Goal: Task Accomplishment & Management: Use online tool/utility

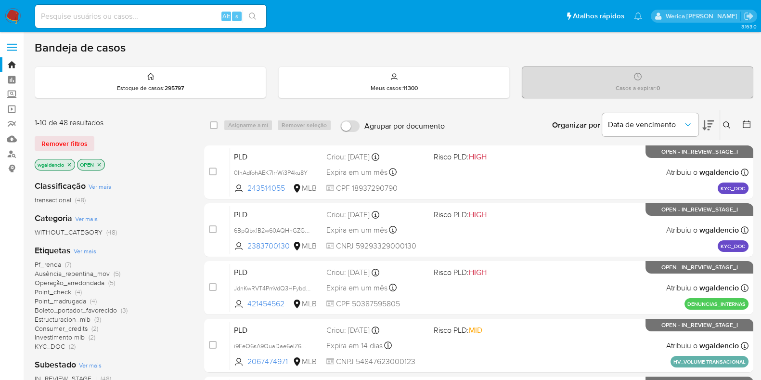
click at [184, 15] on input at bounding box center [150, 16] width 231 height 13
paste input "2371133167"
click at [265, 14] on input "2371133167" at bounding box center [150, 16] width 231 height 13
type input "2371133167"
click at [261, 14] on button "search-icon" at bounding box center [253, 16] width 20 height 13
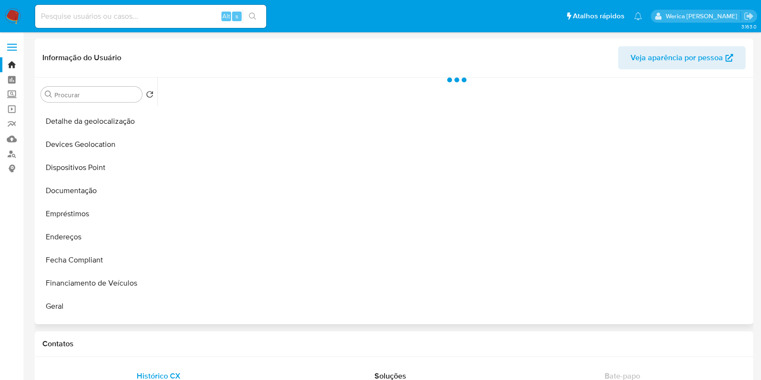
scroll to position [301, 0]
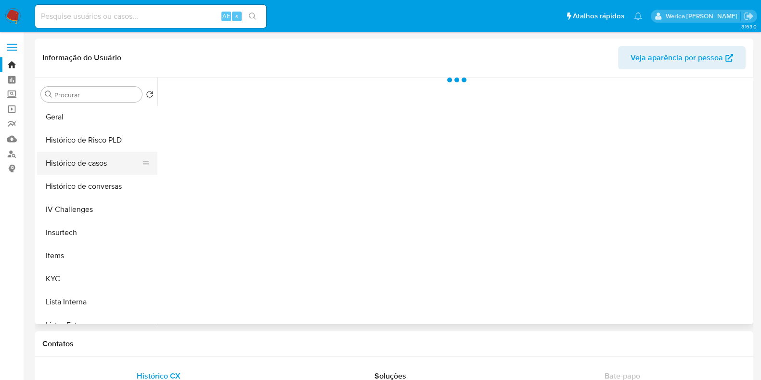
click at [96, 168] on button "Histórico de casos" at bounding box center [93, 163] width 113 height 23
select select "10"
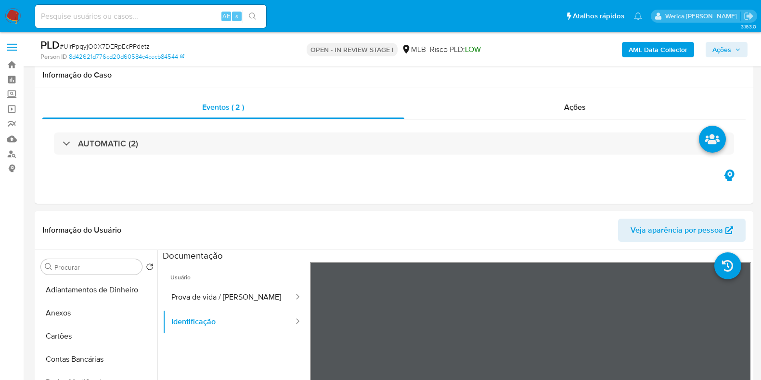
select select "10"
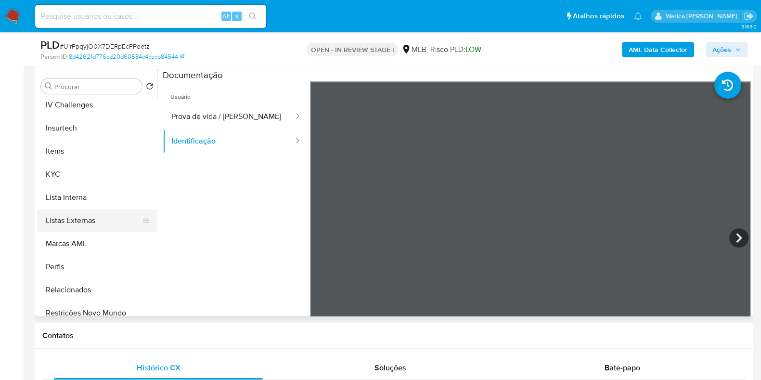
scroll to position [421, 0]
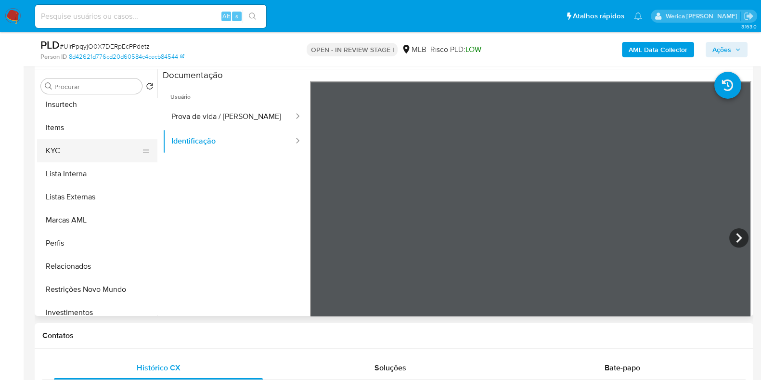
click at [119, 154] on button "KYC" at bounding box center [93, 150] width 113 height 23
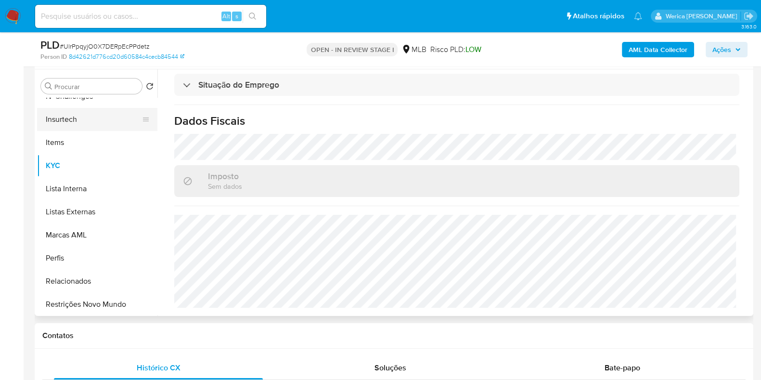
scroll to position [282, 0]
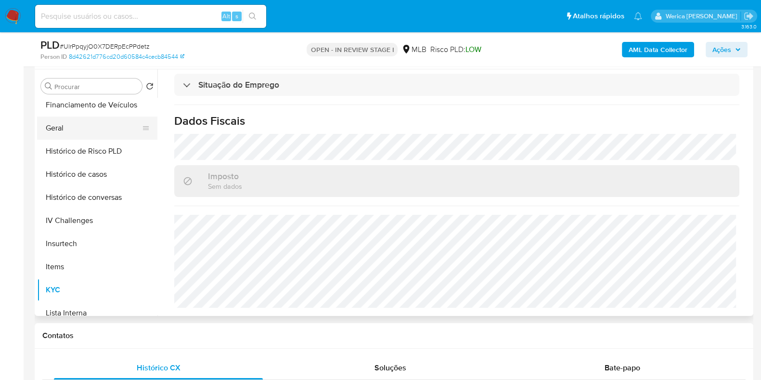
click at [92, 132] on button "Geral" at bounding box center [93, 127] width 113 height 23
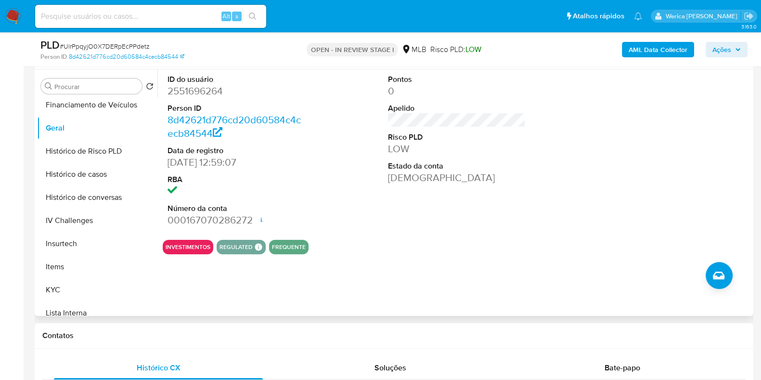
click at [649, 166] on div at bounding box center [677, 150] width 147 height 163
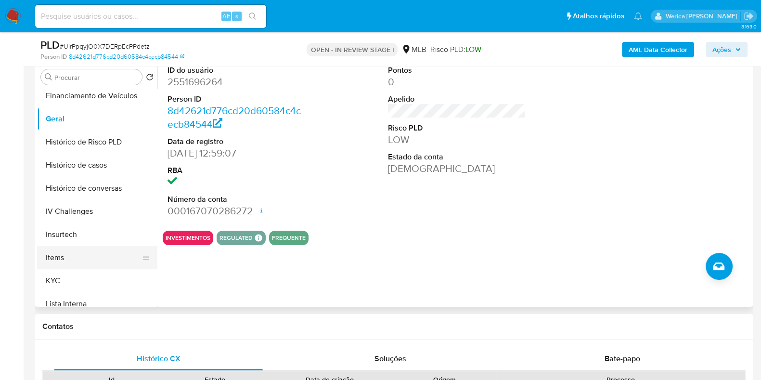
scroll to position [240, 0]
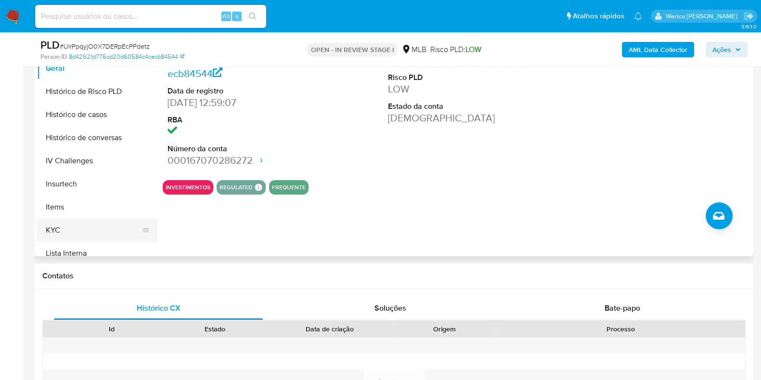
click at [116, 219] on button "KYC" at bounding box center [93, 230] width 113 height 23
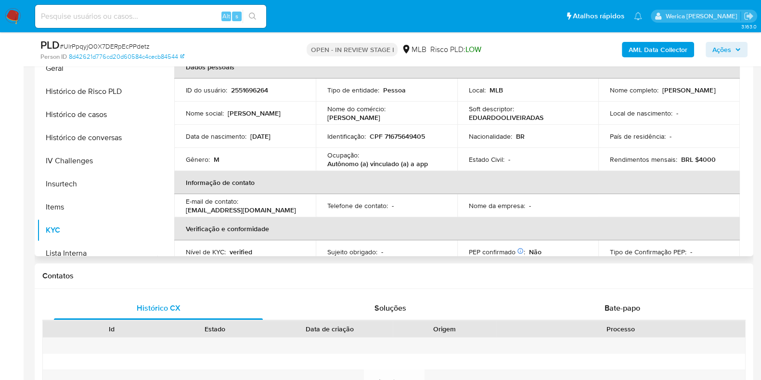
click at [594, 136] on td "Nacionalidade : BR" at bounding box center [528, 136] width 142 height 23
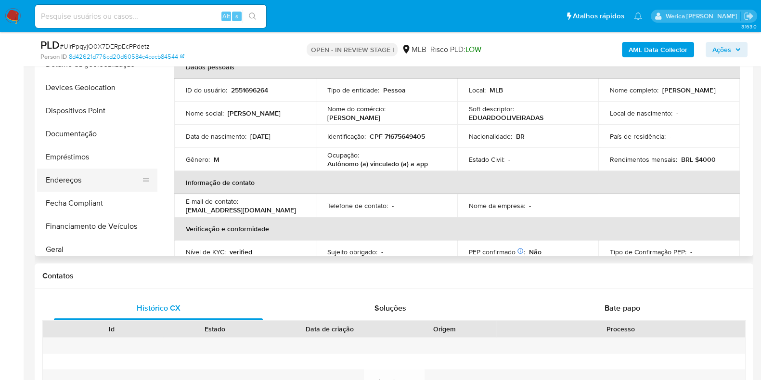
click at [90, 179] on button "Endereços" at bounding box center [93, 179] width 113 height 23
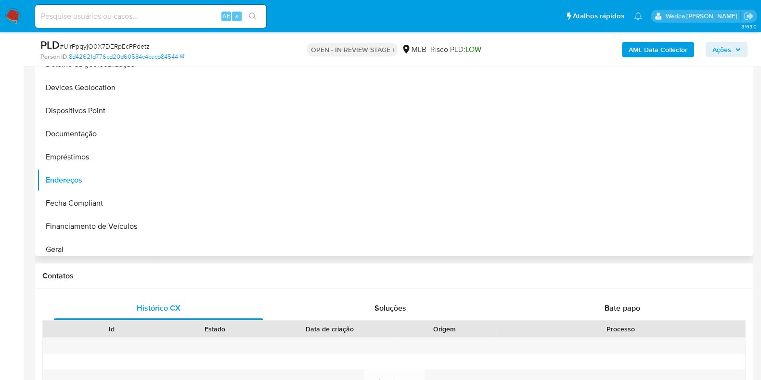
scroll to position [120, 0]
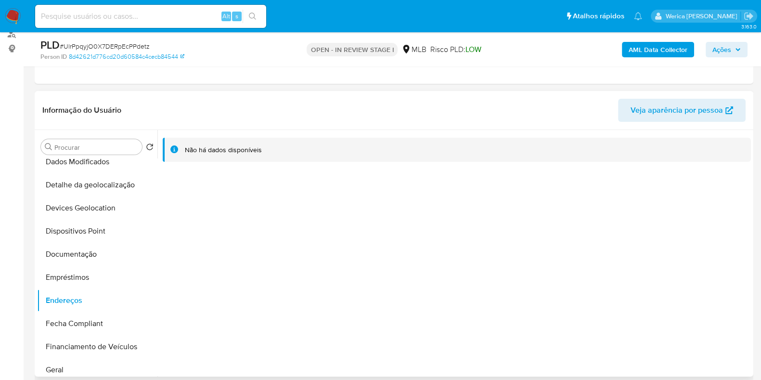
click at [656, 259] on div "Não há dados disponíveis" at bounding box center [453, 253] width 593 height 246
click at [113, 179] on button "Detalhe da geolocalização" at bounding box center [93, 184] width 113 height 23
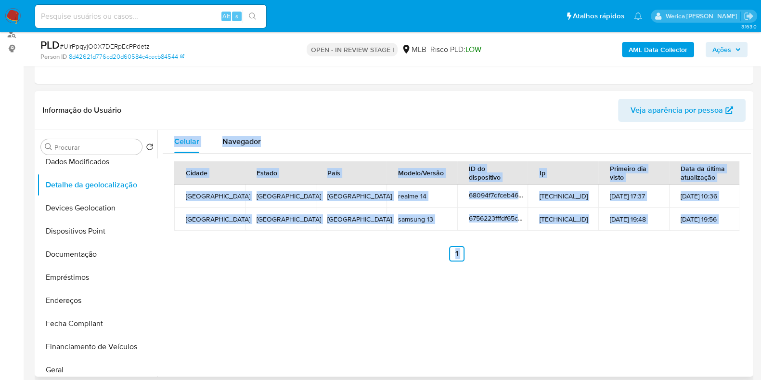
click at [532, 316] on div "Celular Navegador Cidade Estado País Modelo/Versão ID do dispositivo Ip Primeir…" at bounding box center [453, 253] width 593 height 246
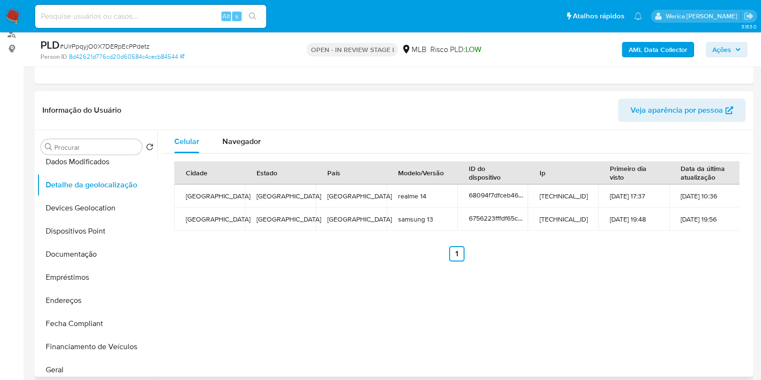
click at [532, 322] on div "Celular Navegador Cidade Estado País Modelo/Versão ID do dispositivo Ip Primeir…" at bounding box center [453, 253] width 593 height 246
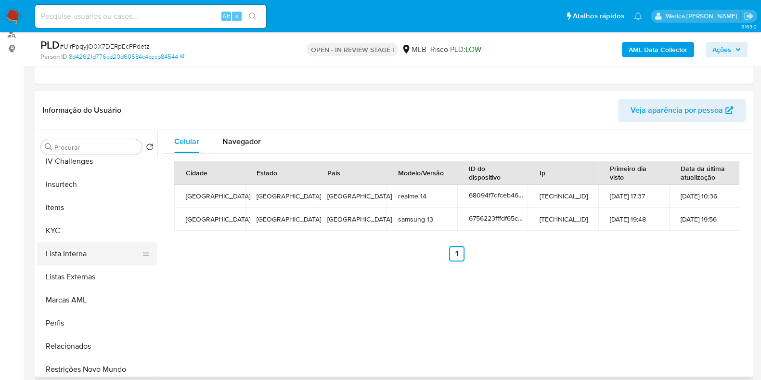
scroll to position [462, 0]
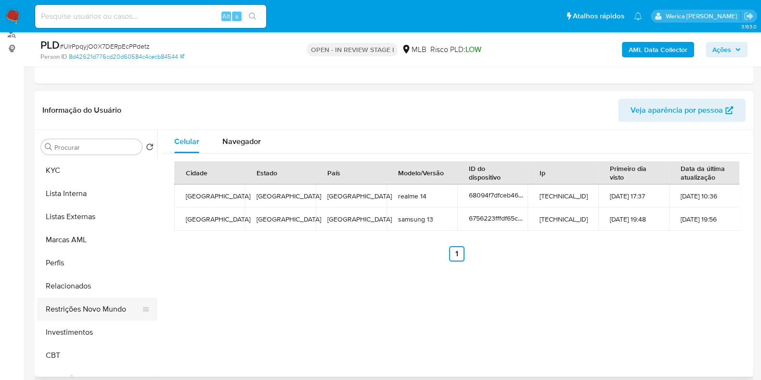
click at [91, 314] on button "Restrições Novo Mundo" at bounding box center [93, 308] width 113 height 23
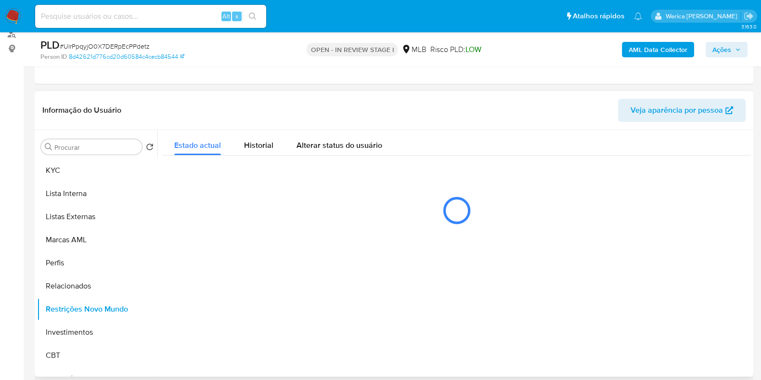
click at [390, 290] on div at bounding box center [453, 253] width 593 height 246
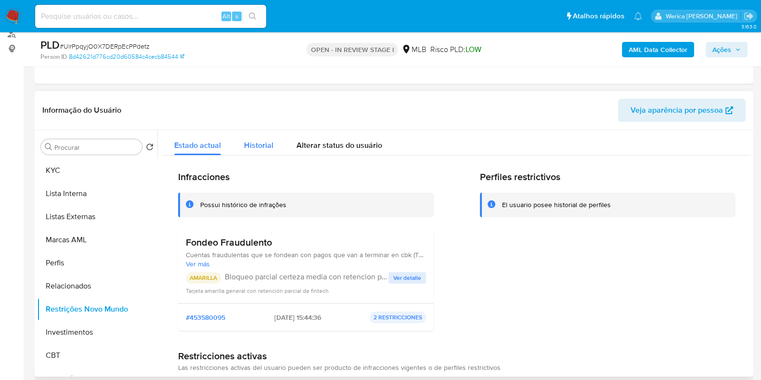
click at [253, 145] on span "Historial" at bounding box center [258, 145] width 29 height 11
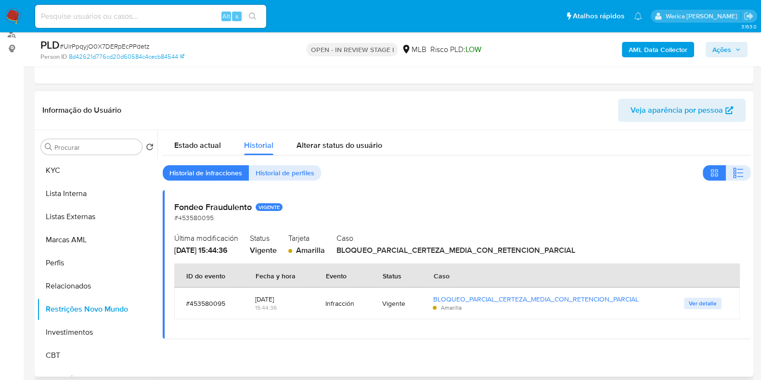
click at [725, 162] on div "Estado actual Historial Alterar status do usuário Historial de infracciones His…" at bounding box center [457, 234] width 588 height 208
click at [726, 168] on button "button" at bounding box center [738, 172] width 25 height 15
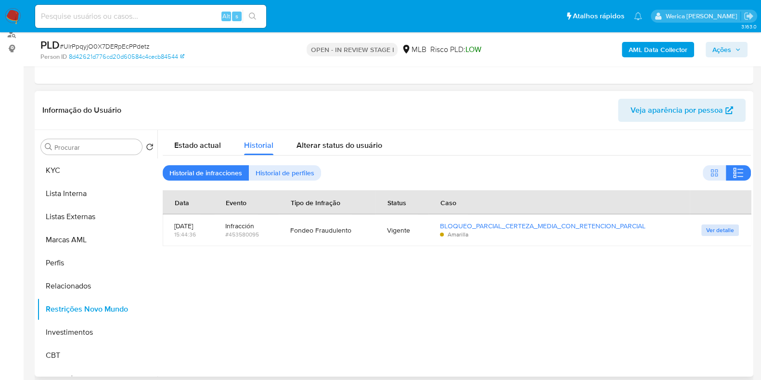
click at [712, 232] on span "Ver detalle" at bounding box center [720, 230] width 28 height 10
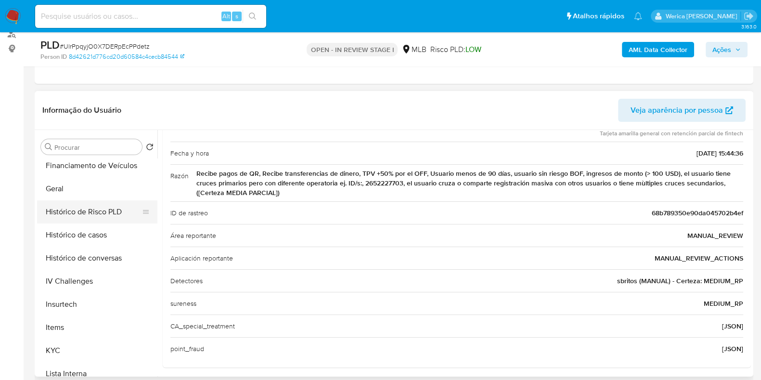
scroll to position [161, 0]
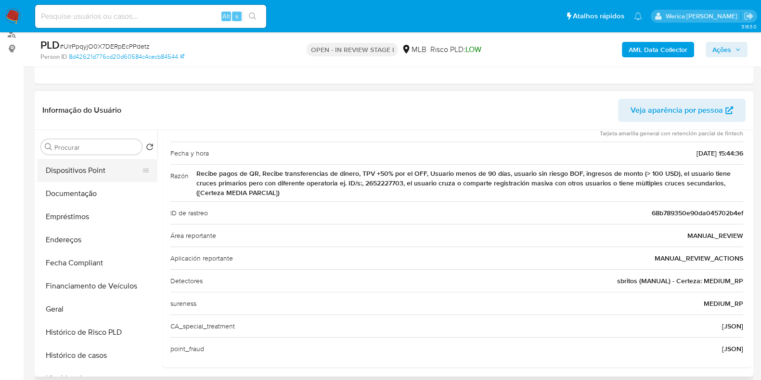
click at [106, 170] on button "Dispositivos Point" at bounding box center [93, 170] width 113 height 23
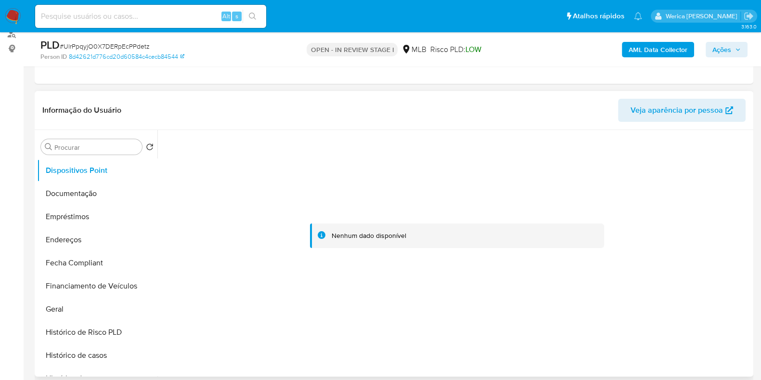
click at [693, 315] on div at bounding box center [457, 236] width 588 height 212
click at [99, 184] on button "Documentação" at bounding box center [93, 193] width 113 height 23
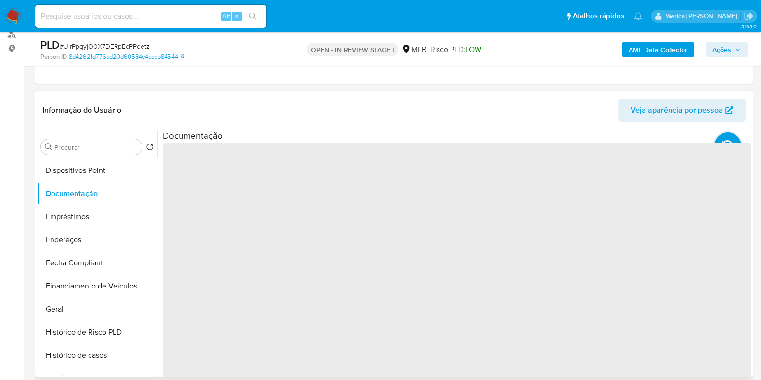
click at [219, 167] on span "‌" at bounding box center [457, 297] width 588 height 308
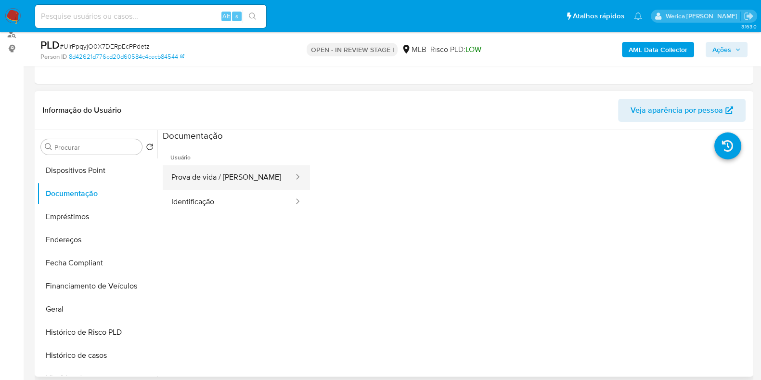
click at [225, 171] on button "Prova de vida / Selfie" at bounding box center [229, 177] width 132 height 25
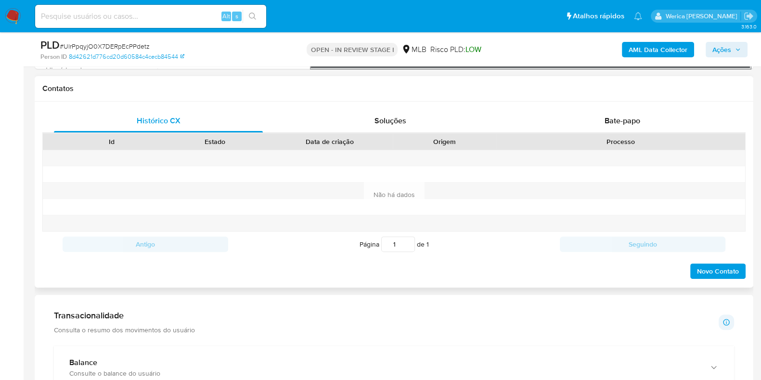
scroll to position [361, 0]
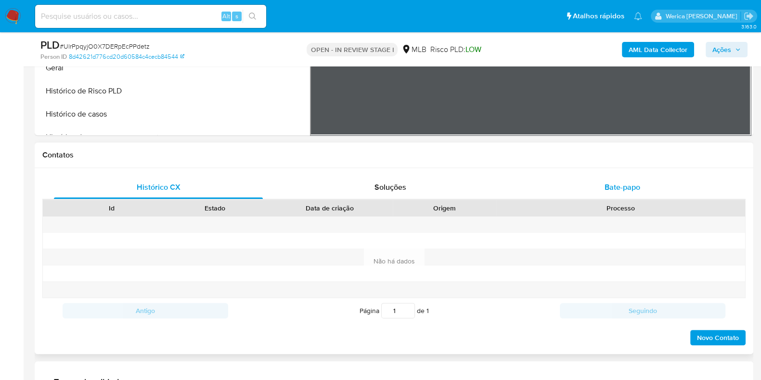
click at [586, 191] on div "Bate-papo" at bounding box center [622, 187] width 209 height 23
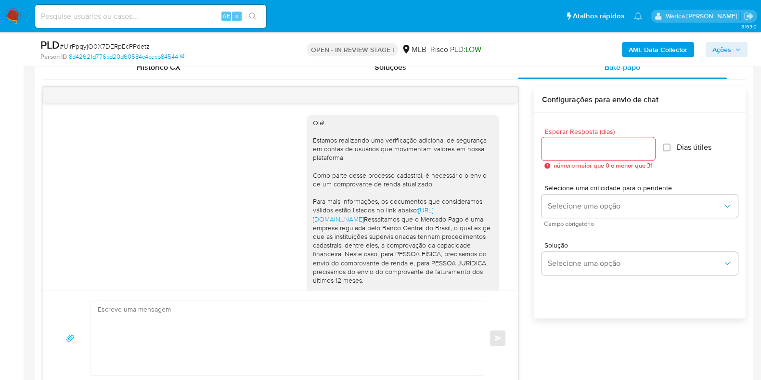
scroll to position [130, 0]
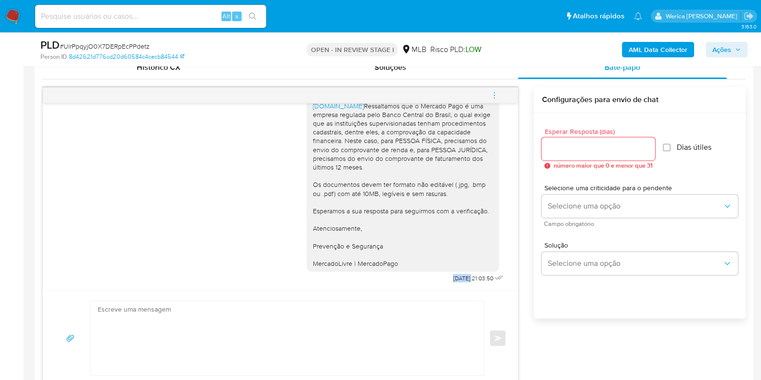
drag, startPoint x: 431, startPoint y: 280, endPoint x: 452, endPoint y: 278, distance: 21.3
click at [452, 278] on div "Olá! Estamos realizando uma verificação adicional de segurança em contas de usu…" at bounding box center [406, 140] width 199 height 291
click at [650, 49] on b "AML Data Collector" at bounding box center [658, 49] width 59 height 15
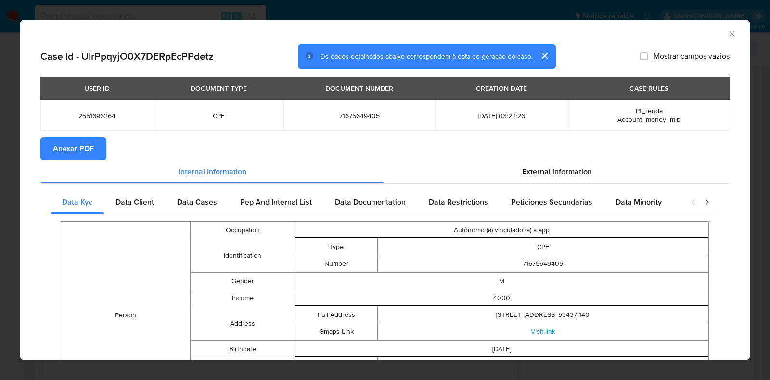
click at [95, 145] on button "Anexar PDF" at bounding box center [73, 148] width 66 height 23
click at [717, 32] on div "AML Data Collector" at bounding box center [377, 32] width 700 height 11
click at [727, 35] on icon "Fechar a janela" at bounding box center [732, 34] width 10 height 10
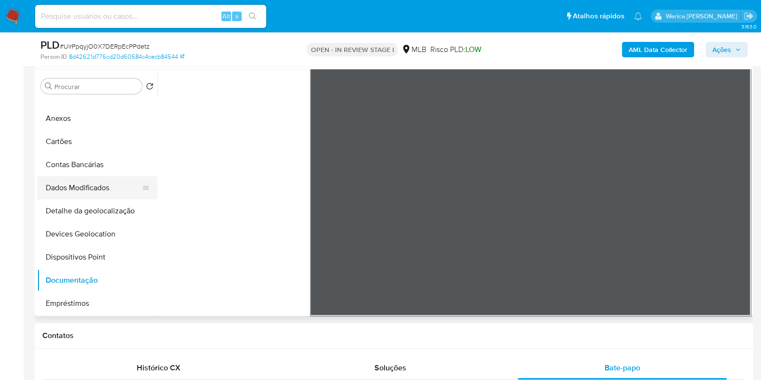
scroll to position [0, 0]
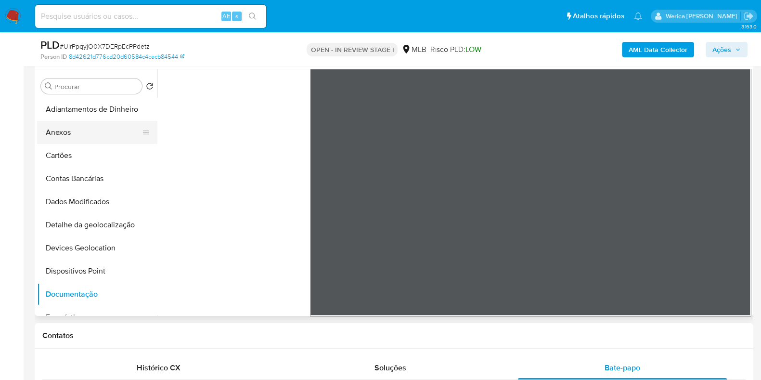
click at [107, 134] on button "Anexos" at bounding box center [93, 132] width 113 height 23
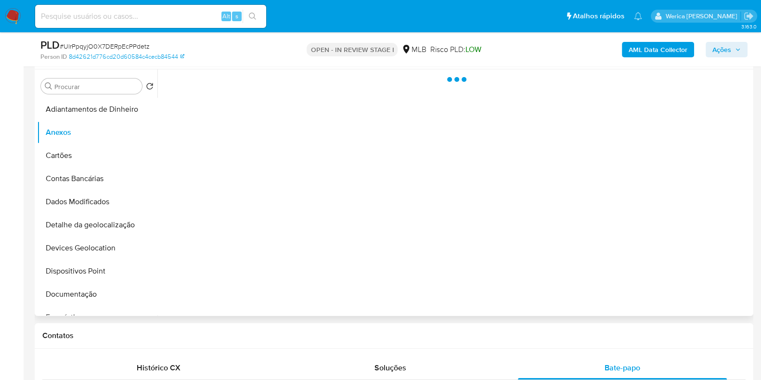
click at [651, 249] on div at bounding box center [453, 192] width 593 height 246
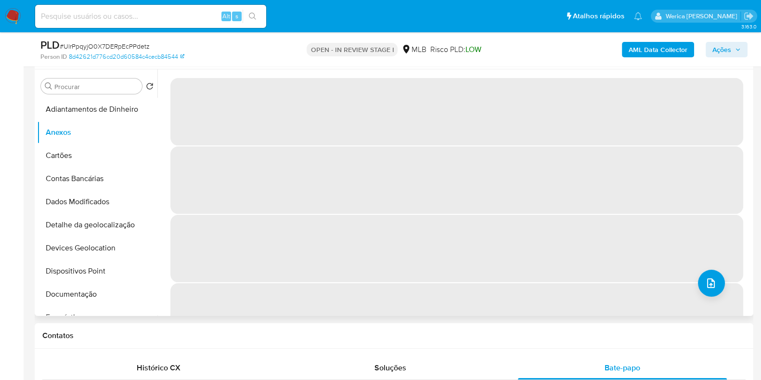
click at [683, 279] on span "‌" at bounding box center [456, 248] width 573 height 67
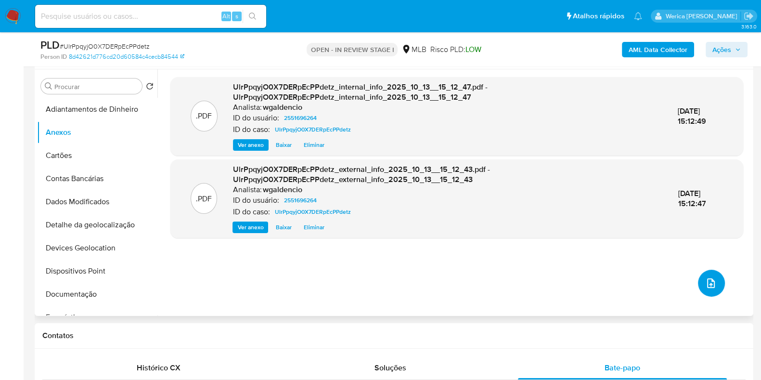
click at [710, 291] on button "upload-file" at bounding box center [711, 283] width 27 height 27
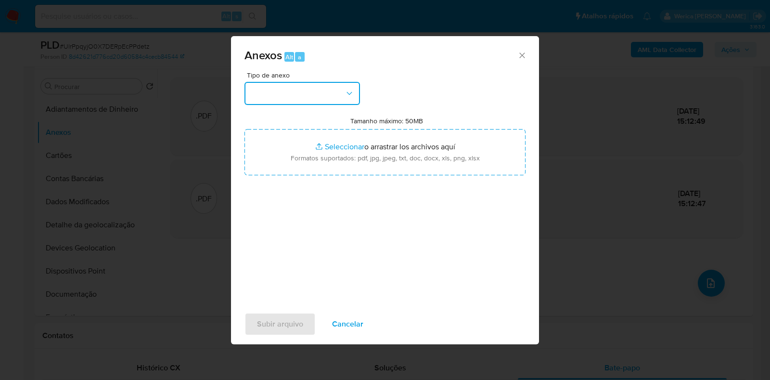
click at [281, 93] on button "button" at bounding box center [303, 93] width 116 height 23
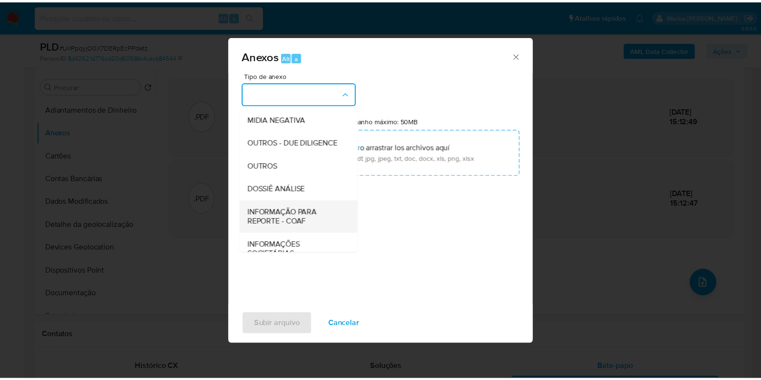
scroll to position [148, 0]
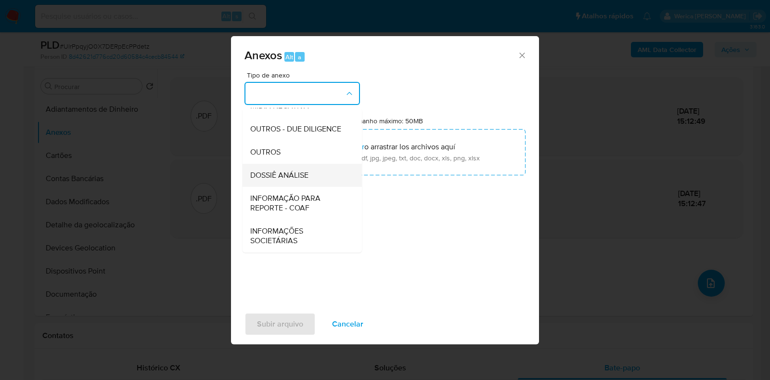
click at [317, 180] on div "DOSSIÊ ANÁLISE" at bounding box center [299, 175] width 98 height 23
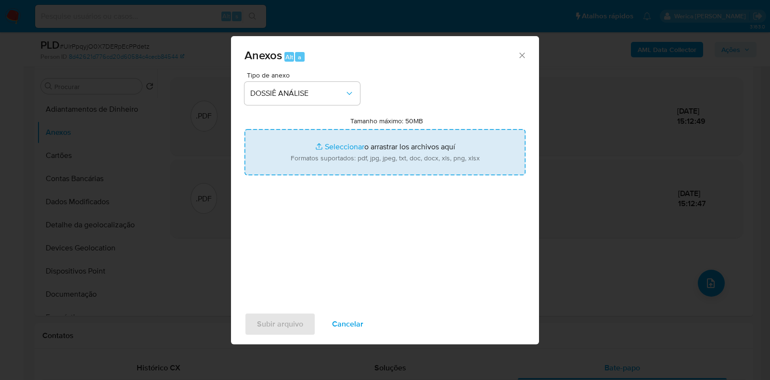
click at [371, 143] on input "Tamanho máximo: 50MB Seleccionar archivos" at bounding box center [385, 152] width 281 height 46
type input "C:\fakepath\SAR - XXXXX - CPF 71675649405 - EDUARDO OLIVEIRA DA SILVA (1).pdf"
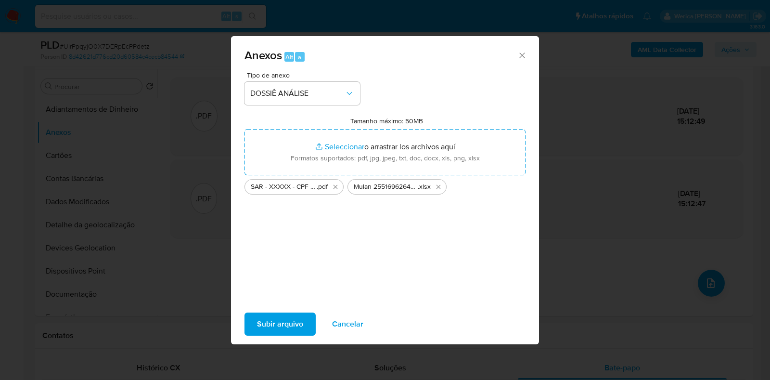
click at [289, 314] on span "Subir arquivo" at bounding box center [280, 323] width 46 height 21
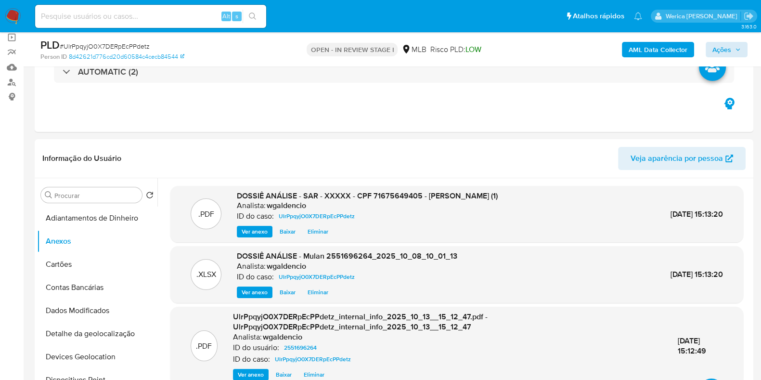
scroll to position [0, 0]
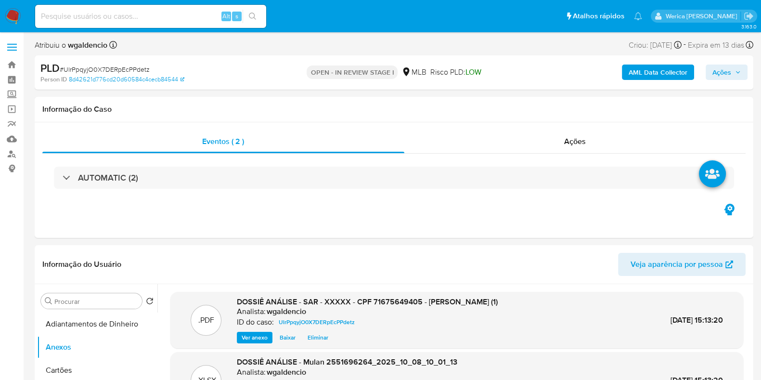
click at [727, 66] on span "Ações" at bounding box center [721, 71] width 19 height 15
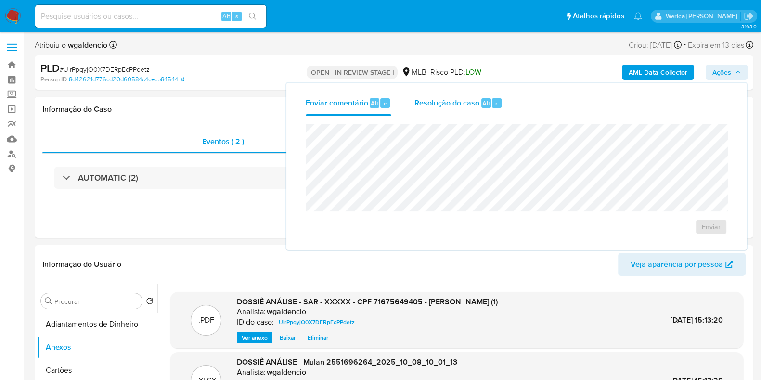
click at [468, 111] on div "Resolução do caso Alt r" at bounding box center [458, 102] width 88 height 25
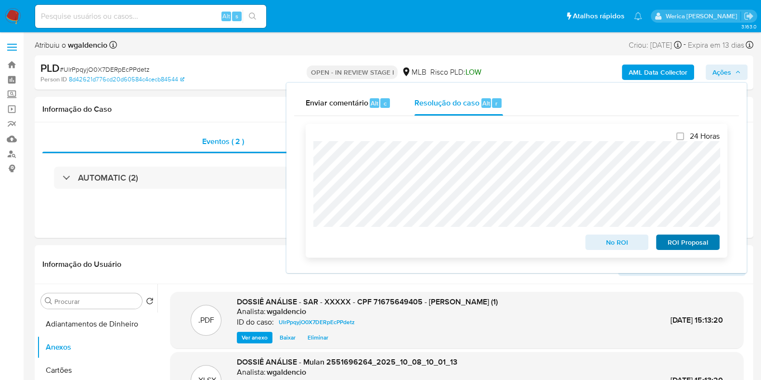
drag, startPoint x: 671, startPoint y: 233, endPoint x: 672, endPoint y: 241, distance: 7.8
click at [672, 235] on div "ROI Proposal" at bounding box center [685, 240] width 67 height 19
click at [673, 244] on span "ROI Proposal" at bounding box center [688, 241] width 50 height 13
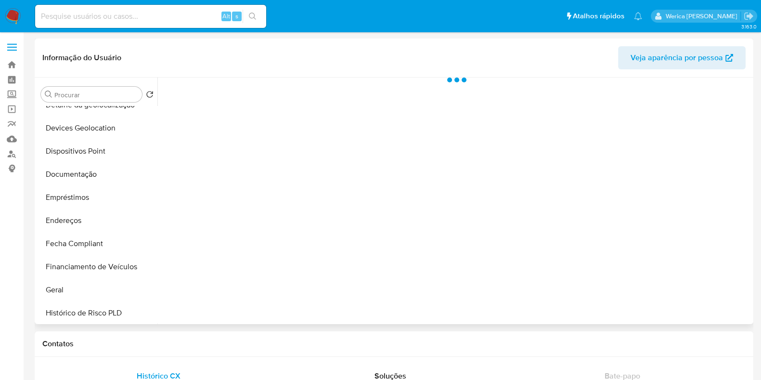
scroll to position [240, 0]
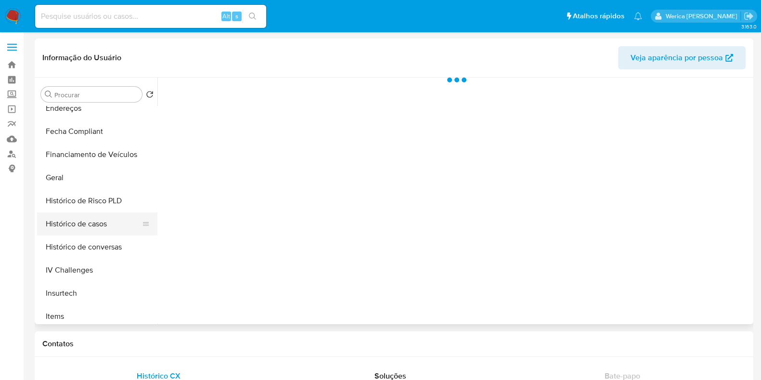
click at [120, 220] on button "Histórico de casos" at bounding box center [93, 223] width 113 height 23
select select "10"
click at [220, 147] on div at bounding box center [453, 200] width 593 height 246
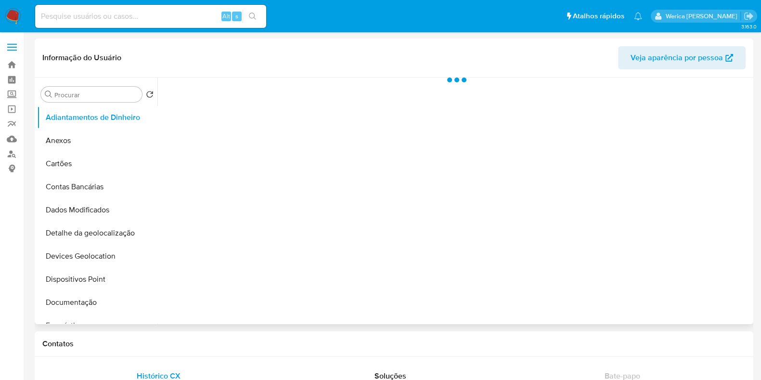
select select "10"
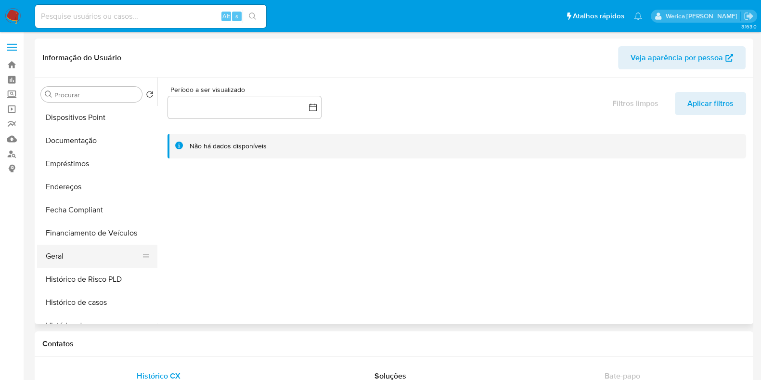
scroll to position [181, 0]
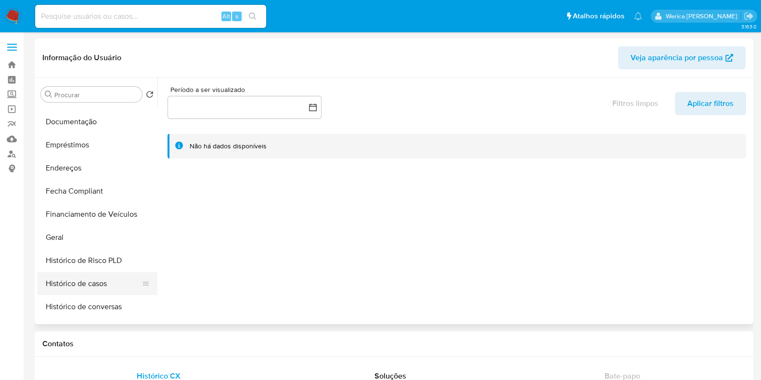
click at [116, 290] on button "Histórico de casos" at bounding box center [93, 283] width 113 height 23
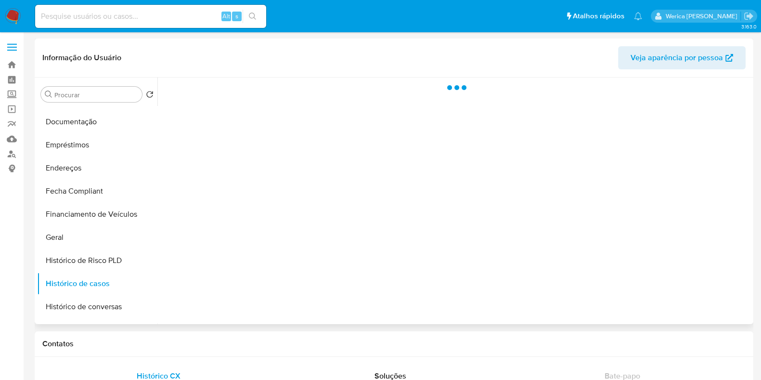
click at [267, 162] on div at bounding box center [453, 200] width 593 height 246
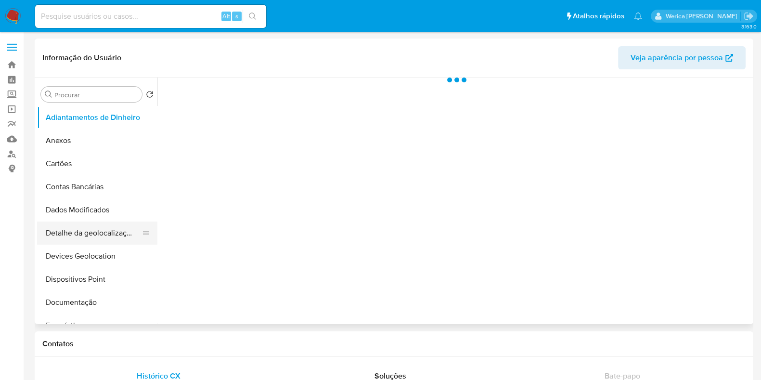
scroll to position [240, 0]
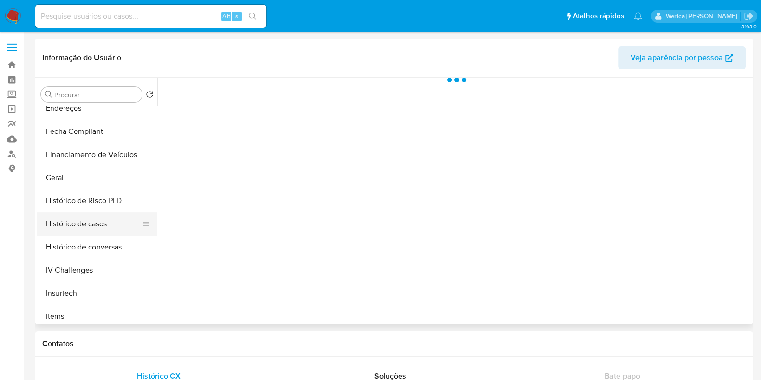
select select "10"
click at [132, 222] on button "Histórico de casos" at bounding box center [93, 223] width 113 height 23
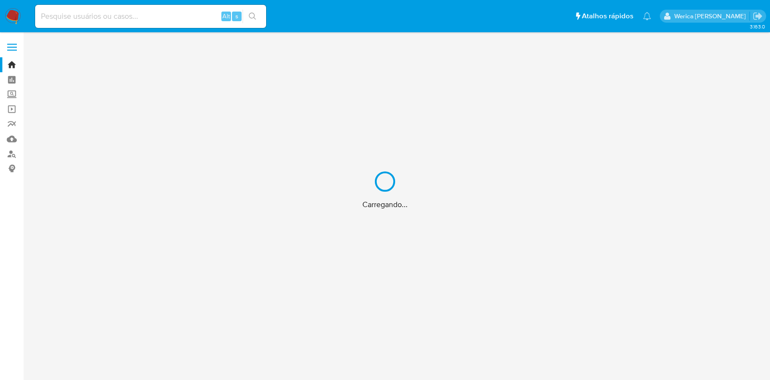
click at [187, 14] on div "Carregando..." at bounding box center [385, 190] width 770 height 380
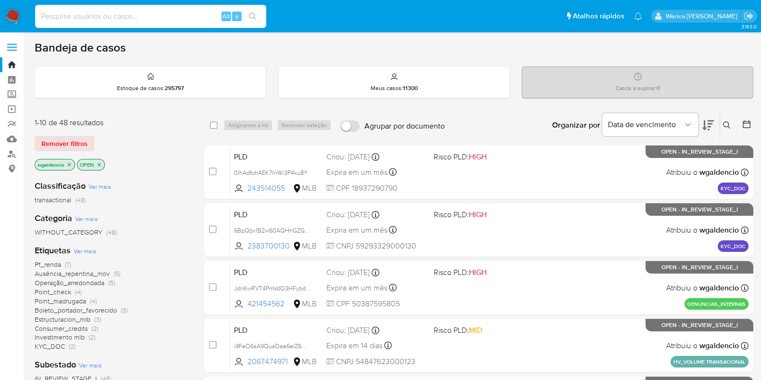
click at [187, 15] on input at bounding box center [150, 16] width 231 height 13
paste input "2118317166"
type input "2118317166"
click at [249, 15] on icon "search-icon" at bounding box center [253, 17] width 8 height 8
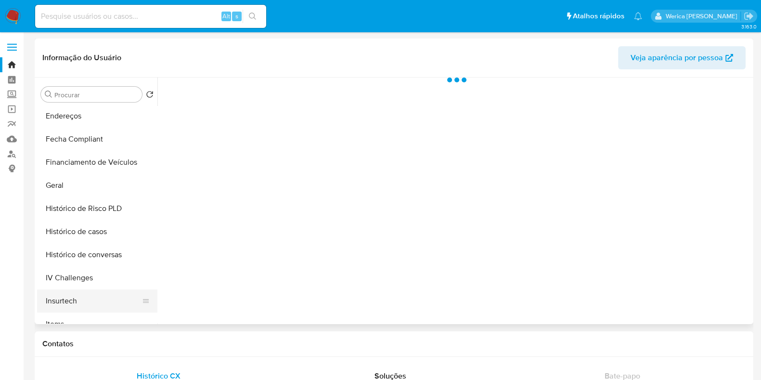
scroll to position [301, 0]
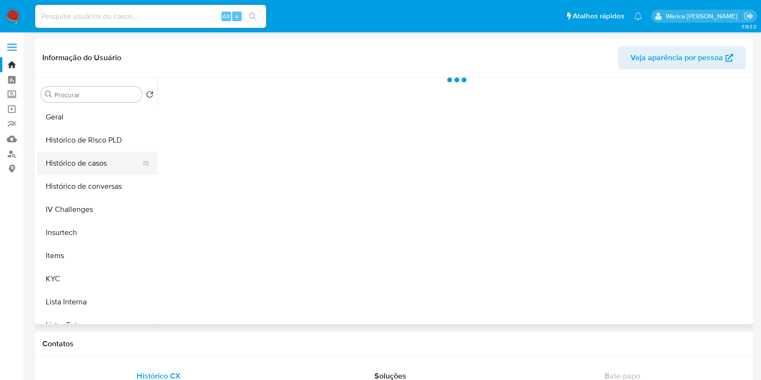
select select "10"
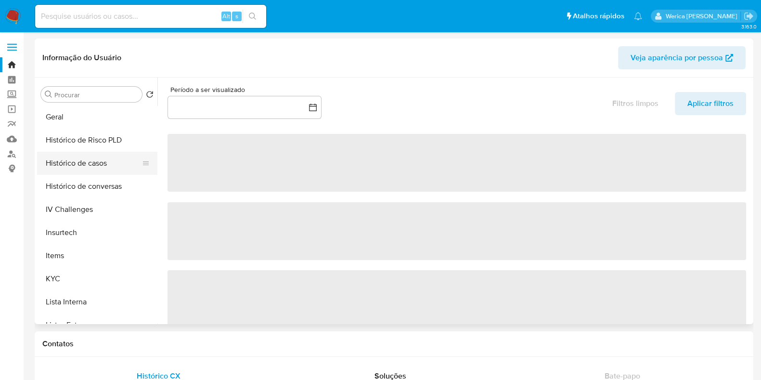
click at [102, 161] on button "Histórico de casos" at bounding box center [93, 163] width 113 height 23
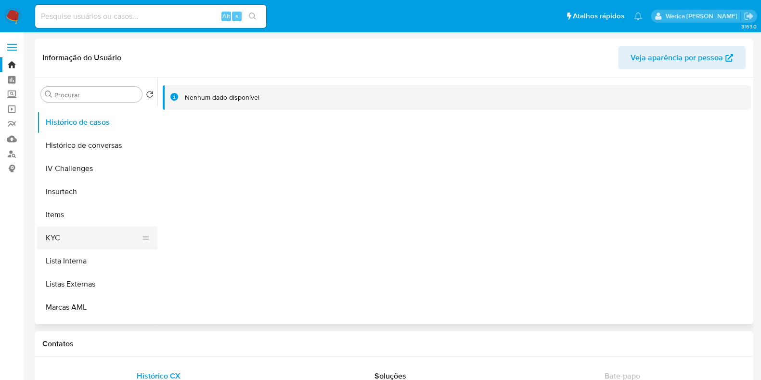
scroll to position [361, 0]
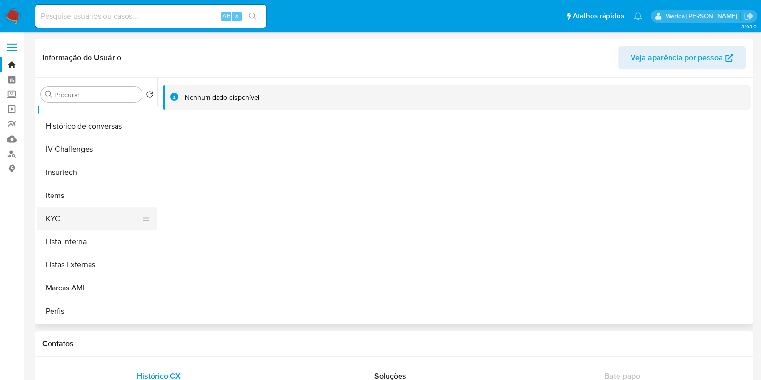
click at [106, 219] on button "KYC" at bounding box center [93, 218] width 113 height 23
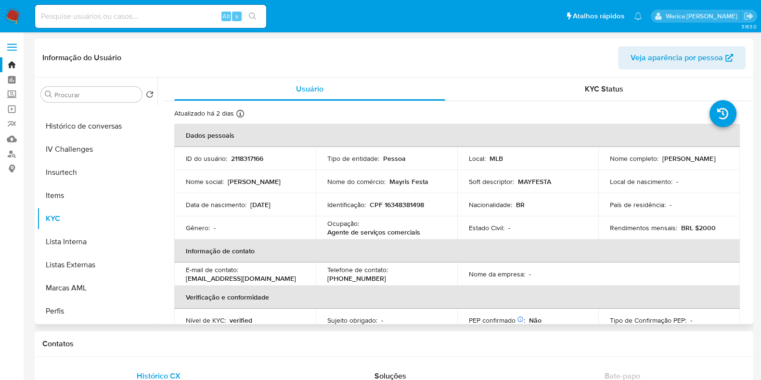
click at [391, 200] on p "CPF 16348381498" at bounding box center [397, 204] width 54 height 9
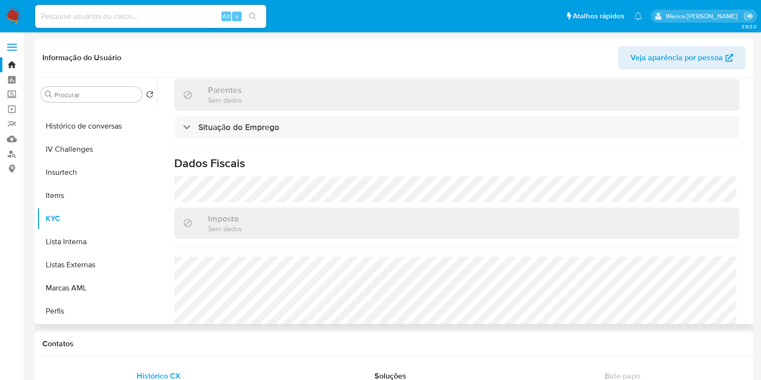
scroll to position [437, 0]
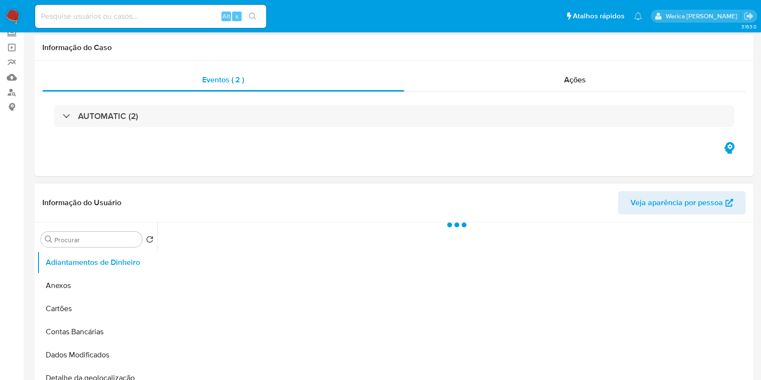
scroll to position [181, 0]
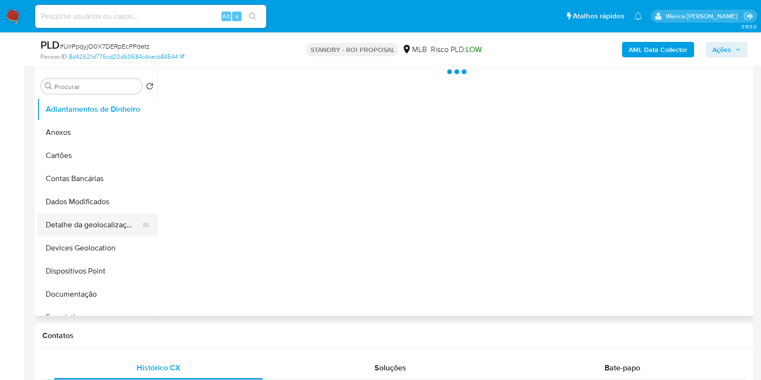
select select "10"
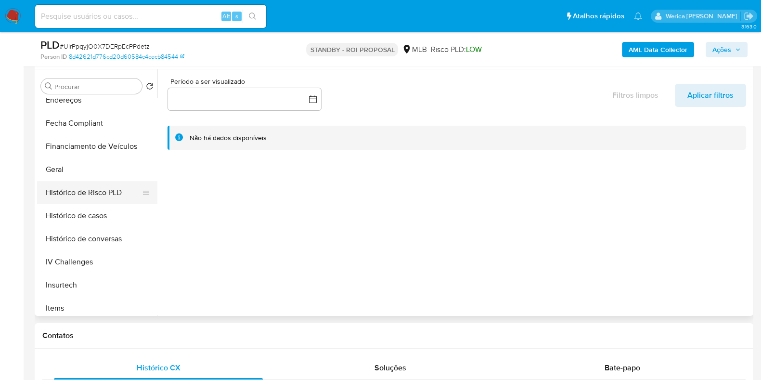
scroll to position [361, 0]
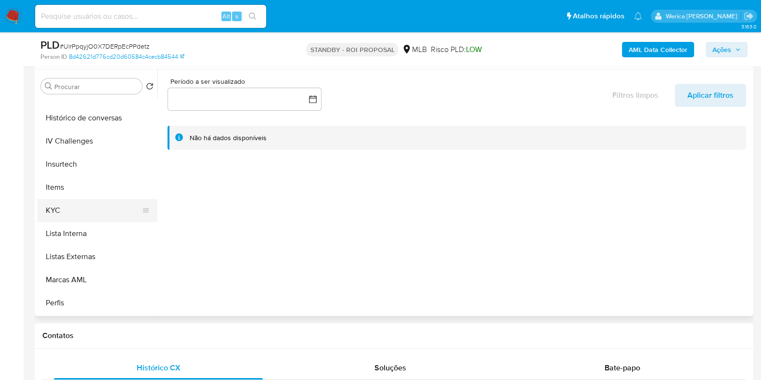
click at [116, 216] on button "KYC" at bounding box center [93, 210] width 113 height 23
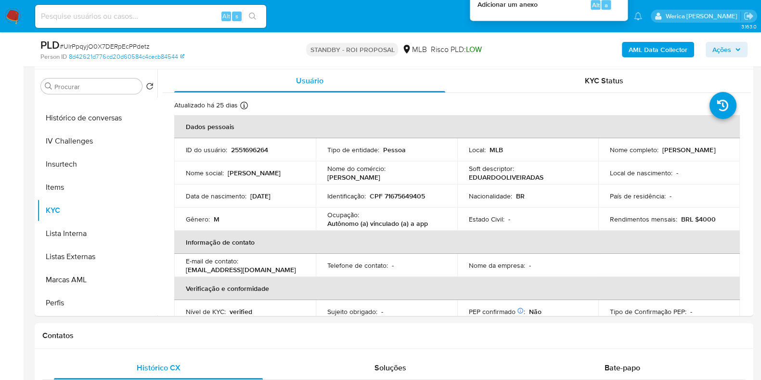
scroll to position [0, 0]
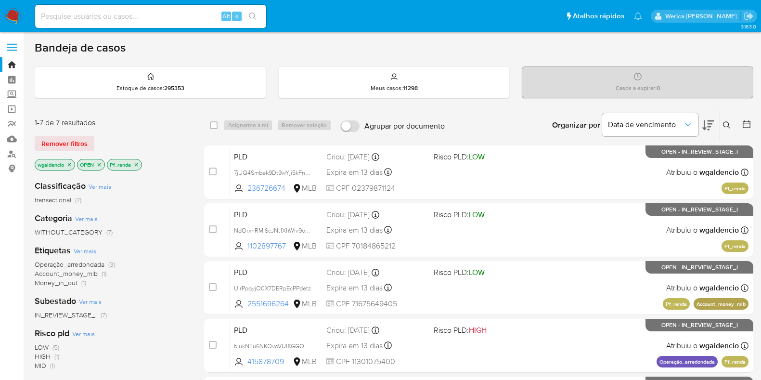
scroll to position [60, 0]
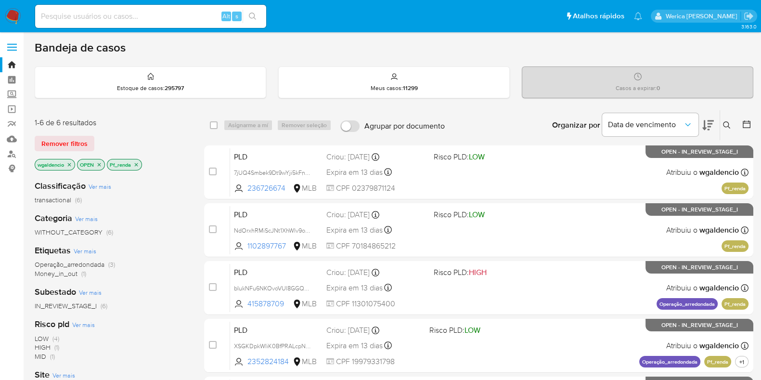
click at [735, 49] on div "Bandeja de casos" at bounding box center [394, 47] width 719 height 14
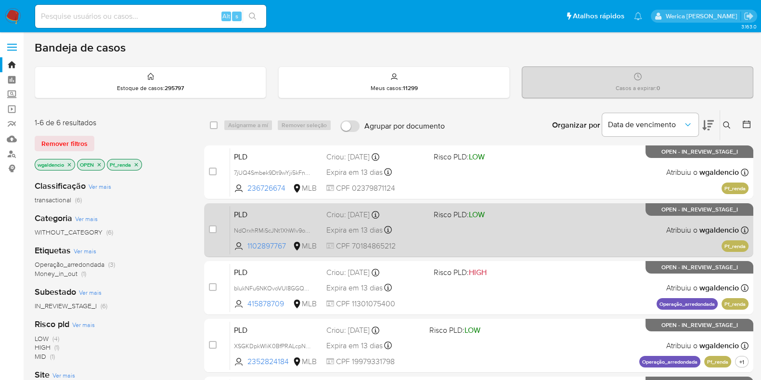
click at [564, 248] on div "PLD NdOrxhRMiScJNt1XhWlv9oRy 1102897767 MLB Risco PLD: LOW Criou: 12/09/2025 Cr…" at bounding box center [489, 230] width 518 height 49
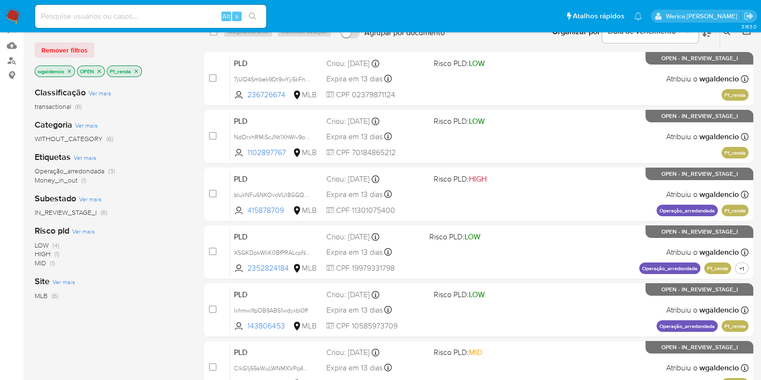
scroll to position [120, 0]
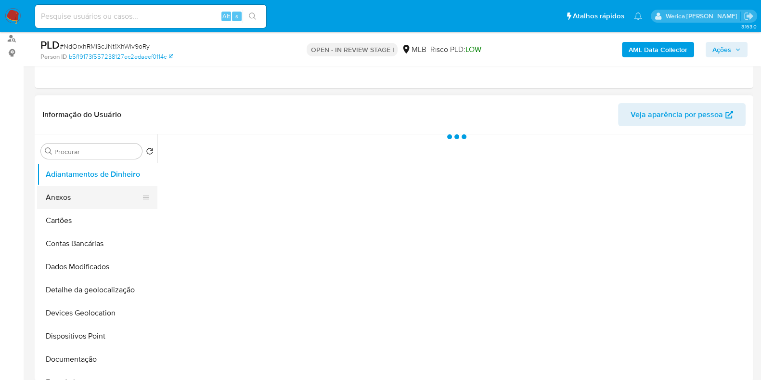
scroll to position [120, 0]
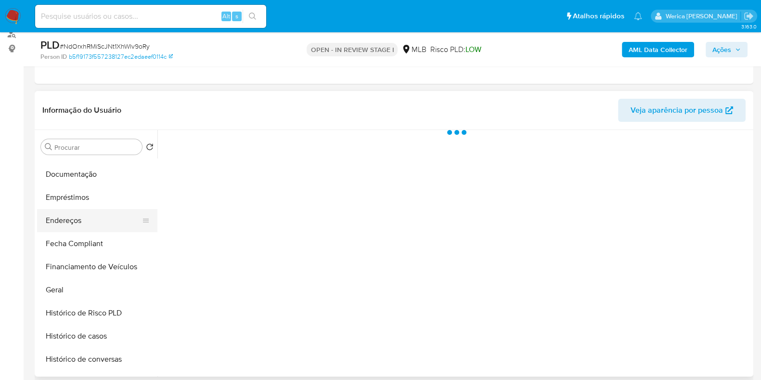
select select "10"
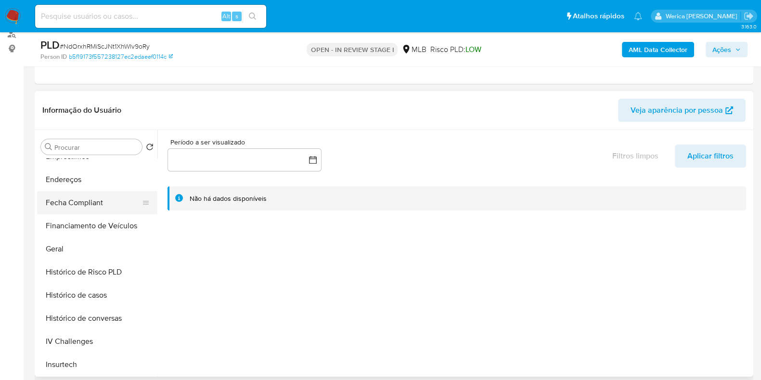
scroll to position [240, 0]
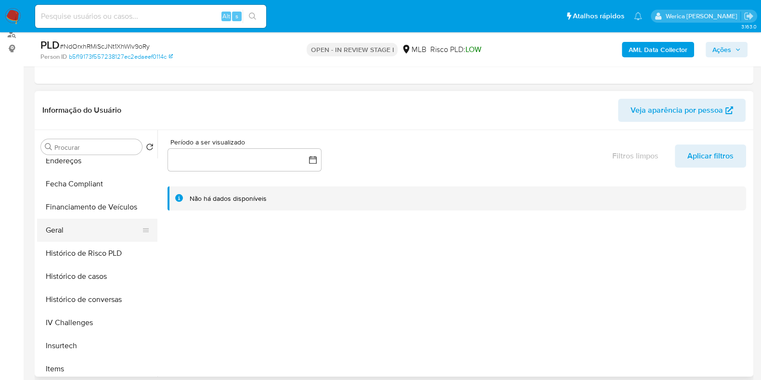
drag, startPoint x: 109, startPoint y: 219, endPoint x: 114, endPoint y: 222, distance: 6.2
click at [109, 220] on button "Geral" at bounding box center [93, 230] width 113 height 23
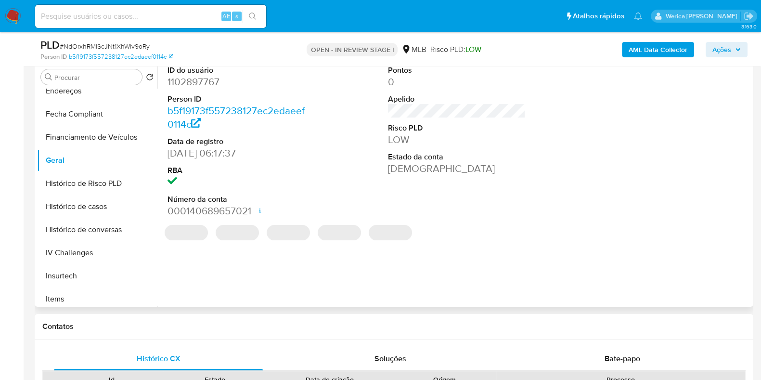
scroll to position [120, 0]
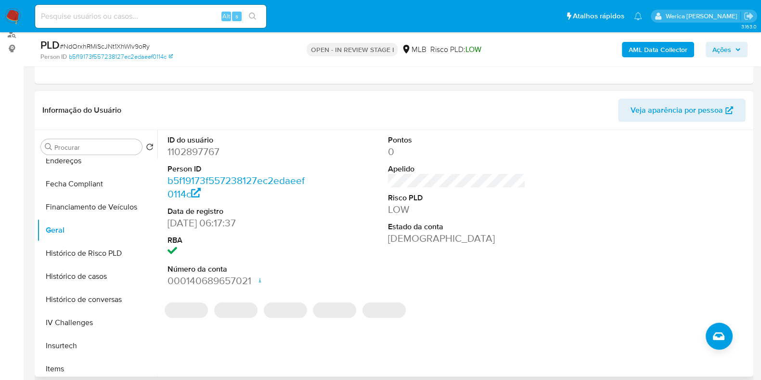
click at [185, 153] on dd "1102897767" at bounding box center [237, 151] width 138 height 13
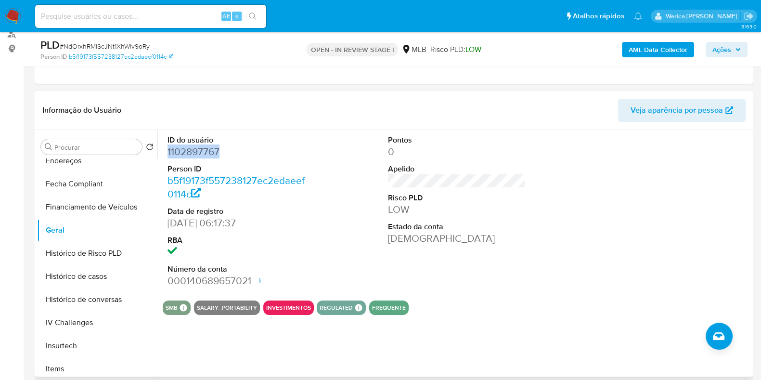
click at [185, 153] on dd "1102897767" at bounding box center [237, 151] width 138 height 13
copy dd "1102897767"
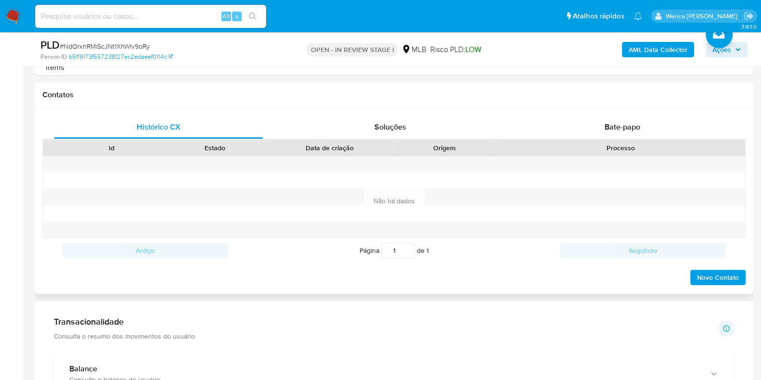
scroll to position [361, 0]
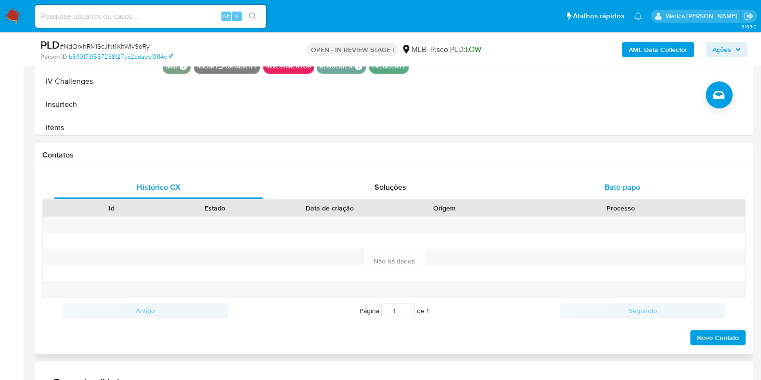
click at [606, 180] on div "Bate-papo" at bounding box center [622, 187] width 209 height 23
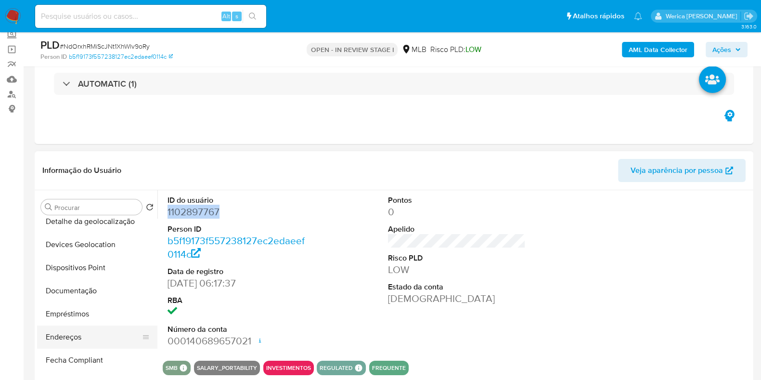
scroll to position [120, 0]
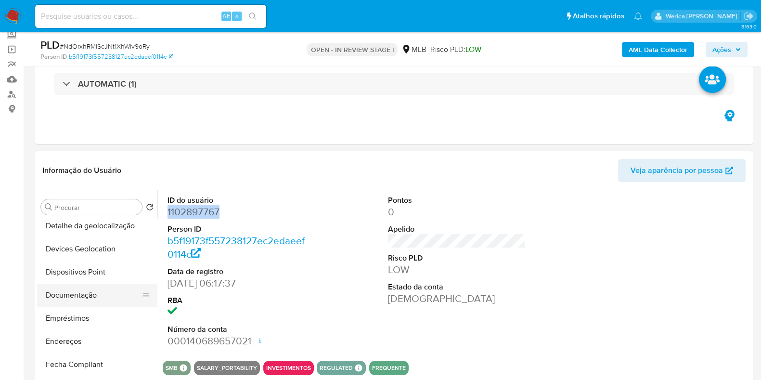
drag, startPoint x: 105, startPoint y: 288, endPoint x: 143, endPoint y: 283, distance: 37.9
click at [106, 288] on button "Documentação" at bounding box center [93, 295] width 113 height 23
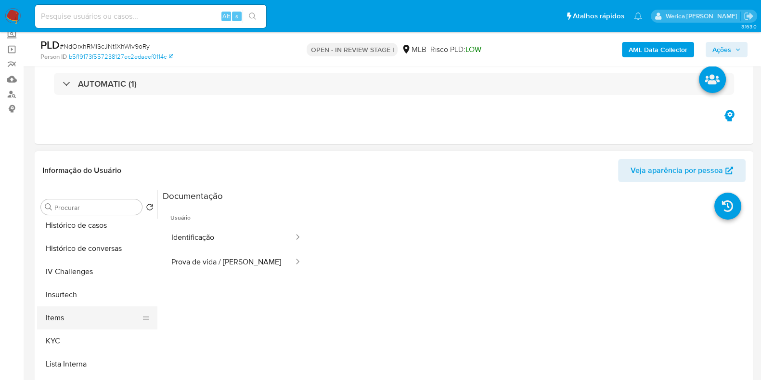
scroll to position [361, 0]
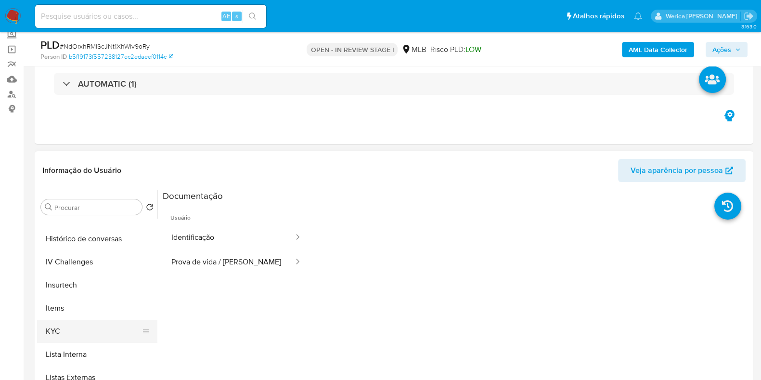
click at [94, 329] on button "KYC" at bounding box center [93, 331] width 113 height 23
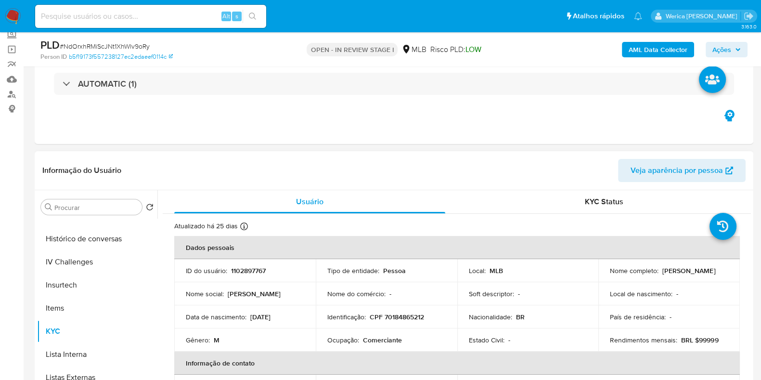
click at [389, 342] on p "Comerciante" at bounding box center [382, 339] width 39 height 9
drag, startPoint x: 389, startPoint y: 342, endPoint x: 392, endPoint y: 309, distance: 33.8
click at [388, 342] on p "Comerciante" at bounding box center [382, 339] width 39 height 9
click at [392, 309] on td "Identificação : CPF 70184865212" at bounding box center [387, 316] width 142 height 23
click at [380, 340] on p "Comerciante" at bounding box center [382, 339] width 39 height 9
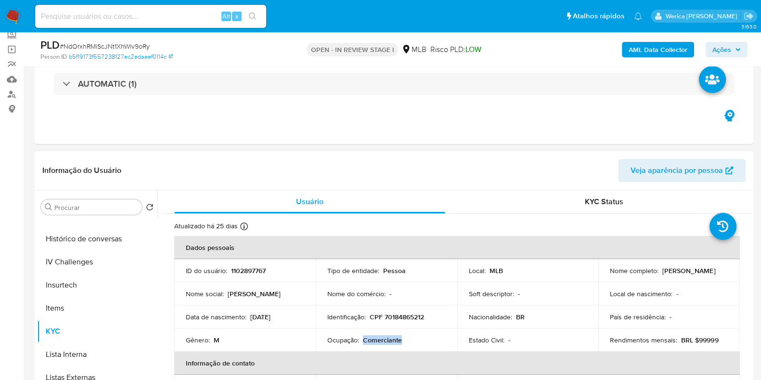
click at [380, 340] on p "Comerciante" at bounding box center [382, 339] width 39 height 9
click at [379, 340] on p "Comerciante" at bounding box center [382, 339] width 39 height 9
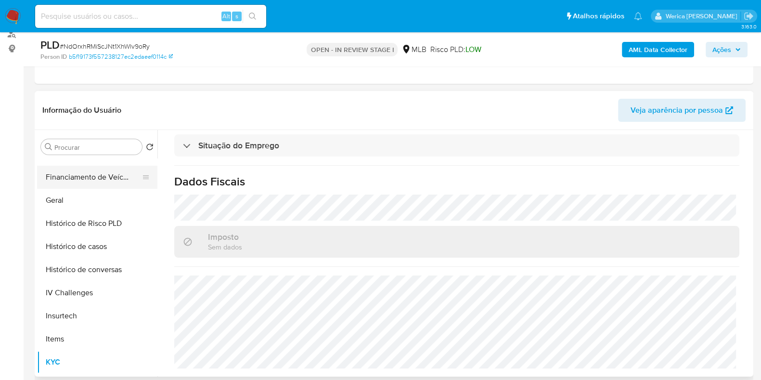
scroll to position [181, 0]
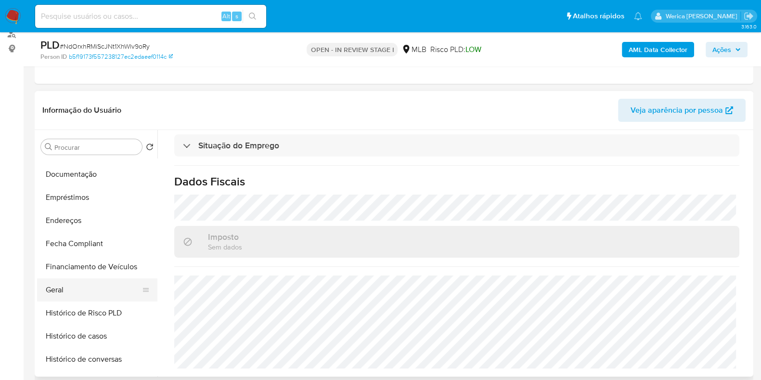
click at [96, 299] on button "Geral" at bounding box center [93, 289] width 113 height 23
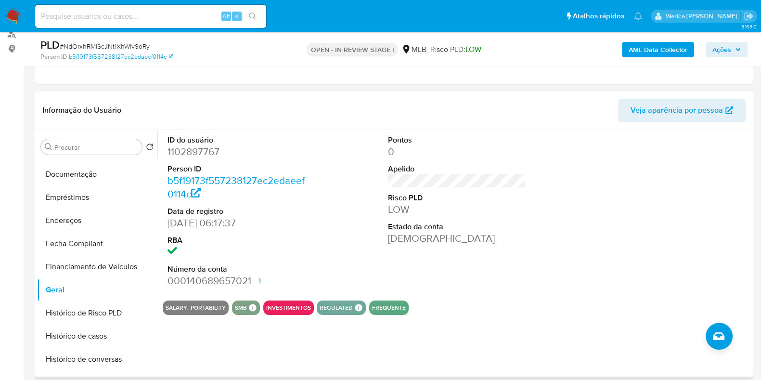
drag, startPoint x: 587, startPoint y: 259, endPoint x: 578, endPoint y: 235, distance: 25.1
click at [586, 260] on div "ID do usuário 1102897767 Person ID b5f19173f557238127ec2edaeef0114c Data de reg…" at bounding box center [457, 211] width 588 height 163
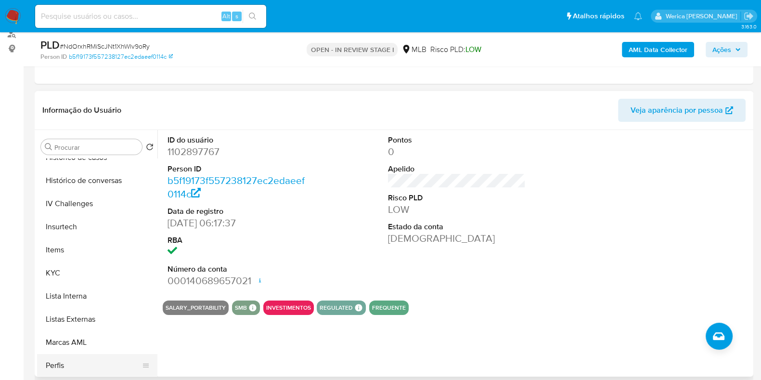
scroll to position [421, 0]
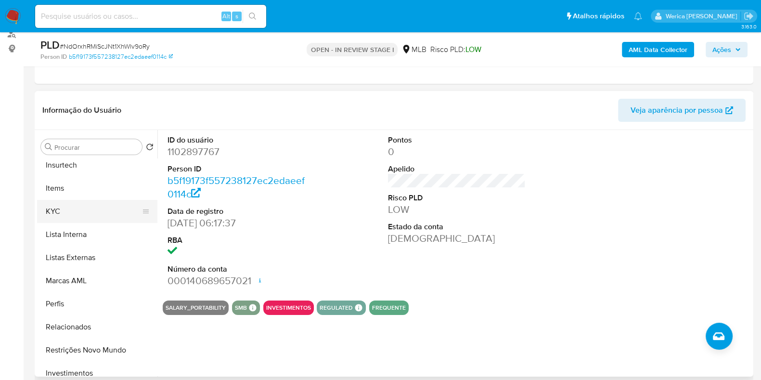
click at [60, 212] on button "KYC" at bounding box center [93, 211] width 113 height 23
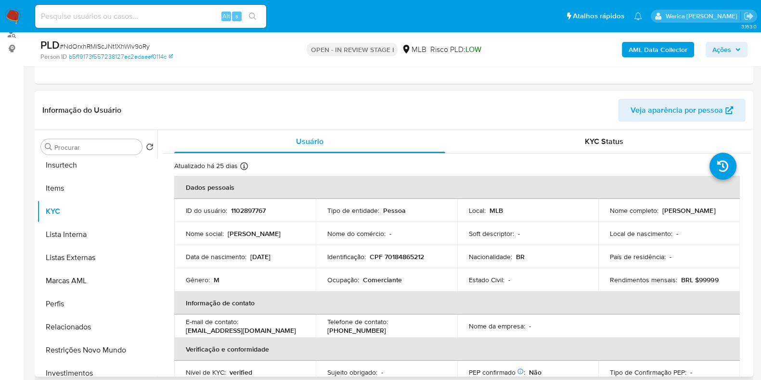
click at [591, 304] on th "Informação de contato" at bounding box center [457, 302] width 566 height 23
click at [591, 306] on th "Informação de contato" at bounding box center [457, 302] width 566 height 23
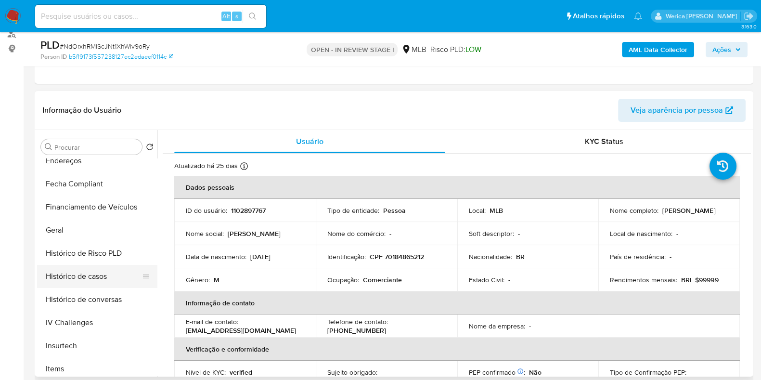
scroll to position [120, 0]
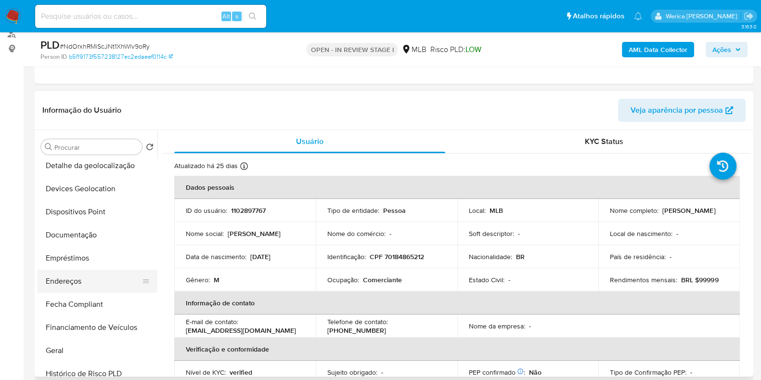
click at [53, 275] on button "Endereços" at bounding box center [93, 281] width 113 height 23
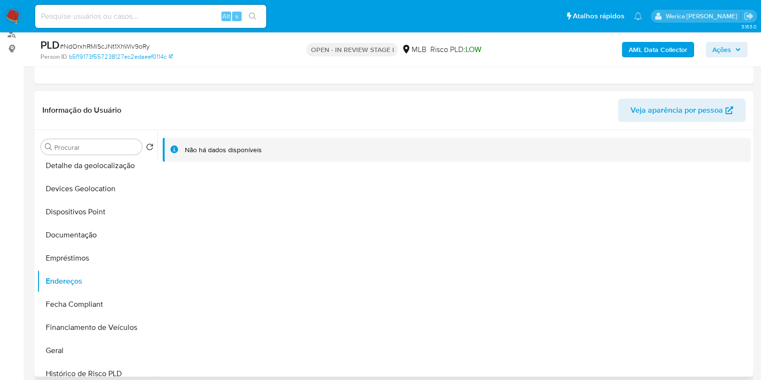
click at [567, 225] on div "Não há dados disponíveis" at bounding box center [453, 253] width 593 height 246
click at [119, 158] on button "Detalhe da geolocalização" at bounding box center [93, 165] width 113 height 23
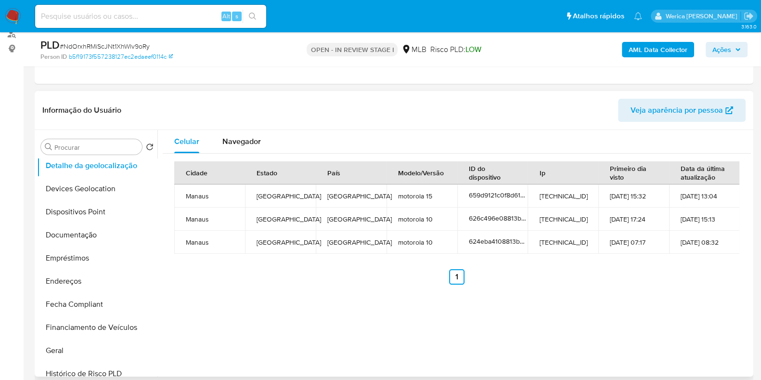
click at [661, 350] on div "Celular Navegador Cidade Estado País Modelo/Versão ID do dispositivo Ip Primeir…" at bounding box center [453, 253] width 593 height 246
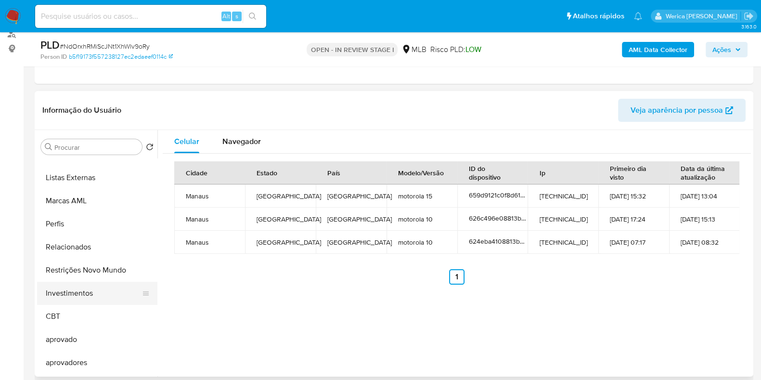
scroll to position [522, 0]
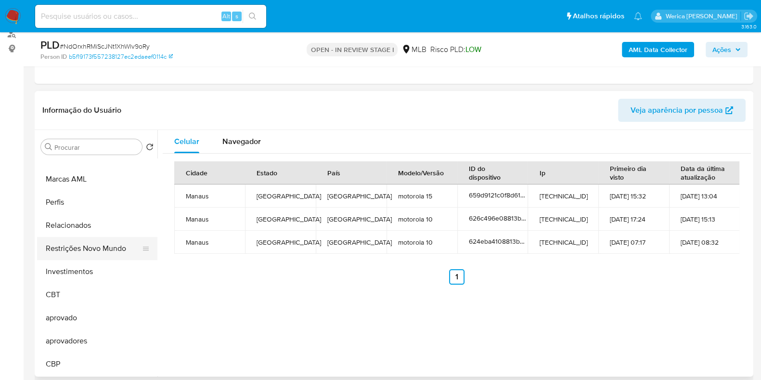
click at [124, 247] on button "Restrições Novo Mundo" at bounding box center [93, 248] width 113 height 23
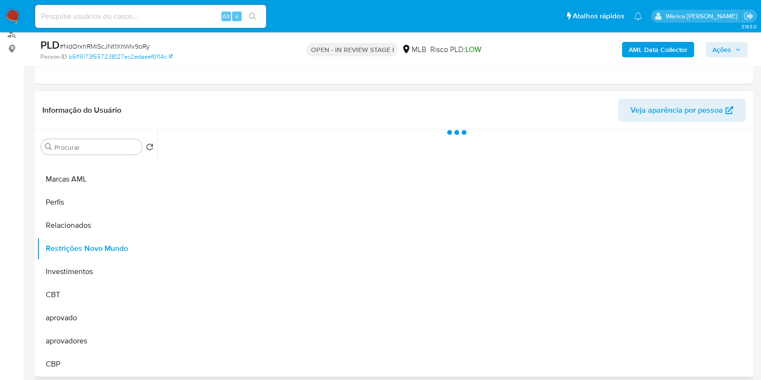
click at [310, 197] on div at bounding box center [453, 253] width 593 height 246
click at [274, 151] on div at bounding box center [453, 253] width 593 height 246
click at [271, 148] on div at bounding box center [453, 253] width 593 height 246
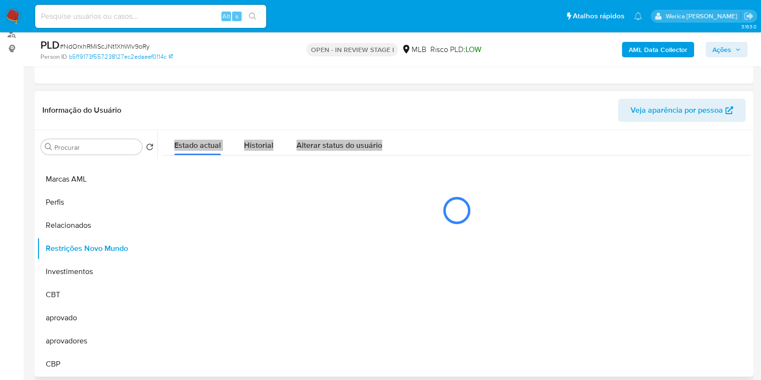
click at [270, 149] on span "Historial" at bounding box center [258, 145] width 29 height 11
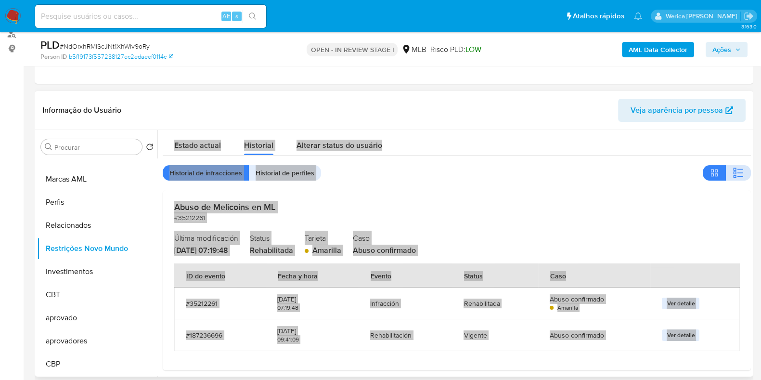
click at [744, 177] on button "button" at bounding box center [738, 172] width 25 height 15
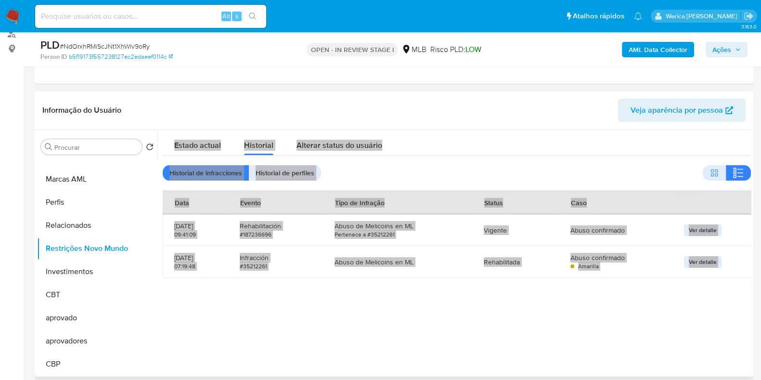
click at [646, 290] on div at bounding box center [453, 253] width 593 height 246
click at [611, 327] on div at bounding box center [453, 253] width 593 height 246
click at [612, 327] on div at bounding box center [453, 253] width 593 height 246
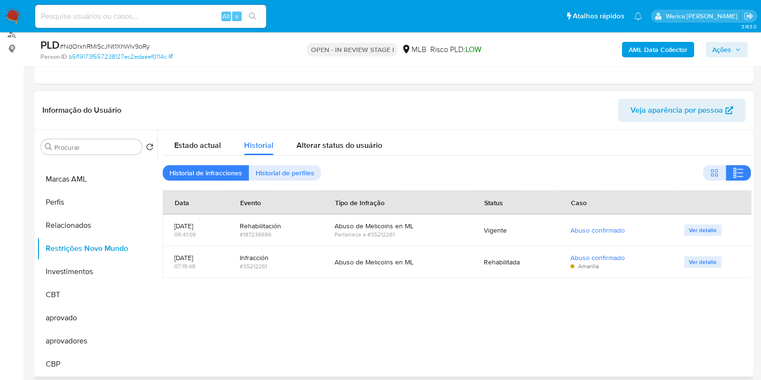
click at [612, 327] on div at bounding box center [453, 253] width 593 height 246
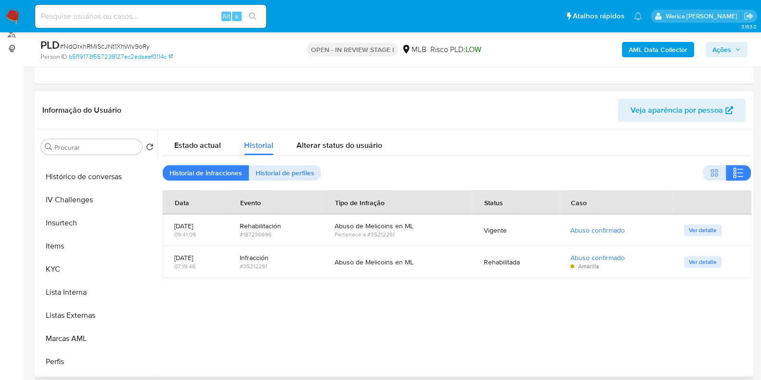
scroll to position [282, 0]
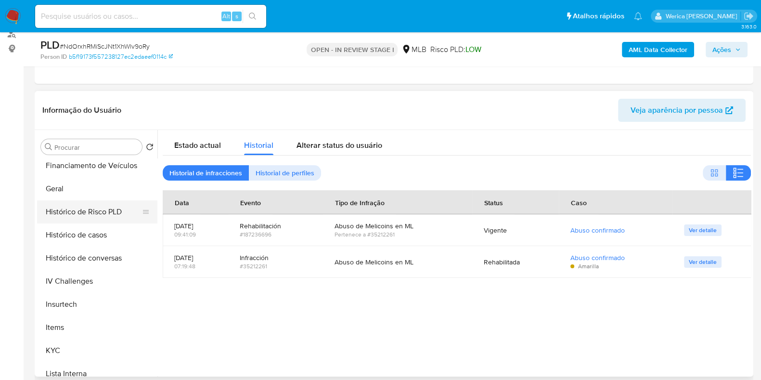
click at [67, 217] on button "Histórico de Risco PLD" at bounding box center [93, 211] width 113 height 23
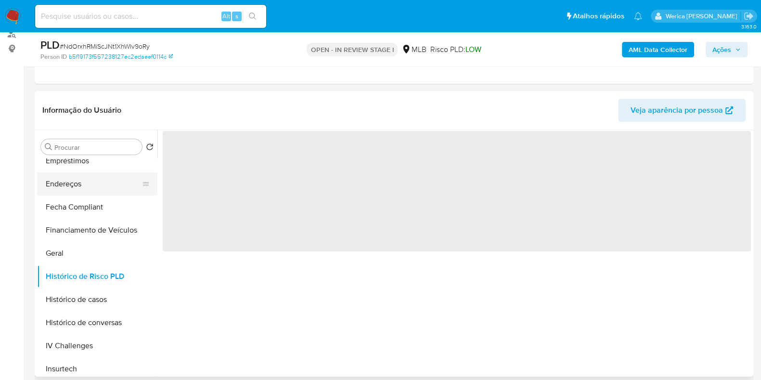
scroll to position [161, 0]
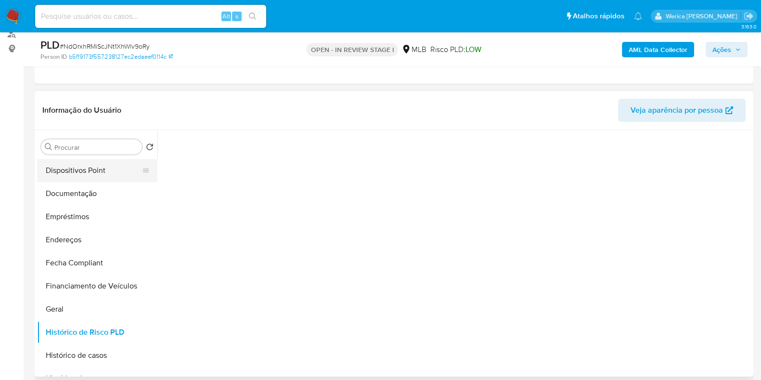
click at [80, 177] on button "Dispositivos Point" at bounding box center [93, 170] width 113 height 23
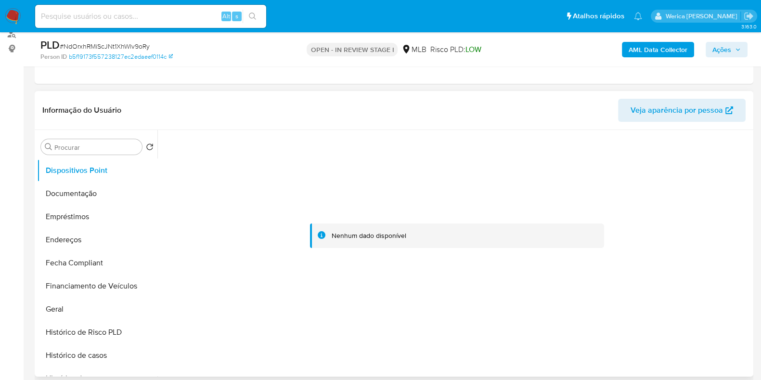
click at [729, 328] on div at bounding box center [457, 236] width 588 height 212
click at [725, 339] on div at bounding box center [457, 236] width 588 height 212
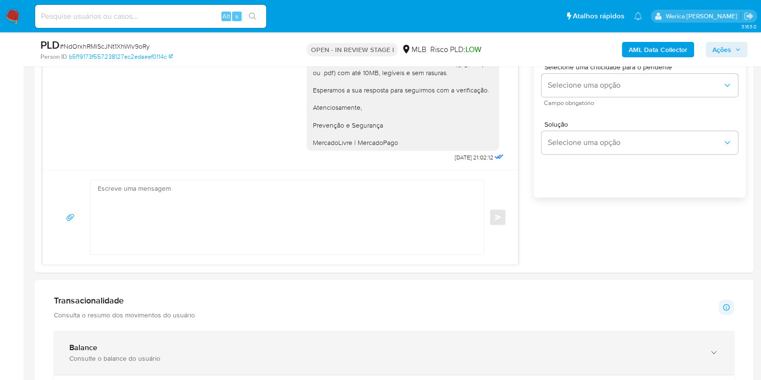
scroll to position [481, 0]
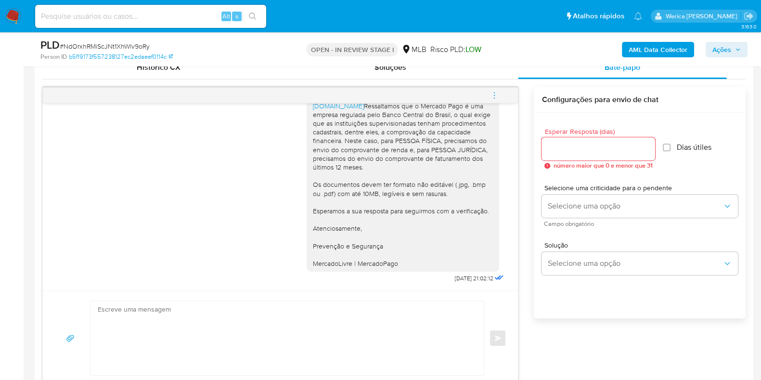
drag, startPoint x: 665, startPoint y: 307, endPoint x: 662, endPoint y: 311, distance: 5.6
click at [662, 311] on div "Esperar Resposta (dias) número maior que 0 e menor que 31 Dias útiles Selecione…" at bounding box center [640, 228] width 212 height 231
click at [655, 49] on b "AML Data Collector" at bounding box center [658, 49] width 59 height 15
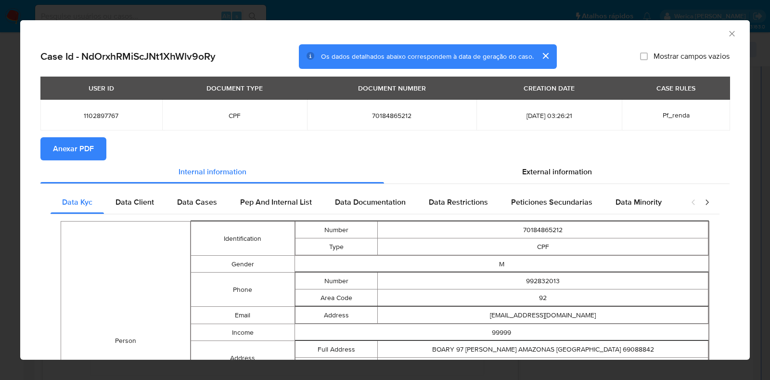
click at [97, 151] on button "Anexar PDF" at bounding box center [73, 148] width 66 height 23
click at [727, 30] on icon "Fechar a janela" at bounding box center [732, 34] width 10 height 10
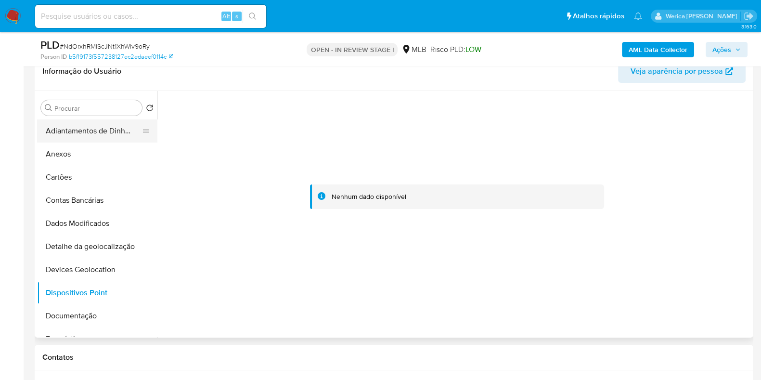
scroll to position [60, 0]
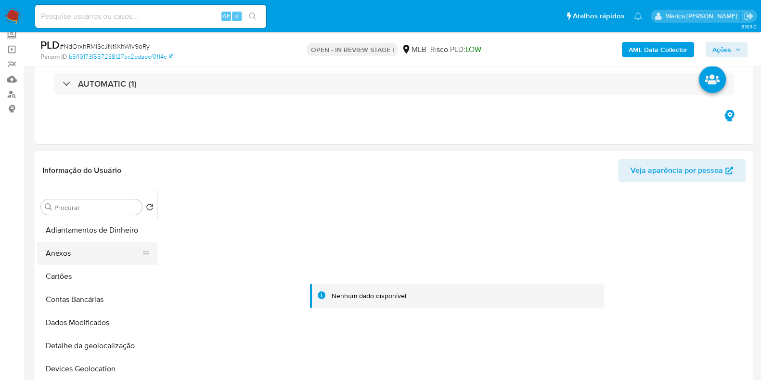
click at [99, 254] on button "Anexos" at bounding box center [93, 253] width 113 height 23
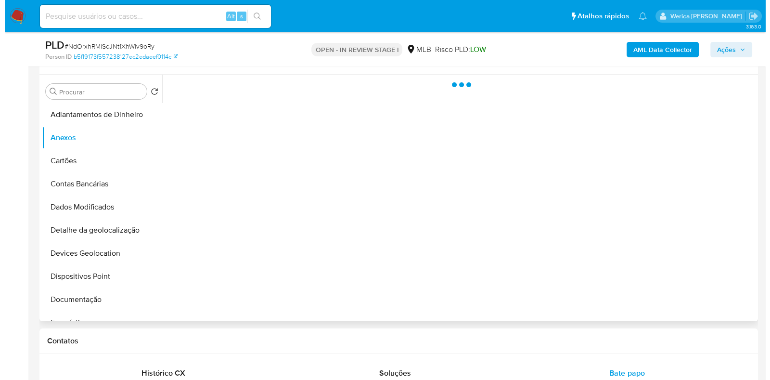
scroll to position [181, 0]
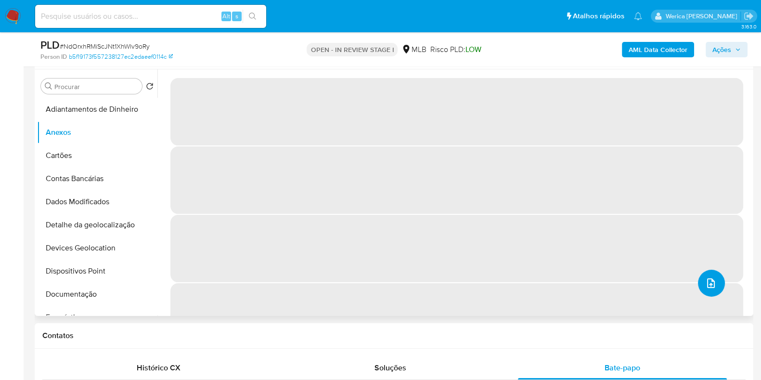
click at [705, 282] on icon "upload-file" at bounding box center [711, 283] width 12 height 12
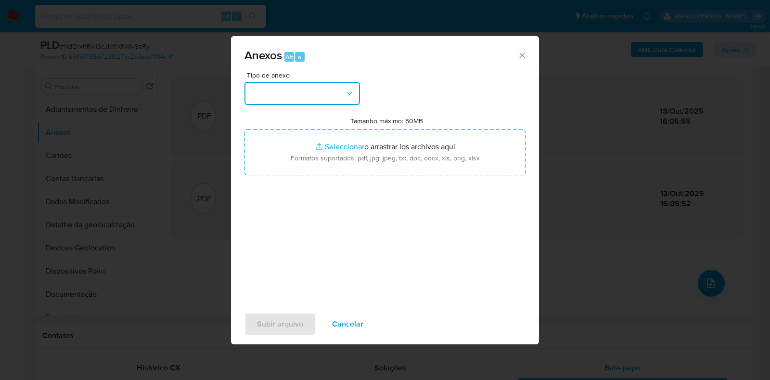
click at [330, 95] on button "button" at bounding box center [303, 93] width 116 height 23
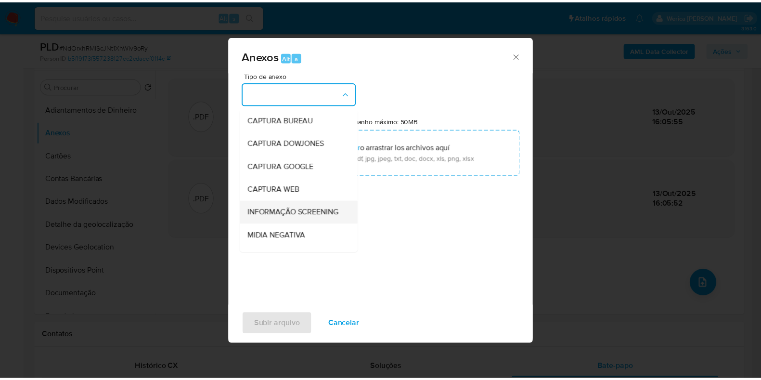
scroll to position [148, 0]
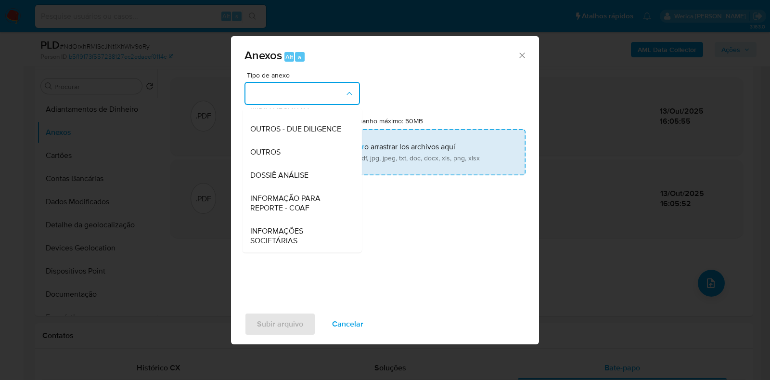
drag, startPoint x: 305, startPoint y: 170, endPoint x: 318, endPoint y: 162, distance: 14.7
click at [305, 173] on span "DOSSIÊ ANÁLISE" at bounding box center [279, 175] width 58 height 10
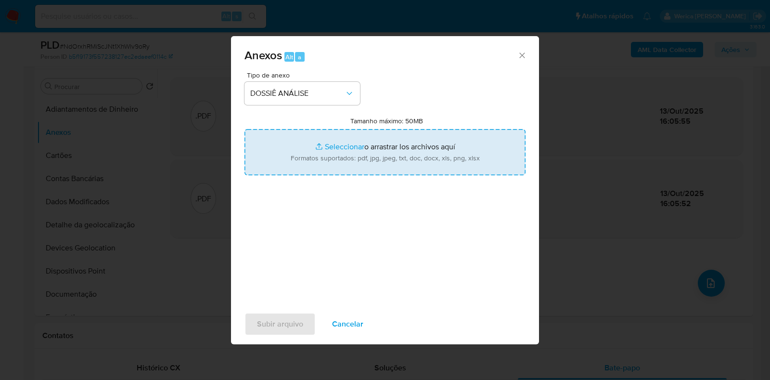
click at [352, 146] on input "Tamanho máximo: 50MB Seleccionar archivos" at bounding box center [385, 152] width 281 height 46
type input "C:\fakepath\Mulan 1102897767_2025_10_08_10_00_58.xlsx"
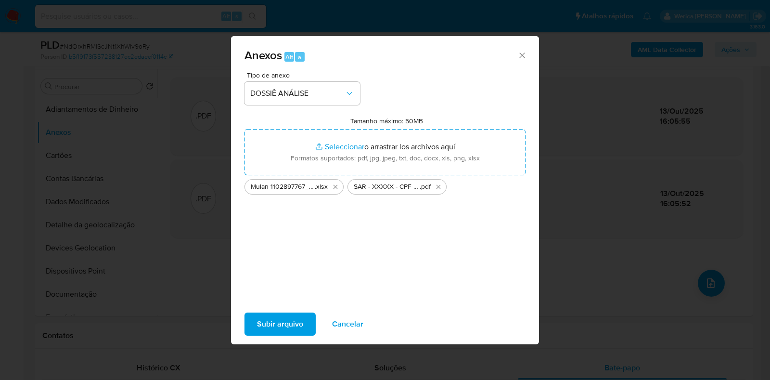
click at [260, 319] on span "Subir arquivo" at bounding box center [280, 323] width 46 height 21
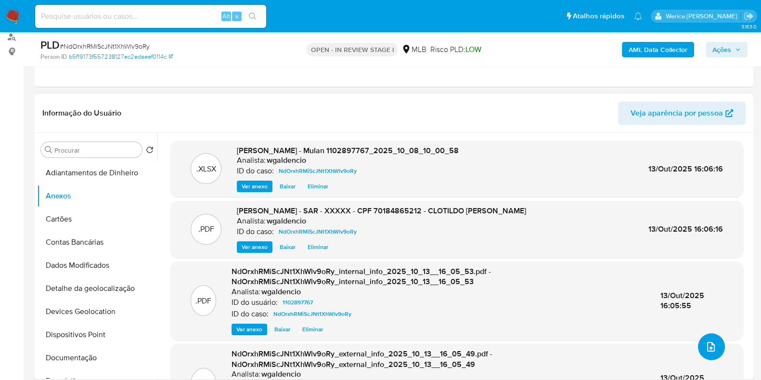
scroll to position [60, 0]
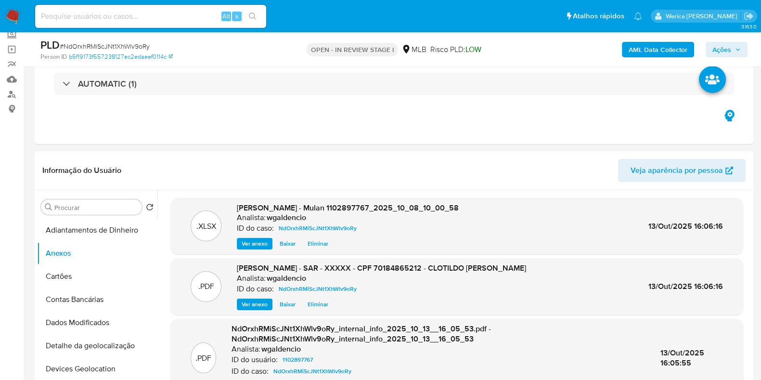
click at [734, 52] on span "Ações" at bounding box center [726, 49] width 28 height 13
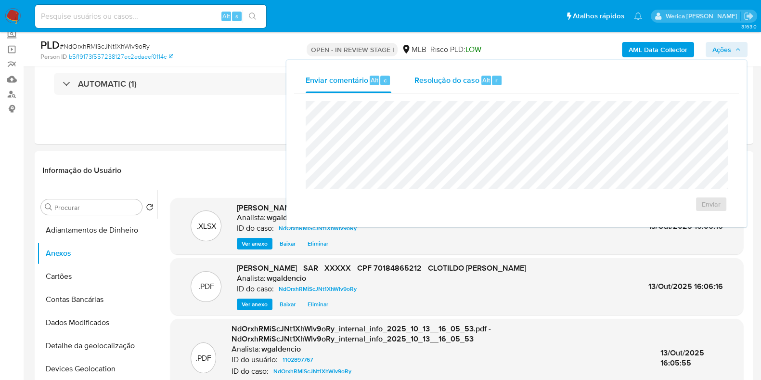
click at [462, 84] on span "Resolução do caso" at bounding box center [446, 79] width 65 height 11
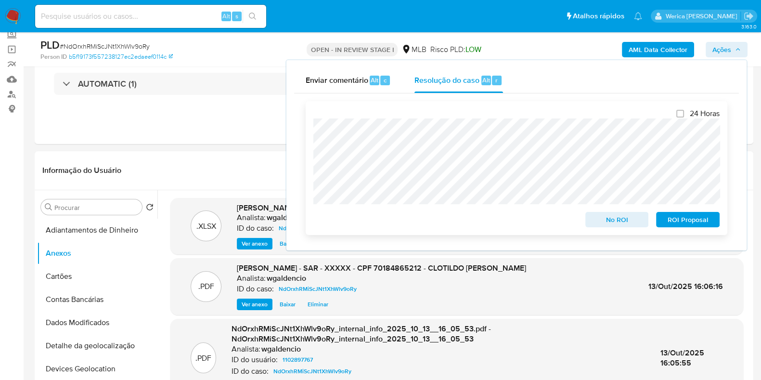
click at [679, 218] on span "ROI Proposal" at bounding box center [688, 219] width 50 height 13
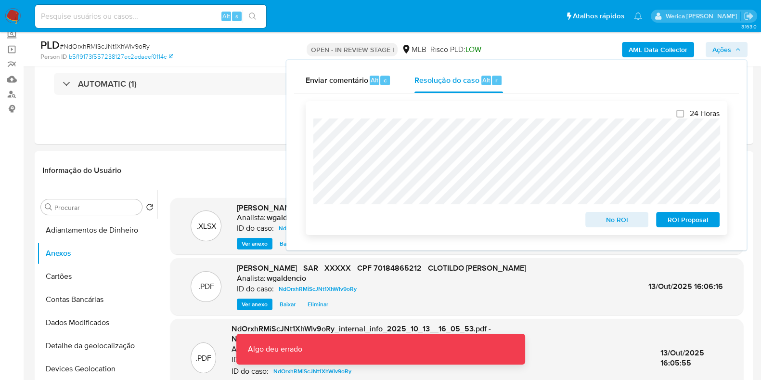
click at [671, 225] on span "ROI Proposal" at bounding box center [688, 219] width 50 height 13
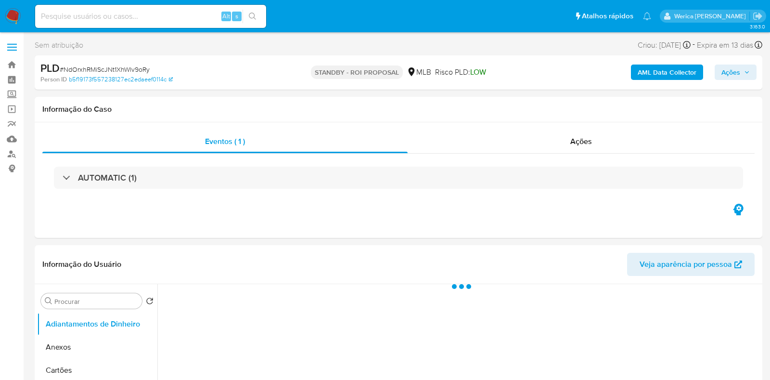
select select "10"
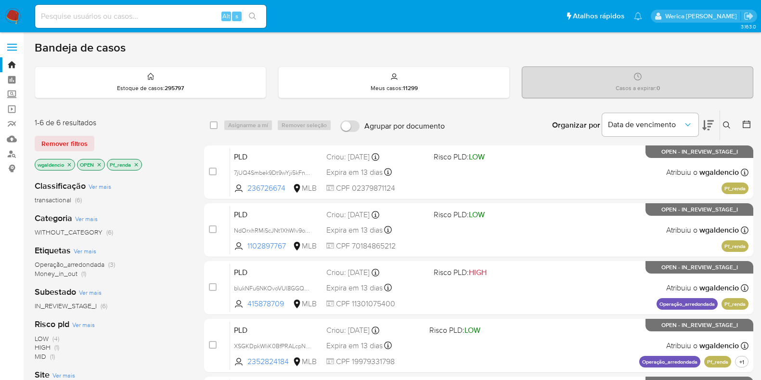
scroll to position [120, 0]
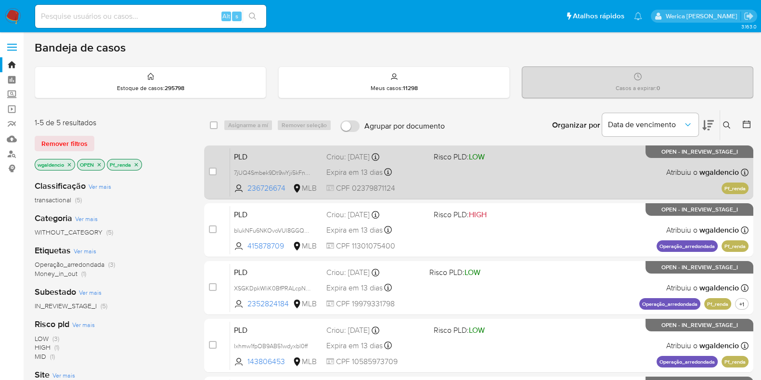
click at [541, 179] on div "PLD 7jUQ4Smbek9Dt9wYji5kFndO 236726674 MLB Risco PLD: LOW Criou: [DATE] Criou: …" at bounding box center [489, 172] width 518 height 49
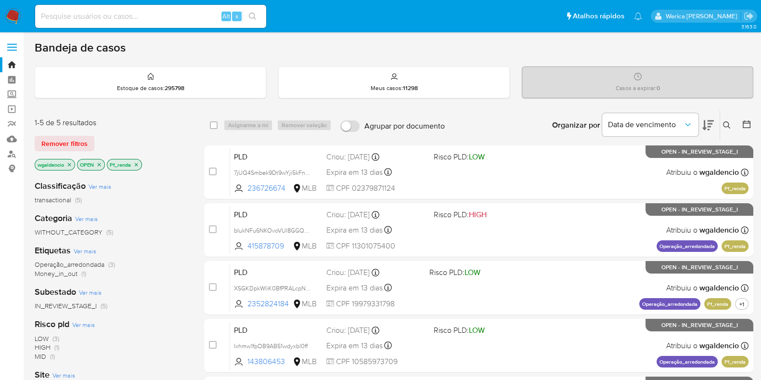
click at [139, 166] on icon "close-filter" at bounding box center [136, 165] width 6 height 6
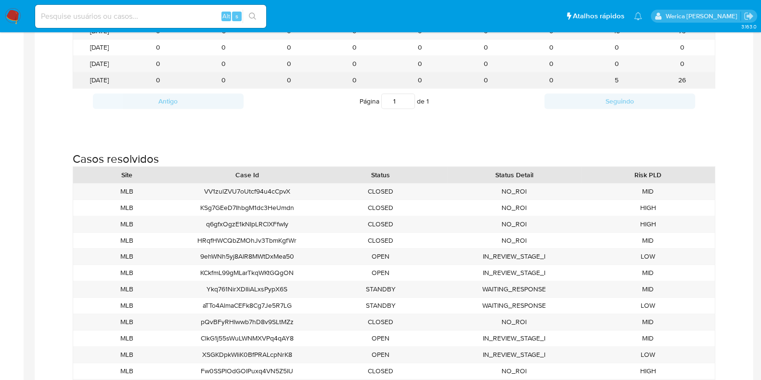
scroll to position [1023, 0]
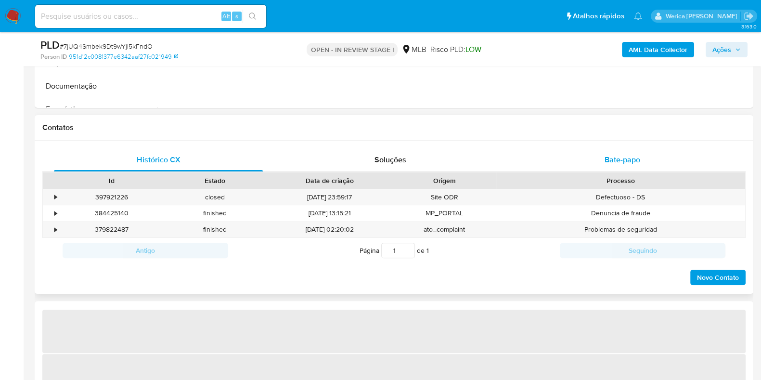
scroll to position [361, 0]
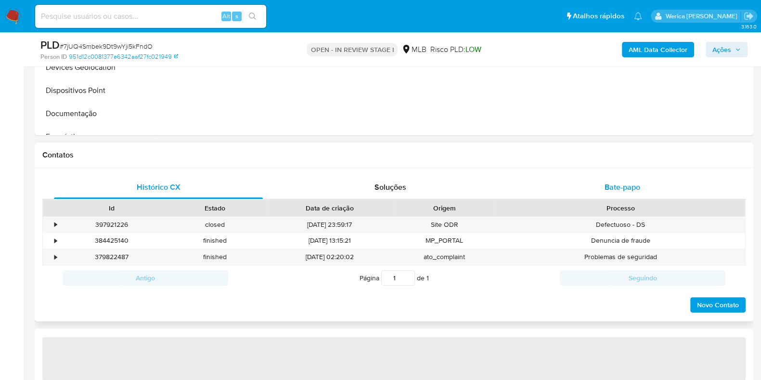
click at [621, 185] on span "Bate-papo" at bounding box center [623, 186] width 36 height 11
select select "10"
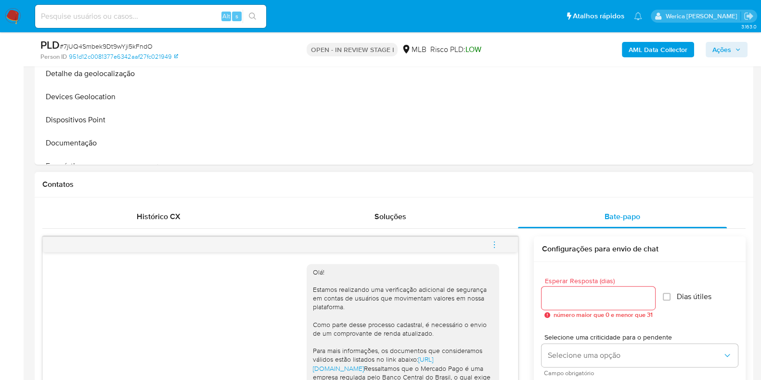
scroll to position [240, 0]
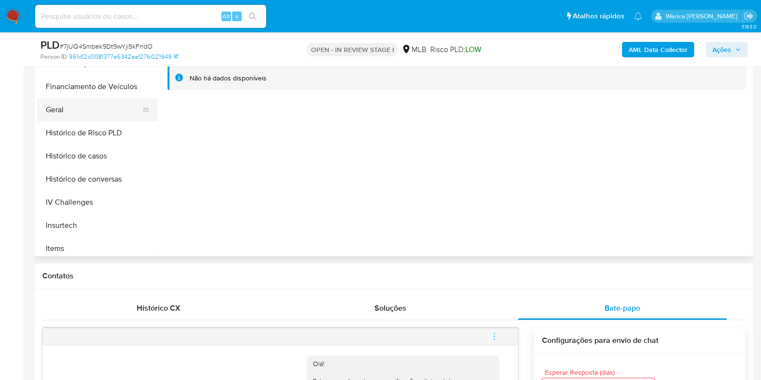
click at [89, 110] on button "Geral" at bounding box center [93, 109] width 113 height 23
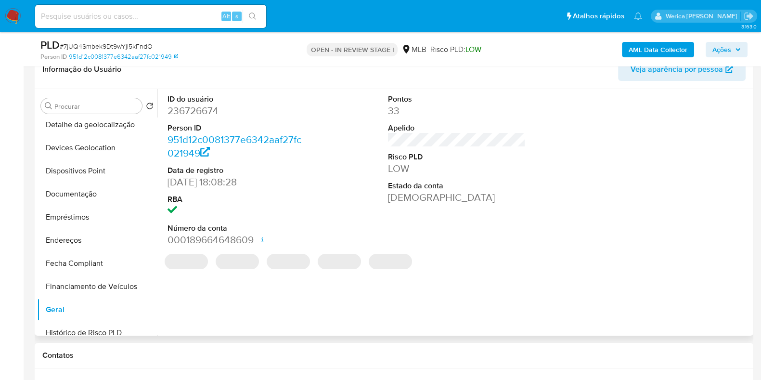
scroll to position [120, 0]
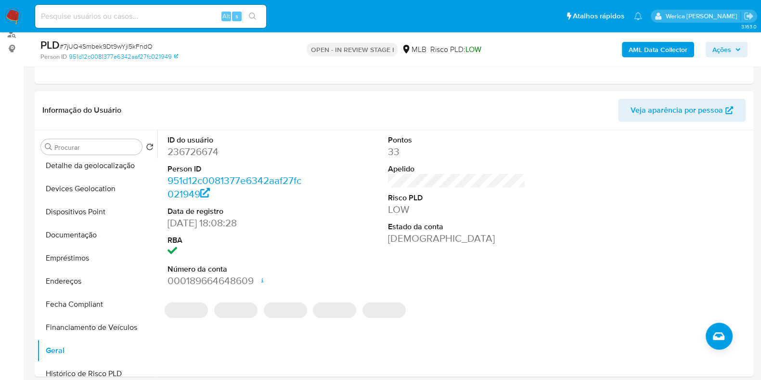
click at [173, 153] on dd "236726674" at bounding box center [237, 151] width 138 height 13
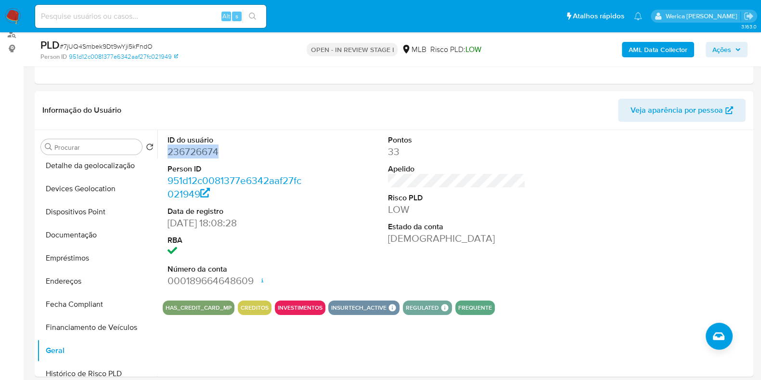
click at [173, 153] on dd "236726674" at bounding box center [237, 151] width 138 height 13
copy dd "236726674"
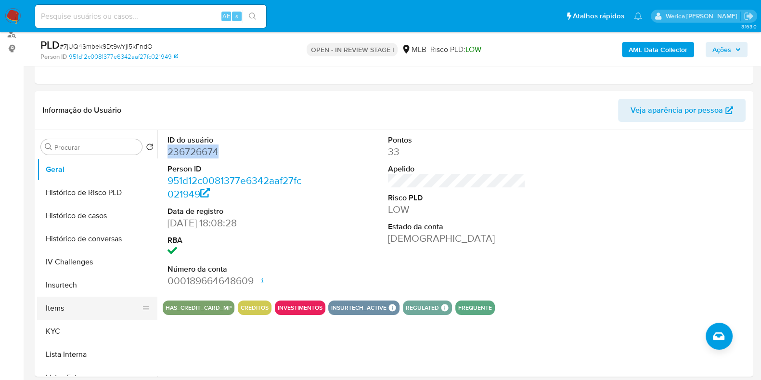
scroll to position [300, 0]
click at [123, 325] on button "KYC" at bounding box center [93, 331] width 113 height 23
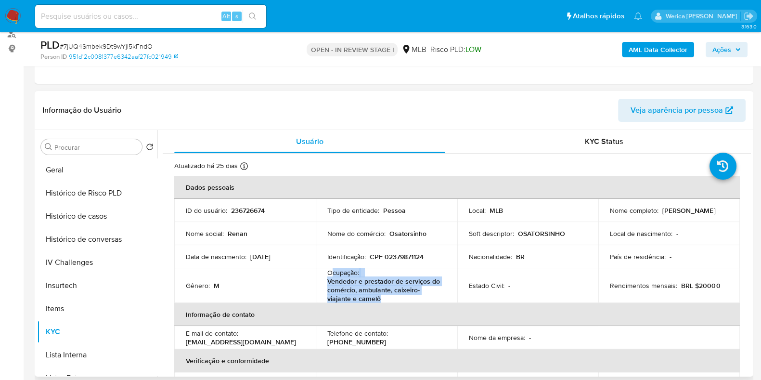
drag, startPoint x: 332, startPoint y: 273, endPoint x: 389, endPoint y: 298, distance: 62.1
click at [389, 298] on div "Ocupação : Vendedor e prestador de serviços do comércio, ambulante, caixeiro-vi…" at bounding box center [386, 285] width 118 height 35
copy div "cupação : Vendedor e prestador de serviços do comércio, ambulante, caixeiro-via…"
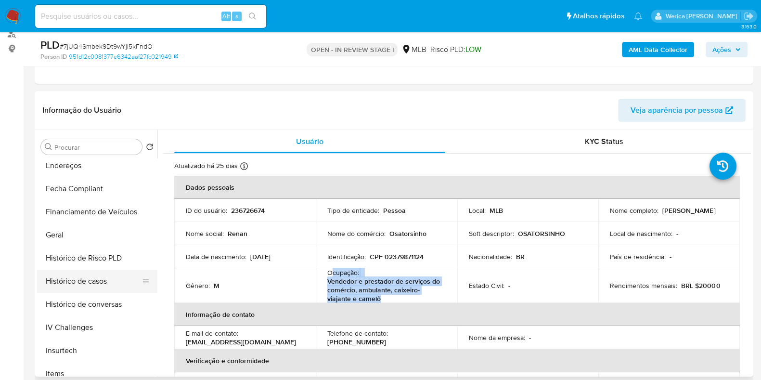
scroll to position [120, 0]
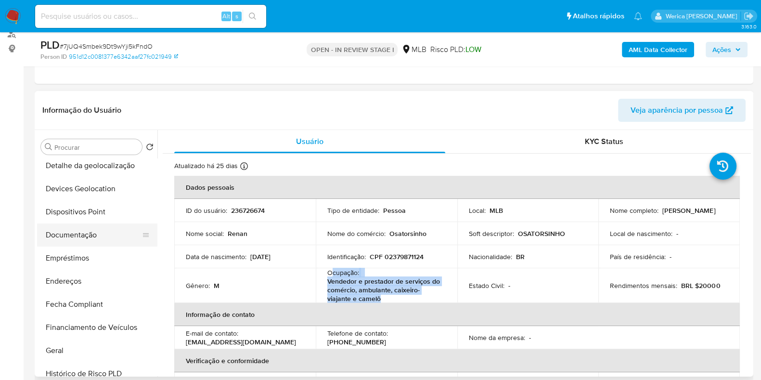
click at [126, 239] on button "Documentação" at bounding box center [93, 234] width 113 height 23
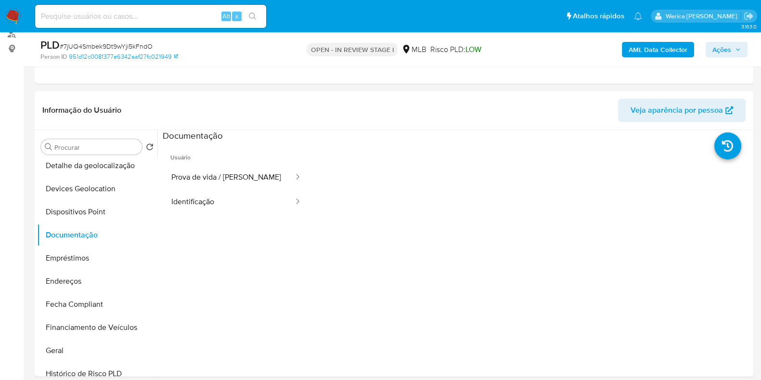
click at [220, 196] on button "Identificação" at bounding box center [229, 202] width 132 height 25
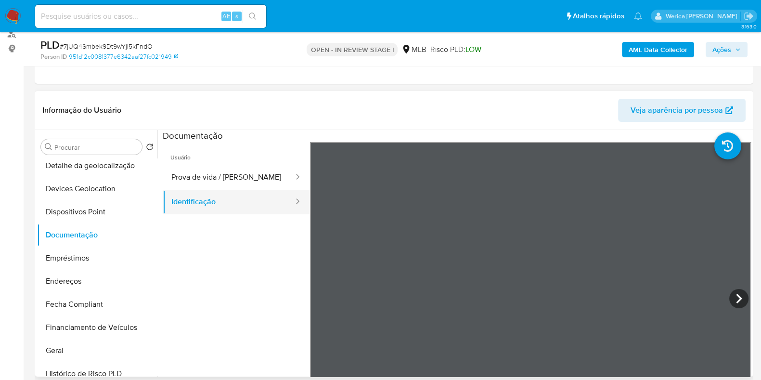
click at [242, 192] on button "Identificação" at bounding box center [229, 202] width 132 height 25
click at [237, 183] on button "Prova de vida / Selfie" at bounding box center [229, 177] width 132 height 25
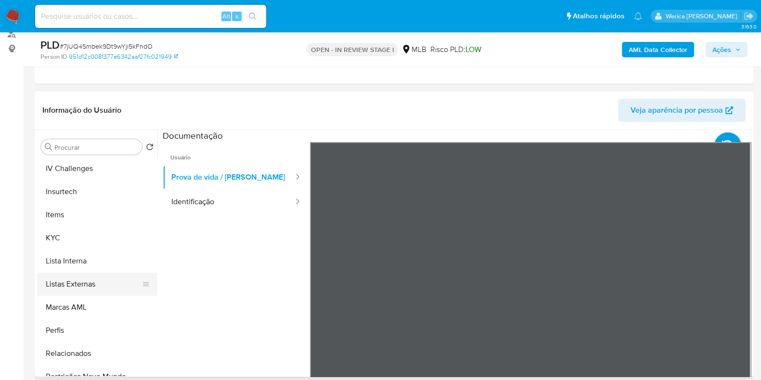
scroll to position [420, 0]
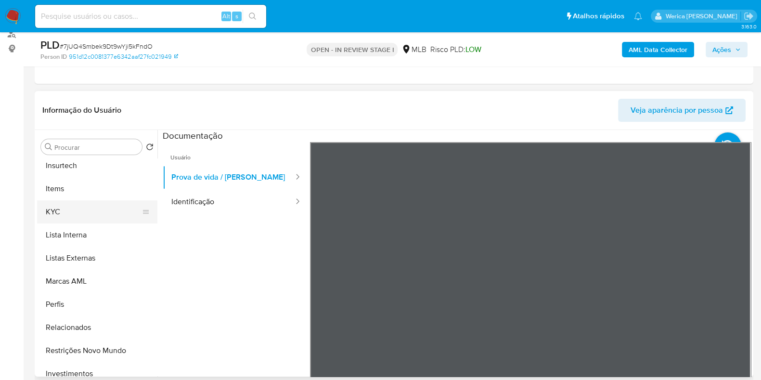
click at [105, 210] on button "KYC" at bounding box center [93, 211] width 113 height 23
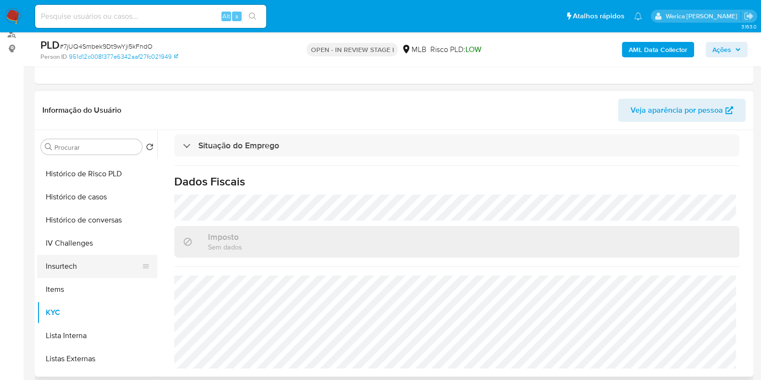
scroll to position [300, 0]
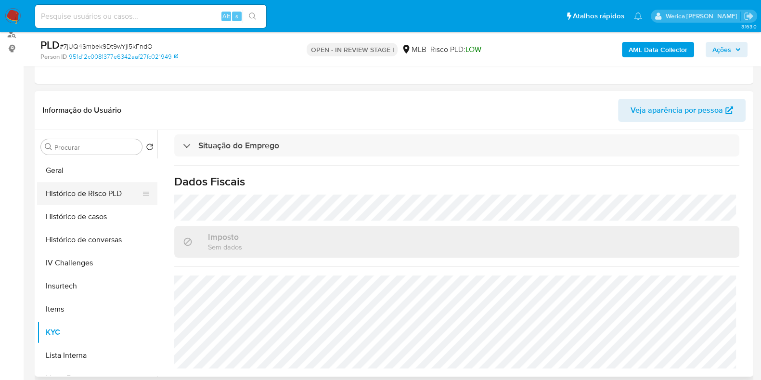
drag, startPoint x: 91, startPoint y: 179, endPoint x: 118, endPoint y: 182, distance: 26.8
click at [92, 179] on button "Geral" at bounding box center [97, 170] width 120 height 23
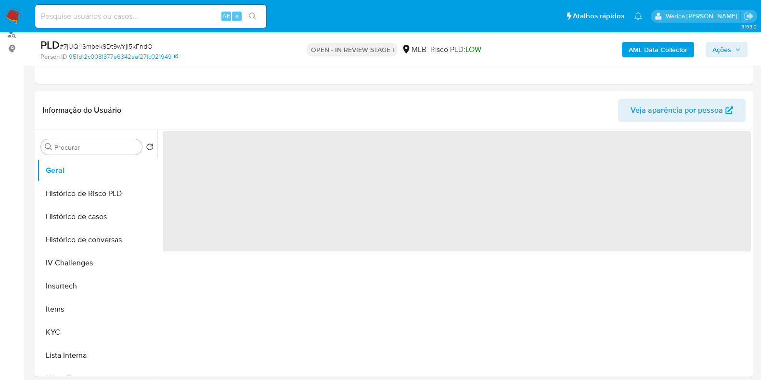
scroll to position [0, 0]
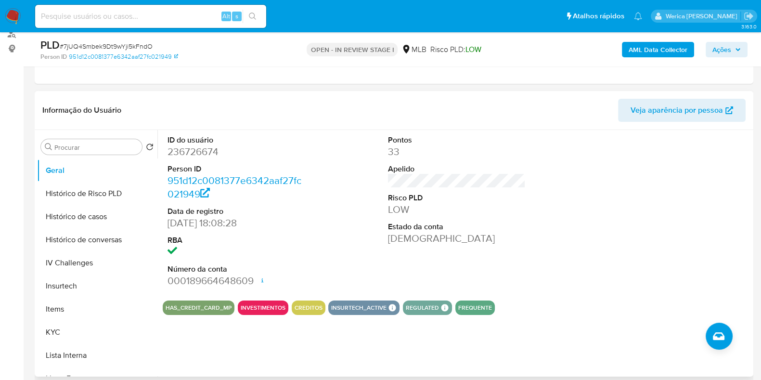
click at [658, 216] on div at bounding box center [677, 211] width 147 height 163
drag, startPoint x: 658, startPoint y: 216, endPoint x: 658, endPoint y: 141, distance: 75.6
click at [658, 216] on div at bounding box center [677, 211] width 147 height 163
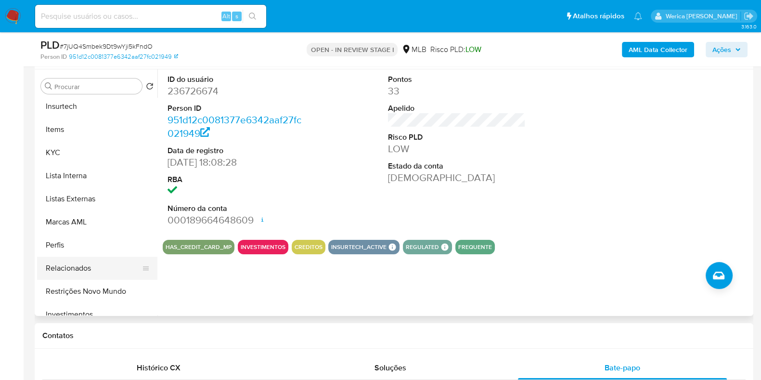
scroll to position [342, 0]
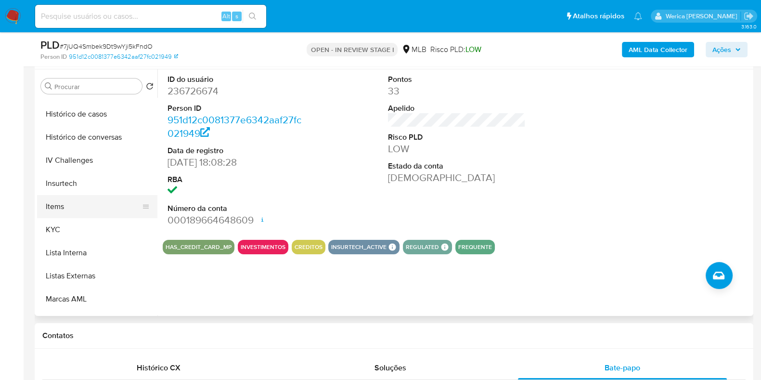
click at [88, 203] on button "Items" at bounding box center [93, 206] width 113 height 23
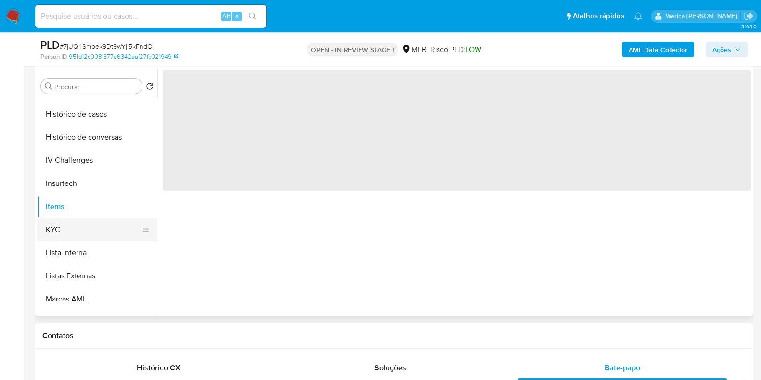
click at [96, 226] on button "KYC" at bounding box center [93, 229] width 113 height 23
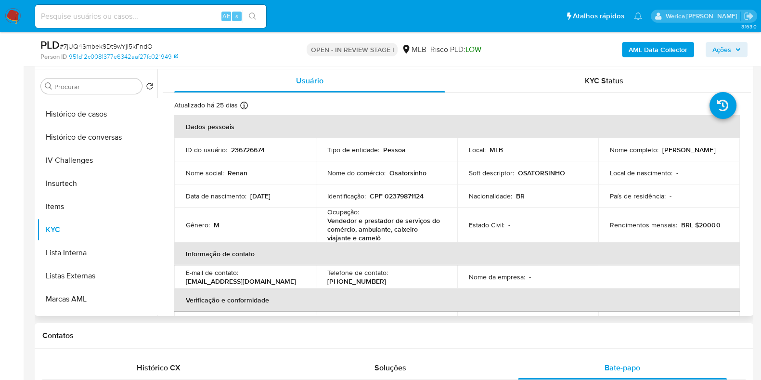
click at [625, 249] on th "Informação de contato" at bounding box center [457, 253] width 566 height 23
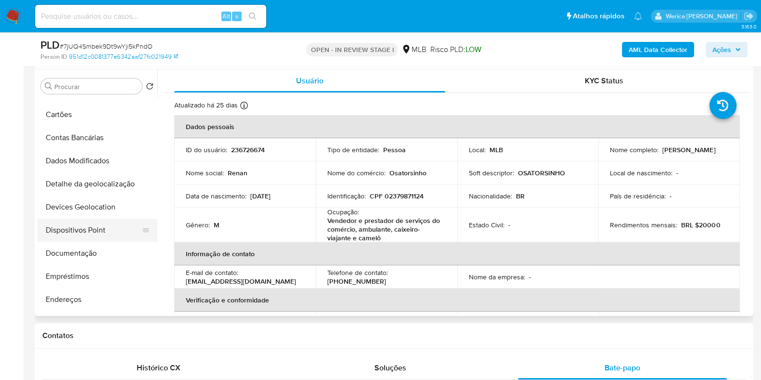
scroll to position [101, 0]
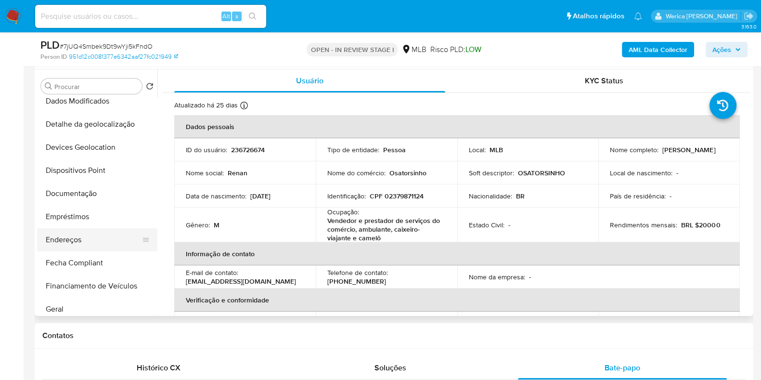
click at [122, 238] on button "Endereços" at bounding box center [93, 239] width 113 height 23
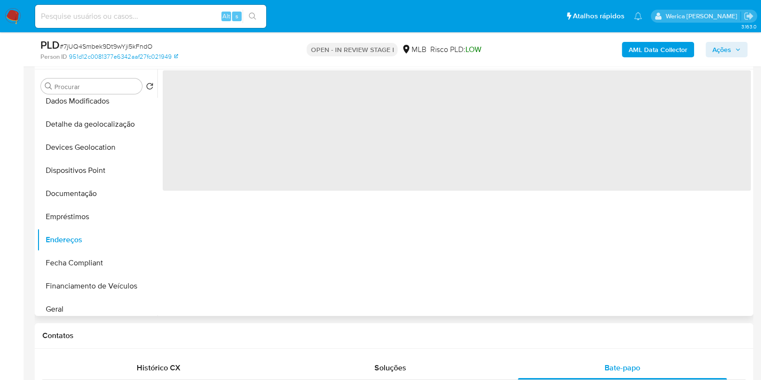
drag, startPoint x: 297, startPoint y: 291, endPoint x: 438, endPoint y: 284, distance: 141.2
click at [429, 287] on div "‌" at bounding box center [453, 192] width 593 height 246
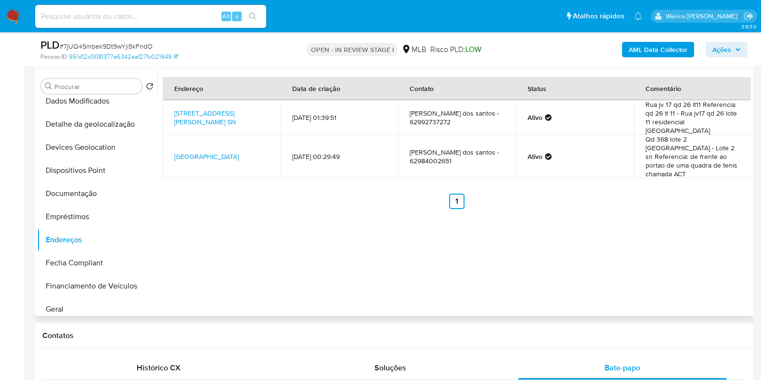
click at [679, 215] on div "Endereço Data de criação Contato Status Comentário Rua Jv 17 Sn, Senador Canedo…" at bounding box center [453, 192] width 593 height 246
click at [668, 194] on div "Endereço Data de criação Contato Status Comentário Rua Jv 17 Sn, Senador Canedo…" at bounding box center [453, 192] width 593 height 246
drag, startPoint x: 120, startPoint y: 117, endPoint x: 132, endPoint y: 119, distance: 12.6
click at [120, 117] on button "Detalhe da geolocalização" at bounding box center [93, 124] width 113 height 23
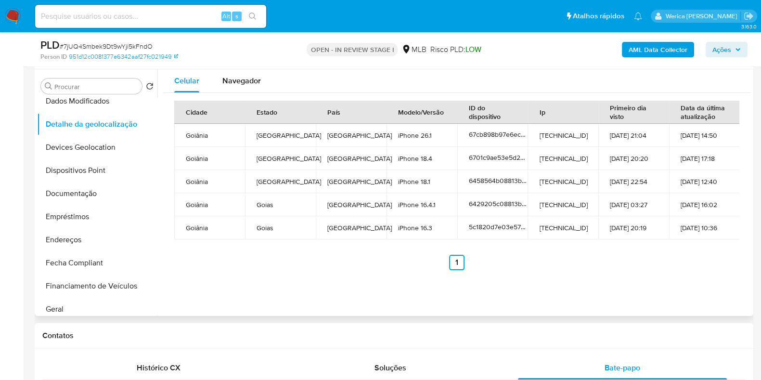
click at [652, 220] on td "17-12-2018 20:19" at bounding box center [633, 227] width 71 height 23
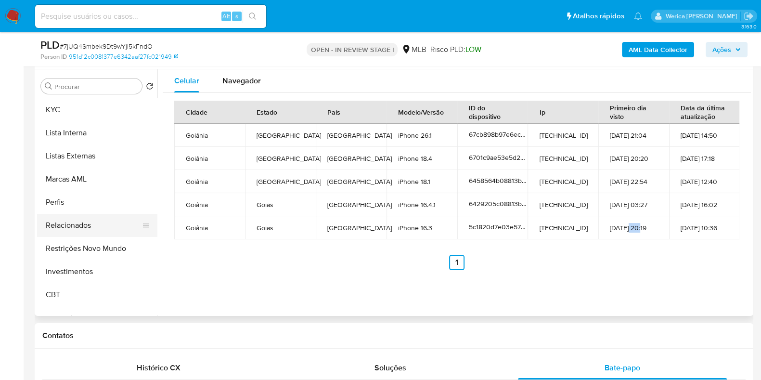
scroll to position [462, 0]
click at [116, 242] on button "Restrições Novo Mundo" at bounding box center [93, 248] width 113 height 23
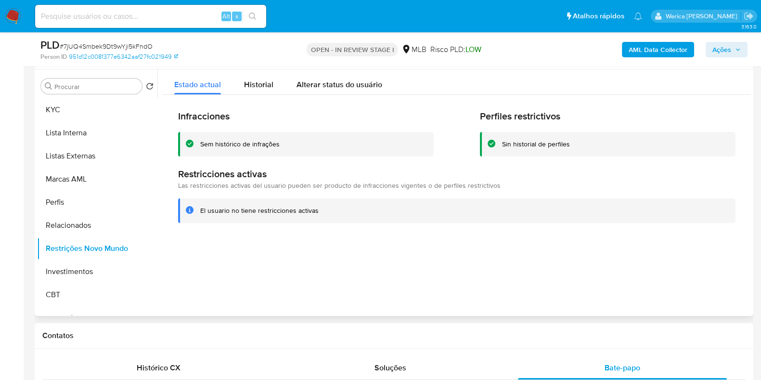
click at [596, 288] on div at bounding box center [453, 192] width 593 height 246
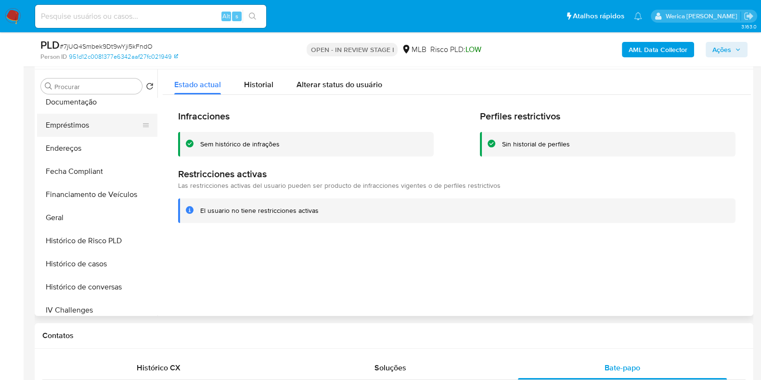
scroll to position [101, 0]
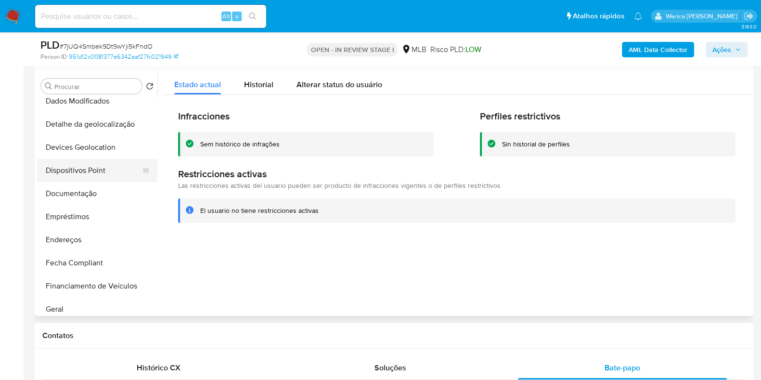
click at [99, 166] on button "Dispositivos Point" at bounding box center [93, 170] width 113 height 23
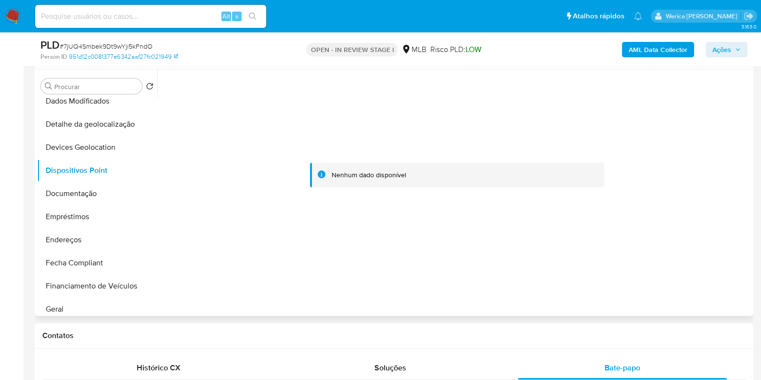
click at [672, 259] on div at bounding box center [457, 175] width 588 height 212
click at [671, 255] on div at bounding box center [457, 175] width 588 height 212
click at [104, 192] on button "Documentação" at bounding box center [93, 193] width 113 height 23
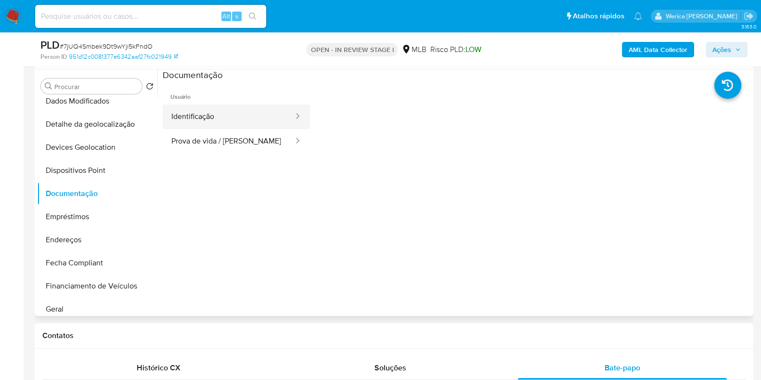
drag, startPoint x: 190, startPoint y: 148, endPoint x: 209, endPoint y: 104, distance: 47.4
click at [207, 107] on button "Identificação" at bounding box center [229, 116] width 132 height 25
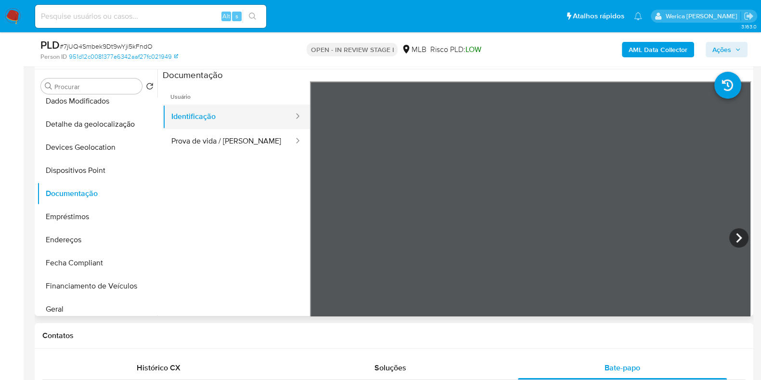
click at [209, 104] on button "Identificação" at bounding box center [229, 116] width 132 height 25
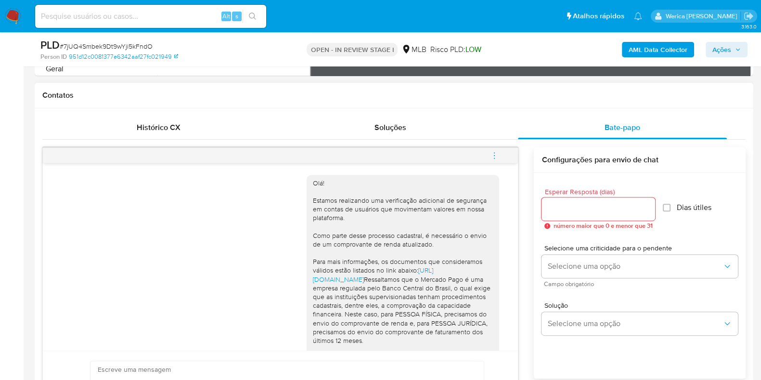
scroll to position [130, 0]
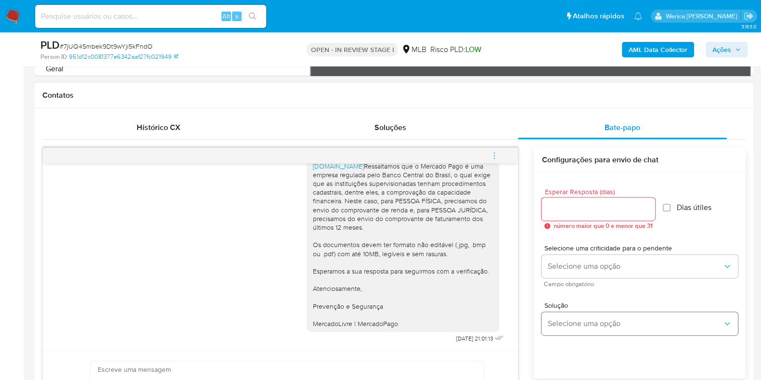
click at [652, 319] on span "Selecione uma opção" at bounding box center [634, 324] width 175 height 10
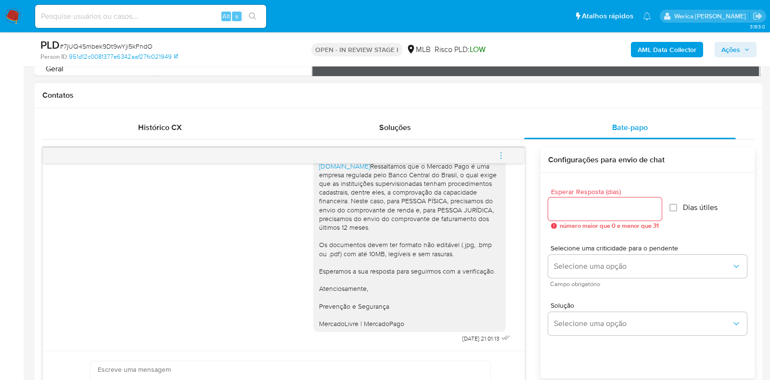
click at [656, 90] on h1 "Contatos" at bounding box center [398, 95] width 712 height 10
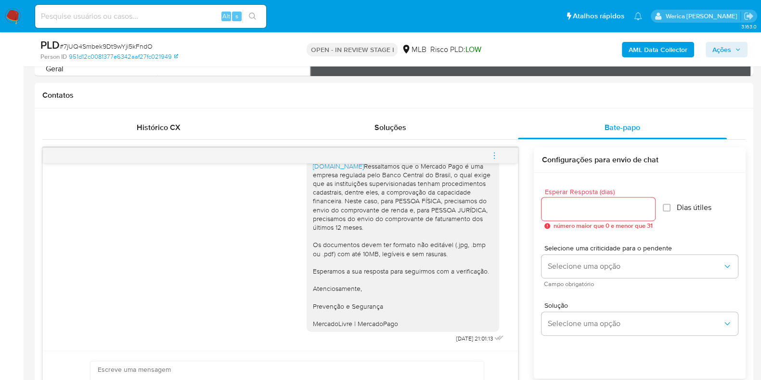
click at [633, 50] on b "AML Data Collector" at bounding box center [658, 49] width 59 height 15
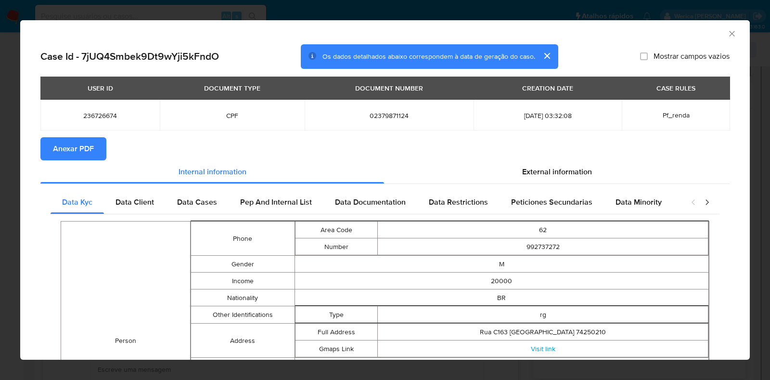
click at [727, 32] on icon "Fechar a janela" at bounding box center [732, 34] width 10 height 10
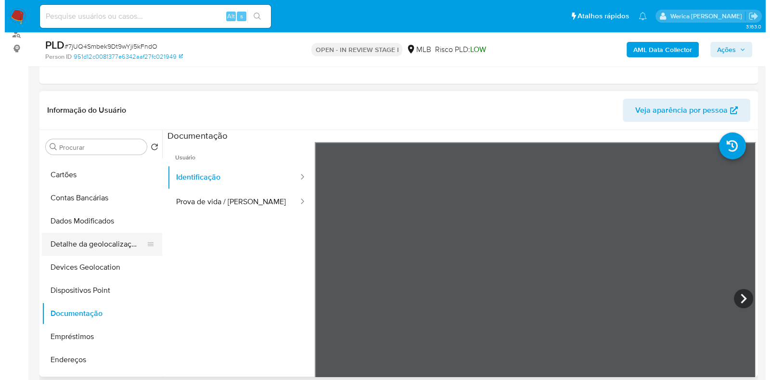
scroll to position [0, 0]
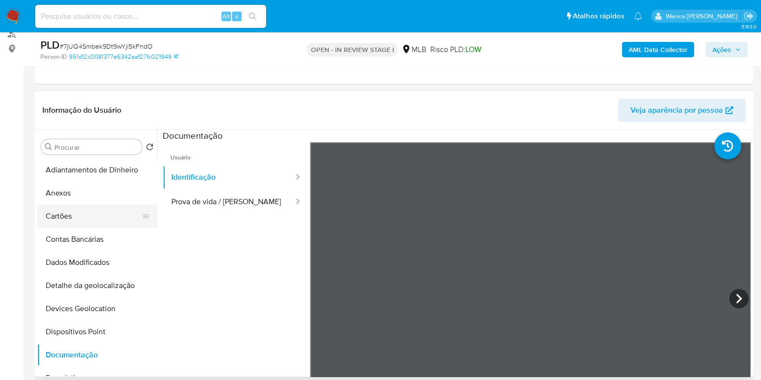
click at [95, 205] on button "Cartões" at bounding box center [93, 216] width 113 height 23
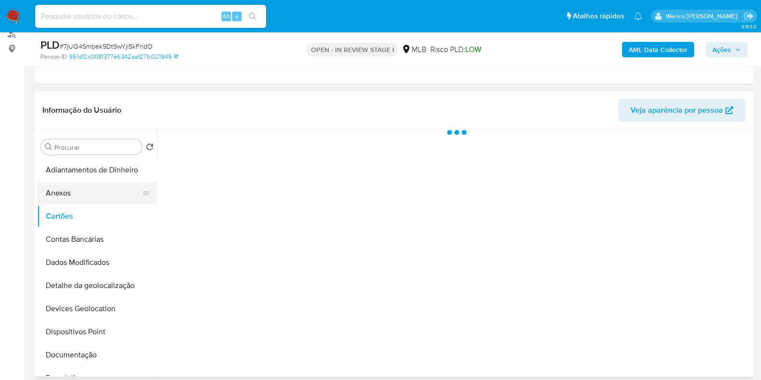
click at [94, 192] on button "Anexos" at bounding box center [93, 192] width 113 height 23
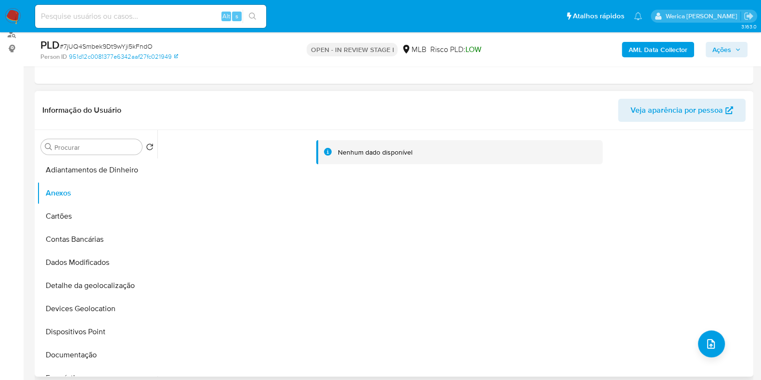
click at [725, 338] on div "Nenhum dado disponível" at bounding box center [453, 253] width 593 height 246
click at [705, 348] on icon "upload-file" at bounding box center [711, 344] width 12 height 12
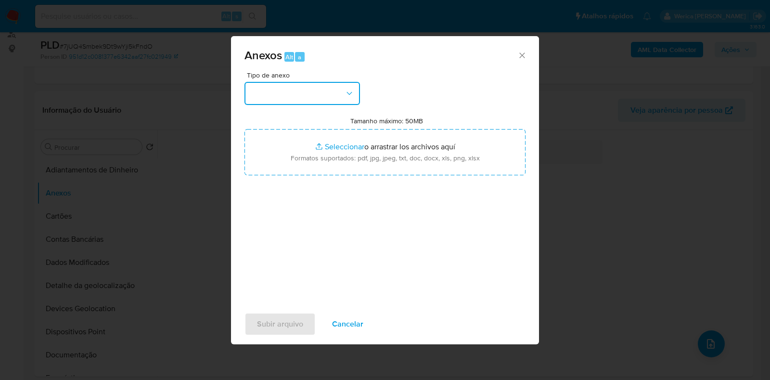
click at [339, 103] on button "button" at bounding box center [303, 93] width 116 height 23
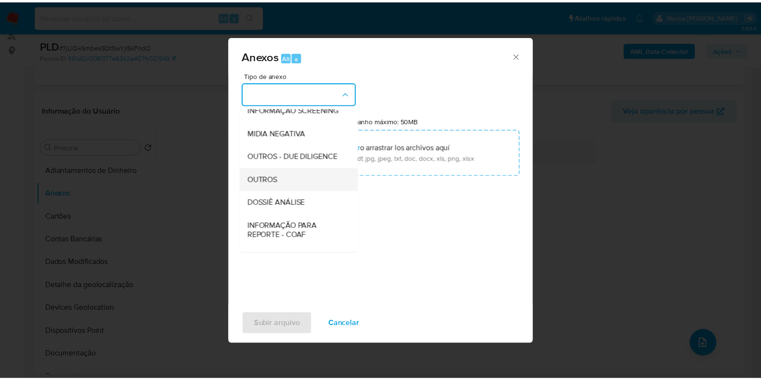
scroll to position [148, 0]
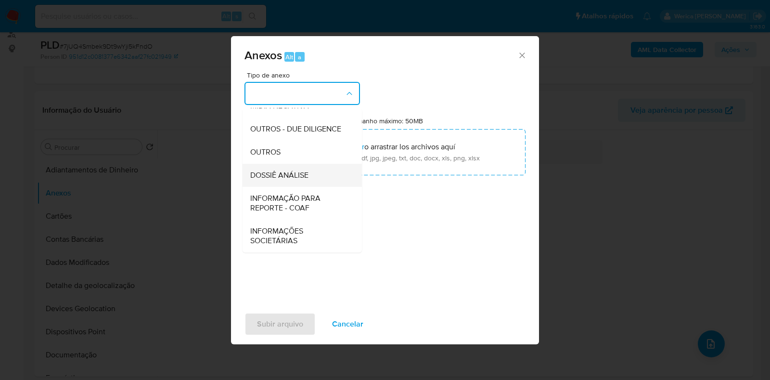
click at [313, 171] on div "DOSSIÊ ANÁLISE" at bounding box center [299, 175] width 98 height 23
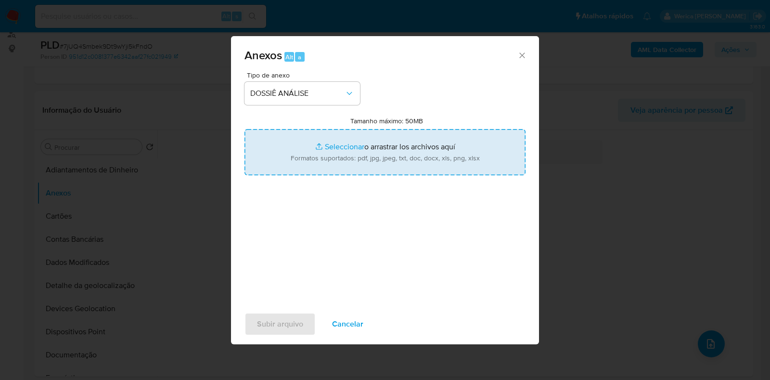
click at [338, 153] on input "Tamanho máximo: 50MB Seleccionar archivos" at bounding box center [385, 152] width 281 height 46
type input "C:\fakepath\Mulan 236726674_2025_10_08_10_03_24.xlsx"
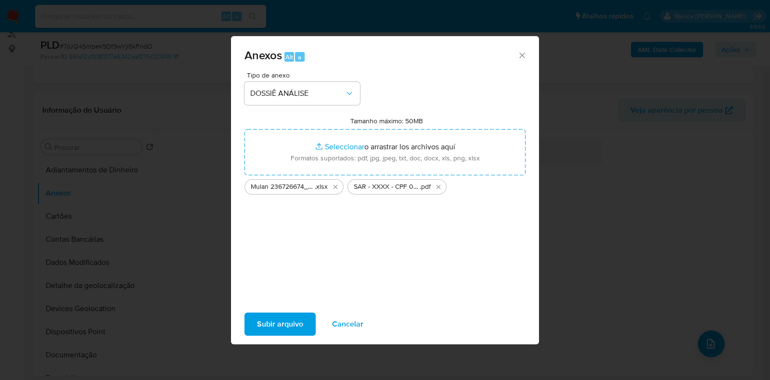
click at [280, 326] on span "Subir arquivo" at bounding box center [280, 323] width 46 height 21
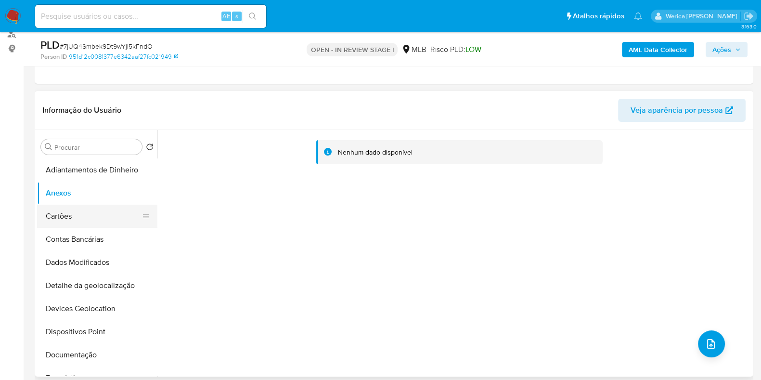
click at [106, 206] on button "Cartões" at bounding box center [93, 216] width 113 height 23
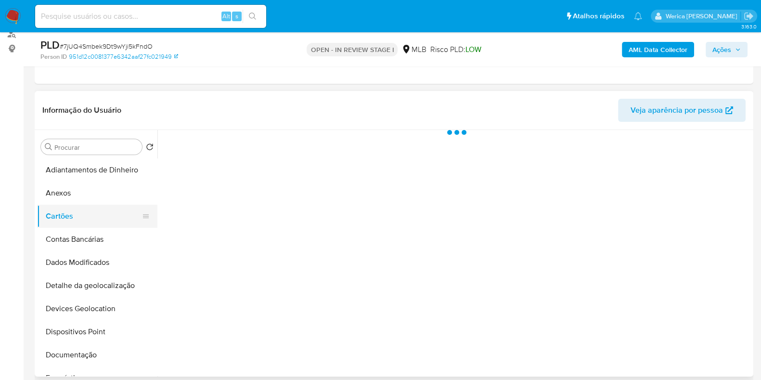
click at [99, 213] on button "Cartões" at bounding box center [93, 216] width 113 height 23
click at [101, 198] on button "Anexos" at bounding box center [93, 192] width 113 height 23
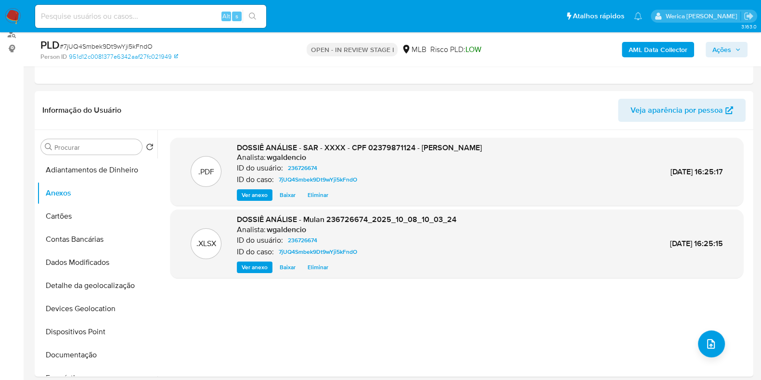
click at [635, 45] on b "AML Data Collector" at bounding box center [658, 49] width 59 height 15
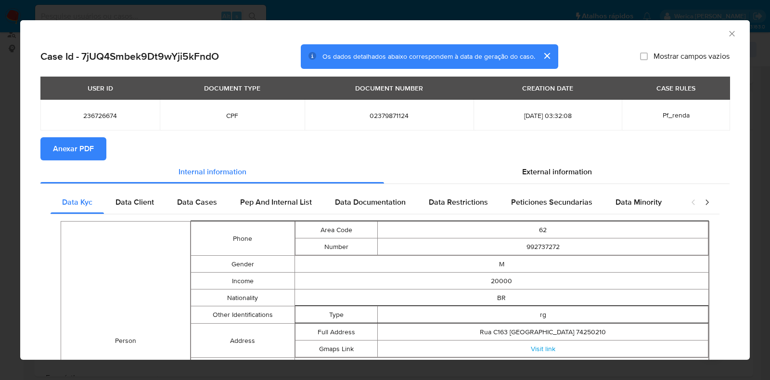
click at [92, 148] on span "Anexar PDF" at bounding box center [73, 148] width 41 height 21
click at [727, 37] on icon "Fechar a janela" at bounding box center [732, 34] width 10 height 10
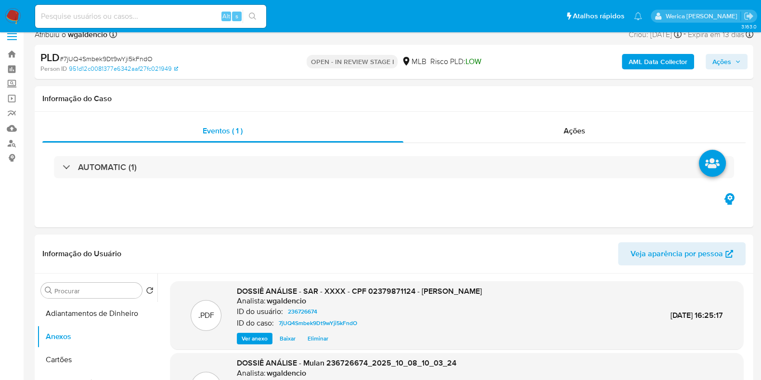
scroll to position [0, 0]
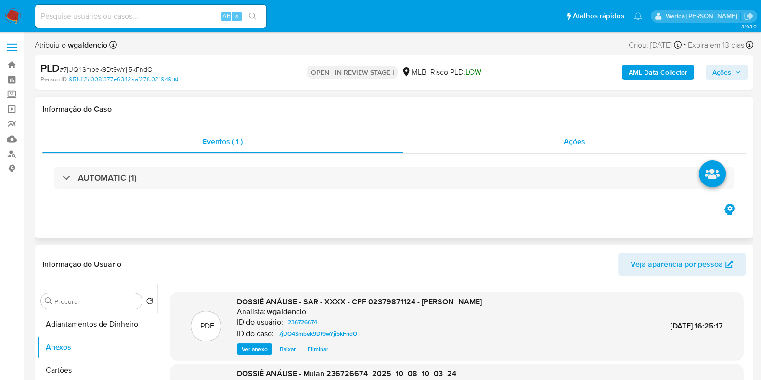
click at [558, 138] on div "Ações" at bounding box center [574, 141] width 343 height 23
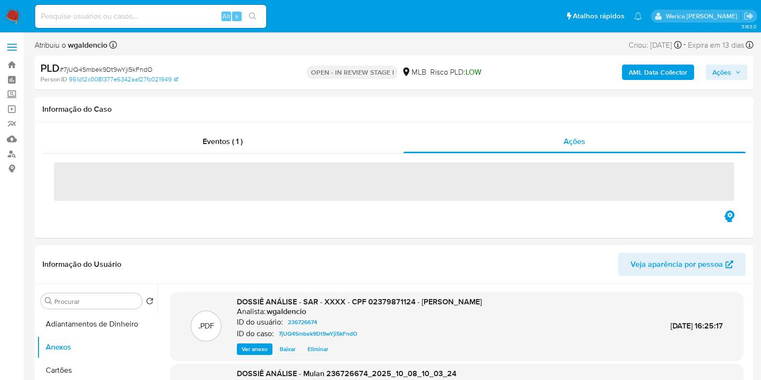
click at [724, 69] on span "Ações" at bounding box center [721, 71] width 19 height 15
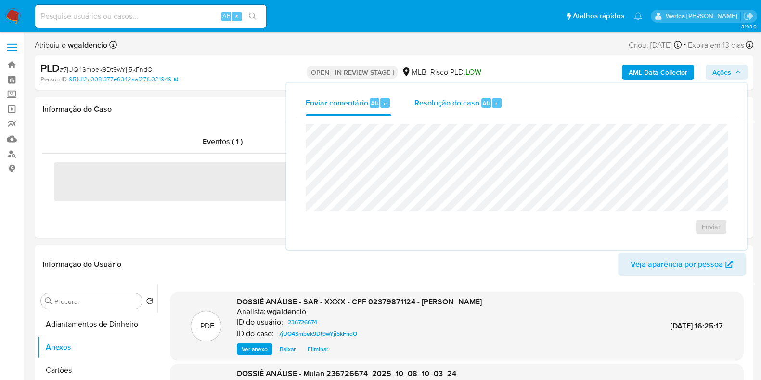
drag, startPoint x: 474, startPoint y: 110, endPoint x: 474, endPoint y: 116, distance: 6.3
click at [474, 110] on div "Resolução do caso Alt r" at bounding box center [458, 102] width 88 height 25
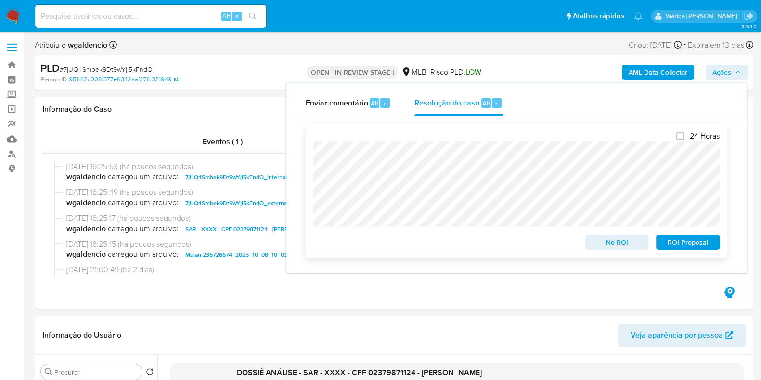
click at [689, 248] on span "ROI Proposal" at bounding box center [688, 241] width 50 height 13
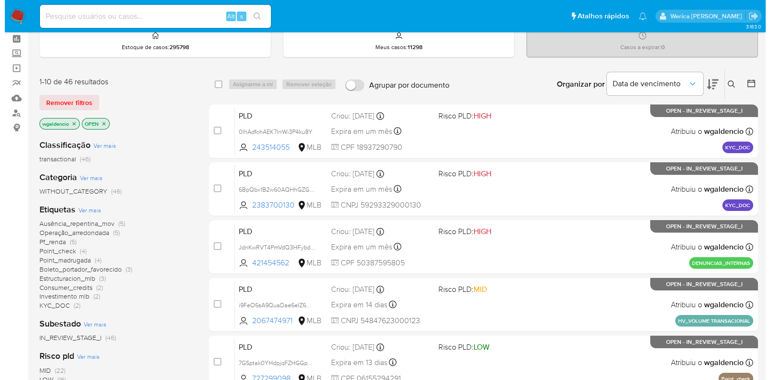
scroll to position [60, 0]
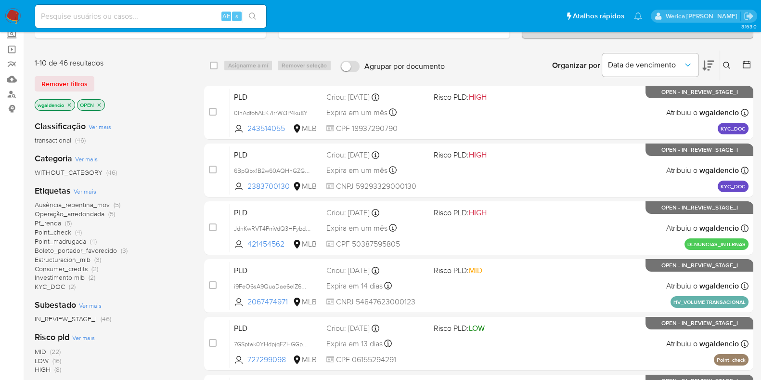
click at [91, 191] on span "Ver mais" at bounding box center [85, 191] width 23 height 9
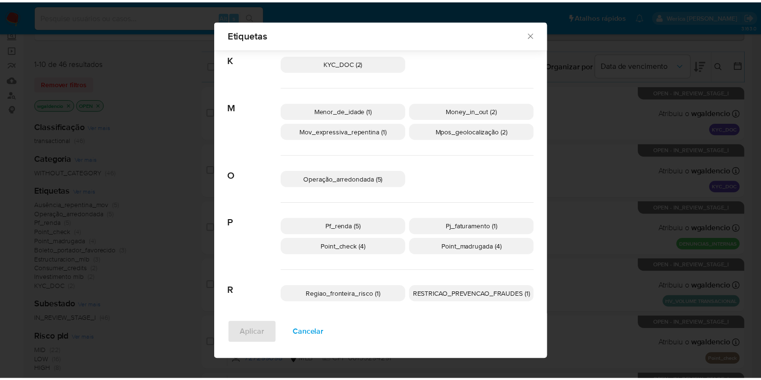
scroll to position [388, 0]
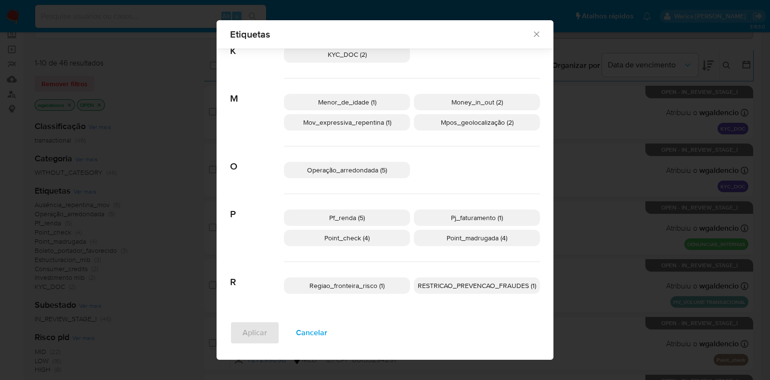
drag, startPoint x: 529, startPoint y: 21, endPoint x: 531, endPoint y: 31, distance: 10.3
click at [531, 31] on div "Etiquetas" at bounding box center [385, 34] width 337 height 28
click at [532, 31] on icon "Fechar" at bounding box center [537, 34] width 10 height 10
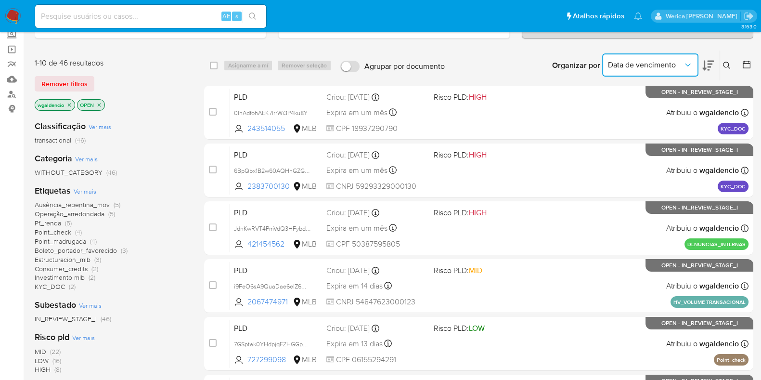
click at [676, 64] on span "Data de vencimento" at bounding box center [645, 65] width 75 height 10
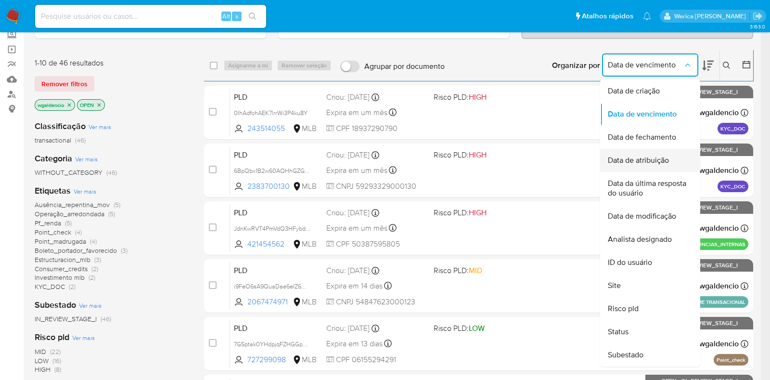
click at [660, 167] on div "Data de atribuição" at bounding box center [647, 160] width 79 height 23
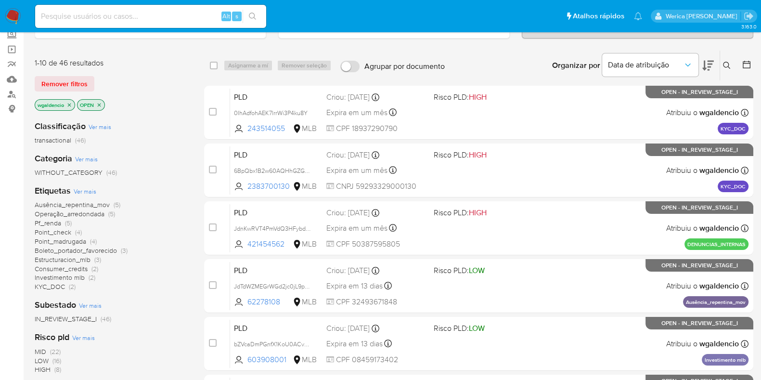
click at [710, 62] on icon at bounding box center [708, 66] width 12 height 10
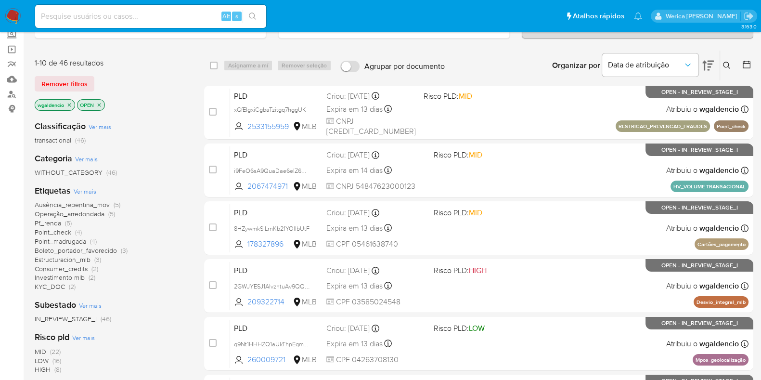
click at [710, 62] on icon at bounding box center [708, 66] width 12 height 10
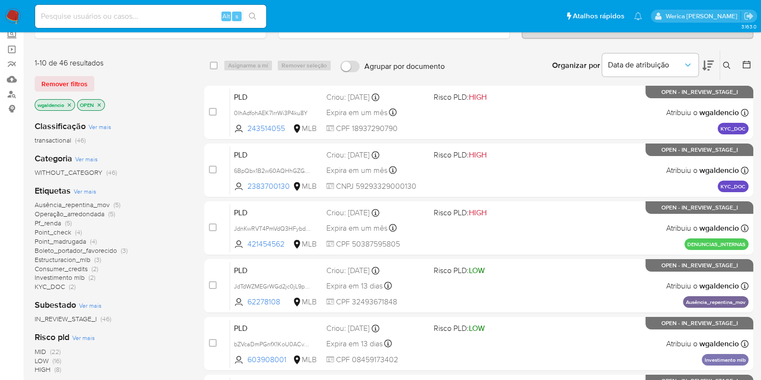
click at [706, 63] on icon at bounding box center [708, 66] width 12 height 12
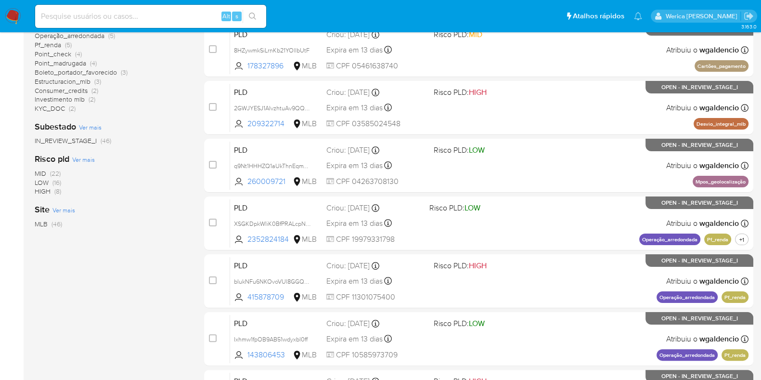
scroll to position [173, 0]
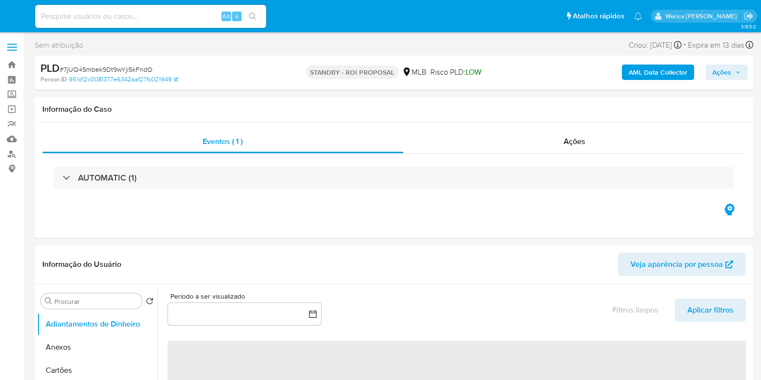
select select "10"
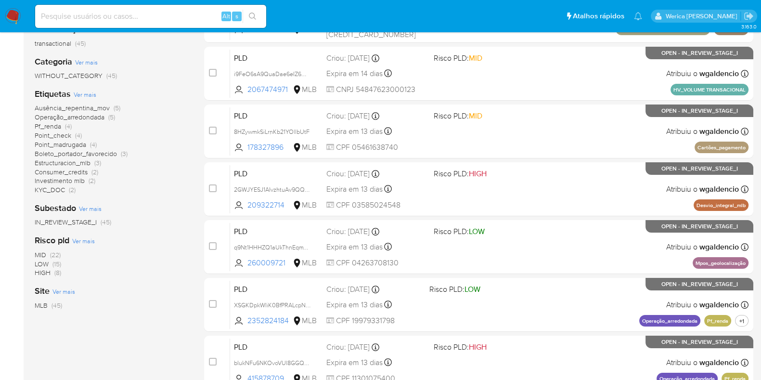
scroll to position [113, 0]
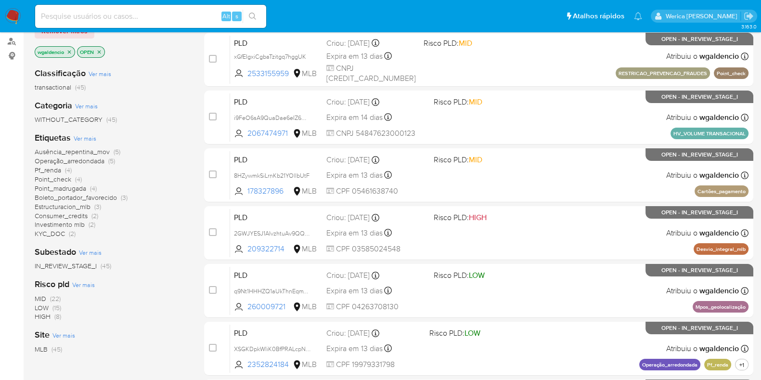
click at [61, 170] on span "Pf_renda (4)" at bounding box center [53, 170] width 37 height 9
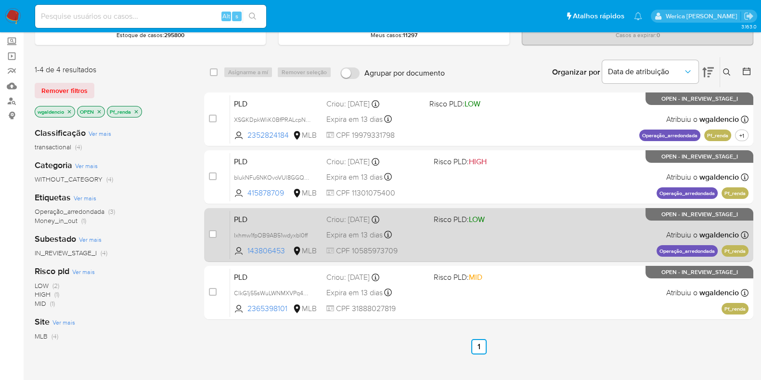
scroll to position [120, 0]
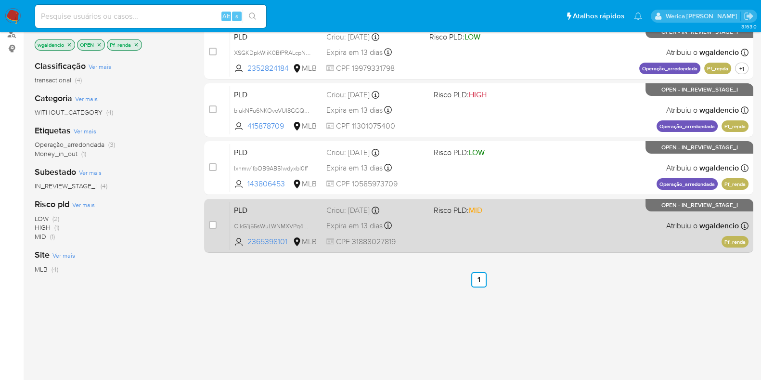
drag, startPoint x: 561, startPoint y: 269, endPoint x: 550, endPoint y: 241, distance: 29.4
click at [560, 269] on div "select-all-cases-checkbox Asignarme a mí Remover seleção Agrupar por documento …" at bounding box center [478, 208] width 549 height 436
click at [550, 231] on div "PLD ClkG1j55sWuLWNMXVPq4qAY8 2365398101 MLB Risco PLD: MID Criou: [DATE] Criou:…" at bounding box center [489, 225] width 518 height 49
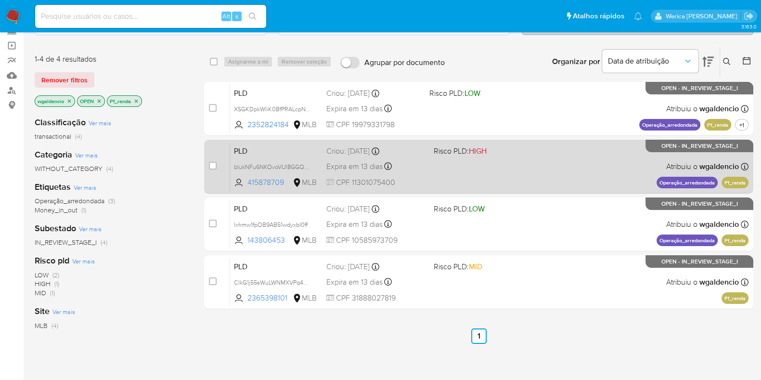
scroll to position [0, 0]
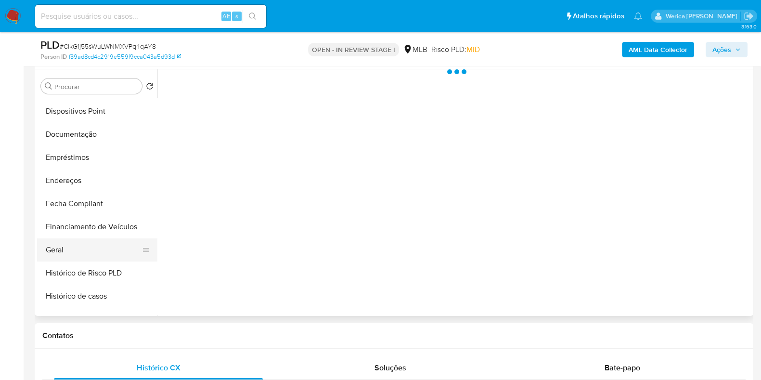
scroll to position [180, 0]
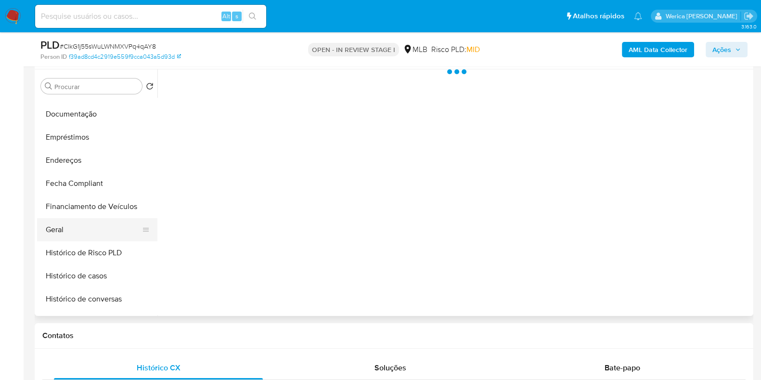
click at [85, 235] on button "Geral" at bounding box center [93, 229] width 113 height 23
select select "10"
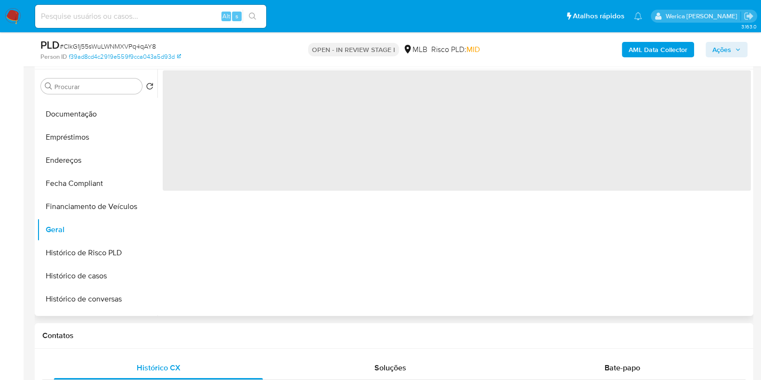
click at [233, 211] on div "‌" at bounding box center [453, 192] width 593 height 246
click at [233, 186] on span "‌" at bounding box center [457, 130] width 588 height 120
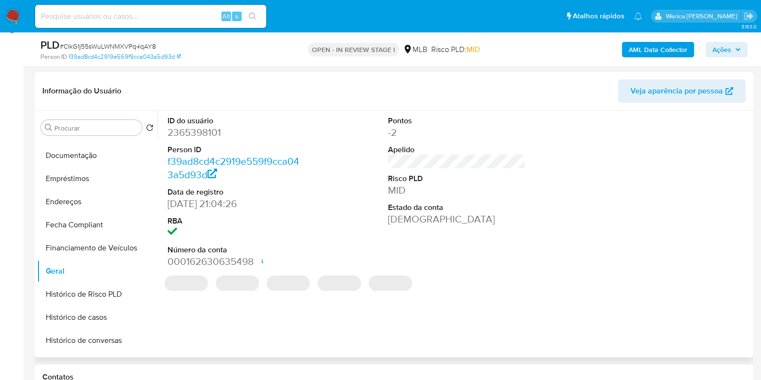
scroll to position [120, 0]
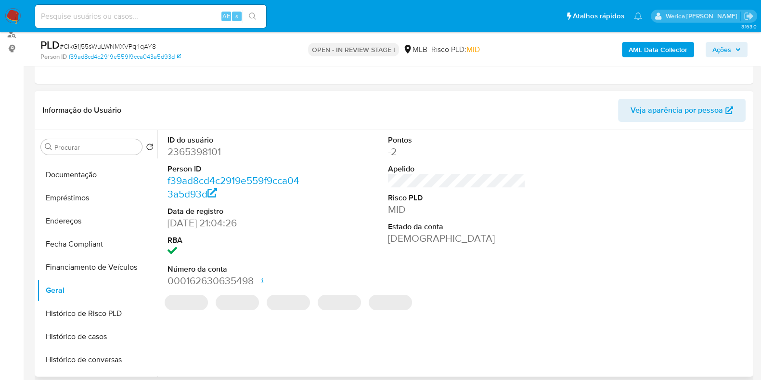
click at [200, 154] on dd "2365398101" at bounding box center [237, 151] width 138 height 13
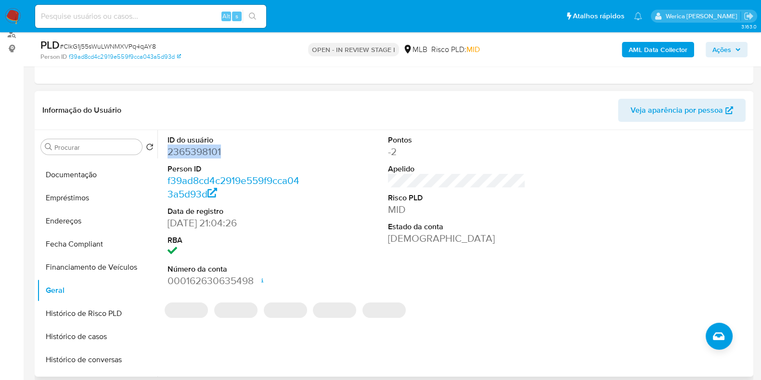
copy dd "2365398101"
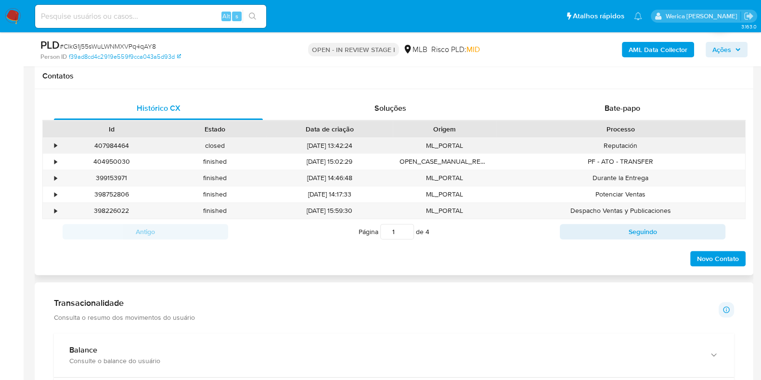
scroll to position [421, 0]
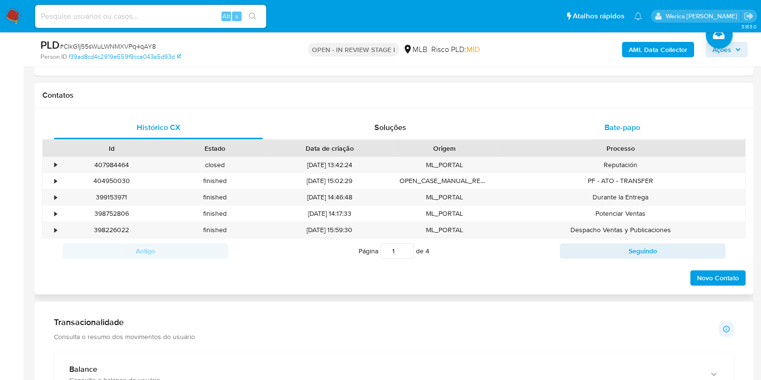
click at [625, 126] on span "Bate-papo" at bounding box center [623, 127] width 36 height 11
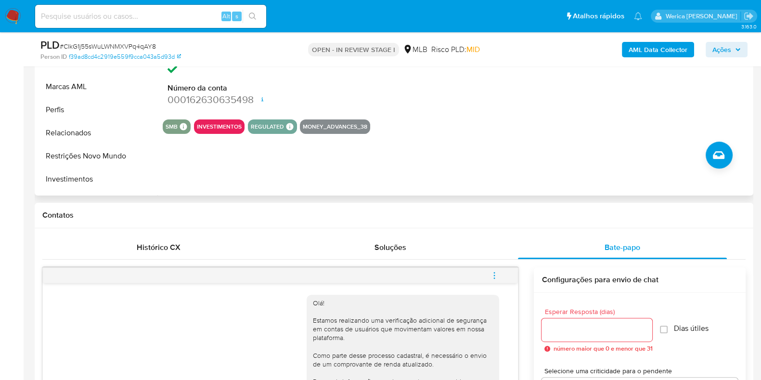
scroll to position [342, 0]
click at [103, 114] on button "KYC" at bounding box center [93, 109] width 113 height 23
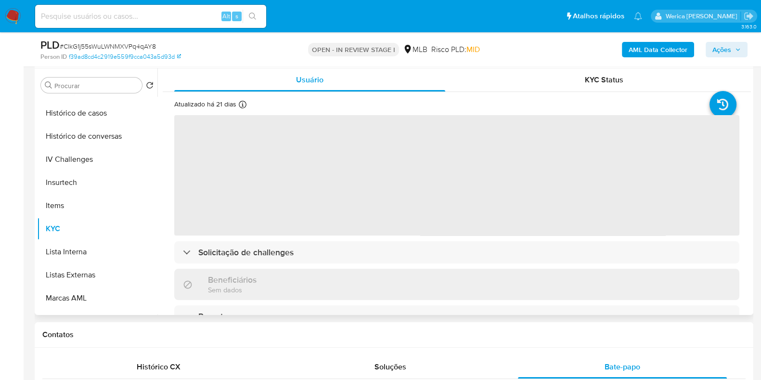
scroll to position [181, 0]
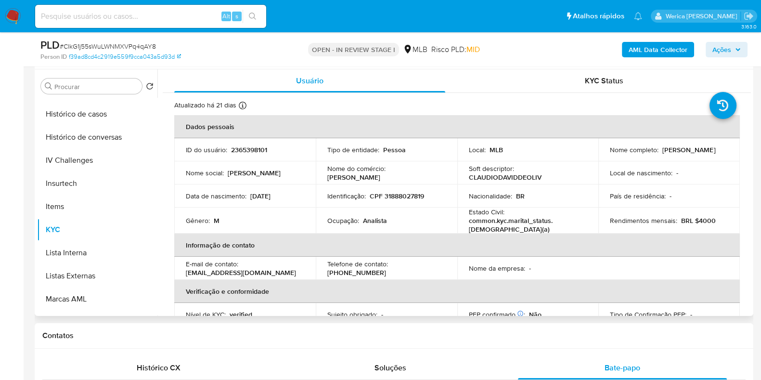
click at [368, 218] on p "Analista" at bounding box center [375, 220] width 24 height 9
copy div "Ocupação : Analista"
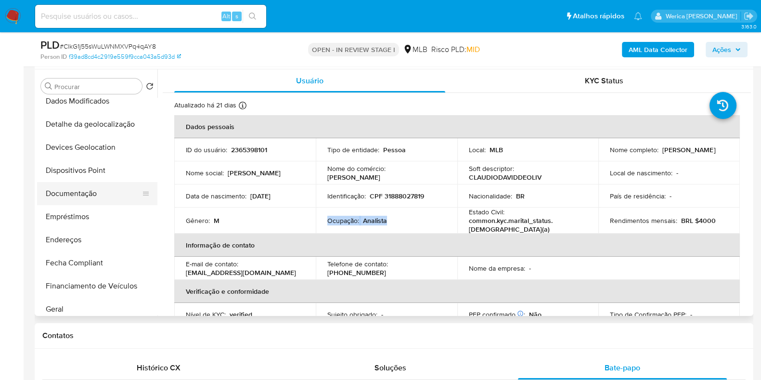
click at [90, 196] on button "Documentação" at bounding box center [93, 193] width 113 height 23
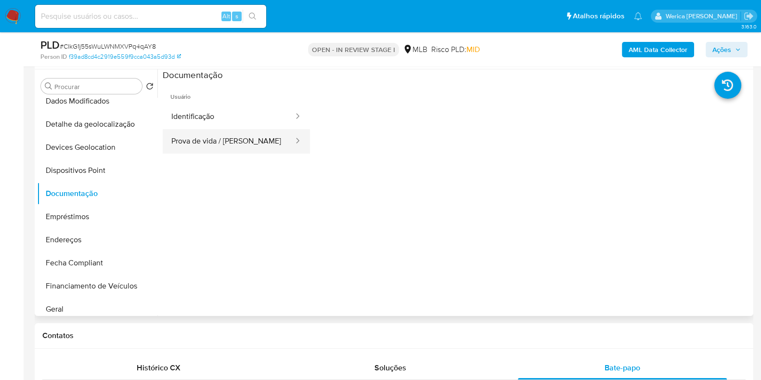
click at [248, 139] on button "Prova de vida / Selfie" at bounding box center [229, 141] width 132 height 25
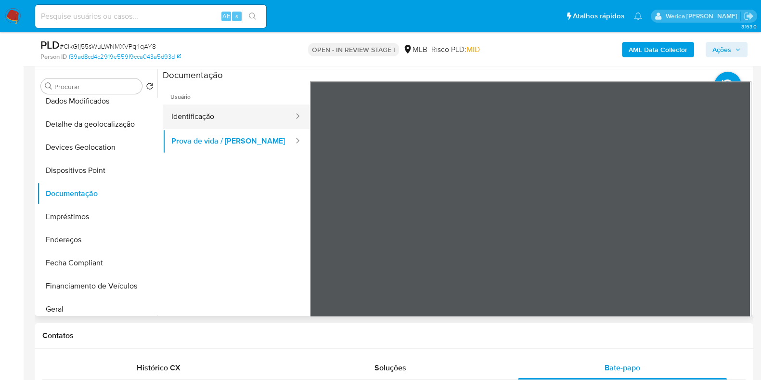
click at [243, 121] on button "Identificação" at bounding box center [229, 116] width 132 height 25
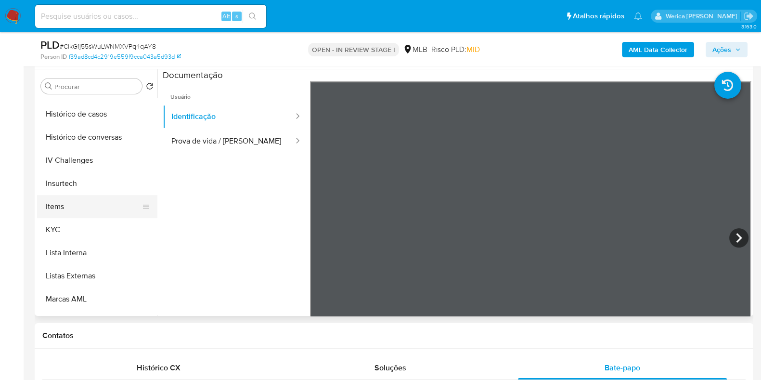
scroll to position [341, 0]
click at [103, 235] on button "KYC" at bounding box center [93, 230] width 113 height 23
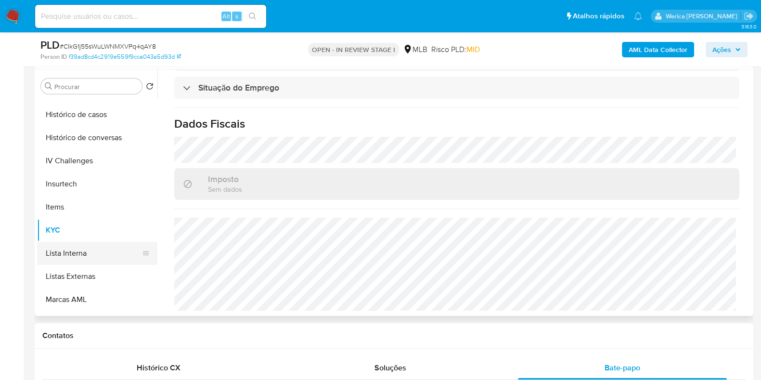
scroll to position [101, 0]
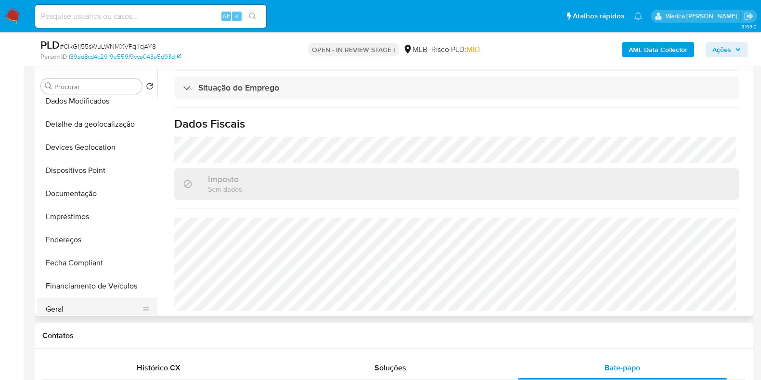
click at [96, 310] on button "Geral" at bounding box center [93, 308] width 113 height 23
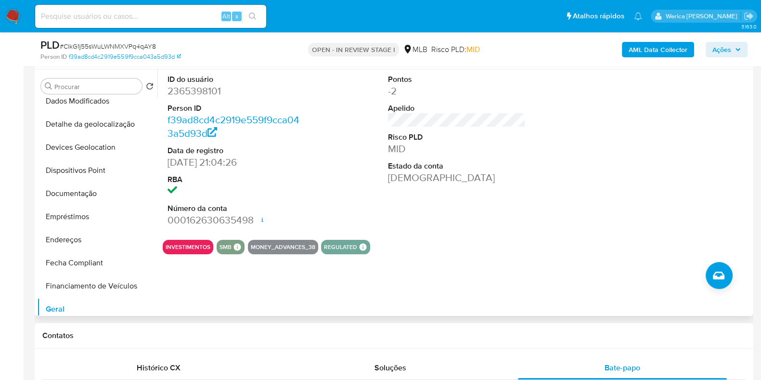
click at [674, 175] on div at bounding box center [677, 150] width 147 height 163
click at [669, 172] on div at bounding box center [677, 150] width 147 height 163
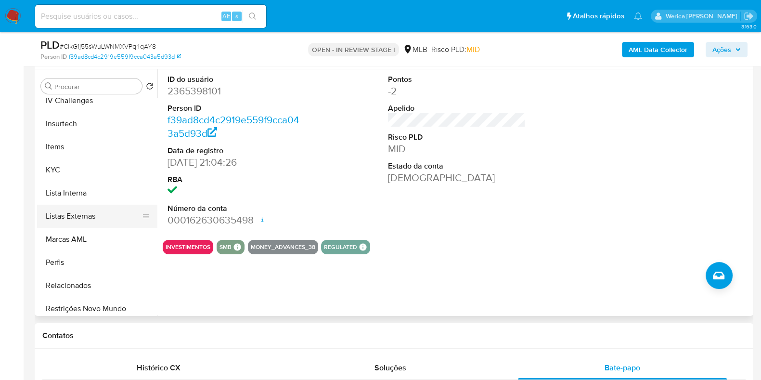
scroll to position [401, 0]
click at [67, 170] on button "KYC" at bounding box center [93, 170] width 113 height 23
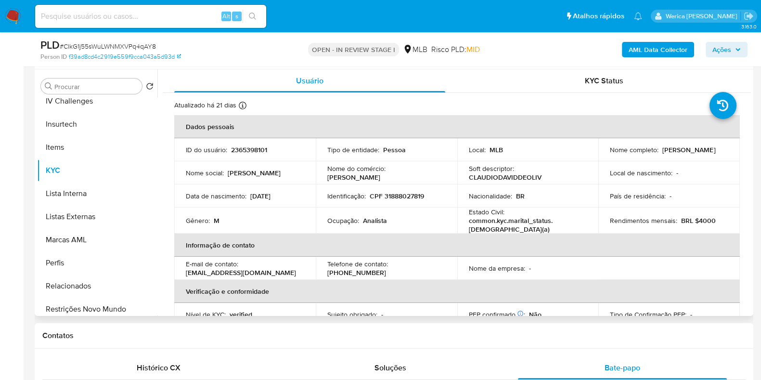
click at [671, 181] on td "Local de nascimento : -" at bounding box center [669, 172] width 142 height 23
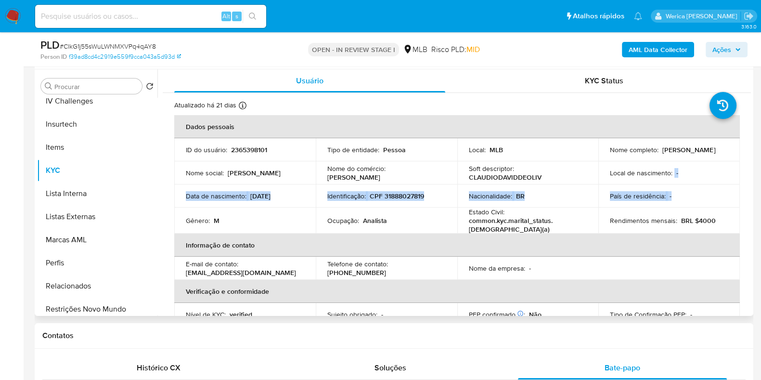
drag, startPoint x: 671, startPoint y: 180, endPoint x: 664, endPoint y: 155, distance: 25.6
click at [672, 190] on tbody "ID do usuário : 2365398101 Tipo de entidade : Pessoa Local : MLB Nome completo …" at bounding box center [457, 185] width 566 height 95
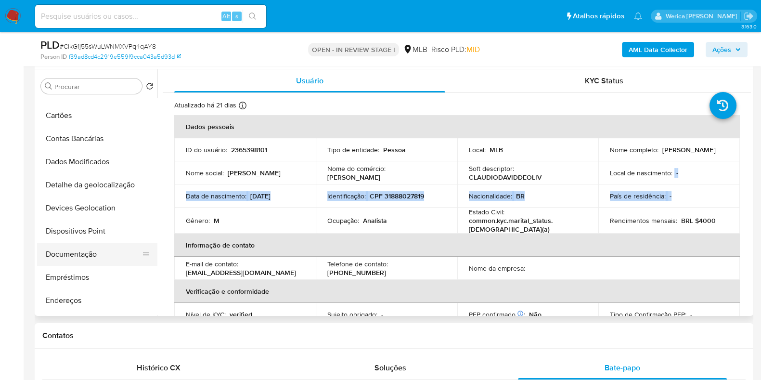
scroll to position [100, 0]
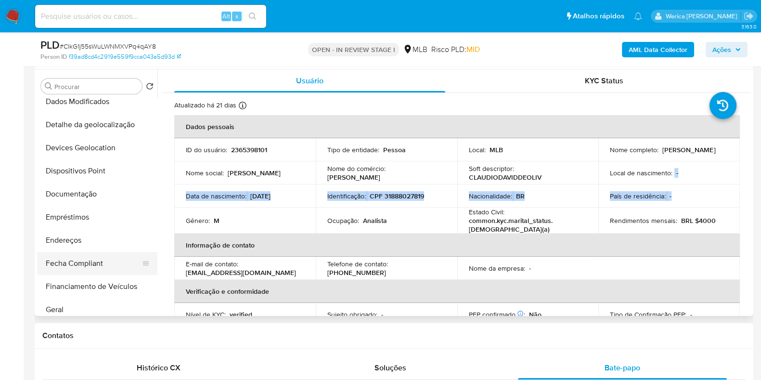
click at [129, 252] on button "Fecha Compliant" at bounding box center [93, 263] width 113 height 23
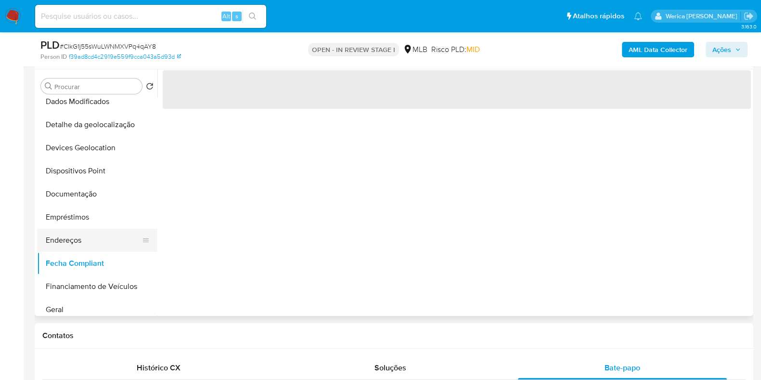
click at [126, 234] on button "Endereços" at bounding box center [93, 240] width 113 height 23
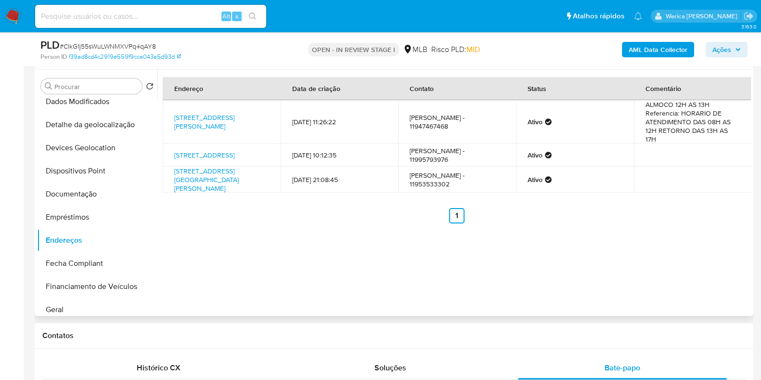
click at [730, 308] on div "Endereço Data de criação Contato Status Comentário Rua Américo Sugai 1004, São …" at bounding box center [453, 192] width 593 height 246
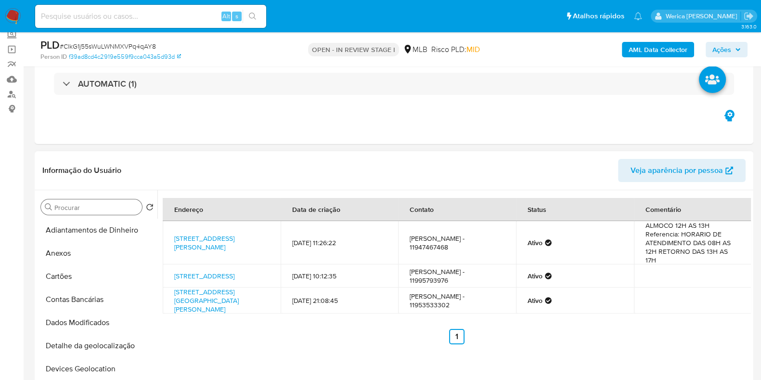
scroll to position [120, 0]
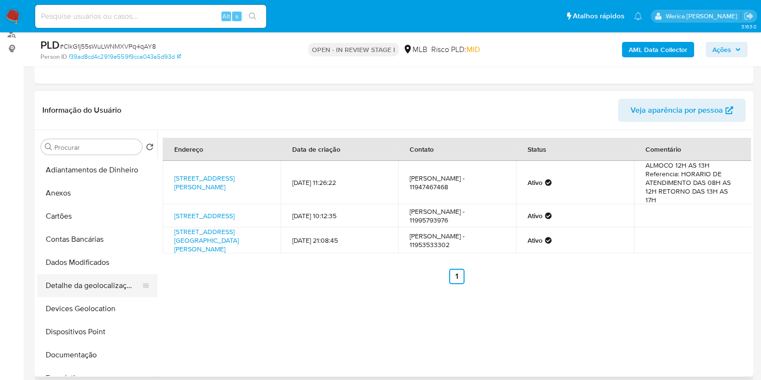
click at [108, 290] on button "Detalhe da geolocalização" at bounding box center [93, 285] width 113 height 23
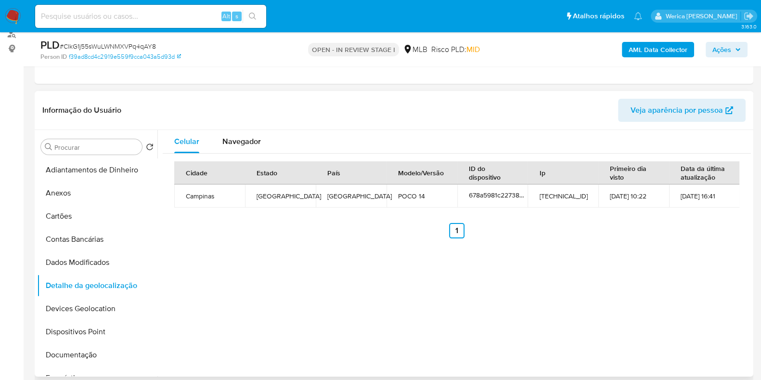
click at [608, 276] on div "Celular Navegador Cidade Estado País Modelo/Versão ID do dispositivo Ip Primeir…" at bounding box center [453, 253] width 593 height 246
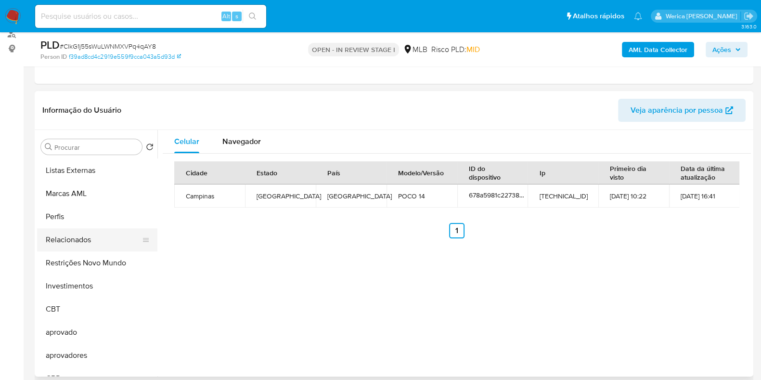
scroll to position [522, 0]
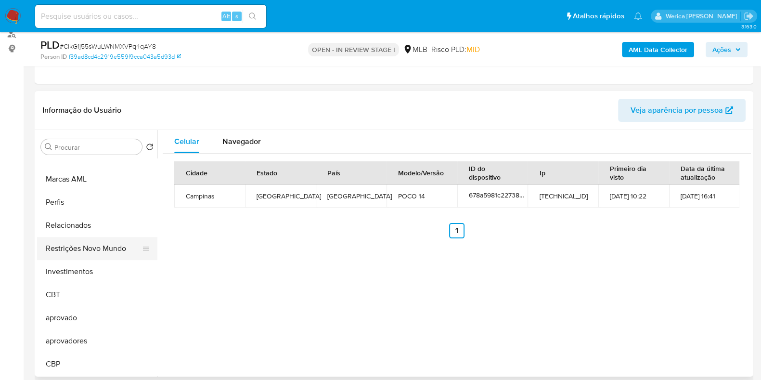
click at [102, 245] on button "Restrições Novo Mundo" at bounding box center [93, 248] width 113 height 23
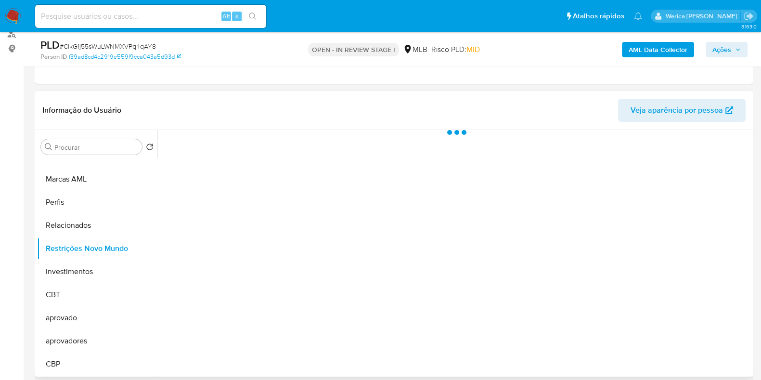
click at [600, 335] on div at bounding box center [453, 253] width 593 height 246
click at [254, 184] on div at bounding box center [453, 253] width 593 height 246
click at [238, 143] on button "Historial" at bounding box center [258, 143] width 52 height 26
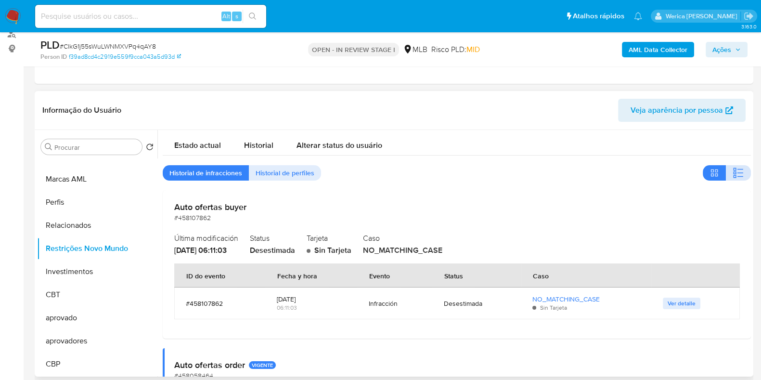
click at [742, 169] on button "button" at bounding box center [738, 172] width 25 height 15
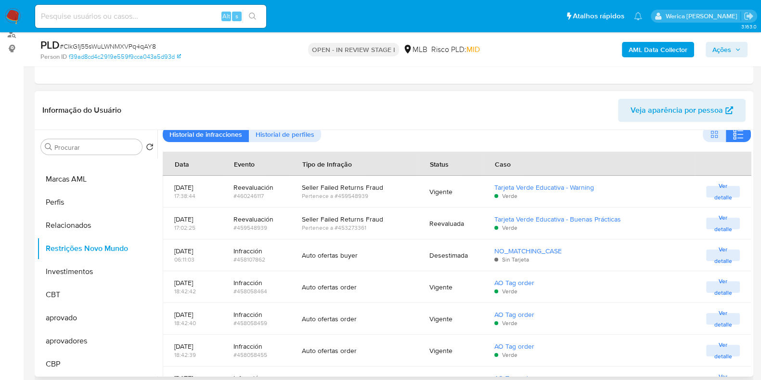
scroll to position [0, 0]
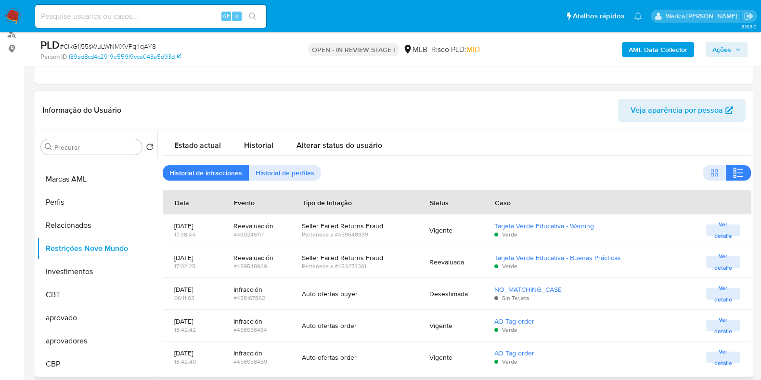
click at [591, 136] on div "Estado actual Historial Alterar status do usuário" at bounding box center [457, 143] width 588 height 26
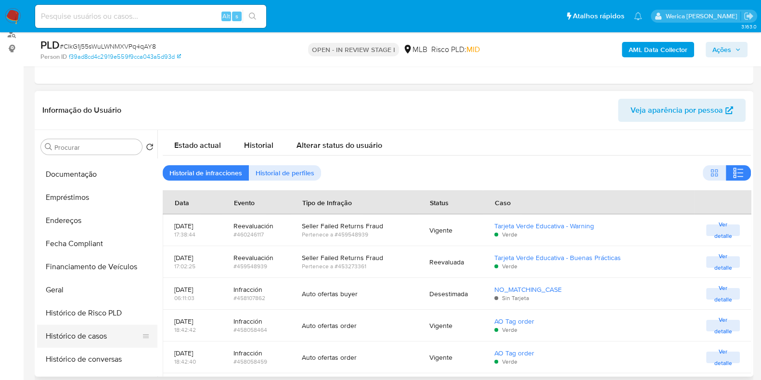
scroll to position [101, 0]
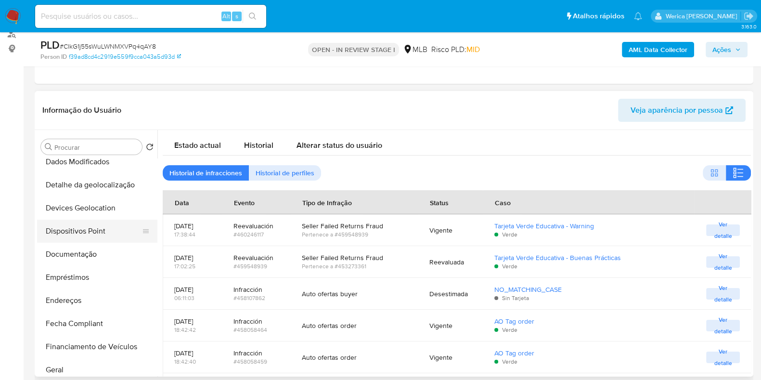
click at [94, 230] on button "Dispositivos Point" at bounding box center [93, 230] width 113 height 23
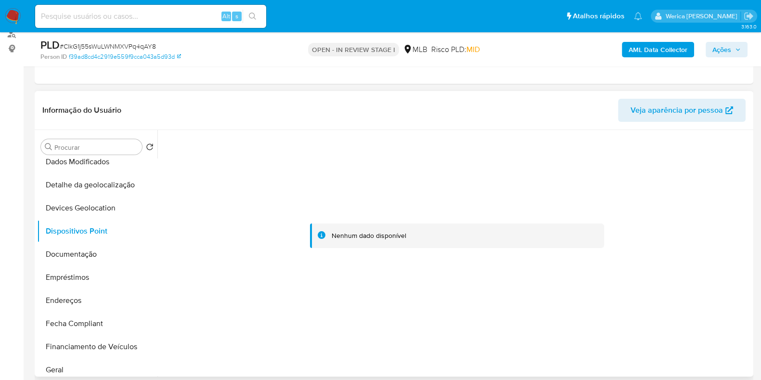
click at [671, 186] on div at bounding box center [457, 236] width 588 height 212
click at [117, 241] on button "Dispositivos Point" at bounding box center [93, 230] width 113 height 23
drag, startPoint x: 103, startPoint y: 245, endPoint x: 114, endPoint y: 242, distance: 11.0
click at [103, 245] on button "Documentação" at bounding box center [93, 254] width 113 height 23
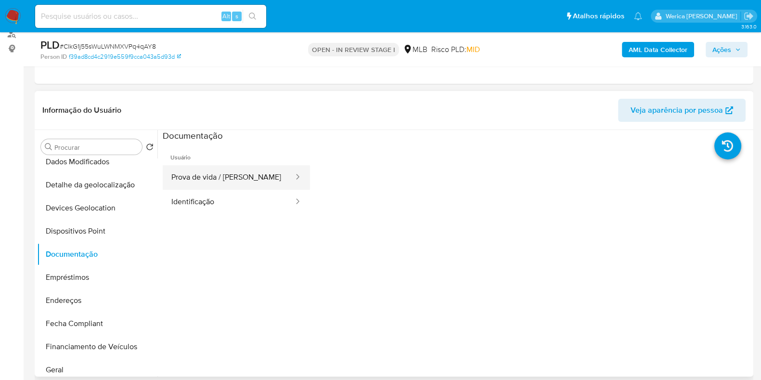
click at [223, 177] on button "Prova de vida / [PERSON_NAME]" at bounding box center [229, 177] width 132 height 25
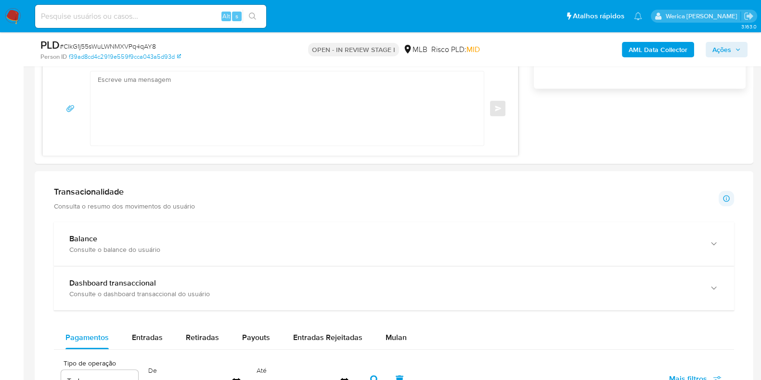
scroll to position [602, 0]
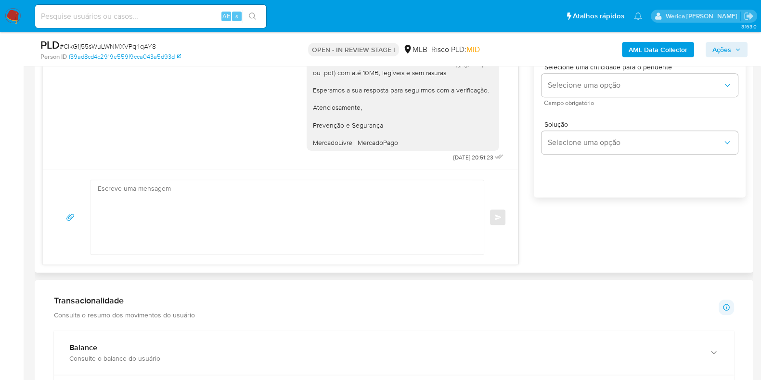
click at [592, 245] on div "Olá! Estamos realizando uma verificação adicional de segurança em contas de usu…" at bounding box center [393, 115] width 703 height 298
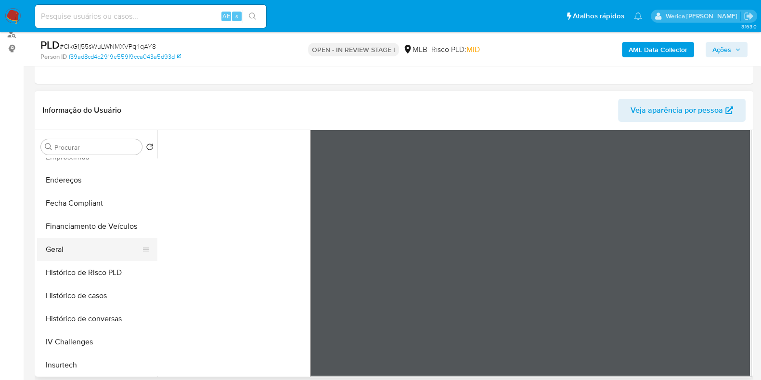
scroll to position [221, 0]
click at [91, 314] on button "Histórico de conversas" at bounding box center [93, 318] width 113 height 23
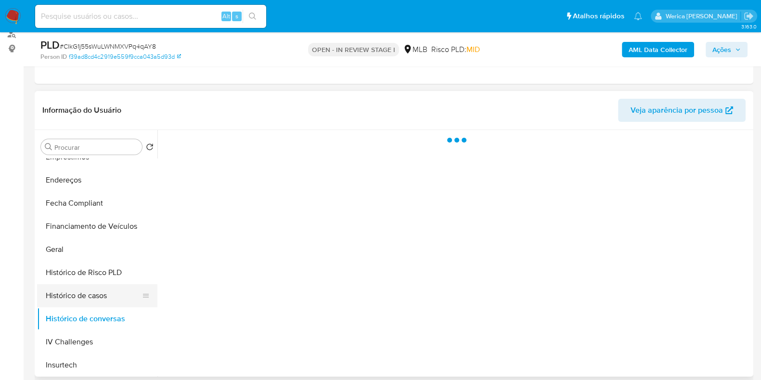
scroll to position [0, 0]
click at [88, 298] on button "Histórico de casos" at bounding box center [93, 295] width 113 height 23
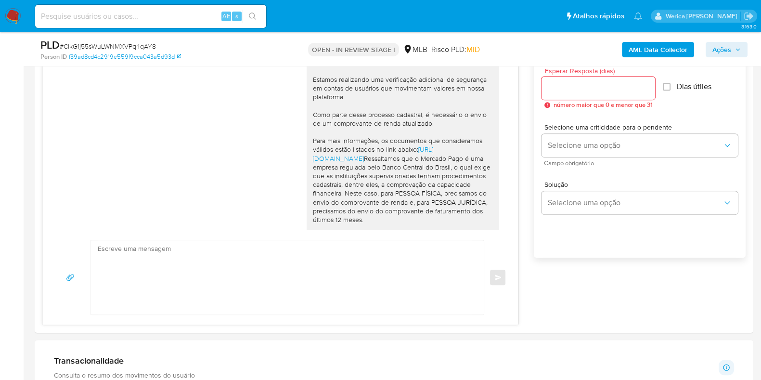
scroll to position [842, 0]
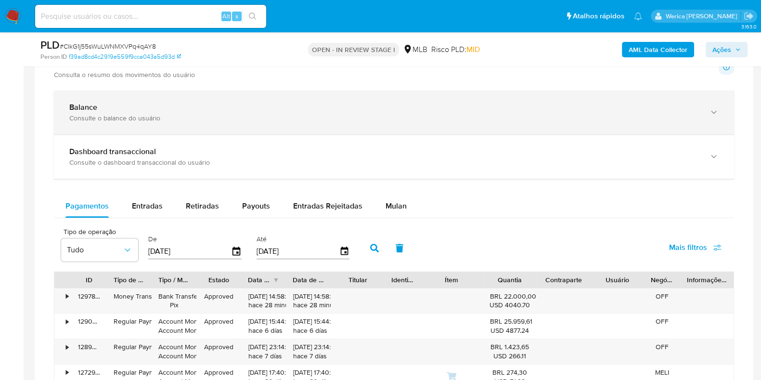
click at [178, 114] on div "Consulte o balance do usuário" at bounding box center [384, 118] width 630 height 9
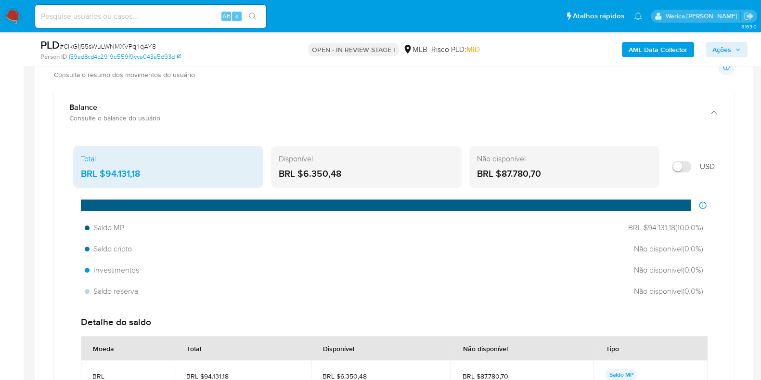
drag, startPoint x: 106, startPoint y: 174, endPoint x: 163, endPoint y: 174, distance: 56.8
click at [163, 174] on div "BRL $94.131,18" at bounding box center [168, 174] width 175 height 13
click at [712, 304] on div "Total BRL $94.131,18 Disponível BRL $6.350,48 Não disponível BRL $87.780,70 USD…" at bounding box center [394, 291] width 665 height 299
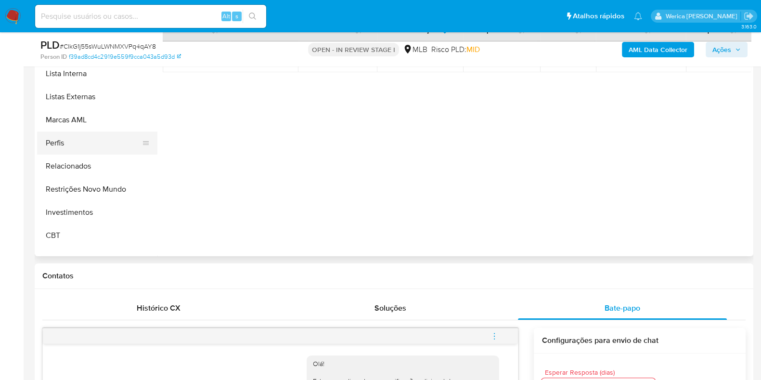
scroll to position [401, 0]
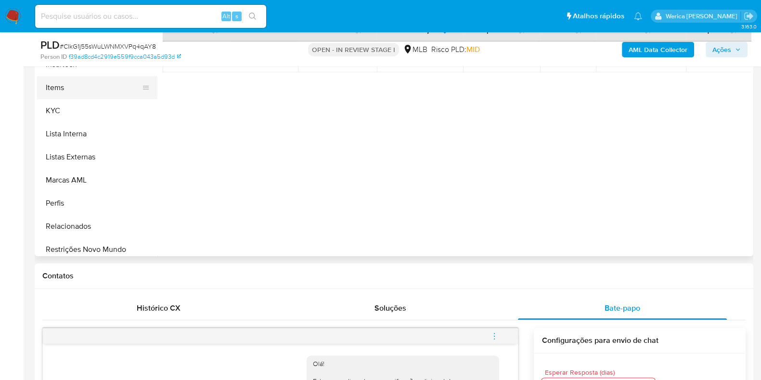
click at [87, 84] on button "Items" at bounding box center [93, 87] width 113 height 23
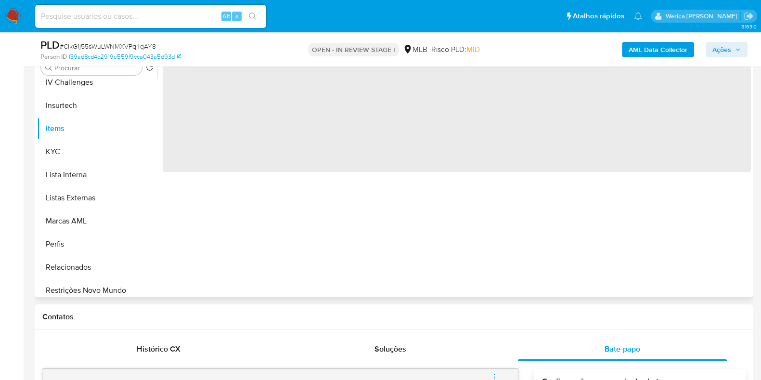
scroll to position [181, 0]
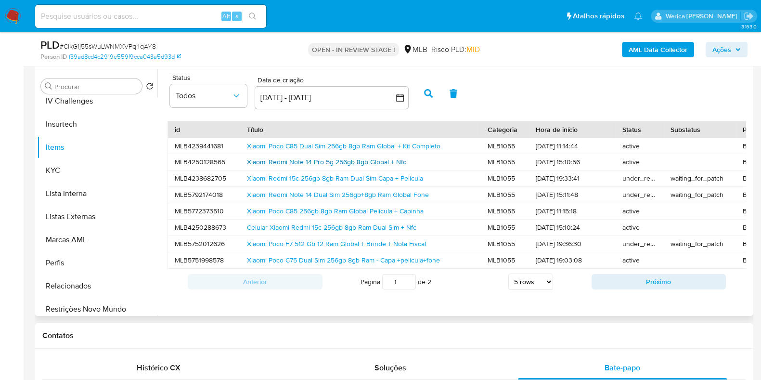
click at [265, 157] on link "Xiaomi Redmi Note 14 Pro 5g 256gb 8gb Global + Nfc" at bounding box center [326, 162] width 159 height 10
click at [650, 49] on b "AML Data Collector" at bounding box center [658, 49] width 59 height 15
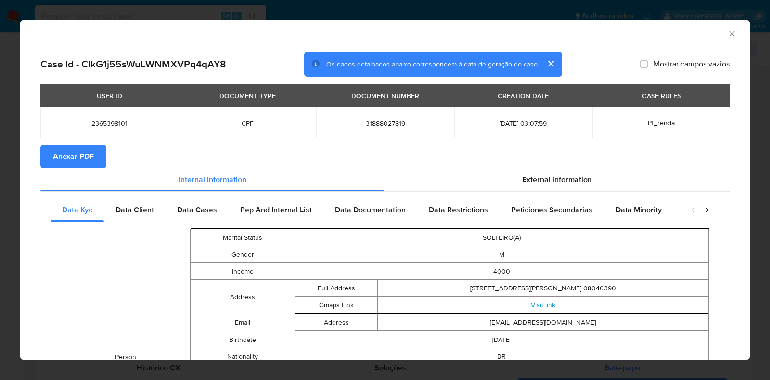
click at [47, 152] on button "Anexar PDF" at bounding box center [73, 156] width 66 height 23
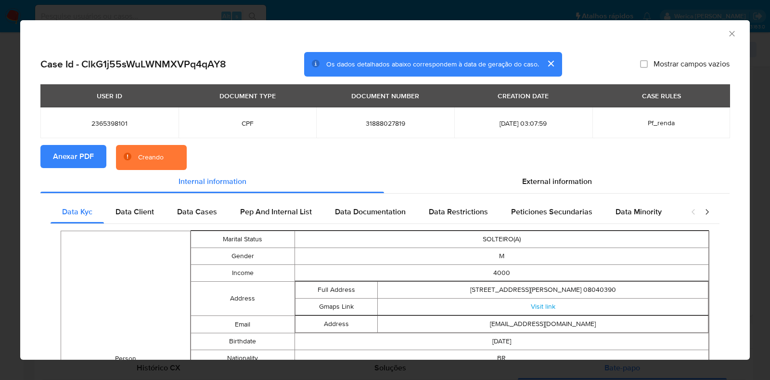
click at [727, 35] on icon "Fechar a janela" at bounding box center [732, 34] width 10 height 10
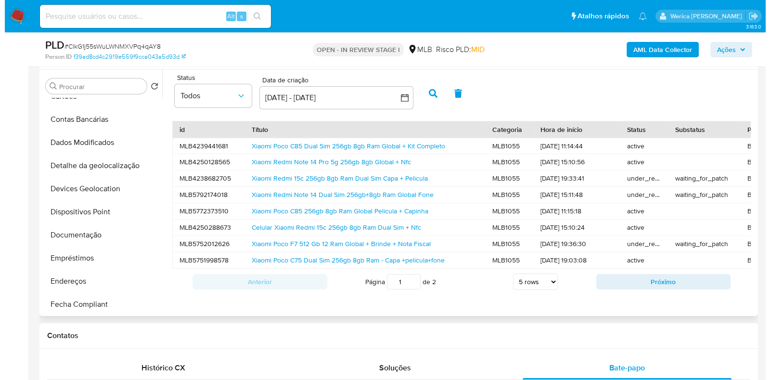
scroll to position [0, 0]
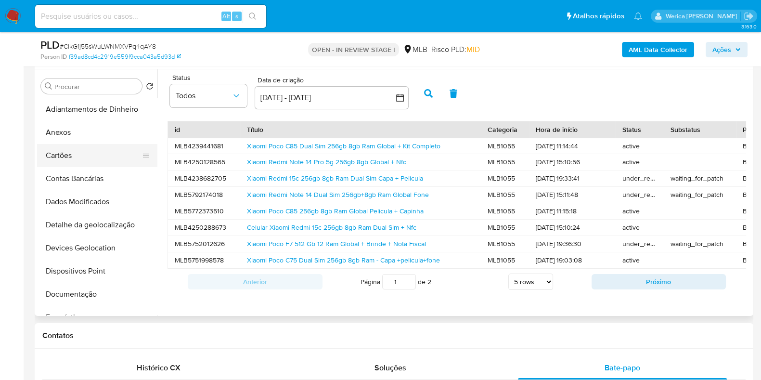
click at [87, 162] on button "Cartões" at bounding box center [93, 155] width 113 height 23
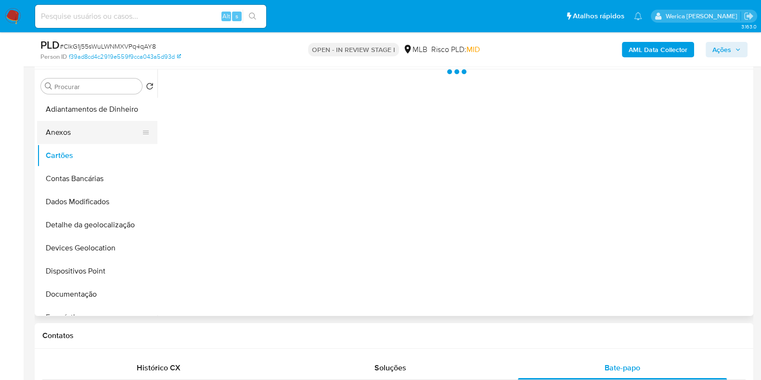
click at [81, 134] on button "Anexos" at bounding box center [93, 132] width 113 height 23
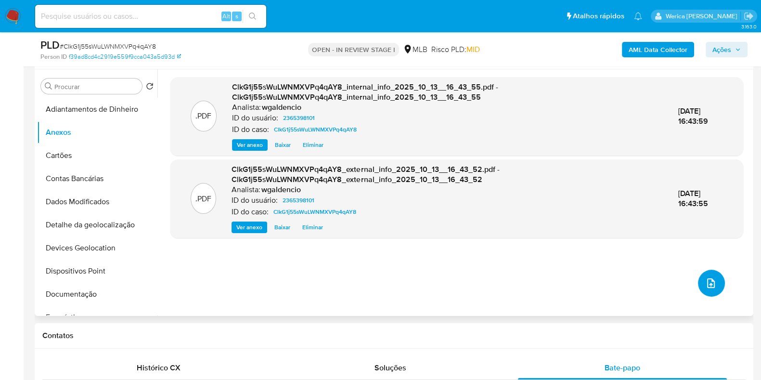
click at [700, 291] on button "upload-file" at bounding box center [711, 283] width 27 height 27
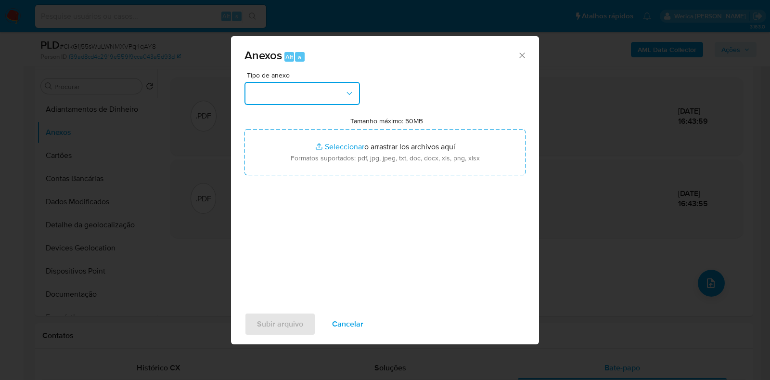
click at [322, 91] on button "button" at bounding box center [303, 93] width 116 height 23
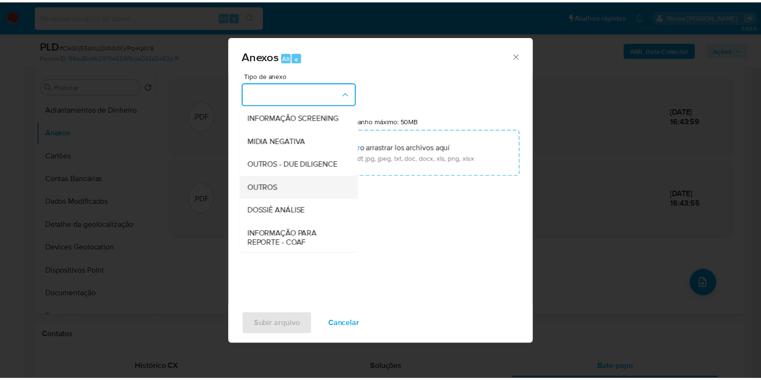
scroll to position [120, 0]
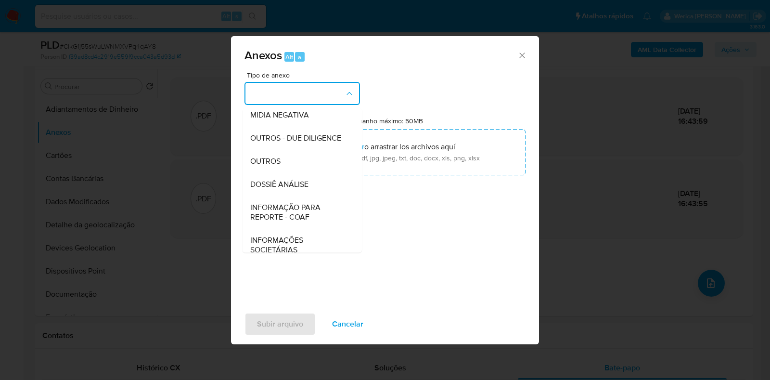
drag, startPoint x: 319, startPoint y: 197, endPoint x: 333, endPoint y: 181, distance: 21.1
click at [319, 196] on div "DOSSIÊ ANÁLISE" at bounding box center [299, 184] width 98 height 23
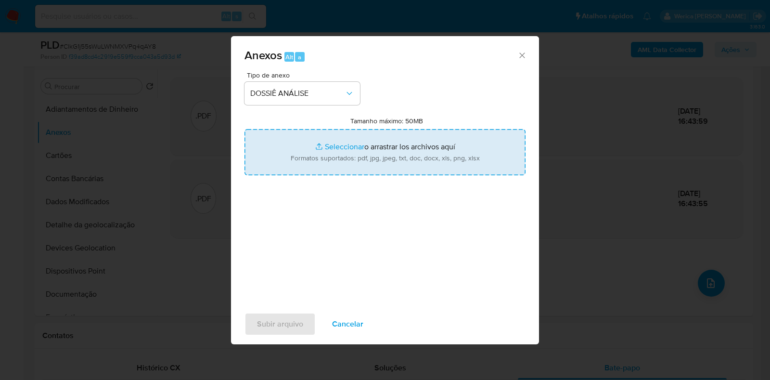
click at [357, 153] on input "Tamanho máximo: 50MB Seleccionar archivos" at bounding box center [385, 152] width 281 height 46
type input "C:\fakepath\SAR - XXXX - CPF 31888027819 - CLAUDIO DAVID DE OLIVEIRA.pdf"
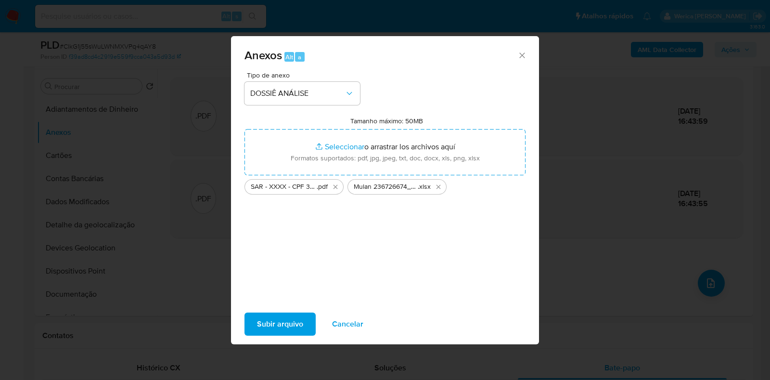
click at [292, 313] on span "Subir arquivo" at bounding box center [280, 323] width 46 height 21
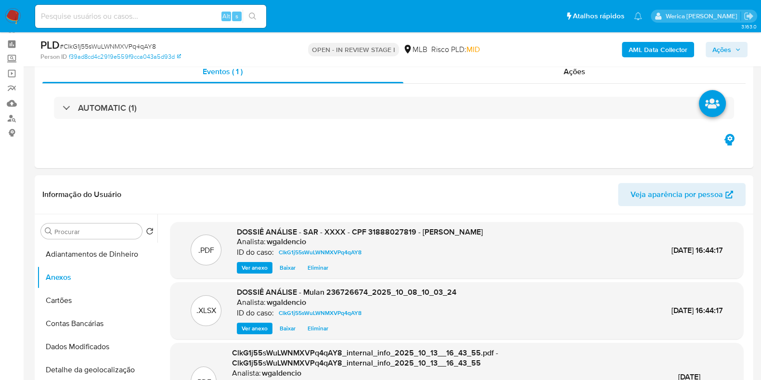
scroll to position [0, 0]
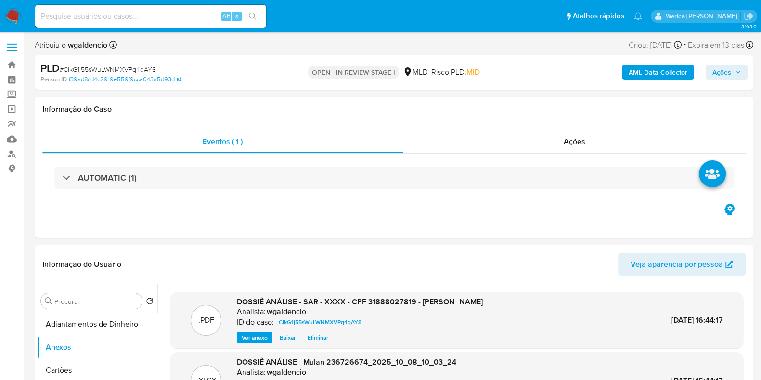
click at [710, 78] on button "Ações" at bounding box center [727, 71] width 42 height 15
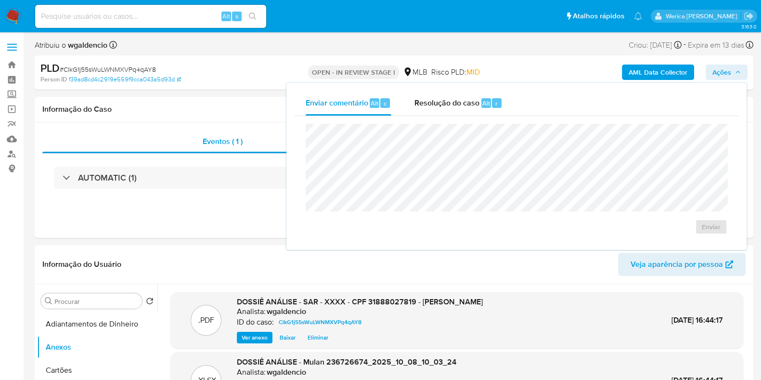
click at [431, 117] on div "Enviar" at bounding box center [516, 179] width 445 height 126
drag, startPoint x: 451, startPoint y: 103, endPoint x: 457, endPoint y: 119, distance: 17.1
click at [451, 105] on span "Resolução do caso" at bounding box center [446, 102] width 65 height 11
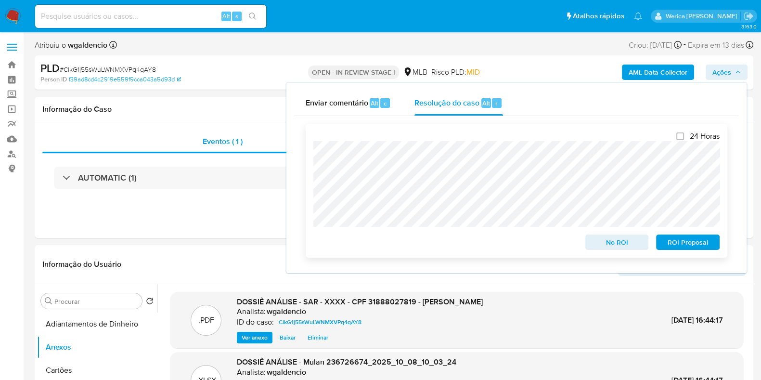
click at [688, 249] on span "ROI Proposal" at bounding box center [688, 241] width 50 height 13
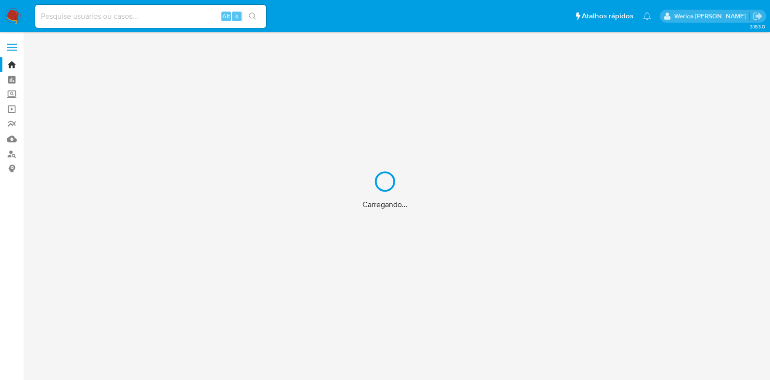
click at [134, 11] on div "Carregando..." at bounding box center [385, 190] width 770 height 380
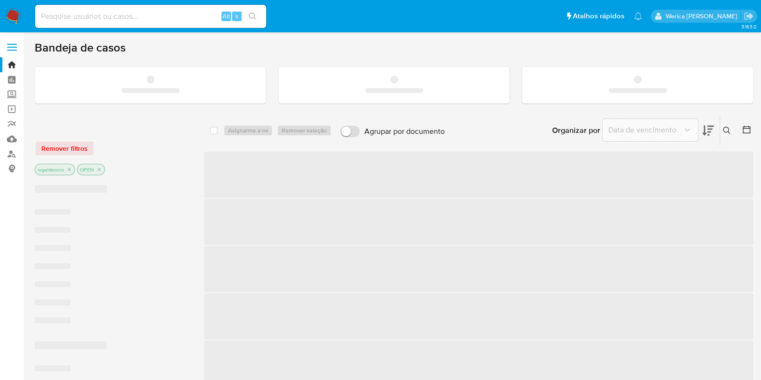
click at [162, 10] on input at bounding box center [150, 16] width 231 height 13
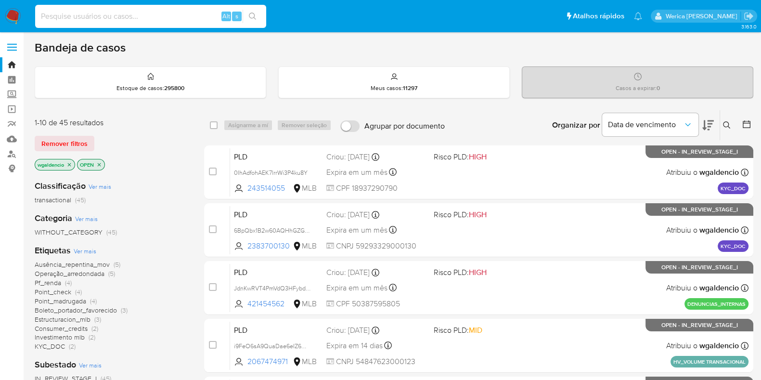
paste input "2584371865"
type input "2584371865"
click at [250, 12] on button "search-icon" at bounding box center [253, 16] width 20 height 13
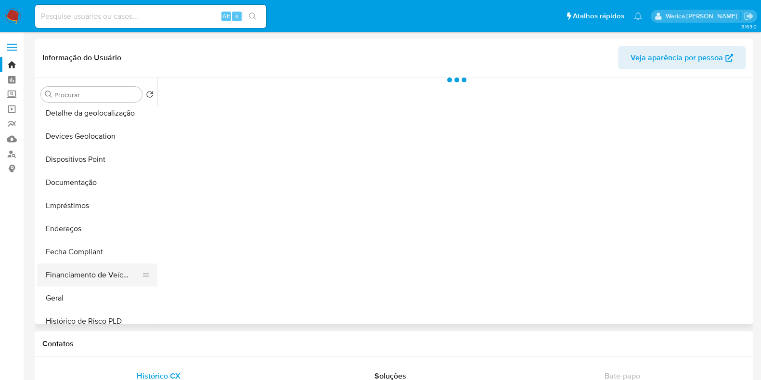
scroll to position [240, 0]
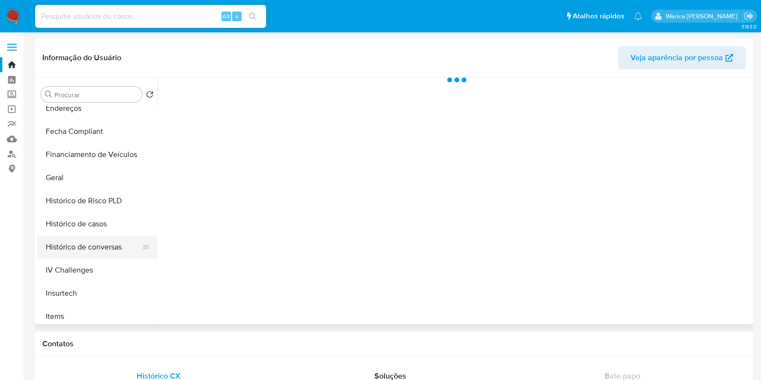
select select "10"
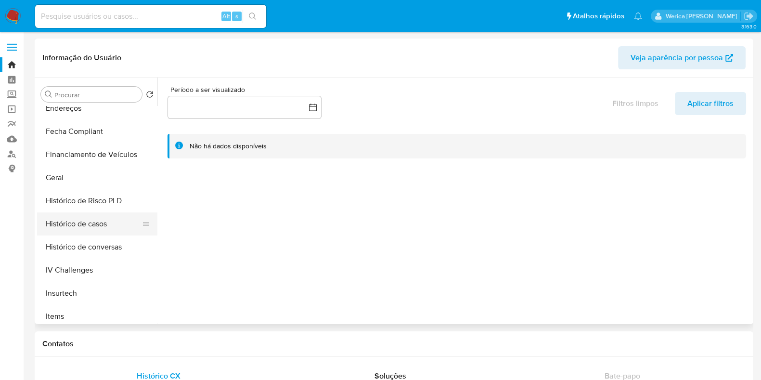
click at [96, 220] on button "Histórico de casos" at bounding box center [93, 223] width 113 height 23
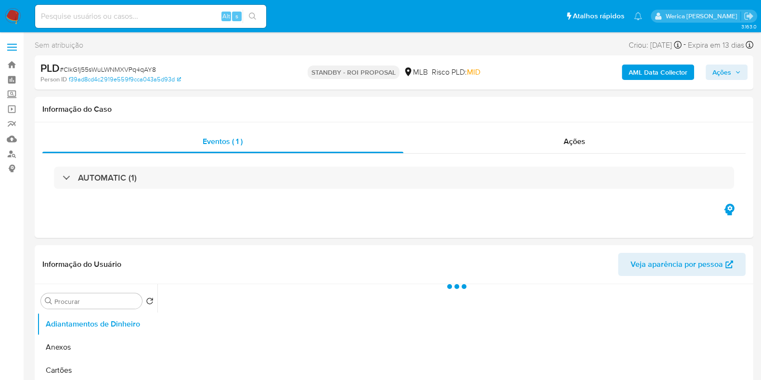
select select "10"
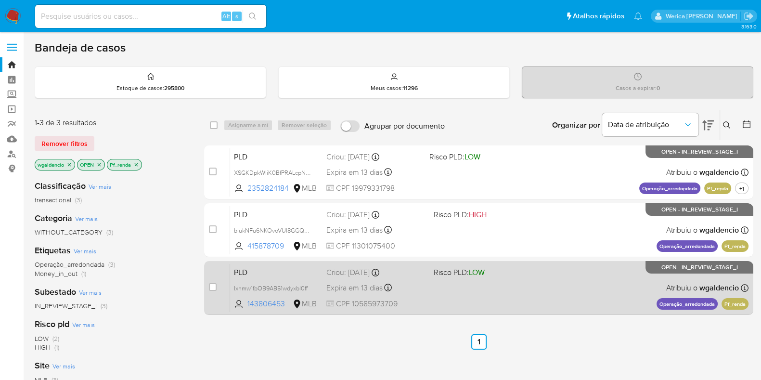
click at [558, 228] on div "PLD bIukNFu6NKOvoVUl8GGQt0SC 415878709 MLB Risco PLD: HIGH Criou: [DATE] Criou:…" at bounding box center [489, 230] width 518 height 49
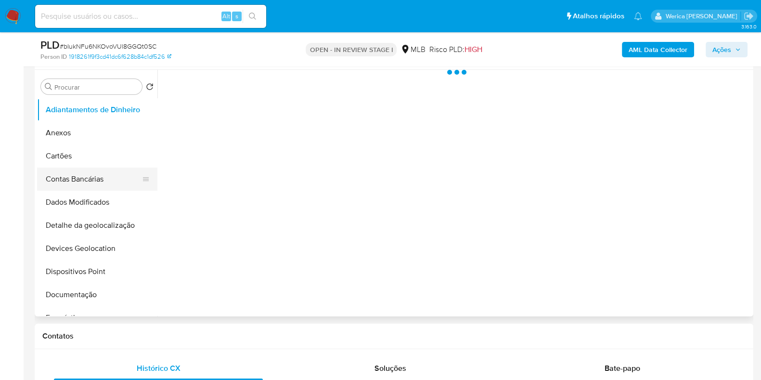
scroll to position [181, 0]
select select "10"
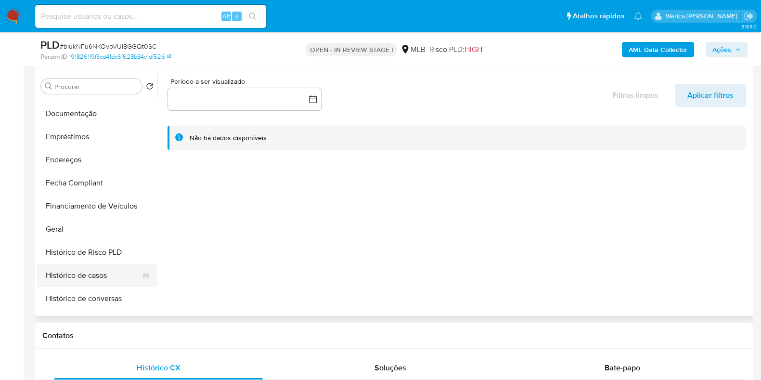
click at [114, 271] on button "Histórico de casos" at bounding box center [93, 275] width 113 height 23
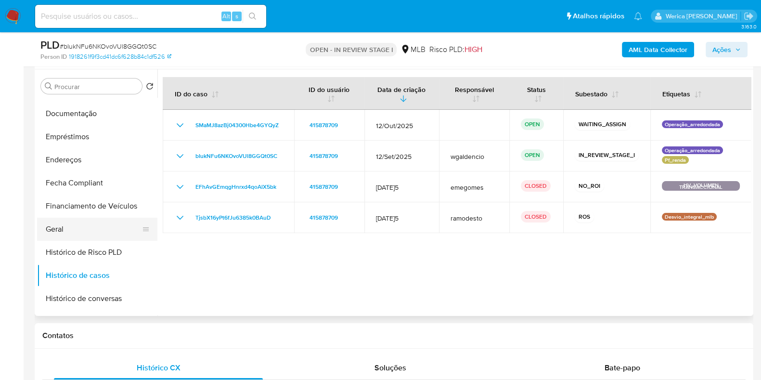
click at [81, 237] on button "Geral" at bounding box center [93, 229] width 113 height 23
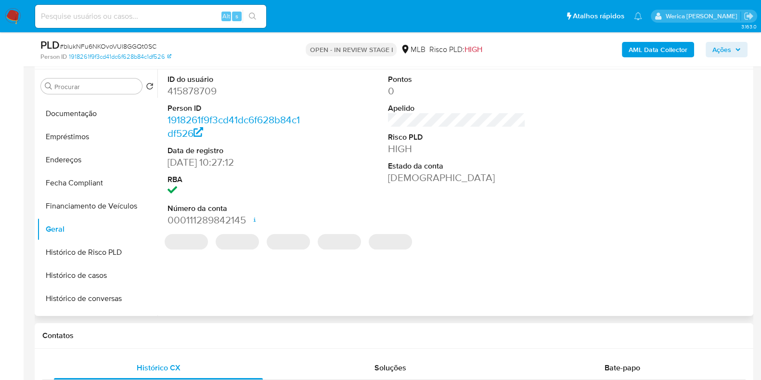
click at [205, 88] on dd "415878709" at bounding box center [237, 90] width 138 height 13
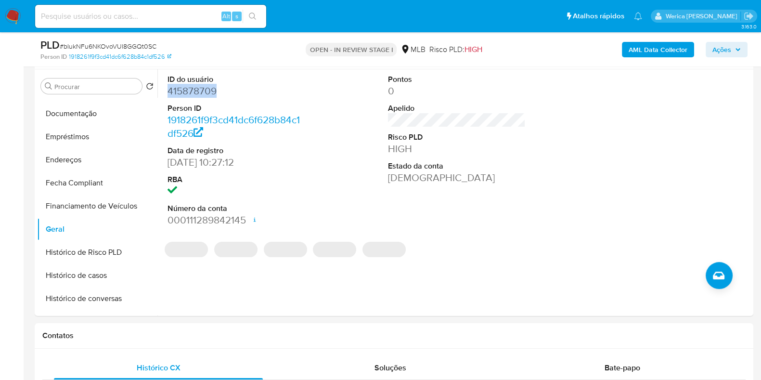
copy dd "415878709"
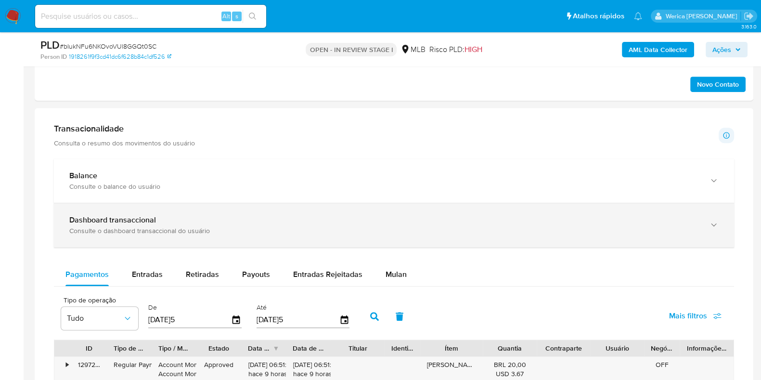
scroll to position [662, 0]
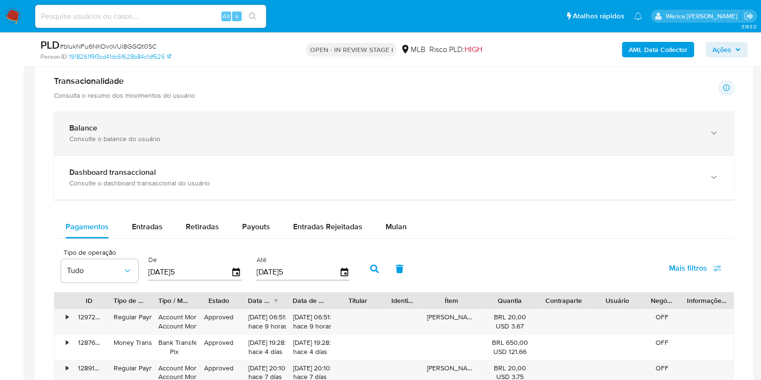
click at [248, 130] on div "Balance" at bounding box center [384, 128] width 630 height 10
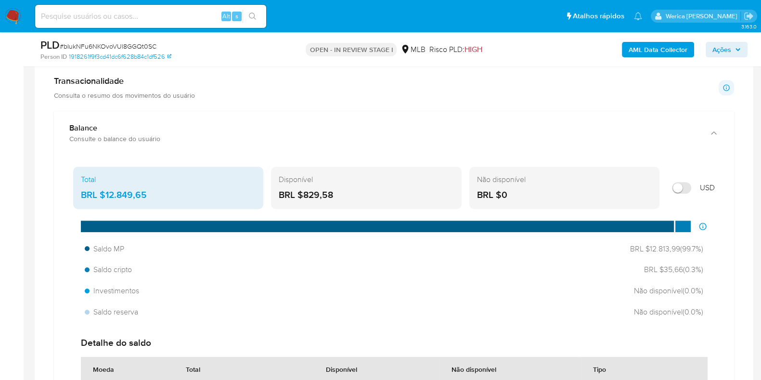
drag, startPoint x: 103, startPoint y: 194, endPoint x: 303, endPoint y: 83, distance: 228.2
click at [162, 194] on div "BRL $12.849,65" at bounding box center [168, 195] width 175 height 13
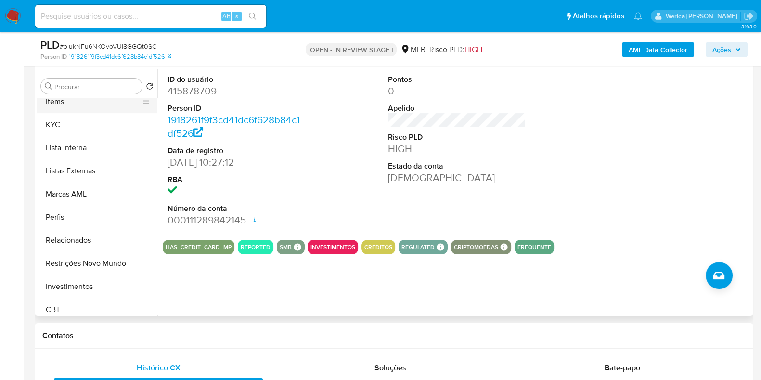
scroll to position [421, 0]
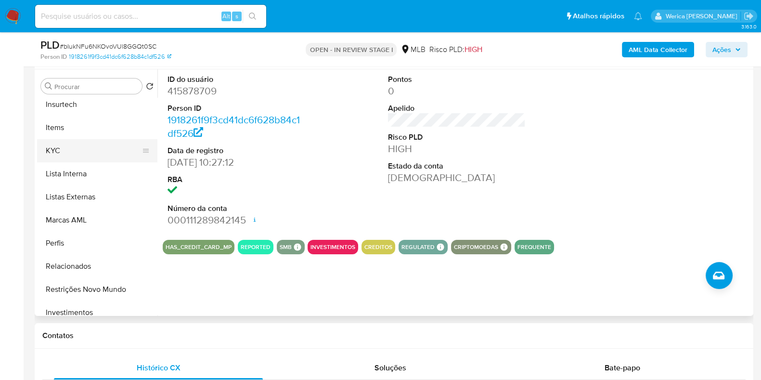
click at [76, 150] on button "KYC" at bounding box center [93, 150] width 113 height 23
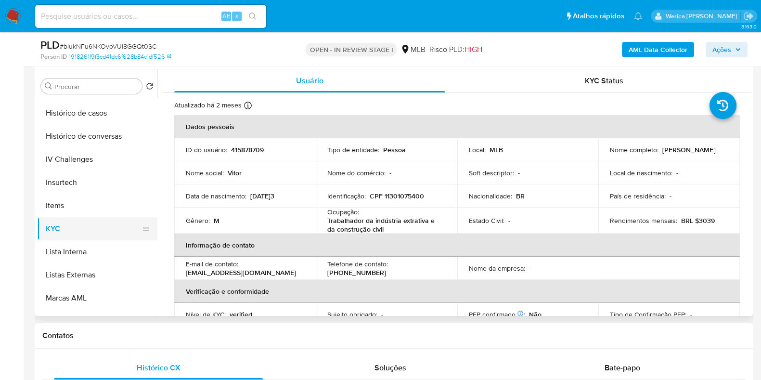
scroll to position [301, 0]
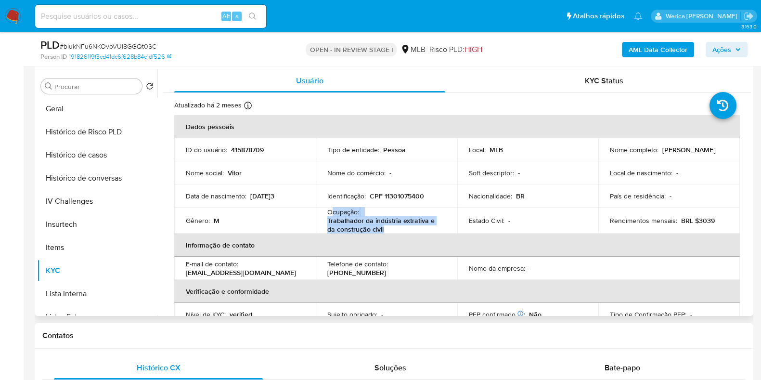
drag, startPoint x: 331, startPoint y: 210, endPoint x: 387, endPoint y: 228, distance: 58.8
click at [387, 228] on div "Ocupação : Trabalhador da indústria extrativa e da construção civil" at bounding box center [386, 220] width 118 height 26
copy div "cupação : Trabalhador da indústria extrativa e da construção civil"
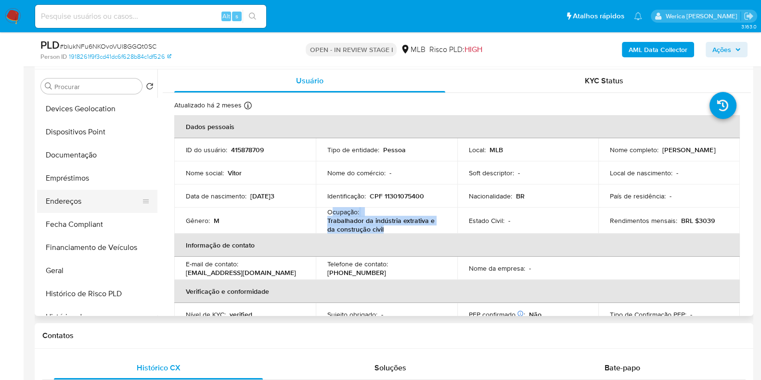
scroll to position [120, 0]
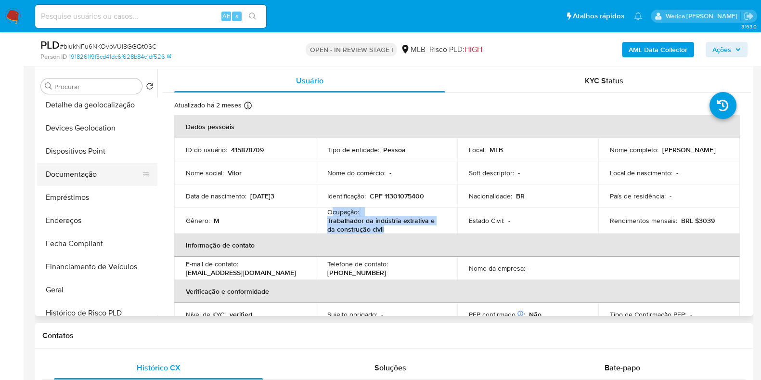
click at [88, 178] on button "Documentação" at bounding box center [93, 174] width 113 height 23
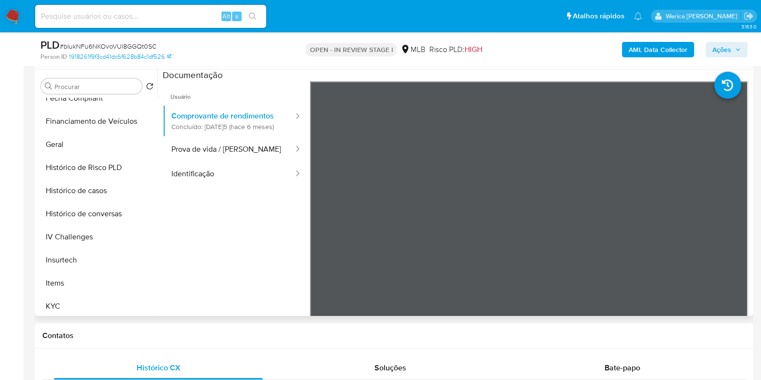
scroll to position [301, 0]
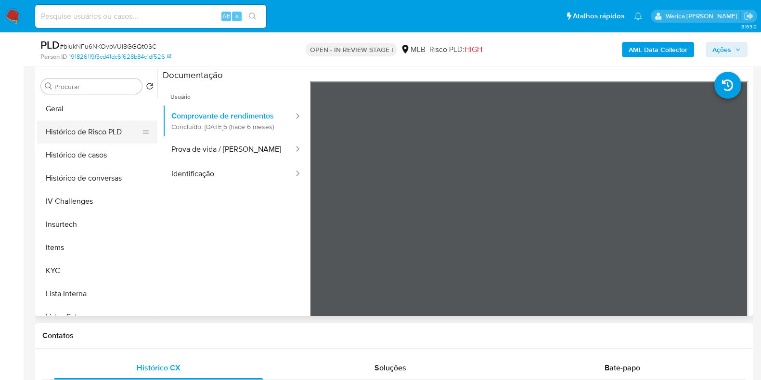
click at [116, 142] on button "Histórico de Risco PLD" at bounding box center [93, 131] width 113 height 23
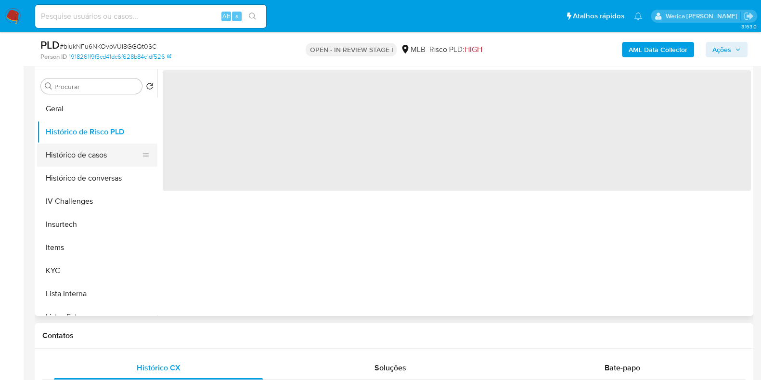
click at [115, 153] on button "Histórico de casos" at bounding box center [93, 154] width 113 height 23
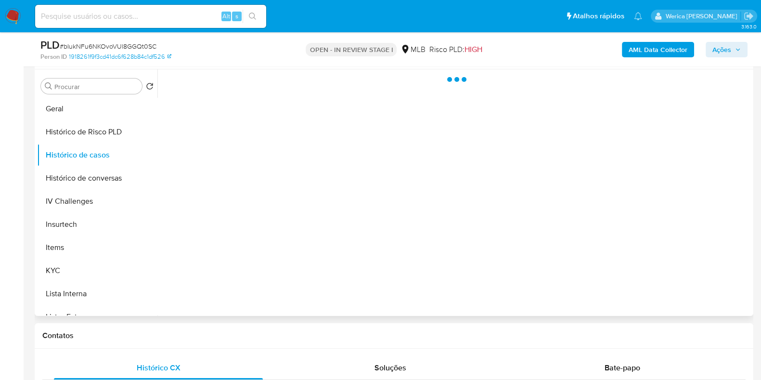
click at [306, 198] on div at bounding box center [453, 192] width 593 height 246
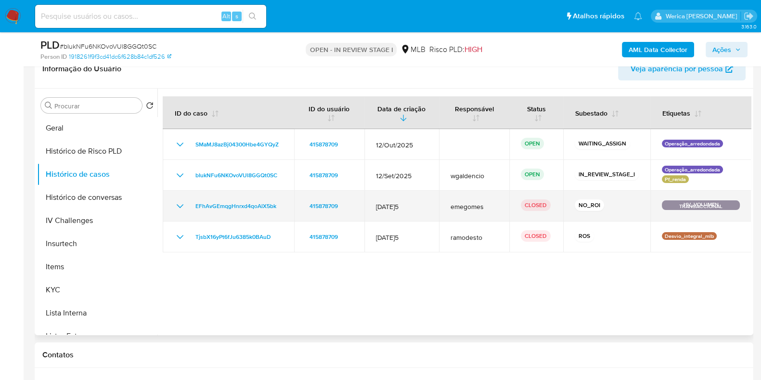
scroll to position [181, 0]
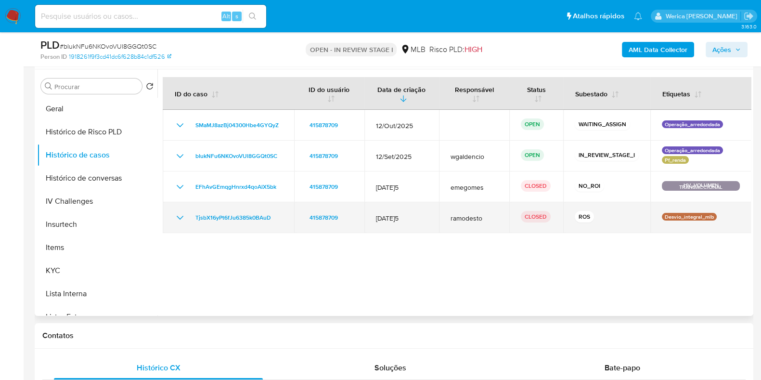
click at [178, 217] on icon "Mostrar/Ocultar" at bounding box center [180, 218] width 12 height 12
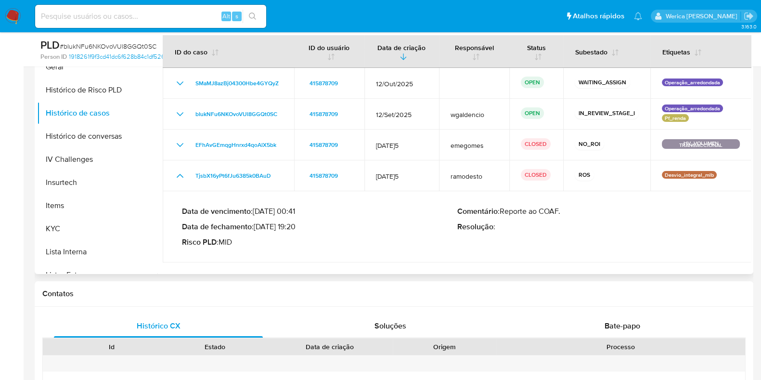
scroll to position [240, 0]
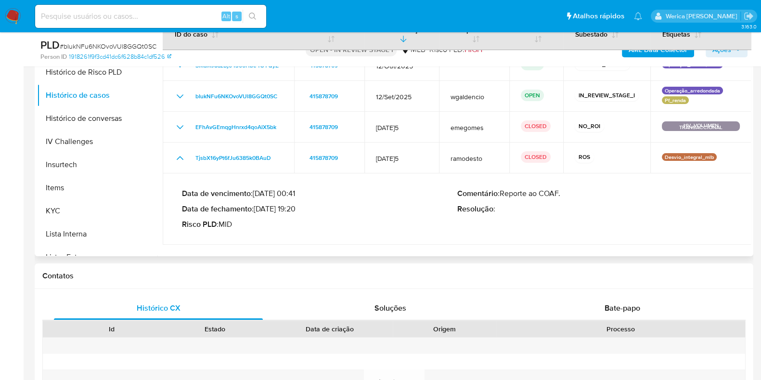
drag, startPoint x: 255, startPoint y: 191, endPoint x: 274, endPoint y: 191, distance: 19.3
click at [274, 191] on p "Data de vencimento : 26/02/2025 00:41" at bounding box center [319, 194] width 275 height 10
drag, startPoint x: 257, startPoint y: 207, endPoint x: 296, endPoint y: 209, distance: 39.1
click at [296, 209] on p "Data de fechamento : 30/01/2025 19:20" at bounding box center [319, 209] width 275 height 10
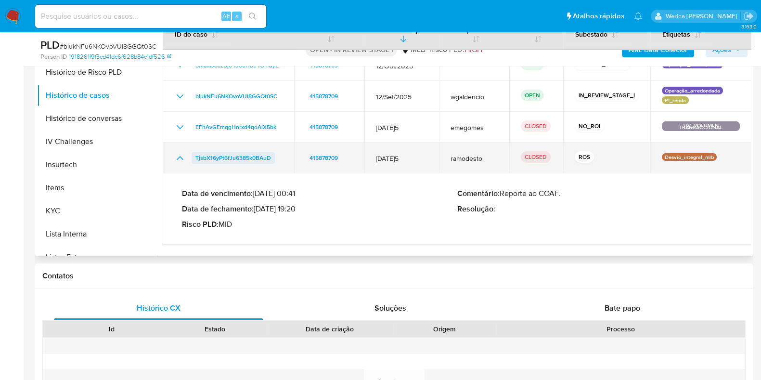
click at [259, 157] on span "TjsbX16yPt6fJu6385k0BAuD" at bounding box center [233, 158] width 76 height 12
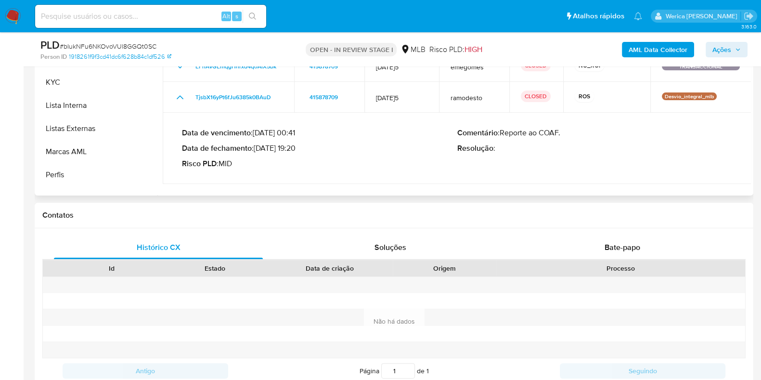
scroll to position [301, 0]
click at [72, 162] on button "Lista Interna" at bounding box center [93, 173] width 113 height 23
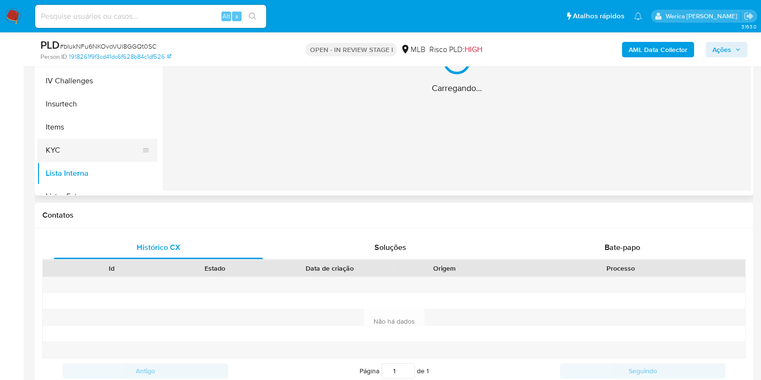
click at [71, 160] on button "KYC" at bounding box center [93, 150] width 113 height 23
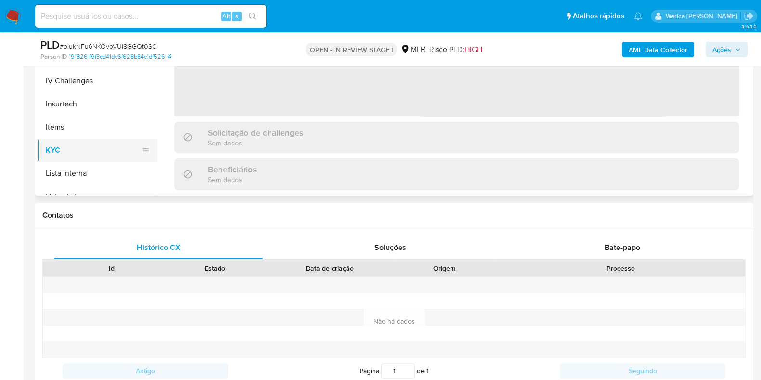
click at [71, 149] on button "KYC" at bounding box center [93, 150] width 113 height 23
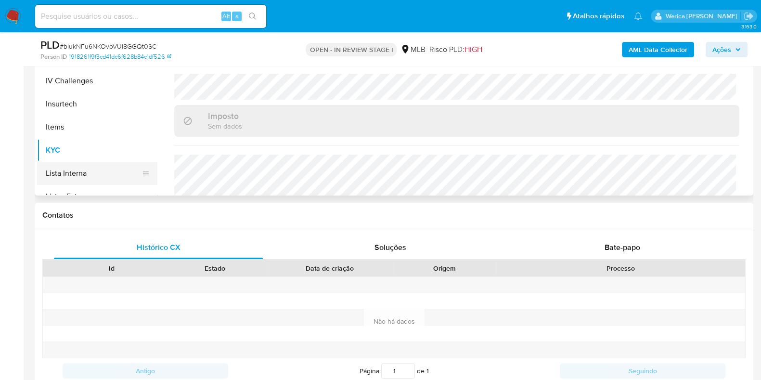
scroll to position [120, 0]
click at [83, 162] on button "Geral" at bounding box center [93, 169] width 113 height 23
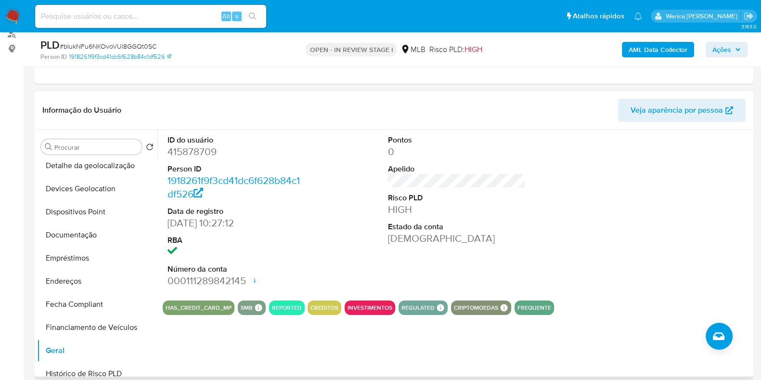
click at [685, 157] on div at bounding box center [677, 211] width 147 height 163
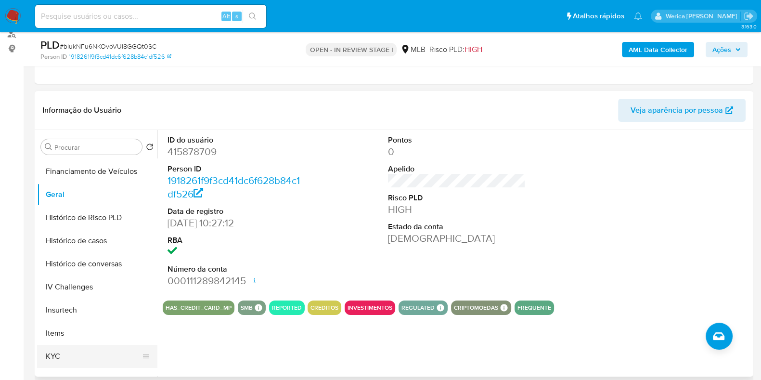
scroll to position [361, 0]
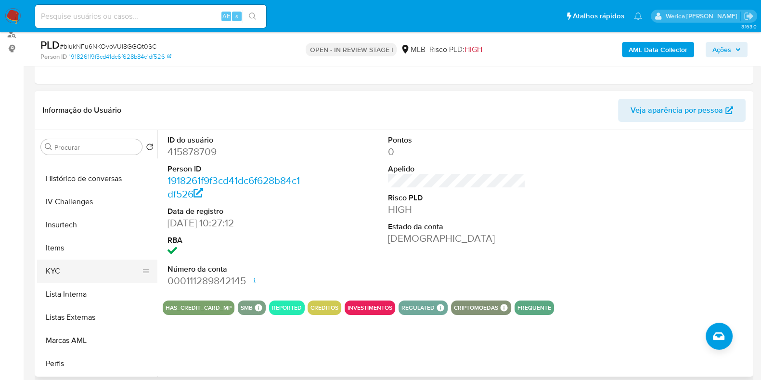
click at [82, 272] on button "KYC" at bounding box center [93, 270] width 113 height 23
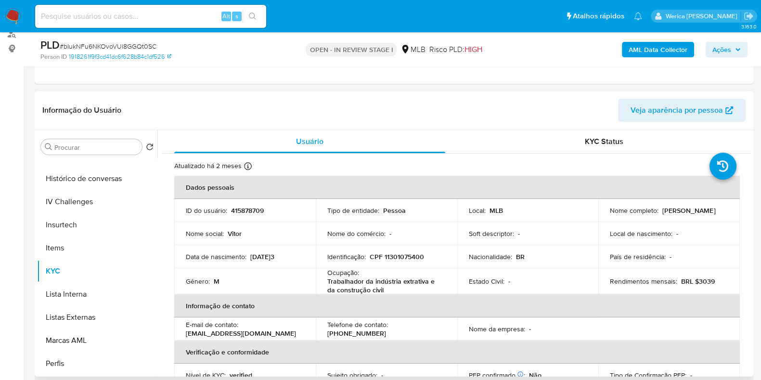
click at [662, 215] on p "[PERSON_NAME]" at bounding box center [688, 210] width 53 height 9
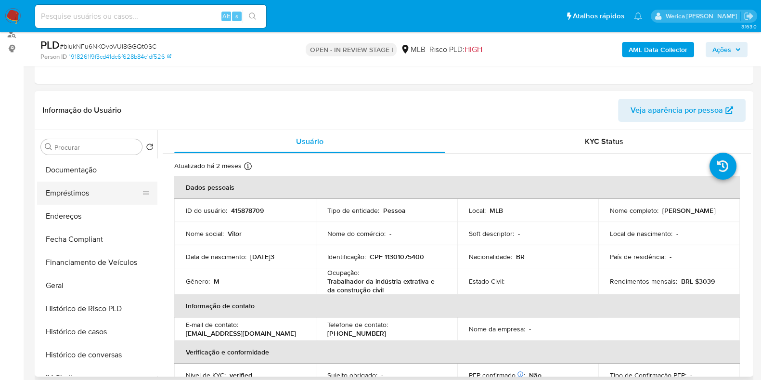
scroll to position [120, 0]
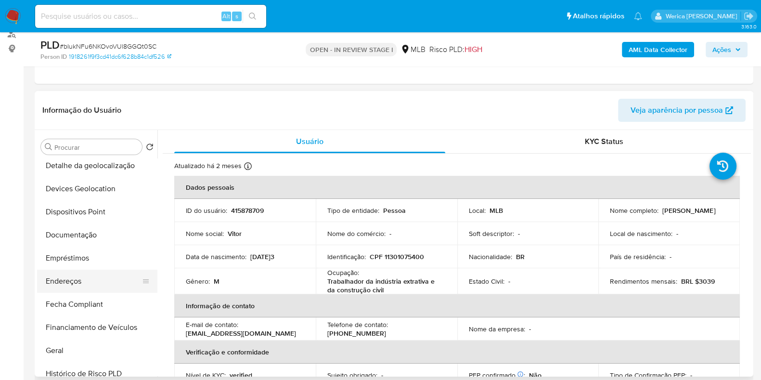
click at [81, 275] on button "Endereços" at bounding box center [93, 281] width 113 height 23
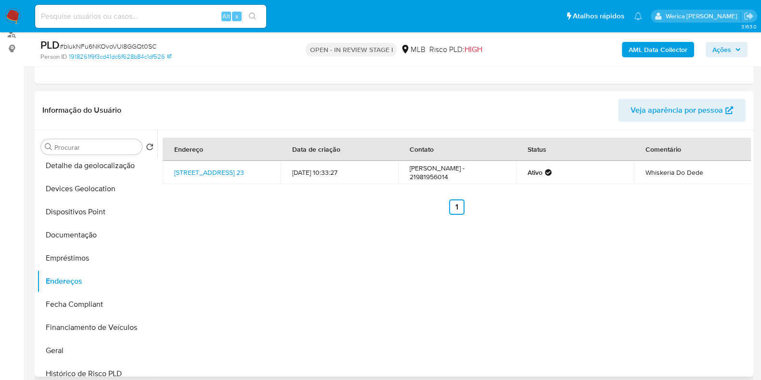
click at [674, 274] on div "Endereço Data de criação Contato Status Comentário Rua Rosário 23, Rio De Janei…" at bounding box center [453, 253] width 593 height 246
drag, startPoint x: 674, startPoint y: 274, endPoint x: 656, endPoint y: 245, distance: 34.3
click at [674, 274] on div "Endereço Data de criação Contato Status Comentário Rua Rosário 23, Rio De Janei…" at bounding box center [453, 253] width 593 height 246
click at [107, 187] on button "Devices Geolocation" at bounding box center [93, 188] width 113 height 23
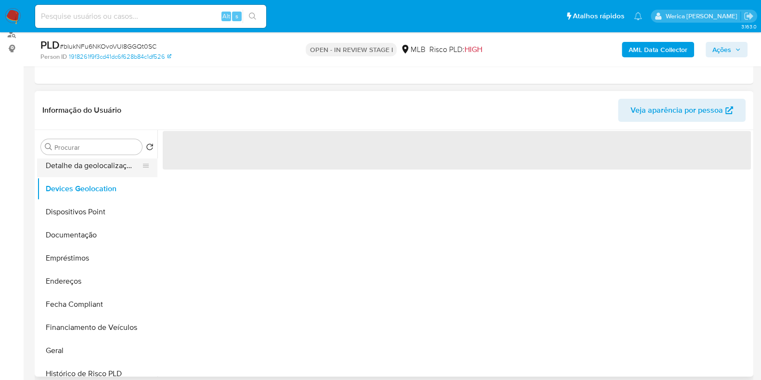
click at [103, 168] on button "Detalhe da geolocalização" at bounding box center [93, 165] width 113 height 23
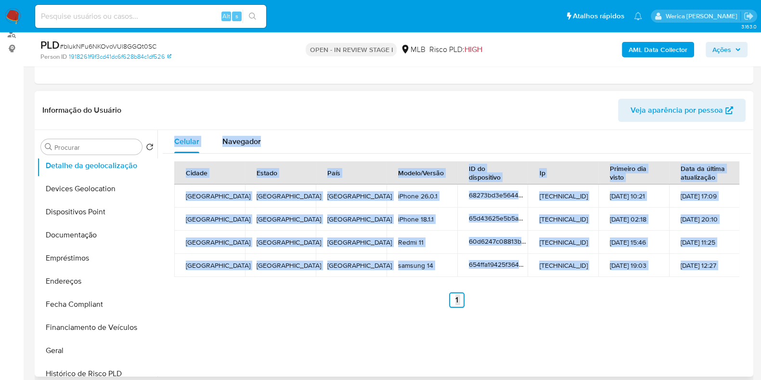
click at [325, 334] on div "Celular Navegador Cidade Estado País Modelo/Versão ID do dispositivo Ip Primeir…" at bounding box center [453, 253] width 593 height 246
click at [527, 359] on div "Celular Navegador Cidade Estado País Modelo/Versão ID do dispositivo Ip Primeir…" at bounding box center [453, 253] width 593 height 246
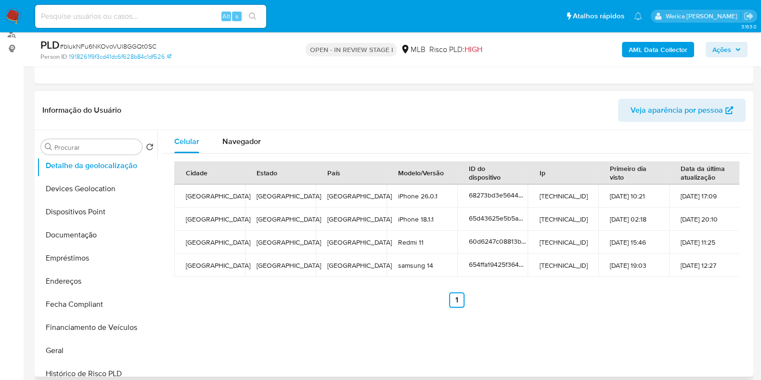
click at [675, 264] on td "14-03-2024 12:27" at bounding box center [704, 265] width 71 height 23
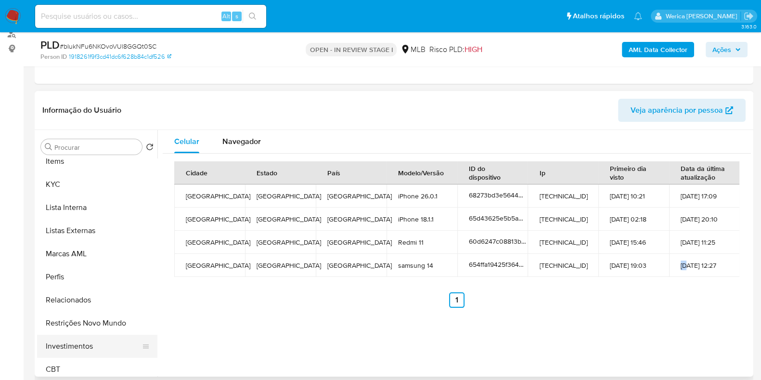
scroll to position [522, 0]
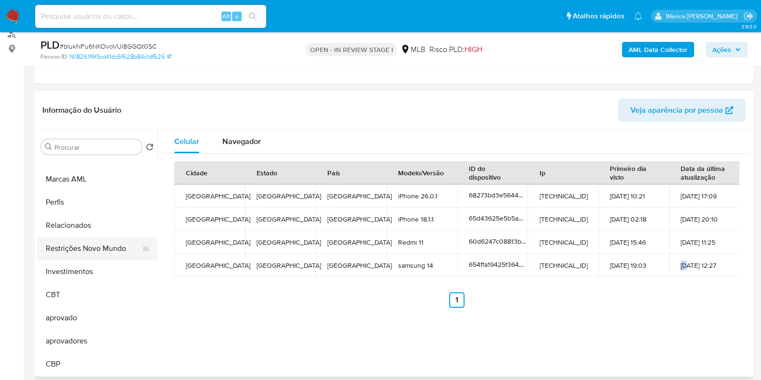
click at [101, 245] on button "Restrições Novo Mundo" at bounding box center [93, 248] width 113 height 23
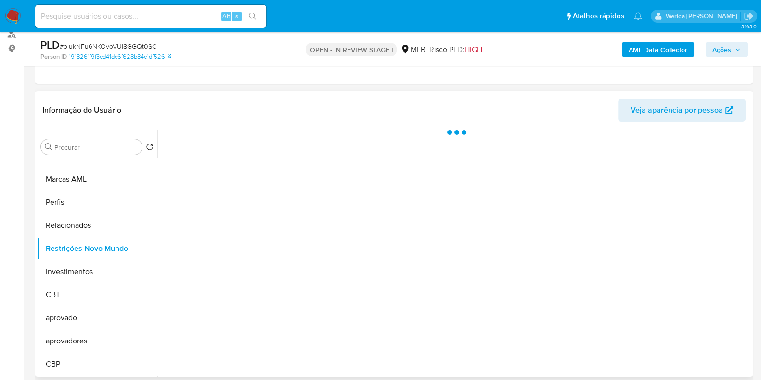
click at [235, 168] on div at bounding box center [453, 253] width 593 height 246
click at [250, 161] on div at bounding box center [453, 253] width 593 height 246
click at [245, 135] on div at bounding box center [453, 253] width 593 height 246
click at [249, 146] on div at bounding box center [453, 253] width 593 height 246
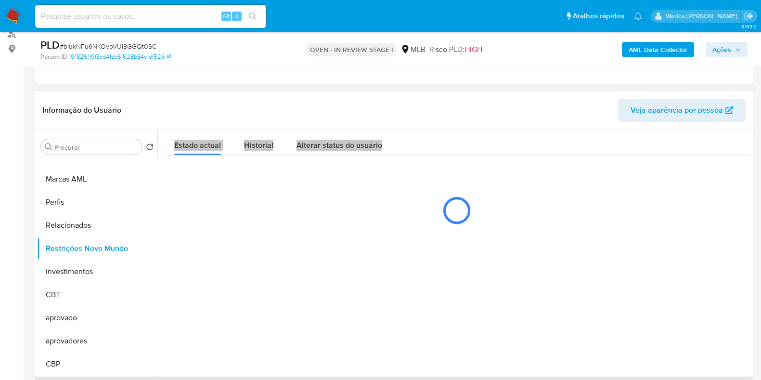
click at [249, 146] on span "Historial" at bounding box center [258, 145] width 29 height 11
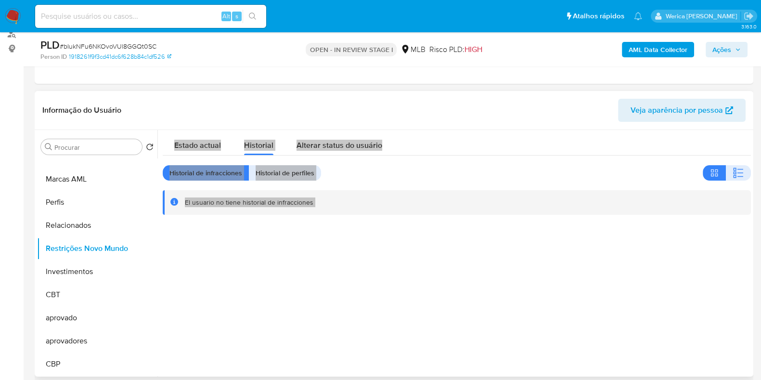
click at [727, 181] on div "Estado actual Historial Alterar status do usuário Historial de infracciones His…" at bounding box center [457, 172] width 588 height 85
click at [727, 171] on button "button" at bounding box center [738, 172] width 25 height 15
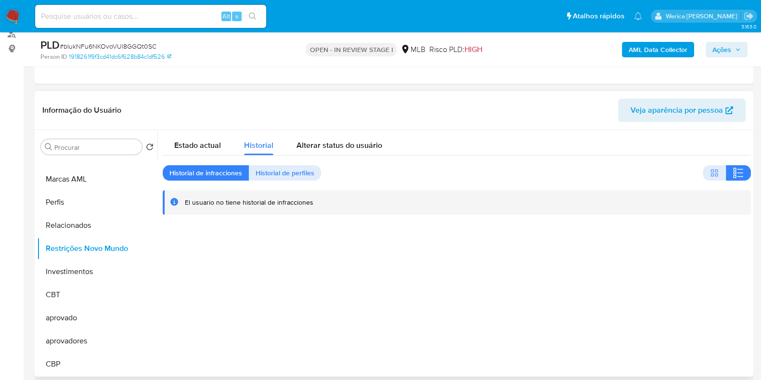
click at [651, 124] on div "Informação do Usuário Veja aparência por pessoa" at bounding box center [394, 110] width 719 height 39
click at [736, 170] on icon "button" at bounding box center [739, 173] width 12 height 12
click at [599, 304] on div at bounding box center [453, 253] width 593 height 246
click at [596, 304] on div at bounding box center [453, 253] width 593 height 246
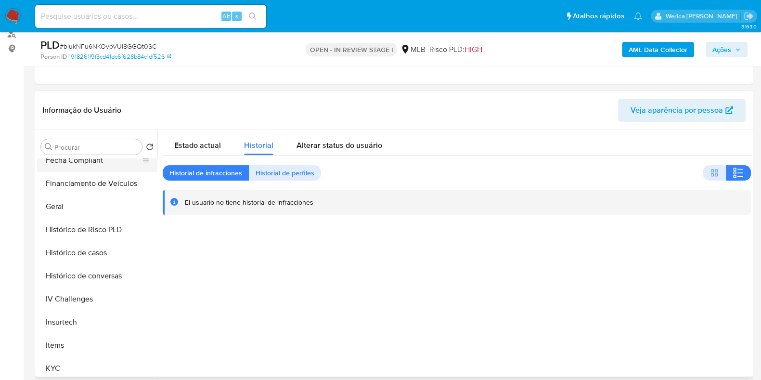
scroll to position [161, 0]
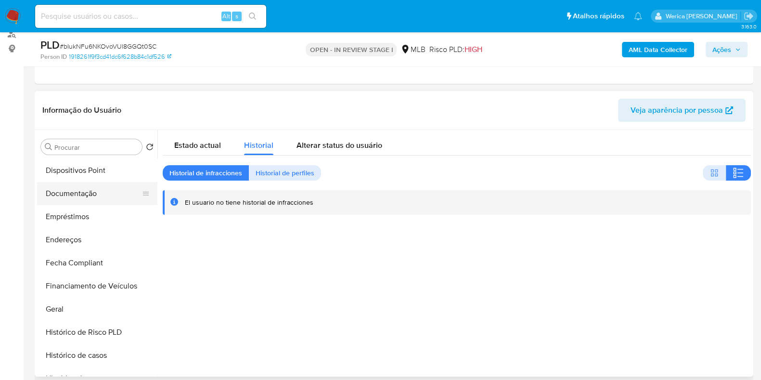
click at [98, 193] on button "Documentação" at bounding box center [93, 193] width 113 height 23
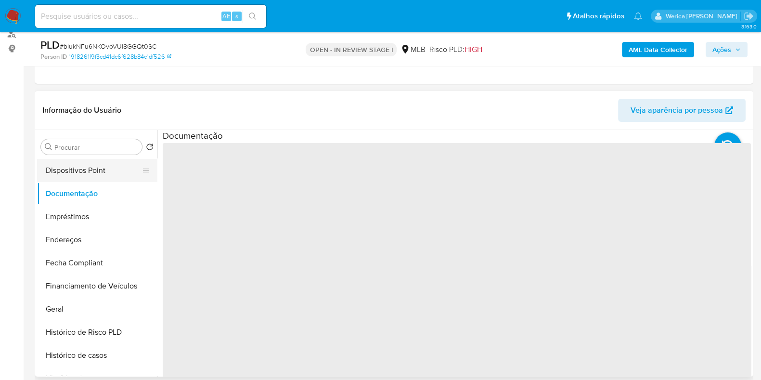
click at [98, 172] on button "Dispositivos Point" at bounding box center [93, 170] width 113 height 23
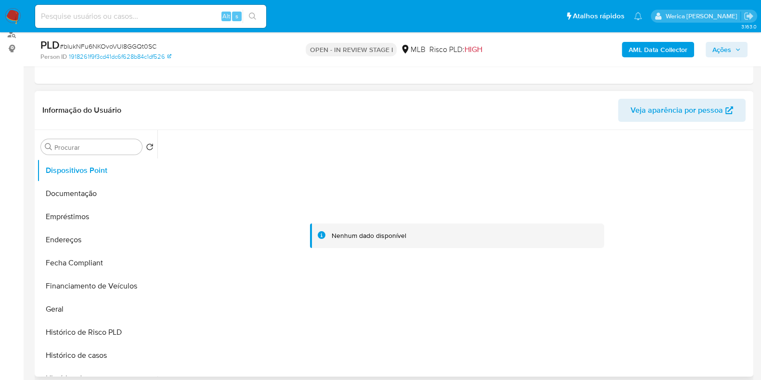
click at [645, 189] on div at bounding box center [457, 236] width 588 height 212
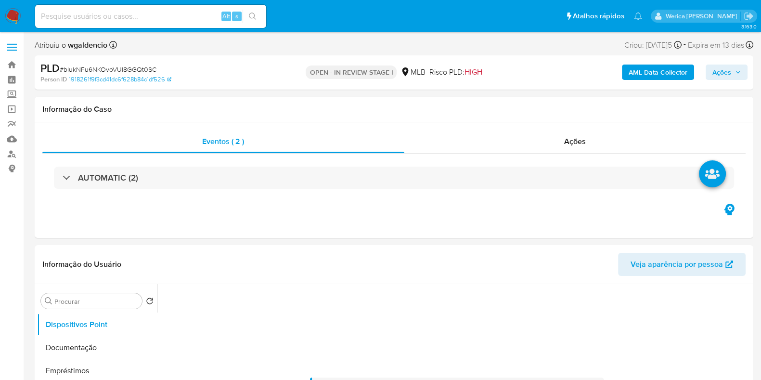
click at [665, 70] on b "AML Data Collector" at bounding box center [658, 71] width 59 height 15
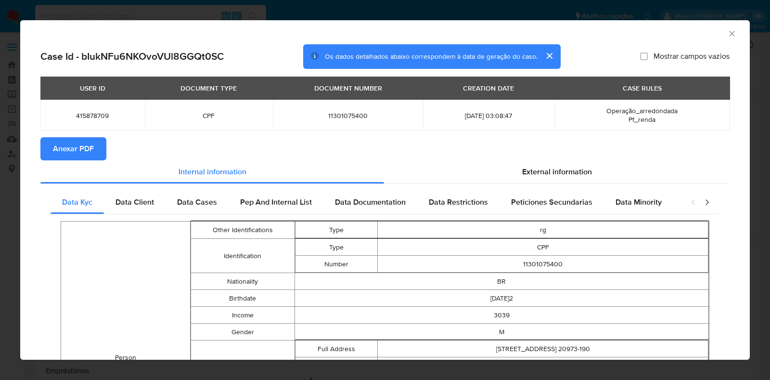
click at [93, 152] on span "Anexar PDF" at bounding box center [73, 148] width 41 height 21
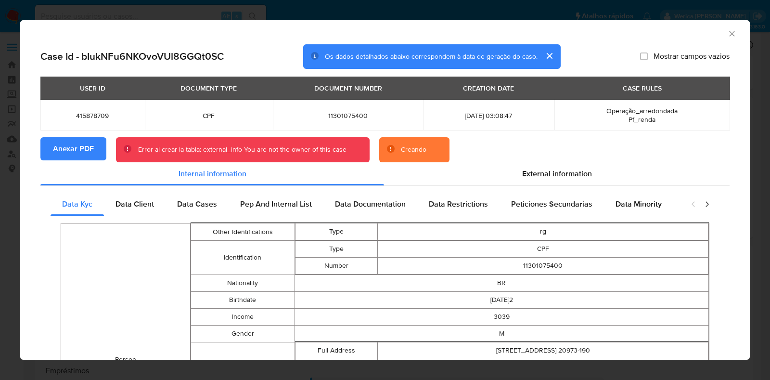
click at [727, 35] on icon "Fechar a janela" at bounding box center [732, 34] width 10 height 10
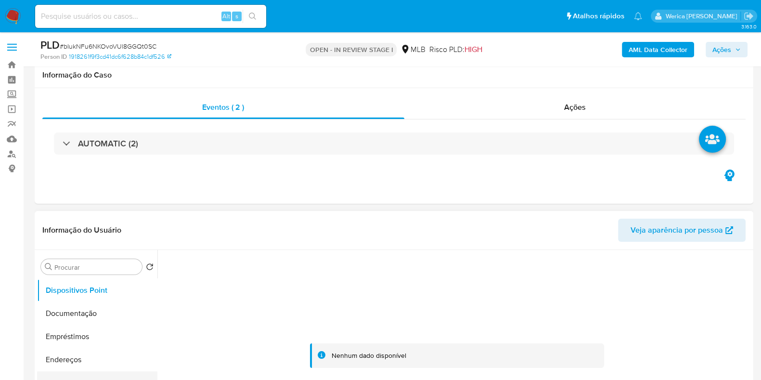
scroll to position [120, 0]
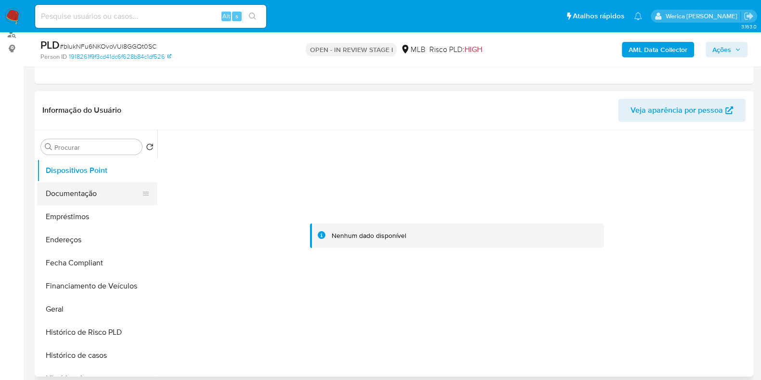
click at [74, 183] on button "Documentação" at bounding box center [93, 193] width 113 height 23
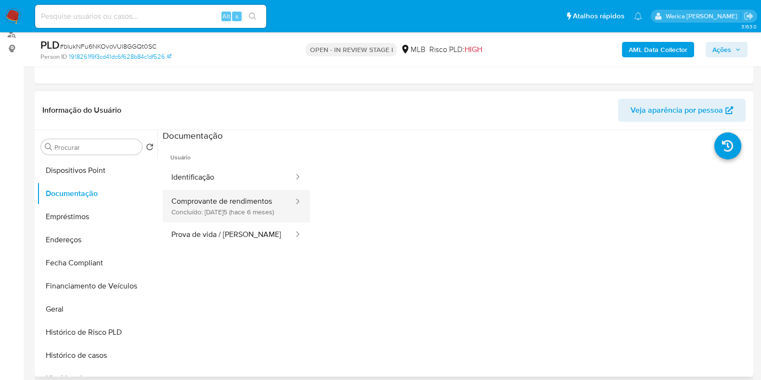
click at [179, 193] on button "Comprovante de rendimentos Concluído: 24/04/2025 (hace 6 meses)" at bounding box center [229, 206] width 132 height 33
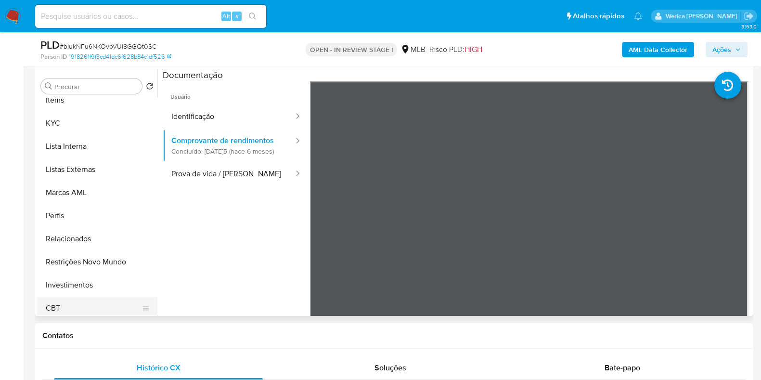
scroll to position [522, 0]
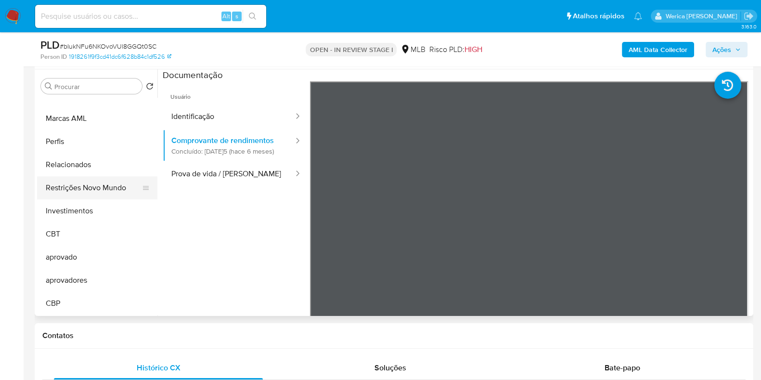
click at [105, 187] on button "Restrições Novo Mundo" at bounding box center [93, 187] width 113 height 23
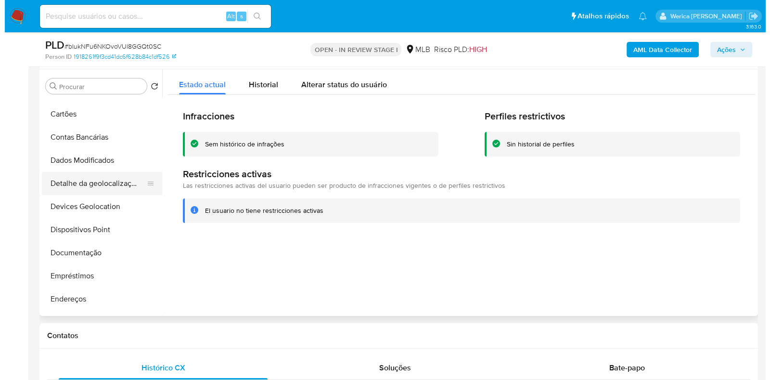
scroll to position [0, 0]
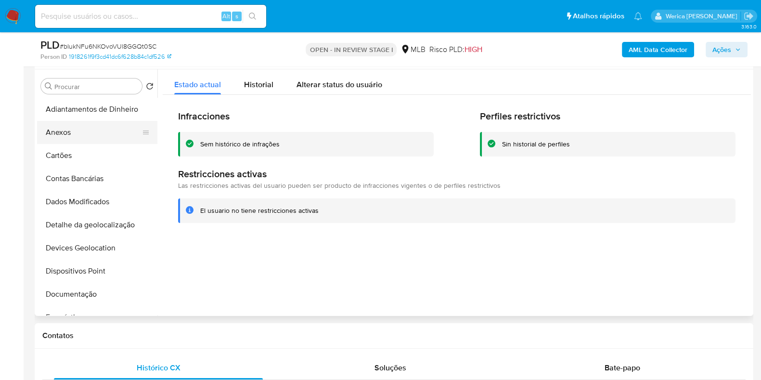
drag, startPoint x: 71, startPoint y: 137, endPoint x: 77, endPoint y: 134, distance: 5.8
click at [70, 136] on button "Anexos" at bounding box center [93, 132] width 113 height 23
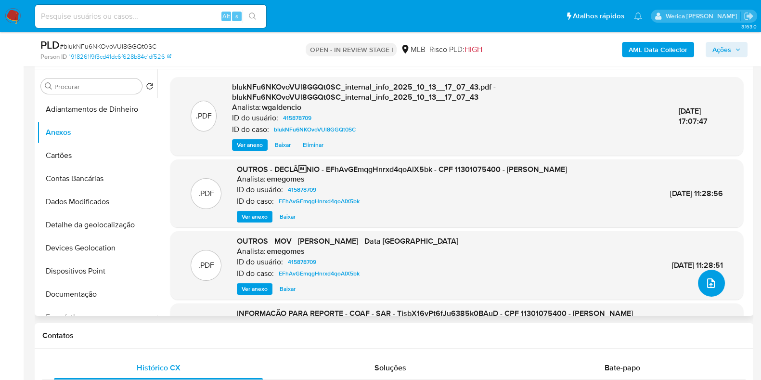
click at [705, 277] on span "upload-file" at bounding box center [711, 283] width 12 height 12
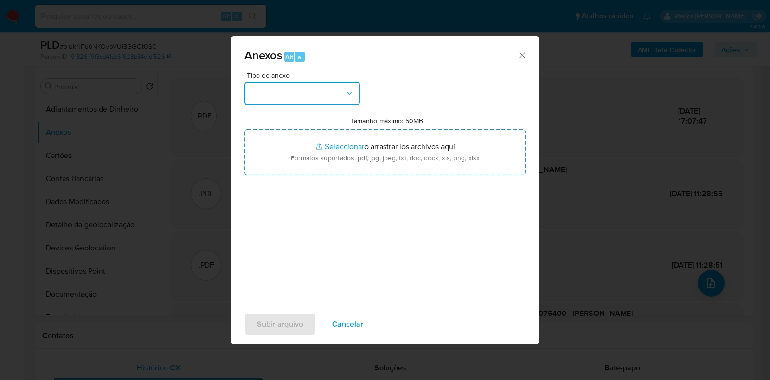
click at [335, 88] on button "button" at bounding box center [303, 93] width 116 height 23
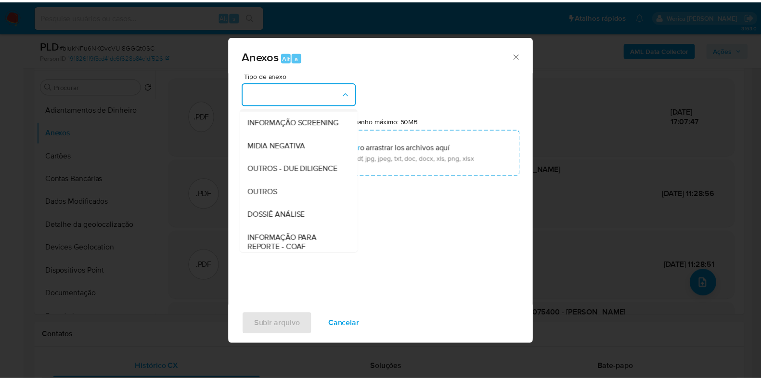
scroll to position [148, 0]
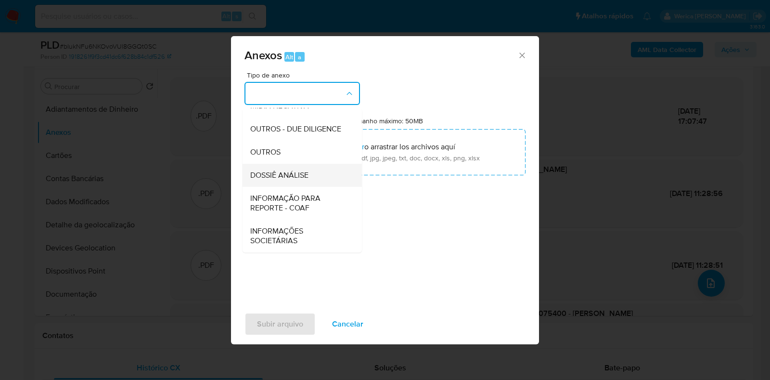
click at [315, 172] on div "DOSSIÊ ANÁLISE" at bounding box center [299, 175] width 98 height 23
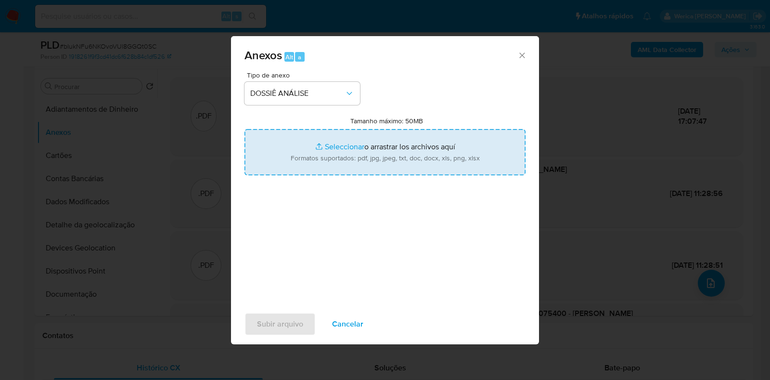
click at [356, 158] on input "Tamanho máximo: 50MB Seleccionar archivos" at bounding box center [385, 152] width 281 height 46
type input "C:\fakepath\2° SAR - XXXXX - CPF 11301075400 - VITOR CORDEIRO DA SILVA (1).pdf"
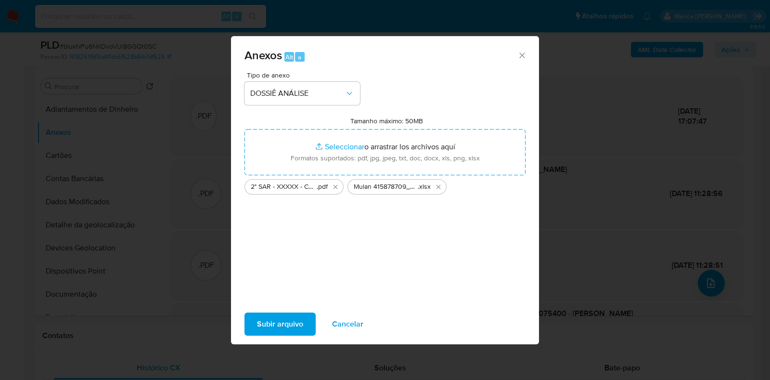
click at [289, 327] on span "Subir arquivo" at bounding box center [280, 323] width 46 height 21
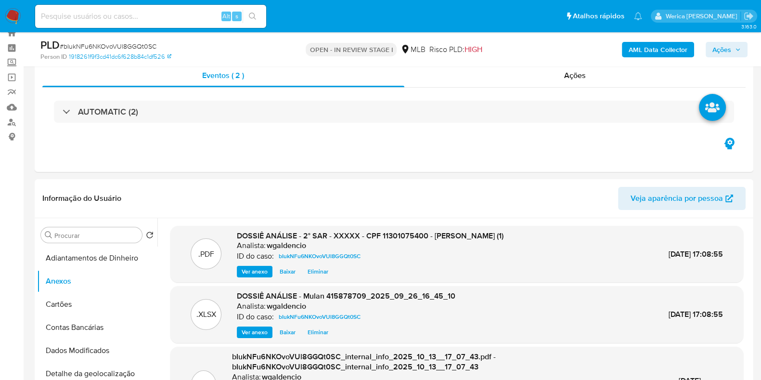
scroll to position [0, 0]
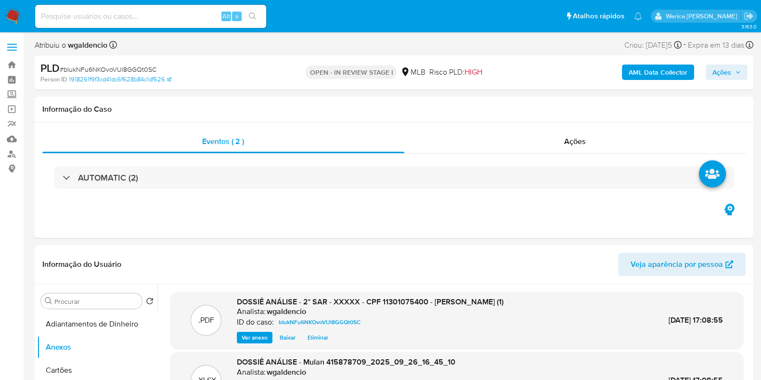
click at [720, 69] on span "Ações" at bounding box center [721, 71] width 19 height 15
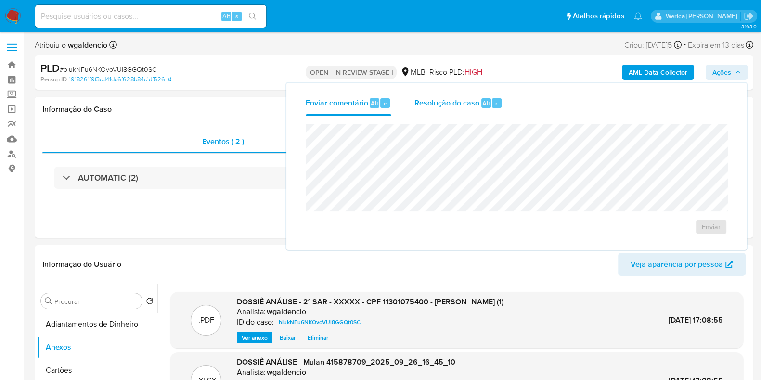
click at [499, 107] on div "r" at bounding box center [497, 103] width 10 height 10
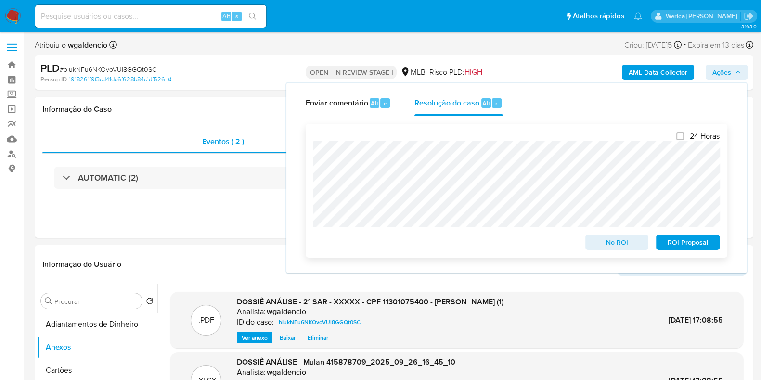
click at [684, 246] on span "ROI Proposal" at bounding box center [688, 241] width 50 height 13
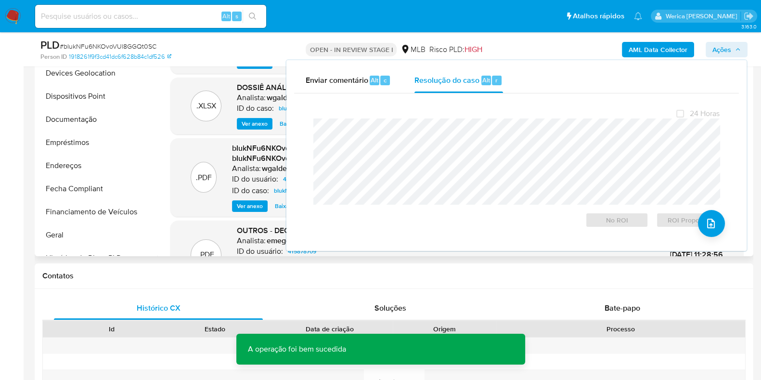
scroll to position [240, 0]
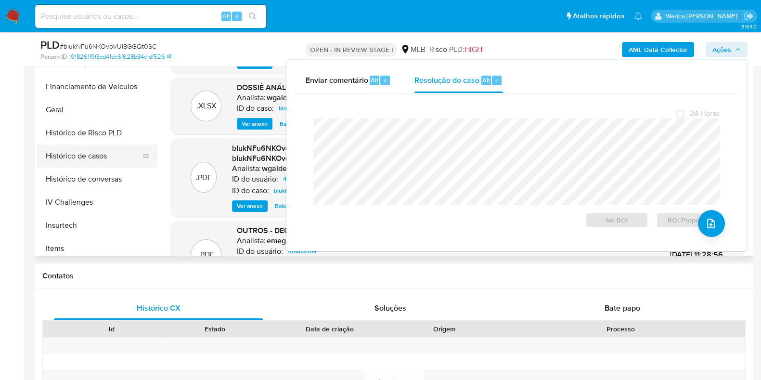
click at [103, 150] on button "Histórico de casos" at bounding box center [93, 155] width 113 height 23
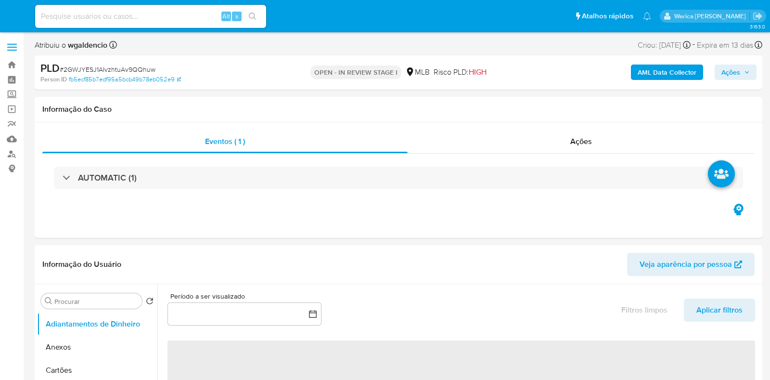
select select "10"
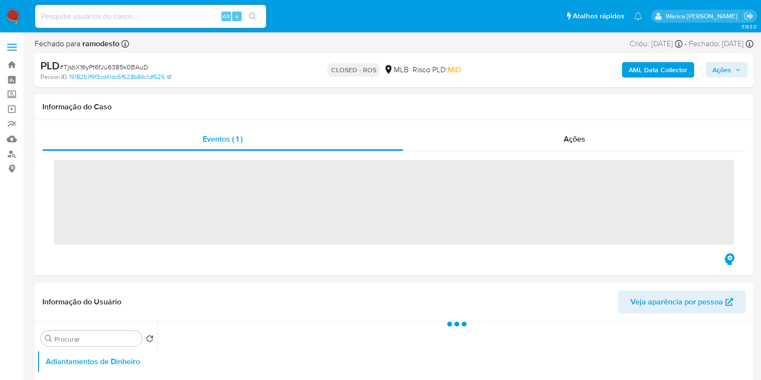
click at [544, 129] on div "Ações" at bounding box center [574, 139] width 343 height 23
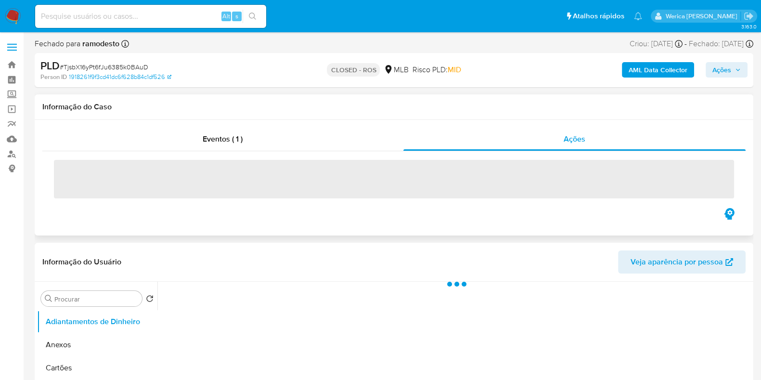
select select "10"
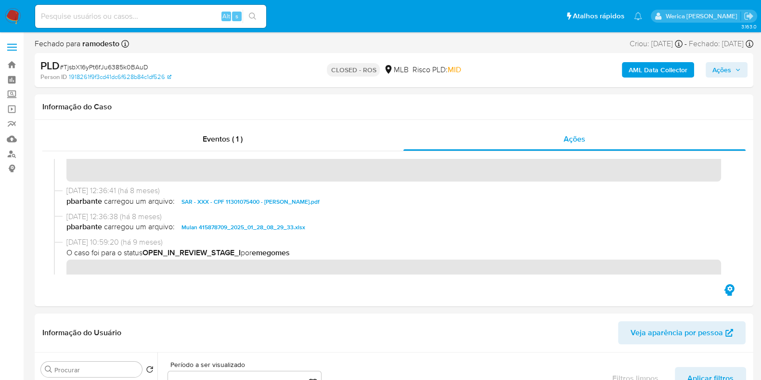
scroll to position [745, 0]
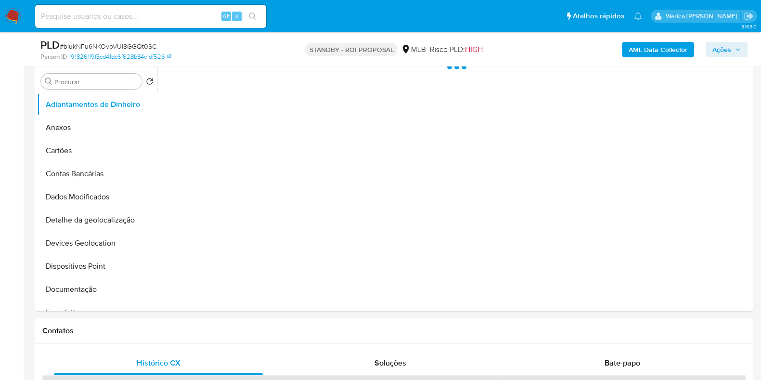
scroll to position [240, 0]
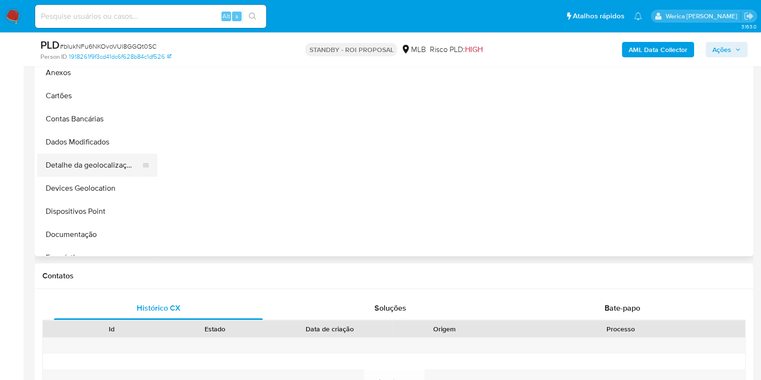
select select "10"
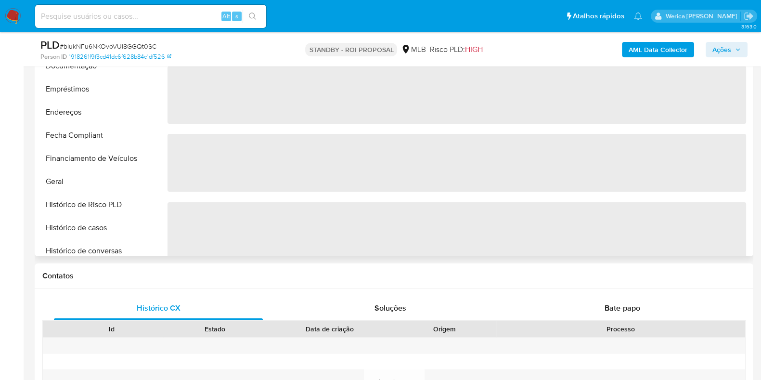
scroll to position [180, 0]
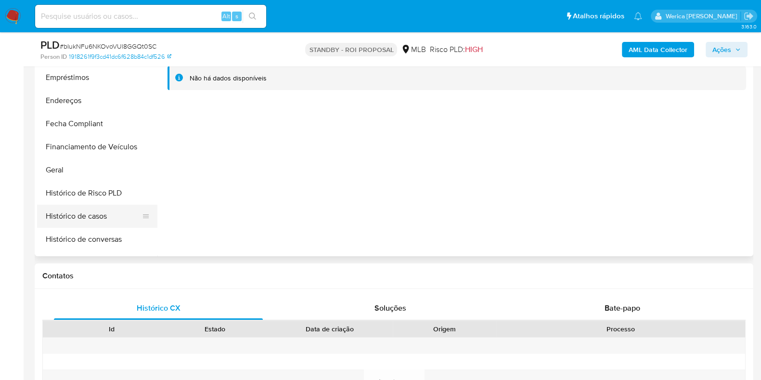
click at [99, 220] on button "Histórico de casos" at bounding box center [93, 216] width 113 height 23
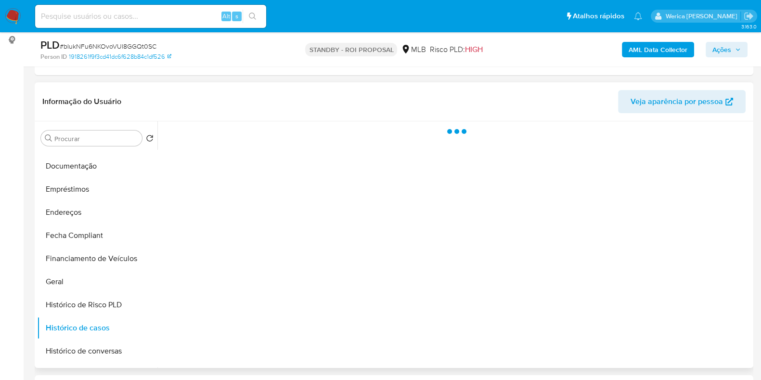
scroll to position [181, 0]
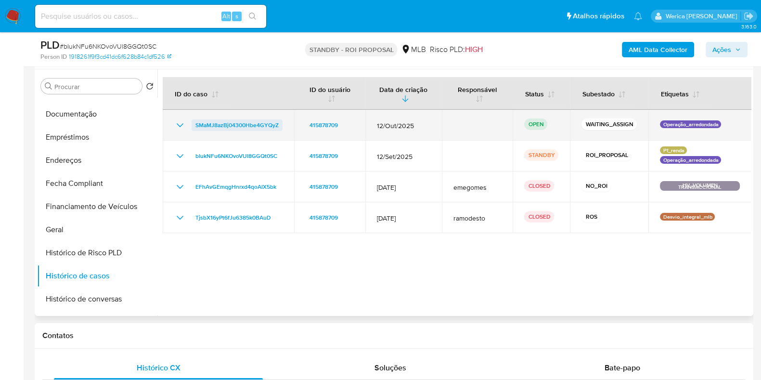
drag, startPoint x: 287, startPoint y: 122, endPoint x: 192, endPoint y: 124, distance: 94.8
click at [192, 124] on td "SMaMJ8azBj04300Hbe4GYQyZ" at bounding box center [228, 125] width 131 height 31
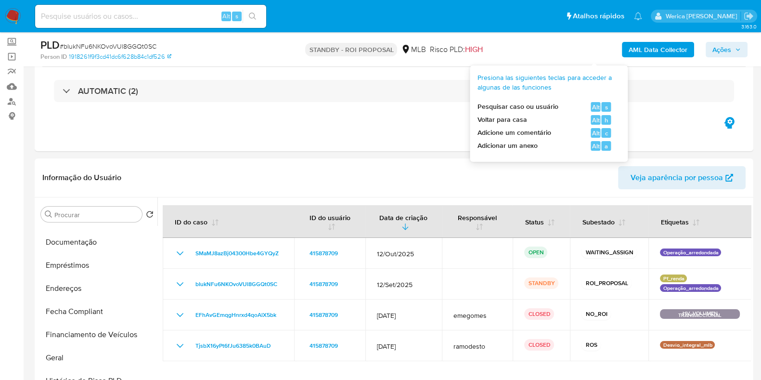
scroll to position [0, 0]
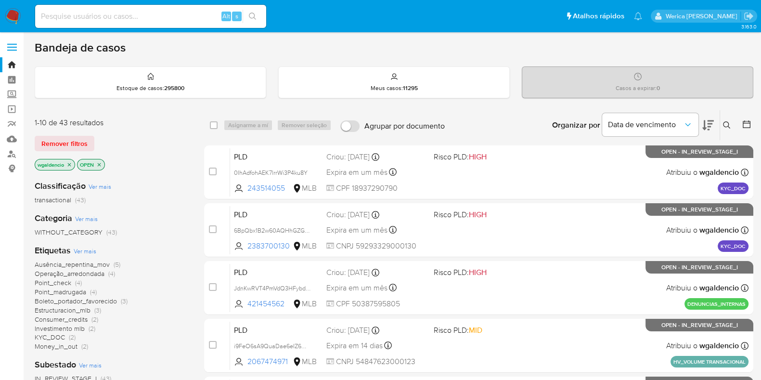
click at [725, 125] on icon at bounding box center [727, 125] width 8 height 8
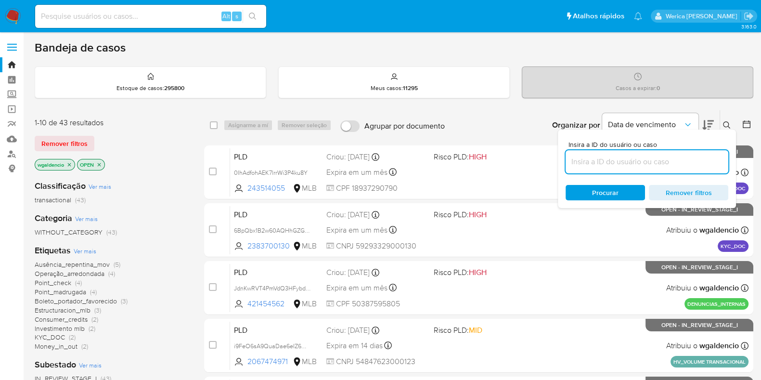
click at [622, 162] on input at bounding box center [647, 161] width 163 height 13
type input "SMaMJ8azBj04300Hbe4GYQyZ"
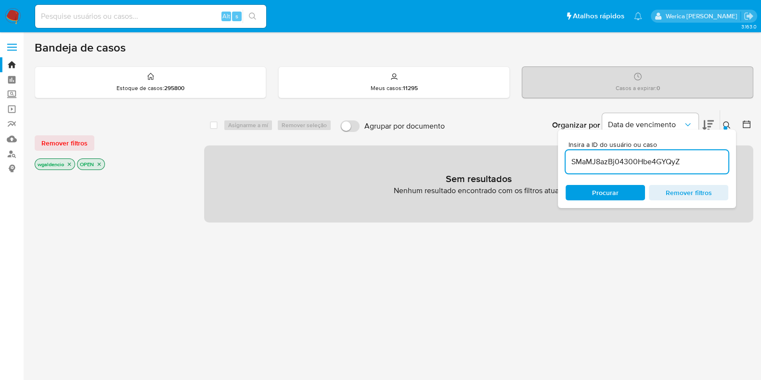
click at [60, 145] on span "Remover filtros" at bounding box center [64, 142] width 46 height 13
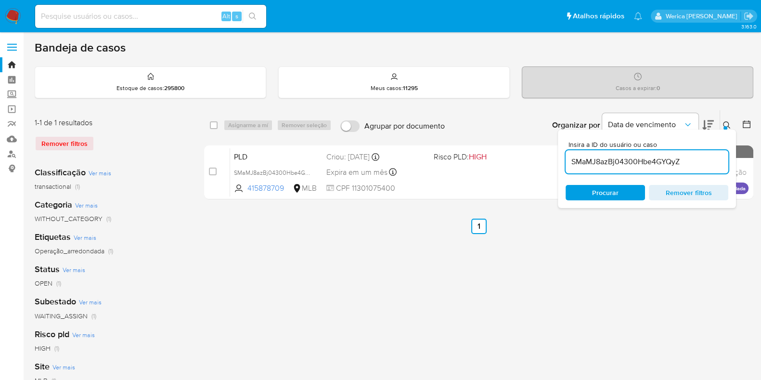
click at [212, 129] on div "select-all-cases-checkbox" at bounding box center [214, 125] width 8 height 10
click at [217, 126] on input "checkbox" at bounding box center [214, 125] width 8 height 8
checkbox input "true"
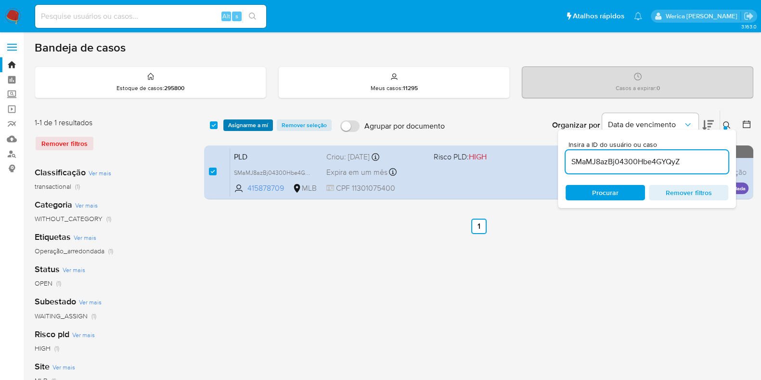
click at [236, 126] on span "Asignarme a mí" at bounding box center [248, 125] width 40 height 10
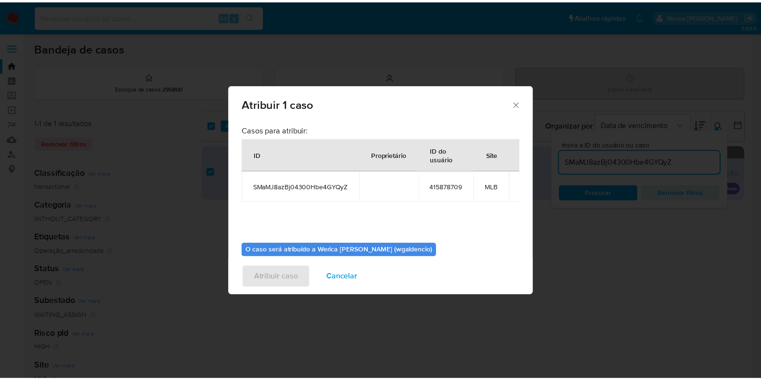
scroll to position [50, 0]
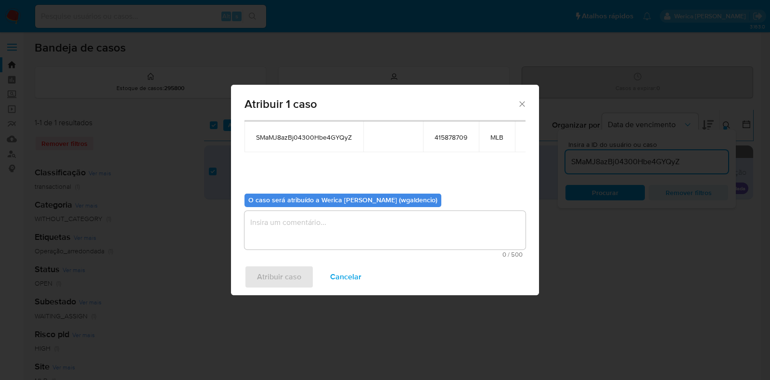
click at [290, 223] on textarea "assign-modal" at bounding box center [385, 230] width 281 height 39
click at [281, 278] on span "Atribuir caso" at bounding box center [279, 276] width 44 height 21
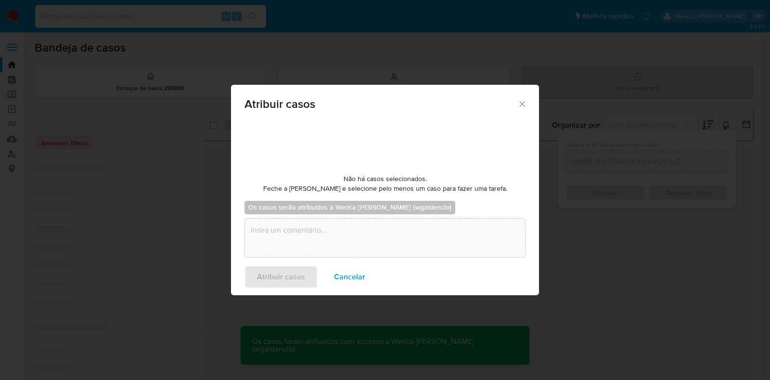
checkbox input "false"
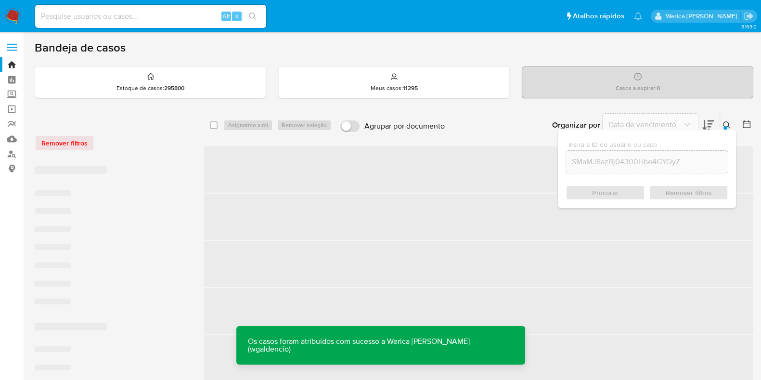
click at [407, 232] on span "‌" at bounding box center [478, 216] width 549 height 46
click at [515, 179] on span "‌" at bounding box center [478, 169] width 549 height 46
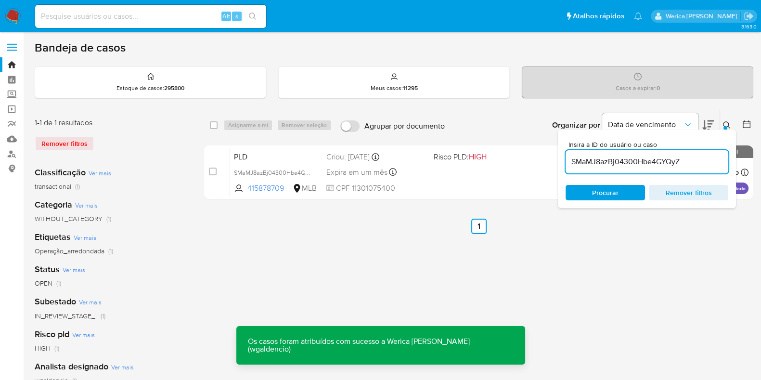
click at [726, 126] on div at bounding box center [725, 128] width 4 height 4
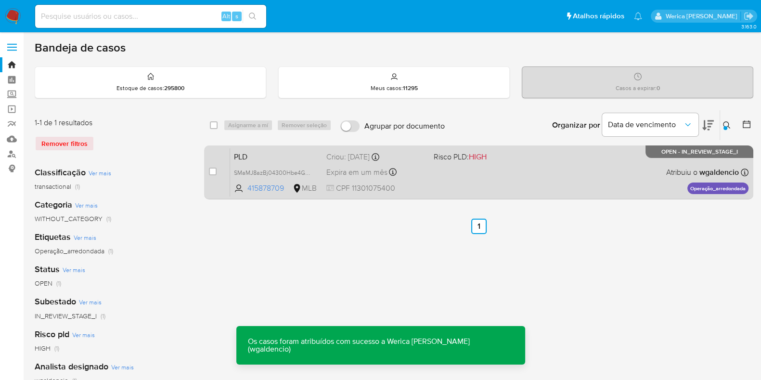
click at [580, 177] on div "PLD SMaMJ8azBj04300Hbe4GYQyZ 415878709 MLB Risco PLD: HIGH Criou: [DATE] Criou:…" at bounding box center [489, 172] width 518 height 49
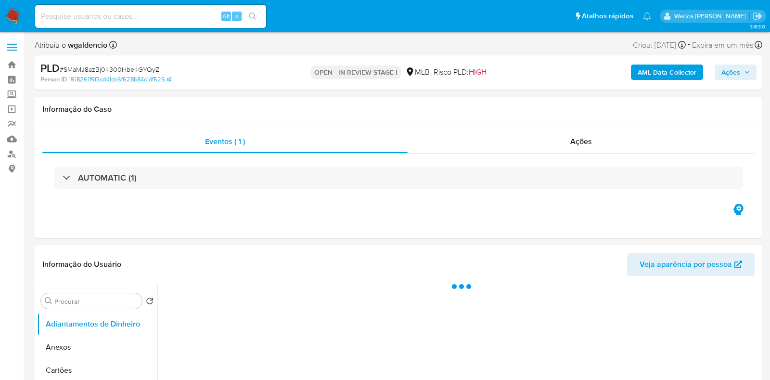
select select "10"
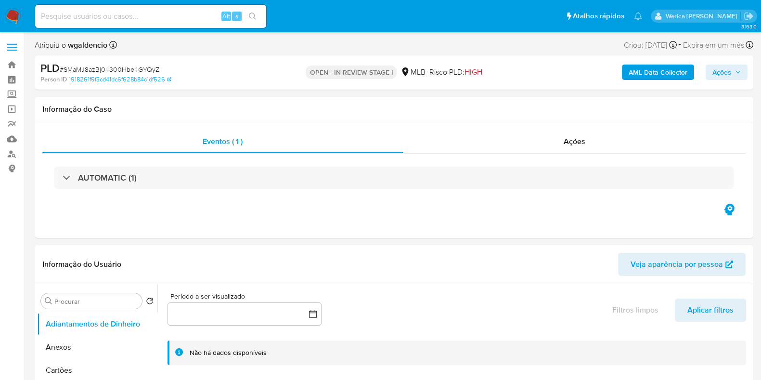
click at [724, 76] on span "Ações" at bounding box center [721, 71] width 19 height 15
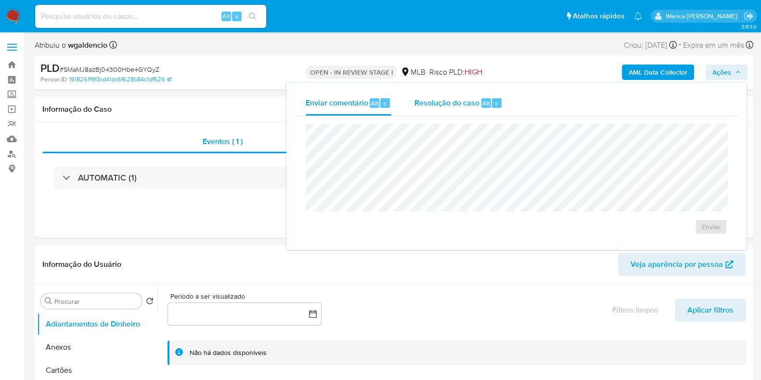
click at [497, 103] on div "r" at bounding box center [497, 103] width 10 height 10
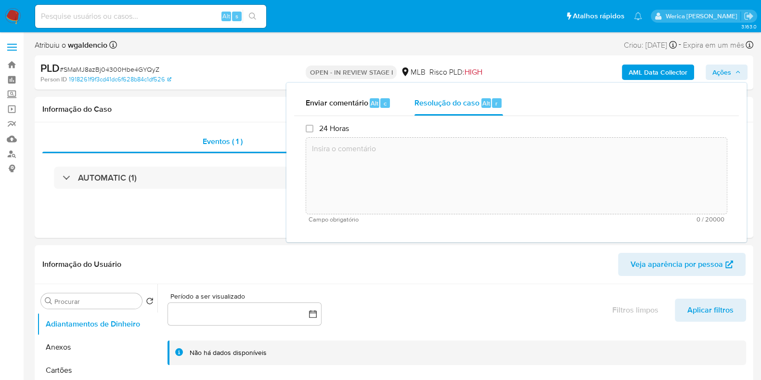
click at [492, 143] on textarea at bounding box center [516, 175] width 421 height 77
paste textarea "Data do alerta: [DATE] O cliente foi analisado hoje ([DATE]), através do numero…"
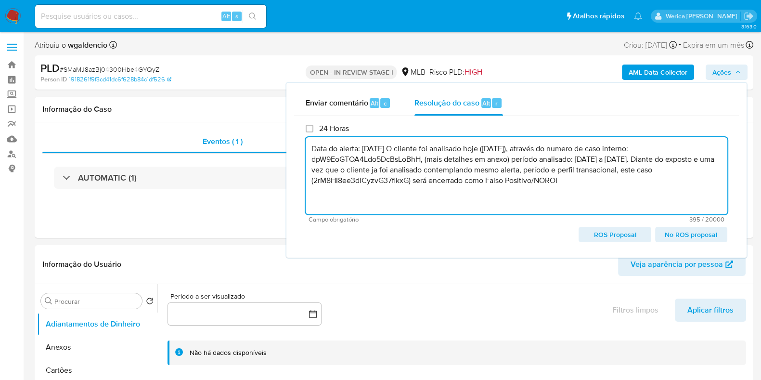
click at [413, 159] on textarea "Data do alerta: [DATE] O cliente foi analisado hoje ([DATE]), através do numero…" at bounding box center [517, 175] width 422 height 77
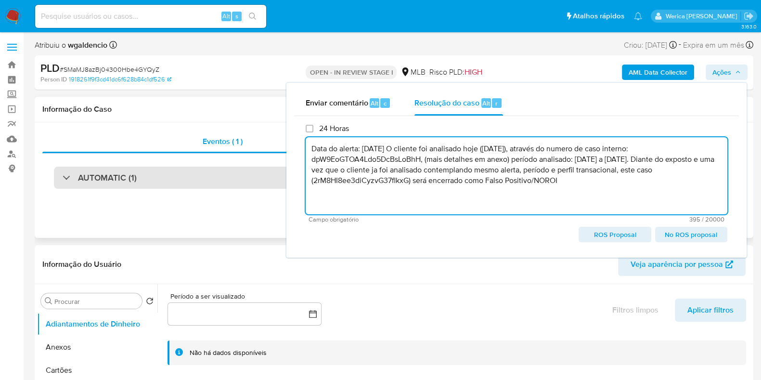
type textarea "Data do alerta: [DATE] O cliente foi analisado hoje ([DATE]), através do numero…"
click at [221, 180] on div "AUTOMATIC (1)" at bounding box center [394, 178] width 680 height 22
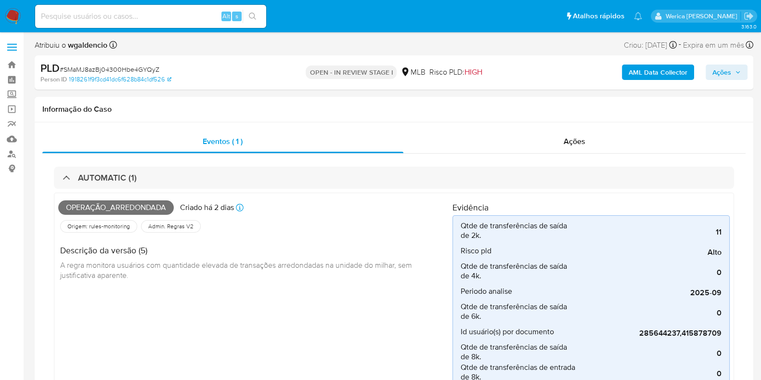
click at [725, 70] on span "Ações" at bounding box center [721, 71] width 19 height 15
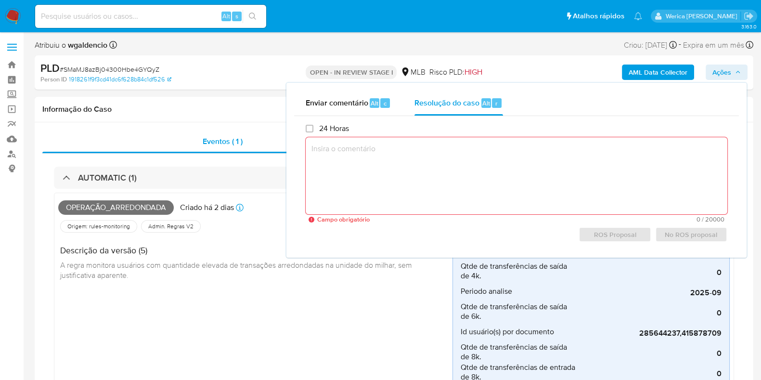
click at [466, 121] on div "24 Horas Campo obrigatório 0 / 20000 20000 caracteres restantes ROS Proposal No…" at bounding box center [516, 183] width 445 height 134
click at [464, 168] on textarea at bounding box center [517, 175] width 422 height 77
paste textarea "Data do alerta: [DATE] O cliente foi analisado hoje ([DATE]), através do numero…"
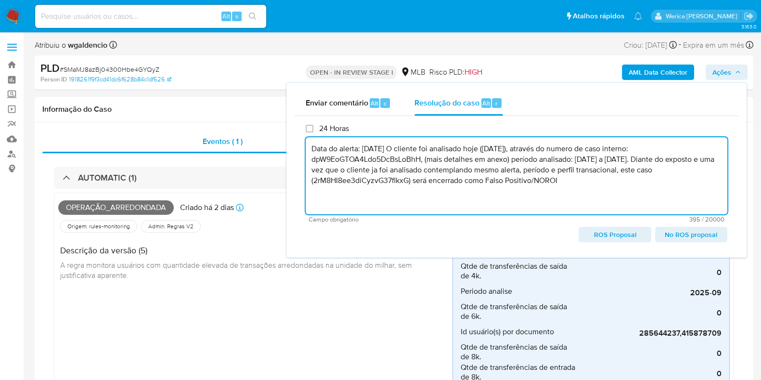
click at [373, 151] on textarea "Data do alerta: [DATE] O cliente foi analisado hoje ([DATE]), através do numero…" at bounding box center [517, 175] width 422 height 77
click at [380, 150] on textarea "Data do alerta: [DATE] O cliente foi analisado hoje ([DATE]), através do numero…" at bounding box center [517, 175] width 422 height 77
click at [404, 147] on textarea "Data do alerta: [DATE] O cliente foi analisado hoje ([DATE]), através do numero…" at bounding box center [517, 175] width 422 height 77
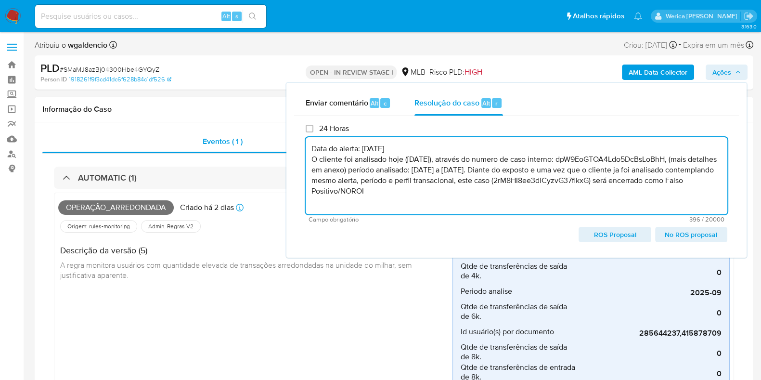
click at [424, 159] on textarea "Data do alerta: [DATE] O cliente foi analisado hoje ([DATE]), através do numero…" at bounding box center [517, 175] width 422 height 77
click at [423, 159] on textarea "Data do alerta: [DATE] O cliente foi analisado hoje ([DATE]), através do numero…" at bounding box center [517, 175] width 422 height 77
click at [416, 159] on textarea "Data do alerta: [DATE] O cliente foi analisado hoje ([DATE]), através do numero…" at bounding box center [517, 175] width 422 height 77
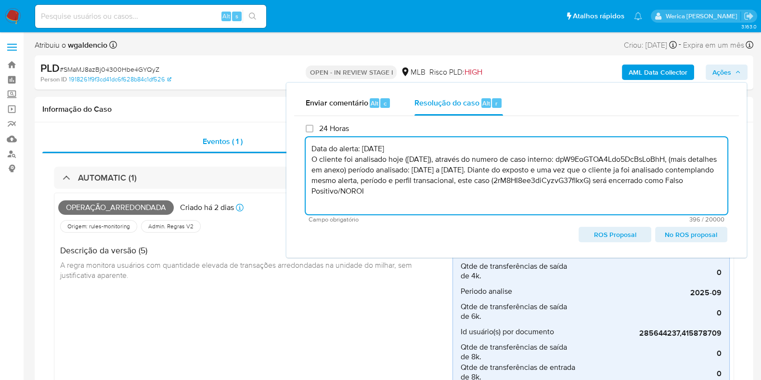
click at [612, 159] on textarea "Data do alerta: [DATE] O cliente foi analisado hoje ([DATE]), através do numero…" at bounding box center [517, 175] width 422 height 77
paste textarea "bIukNFu6NKOvoVUl8GGQt0SC"
click at [478, 180] on textarea "Data do alerta: 12/10/2025 O cliente foi analisado hoje (13/10/2025), através d…" at bounding box center [517, 175] width 422 height 77
click at [457, 165] on textarea "Data do alerta: 12/10/2025 O cliente foi analisado hoje (13/10/2025), através d…" at bounding box center [517, 175] width 422 height 77
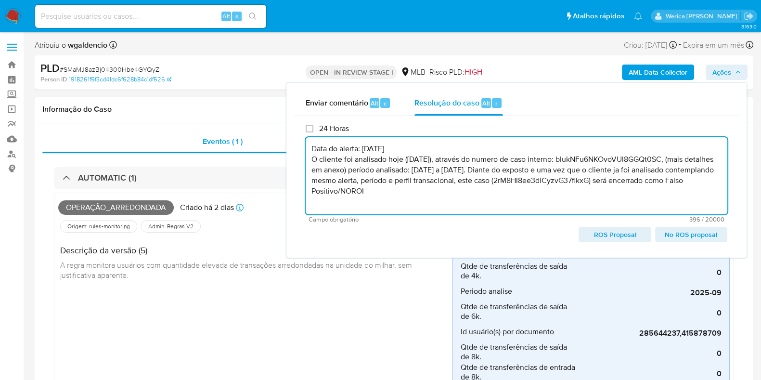
click at [460, 171] on textarea "Data do alerta: 12/10/2025 O cliente foi analisado hoje (13/10/2025), através d…" at bounding box center [517, 175] width 422 height 77
click at [495, 170] on textarea "Data do alerta: 12/10/2025 O cliente foi analisado hoje (13/10/2025), através d…" at bounding box center [517, 175] width 422 height 77
click at [540, 168] on textarea "Data do alerta: 12/10/2025 O cliente foi analisado hoje (13/10/2025), através d…" at bounding box center [517, 175] width 422 height 77
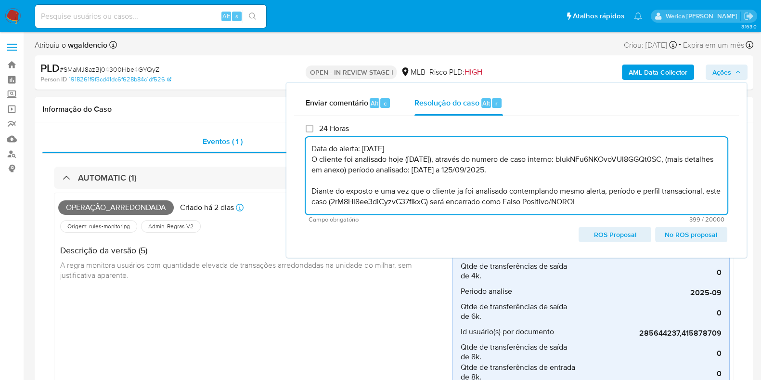
click at [412, 200] on textarea "Data do alerta: 12/10/2025 O cliente foi analisado hoje (13/10/2025), através d…" at bounding box center [517, 175] width 422 height 77
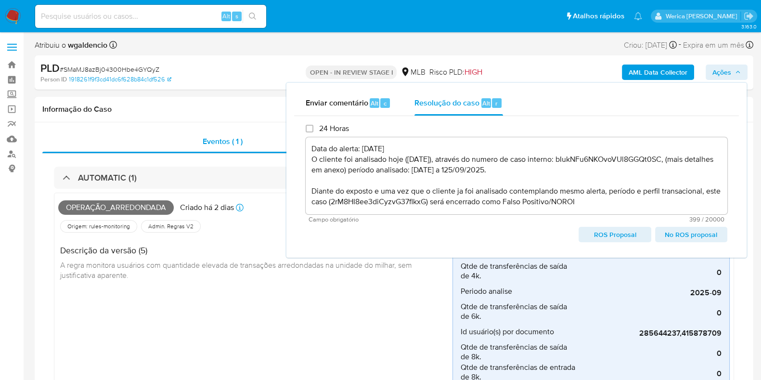
click at [392, 202] on textarea "Data do alerta: 12/10/2025 O cliente foi analisado hoje (13/10/2025), através d…" at bounding box center [517, 175] width 422 height 77
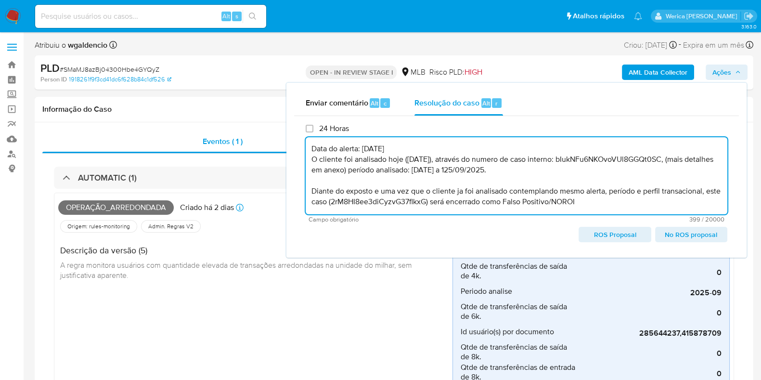
click at [392, 202] on textarea "Data do alerta: 12/10/2025 O cliente foi analisado hoje (13/10/2025), através d…" at bounding box center [517, 175] width 422 height 77
paste textarea "SMaMJ8azBj04300Hbe4GYQyZ"
click at [647, 206] on textarea "Data do alerta: 12/10/2025 O cliente foi analisado hoje (13/10/2025), através d…" at bounding box center [517, 175] width 422 height 77
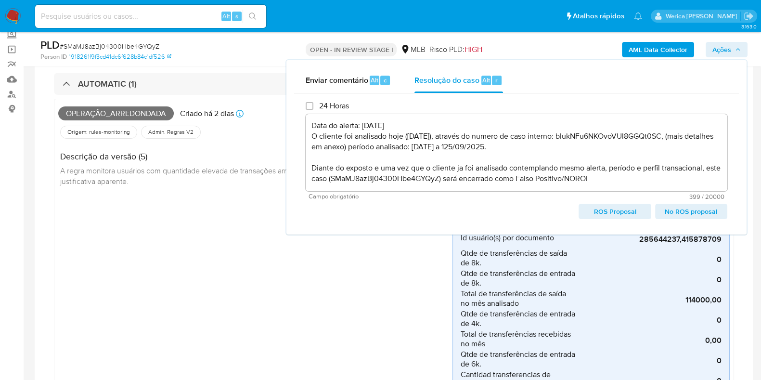
click at [687, 210] on span "No ROS proposal" at bounding box center [691, 211] width 59 height 13
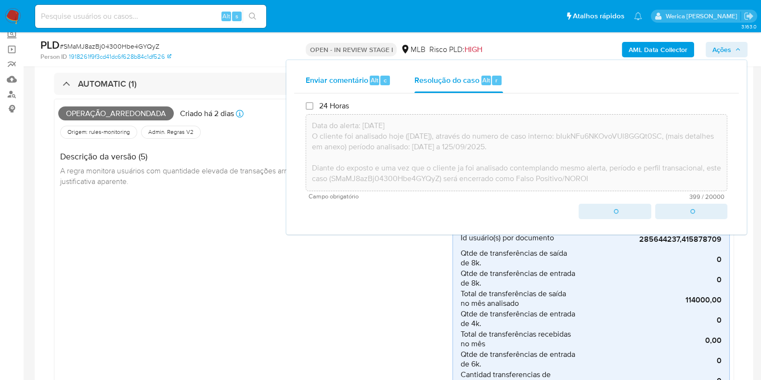
type textarea "Data do alerta: 12/10/2025 O cliente foi analisado hoje (13/10/2025), através d…"
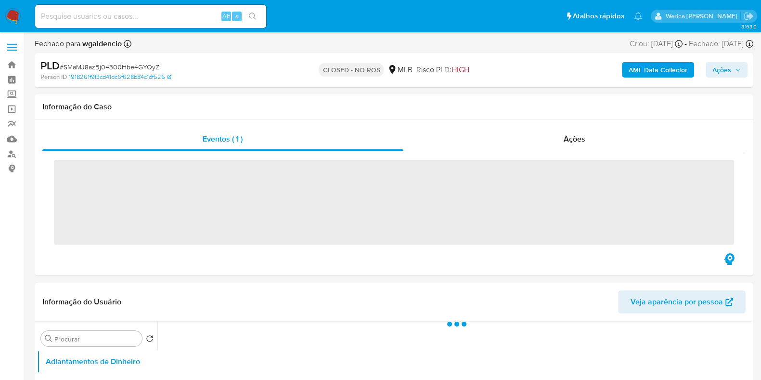
click at [732, 69] on span "Ações" at bounding box center [726, 69] width 28 height 13
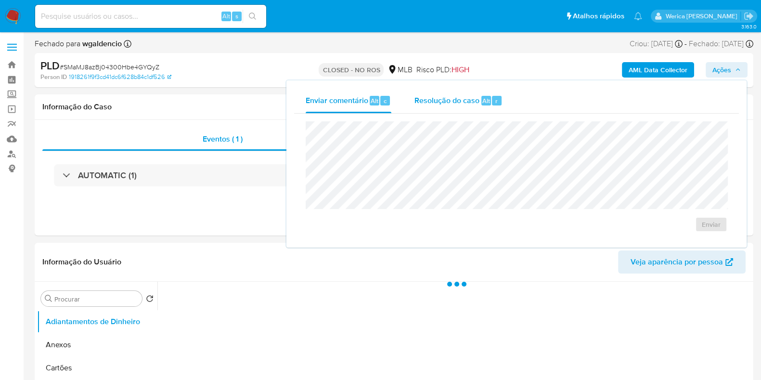
click at [464, 105] on span "Resolução do caso" at bounding box center [446, 100] width 65 height 11
type textarea "Data do alerta: [DATE] O cliente foi analisado hoje ([DATE]), através do numero…"
select select "10"
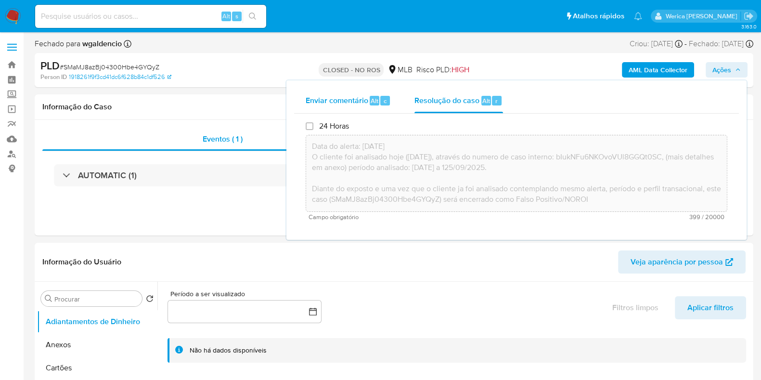
click at [341, 101] on span "Enviar comentário" at bounding box center [337, 100] width 63 height 11
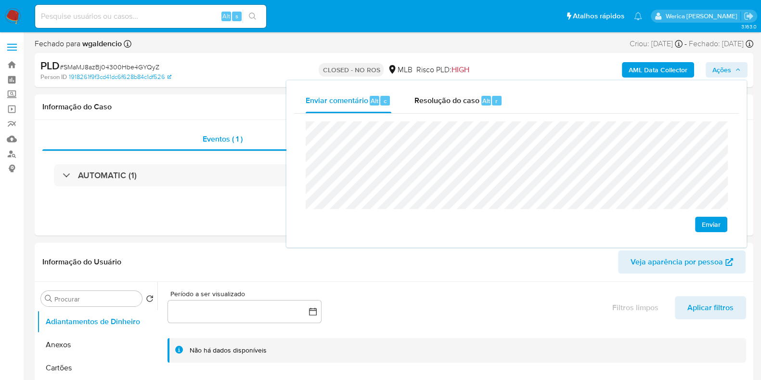
click at [706, 219] on span "Enviar" at bounding box center [711, 224] width 19 height 13
click at [257, 208] on div "Eventos ( 1 ) Ações AUTOMATIC (1)" at bounding box center [394, 178] width 719 height 116
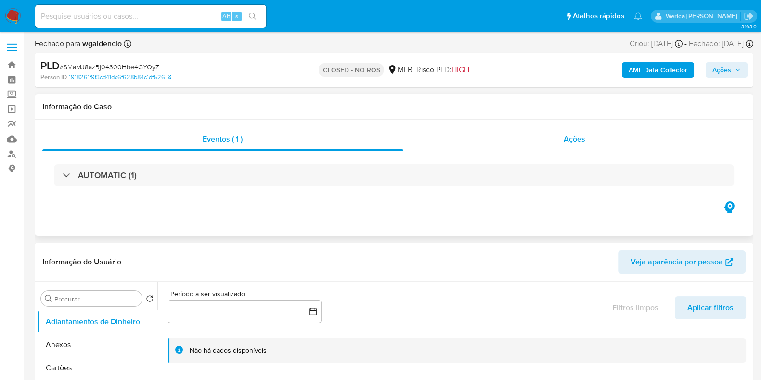
click at [586, 150] on div "Ações" at bounding box center [574, 139] width 343 height 23
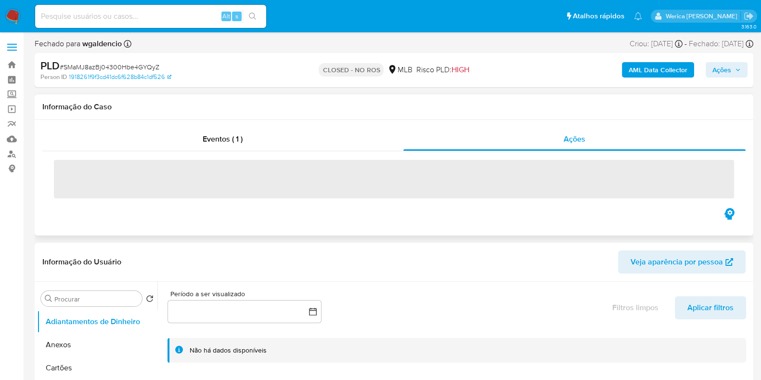
click at [356, 178] on span "‌" at bounding box center [394, 179] width 680 height 39
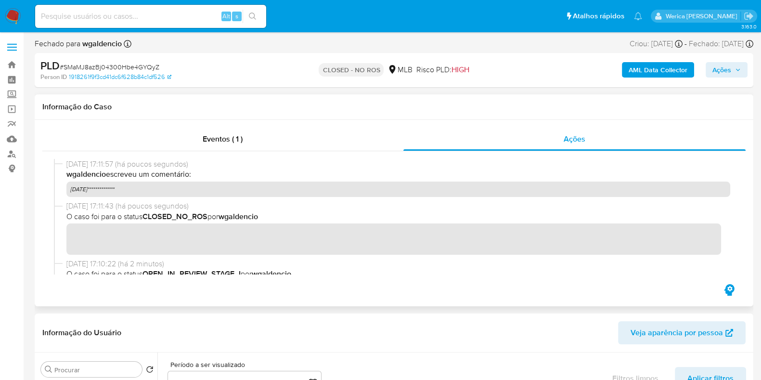
click at [289, 188] on p "**********" at bounding box center [398, 188] width 664 height 15
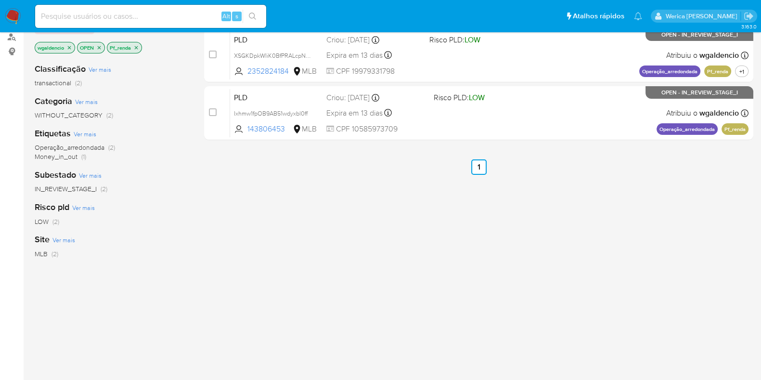
scroll to position [120, 0]
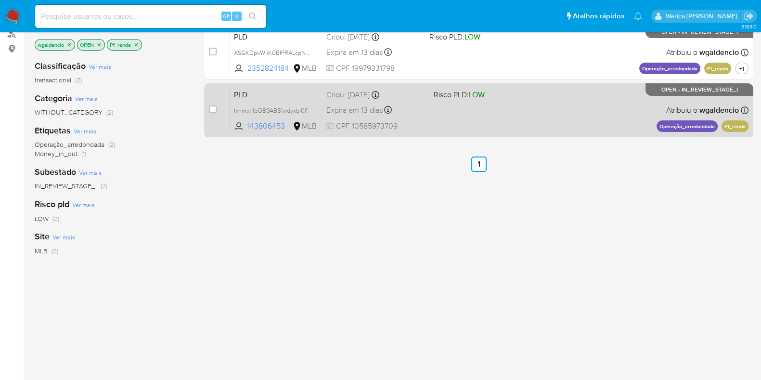
click at [493, 120] on div "PLD Ixhmw1fpOB9AB51wdyxbl0ff 143806453 MLB Risco PLD: LOW Criou: [DATE] Criou: …" at bounding box center [489, 110] width 518 height 49
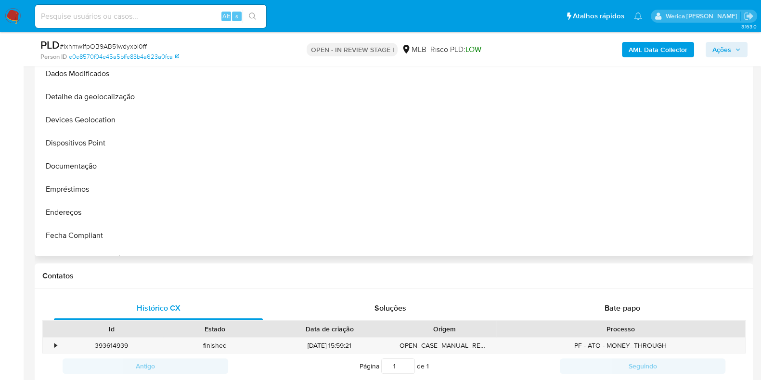
scroll to position [240, 0]
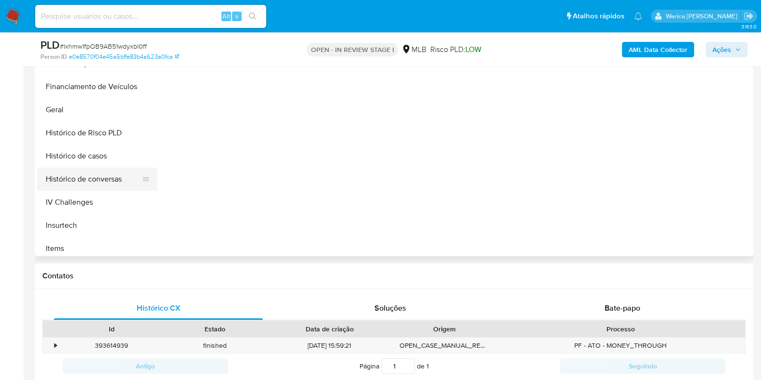
select select "10"
click at [91, 168] on button "Histórico de conversas" at bounding box center [93, 179] width 113 height 23
click at [122, 144] on button "Histórico de casos" at bounding box center [93, 155] width 113 height 23
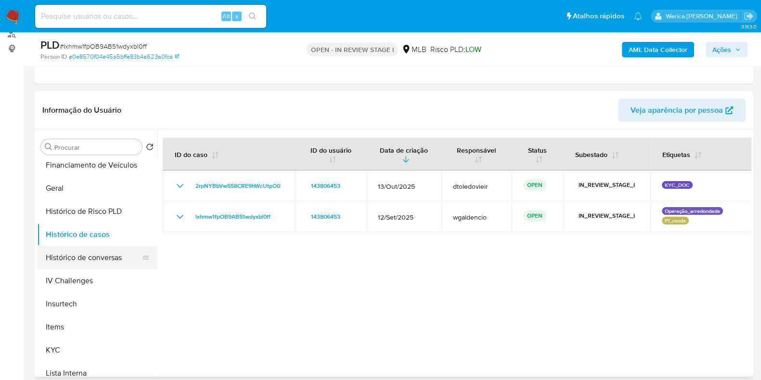
scroll to position [301, 0]
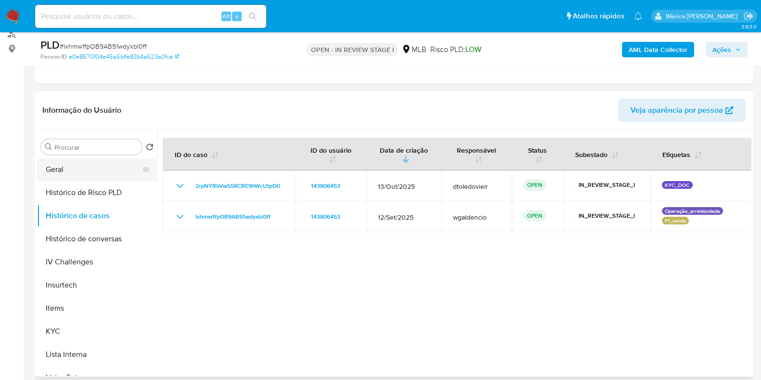
click at [63, 167] on button "Geral" at bounding box center [93, 169] width 113 height 23
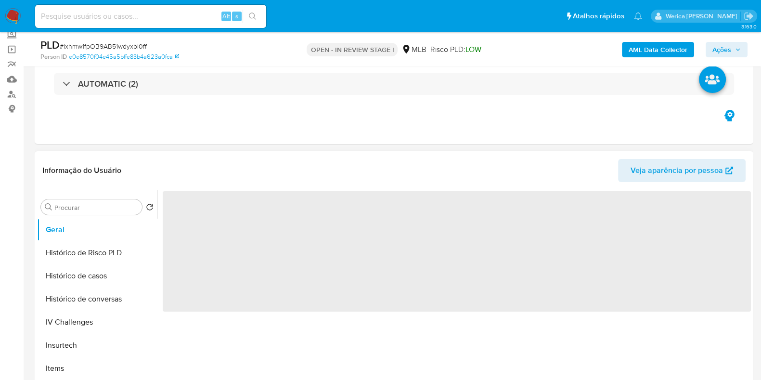
scroll to position [120, 0]
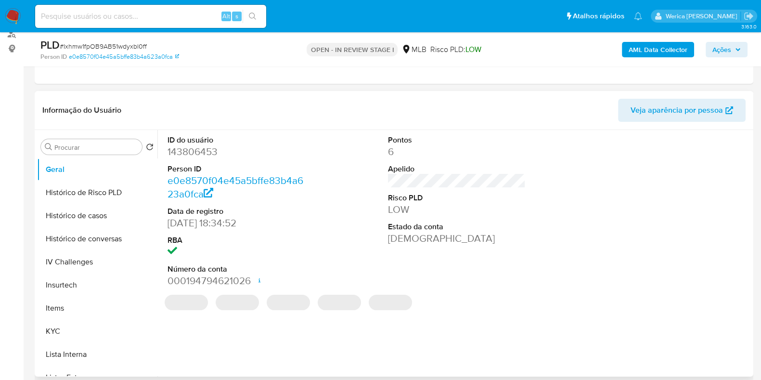
click at [211, 145] on dd "143806453" at bounding box center [237, 151] width 138 height 13
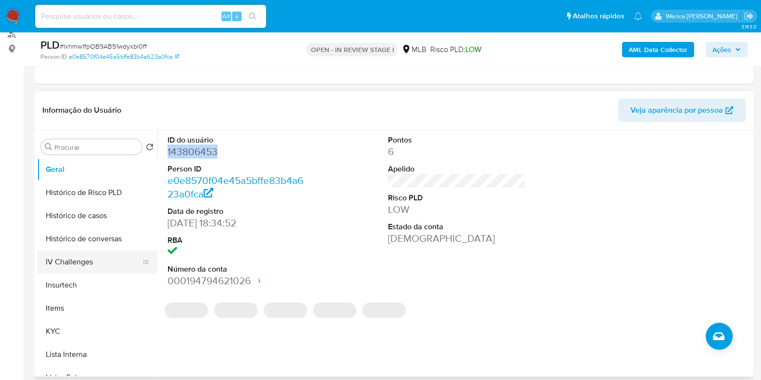
copy dd "143806453"
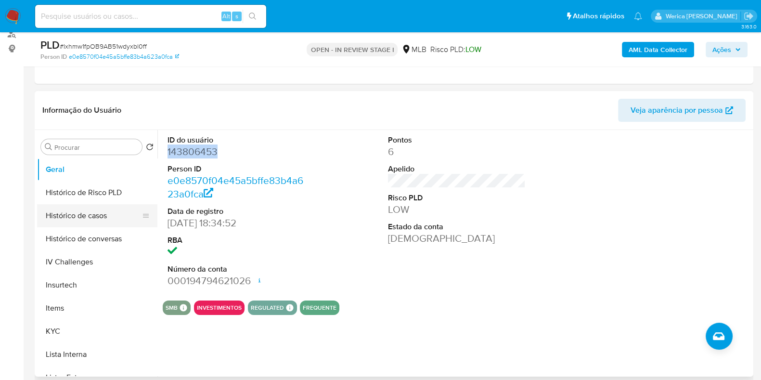
click at [91, 211] on button "Histórico de casos" at bounding box center [93, 215] width 113 height 23
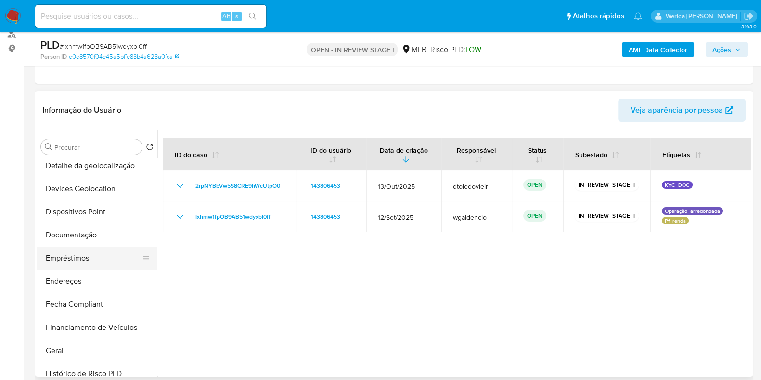
click at [85, 250] on button "Empréstimos" at bounding box center [93, 257] width 113 height 23
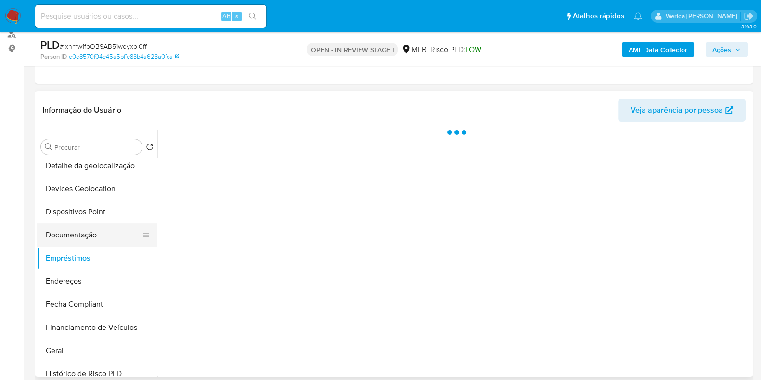
click at [86, 235] on button "Documentação" at bounding box center [93, 234] width 113 height 23
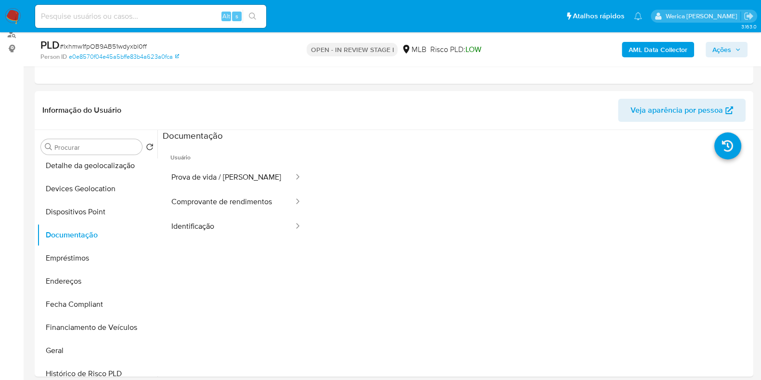
click at [203, 187] on button "Prova de vida / Selfie" at bounding box center [229, 177] width 132 height 25
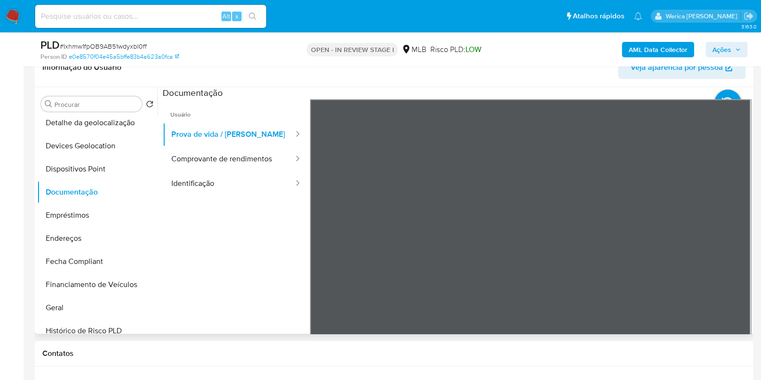
scroll to position [181, 0]
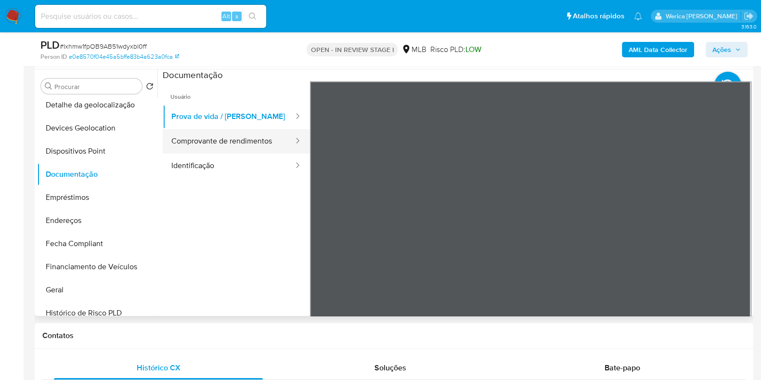
click at [250, 139] on button "Comprovante de rendimentos" at bounding box center [229, 141] width 132 height 25
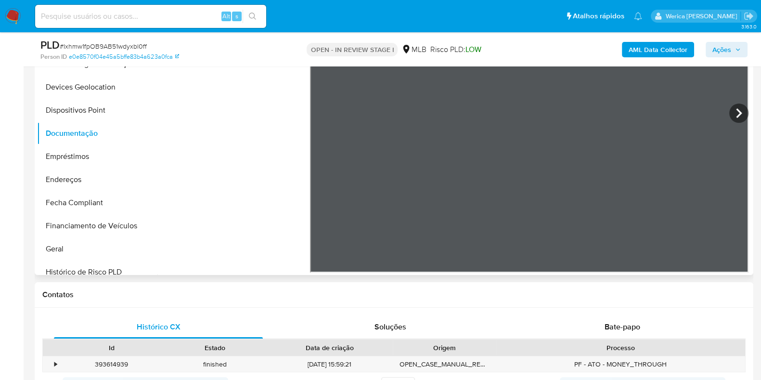
scroll to position [240, 0]
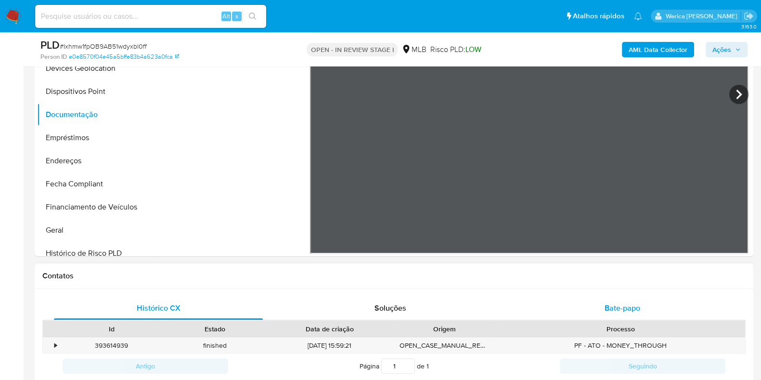
click at [614, 307] on span "Bate-papo" at bounding box center [623, 307] width 36 height 11
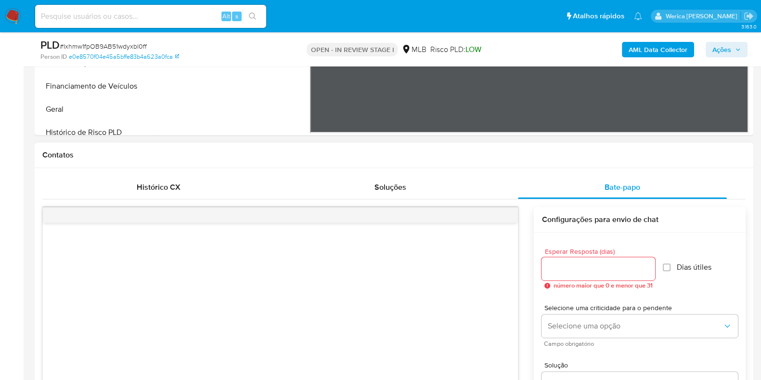
scroll to position [120, 0]
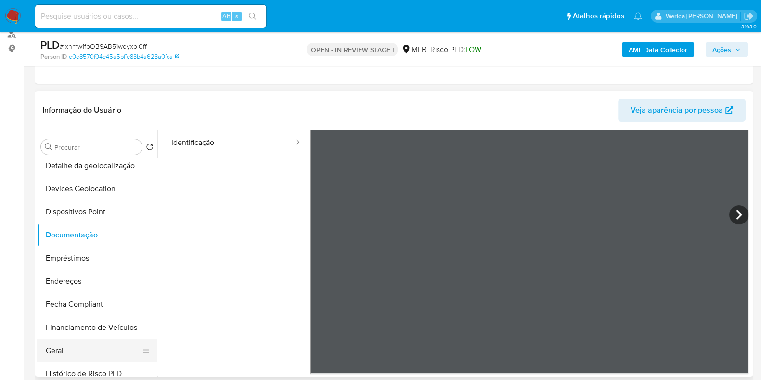
click at [100, 340] on button "Geral" at bounding box center [93, 350] width 113 height 23
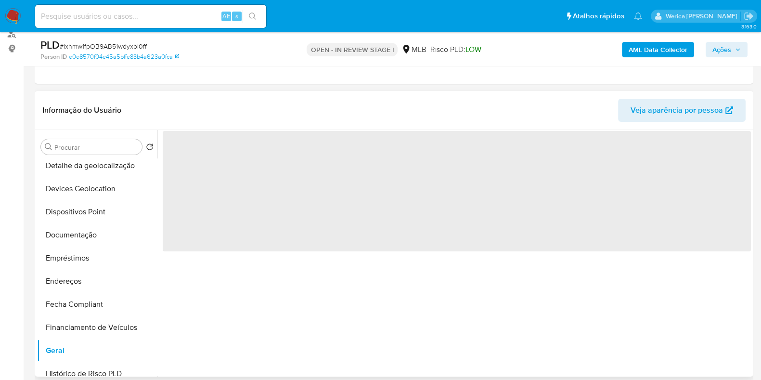
scroll to position [0, 0]
click at [243, 175] on span "‌" at bounding box center [457, 191] width 588 height 120
click at [223, 160] on span "‌" at bounding box center [457, 191] width 588 height 120
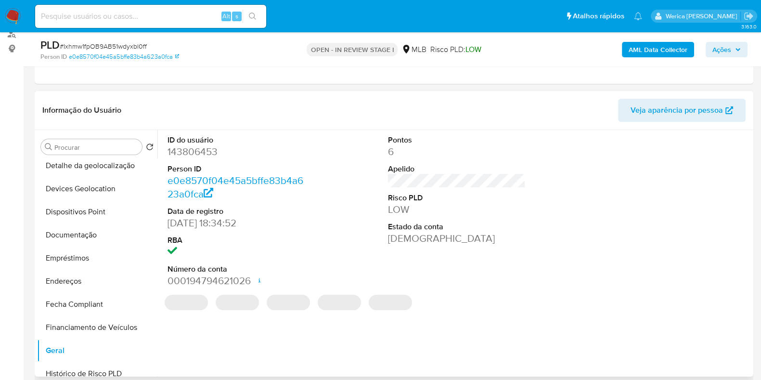
click at [218, 151] on dd "143806453" at bounding box center [237, 151] width 138 height 13
click at [213, 151] on dd "143806453" at bounding box center [237, 151] width 138 height 13
copy dd "143806453"
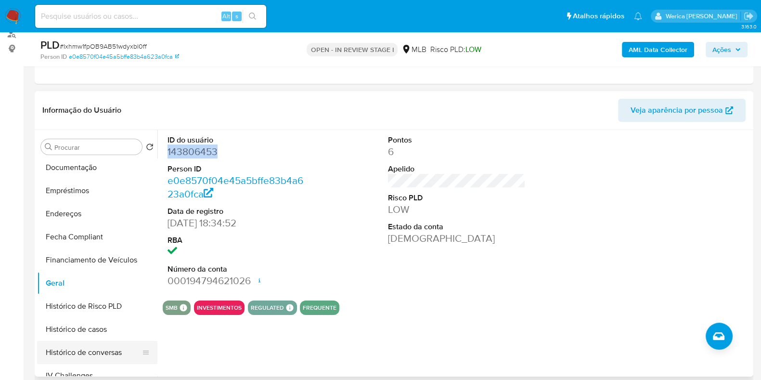
scroll to position [240, 0]
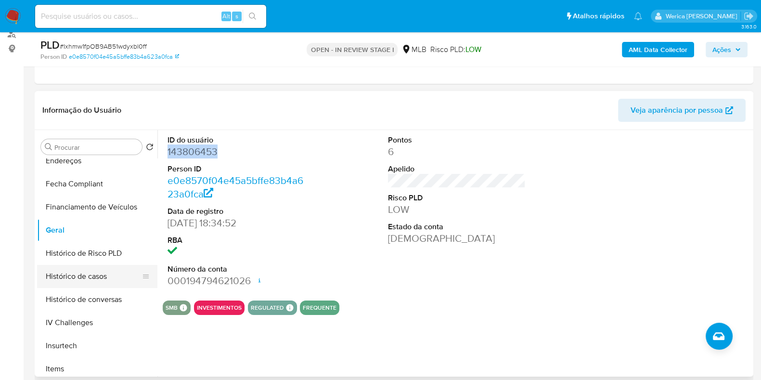
click at [100, 275] on button "Histórico de casos" at bounding box center [93, 276] width 113 height 23
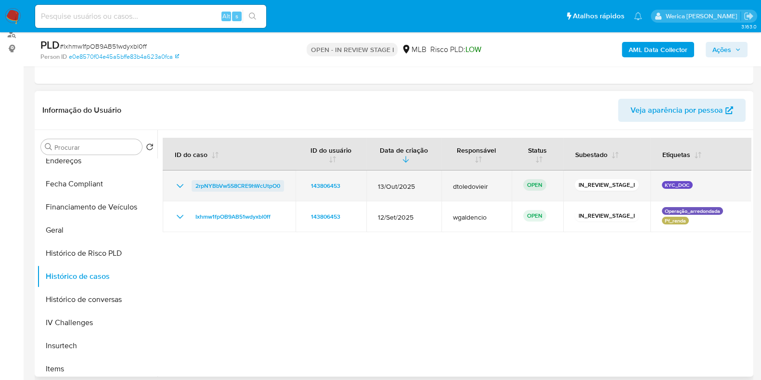
drag, startPoint x: 287, startPoint y: 182, endPoint x: 192, endPoint y: 186, distance: 95.4
click at [192, 186] on td "2rpNYBbVw5S8CRE9hWcUtpO0" at bounding box center [229, 185] width 133 height 31
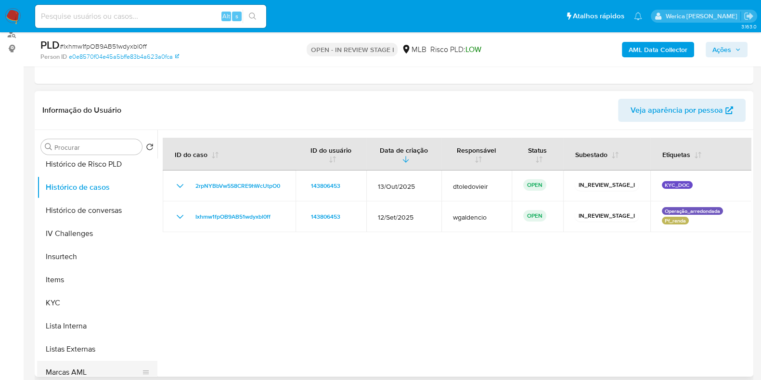
scroll to position [421, 0]
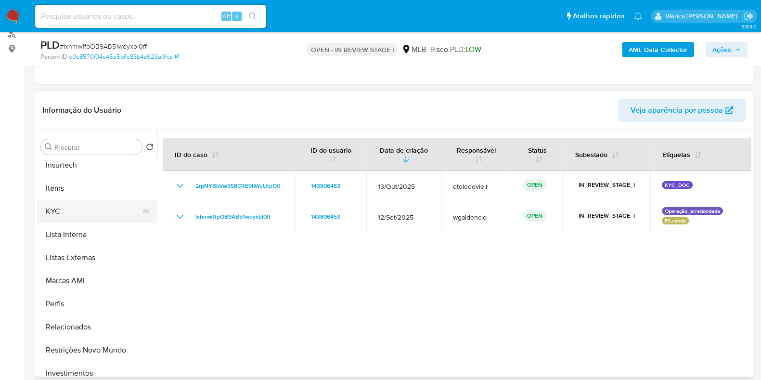
click at [67, 210] on button "KYC" at bounding box center [93, 211] width 113 height 23
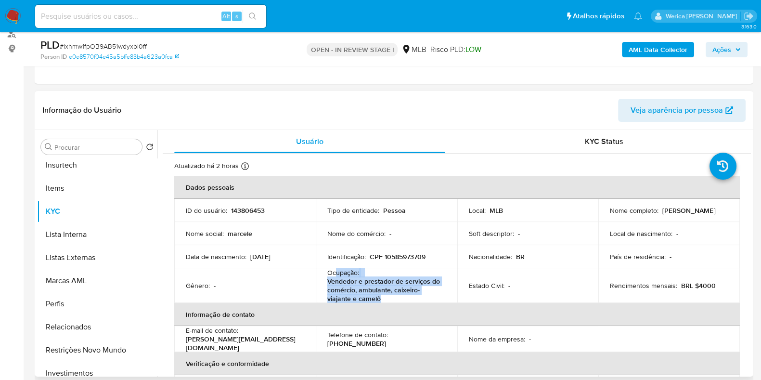
drag, startPoint x: 334, startPoint y: 272, endPoint x: 390, endPoint y: 297, distance: 60.8
click at [390, 297] on div "Ocupação : Vendedor e prestador de serviços do comércio, ambulante, caixeiro-vi…" at bounding box center [386, 285] width 118 height 35
copy div "upação : Vendedor e prestador de serviços do comércio, ambulante, caixeiro-viaj…"
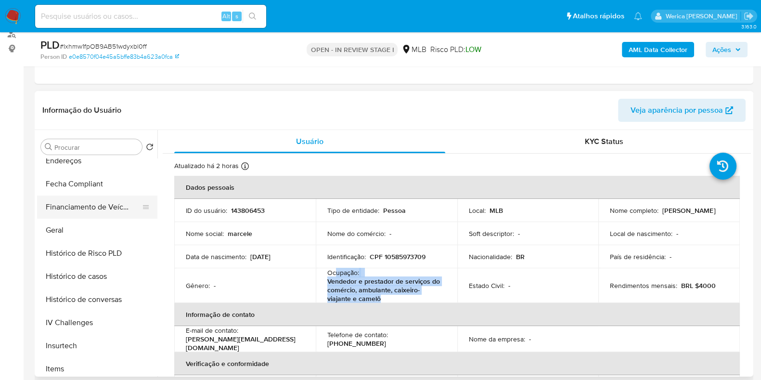
scroll to position [120, 0]
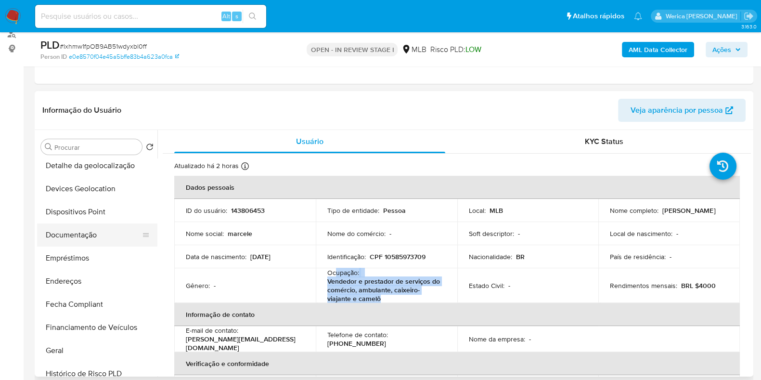
click at [89, 228] on button "Documentação" at bounding box center [93, 234] width 113 height 23
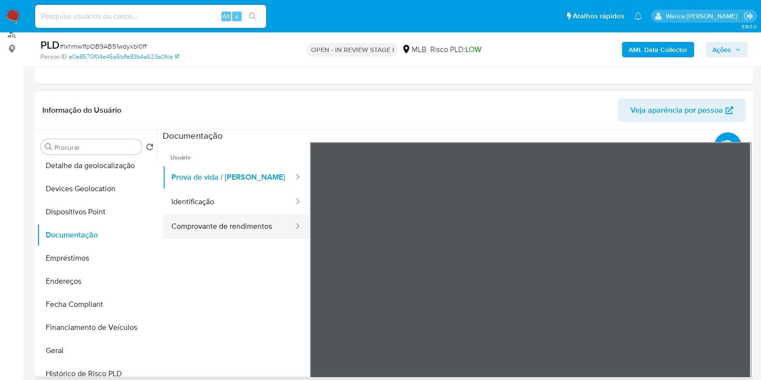
click at [255, 223] on button "Comprovante de rendimentos" at bounding box center [229, 226] width 132 height 25
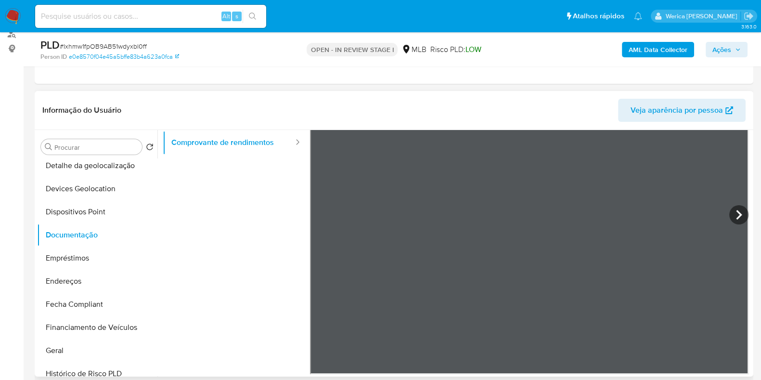
scroll to position [84, 0]
click at [739, 214] on icon at bounding box center [738, 214] width 19 height 19
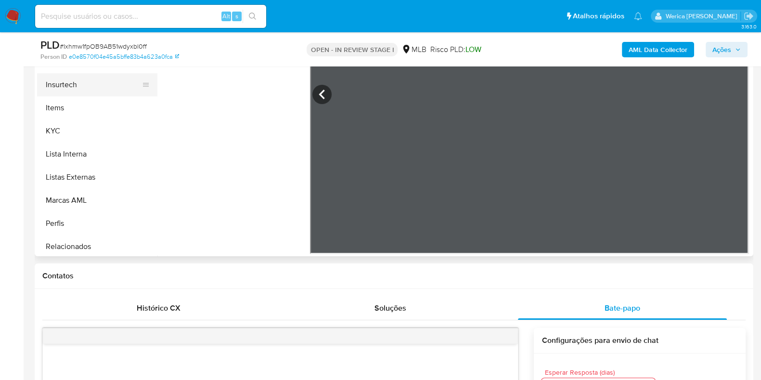
scroll to position [421, 0]
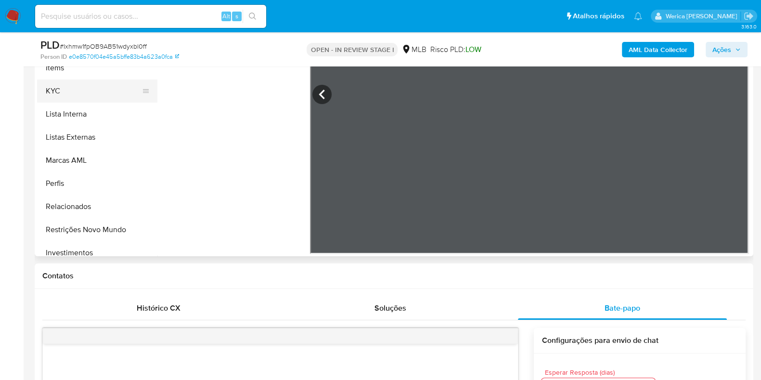
click at [101, 86] on button "KYC" at bounding box center [93, 90] width 113 height 23
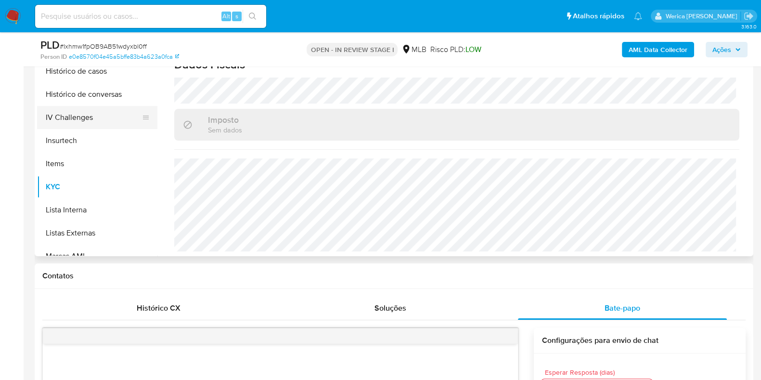
scroll to position [240, 0]
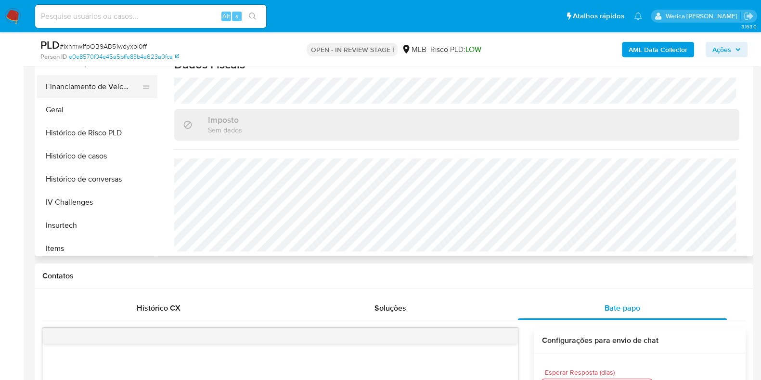
click at [71, 95] on button "Financiamento de Veículos" at bounding box center [93, 86] width 113 height 23
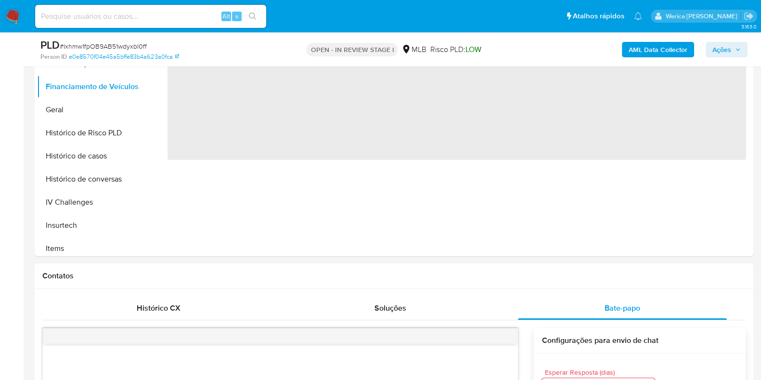
scroll to position [0, 0]
click at [86, 111] on button "Geral" at bounding box center [93, 109] width 113 height 23
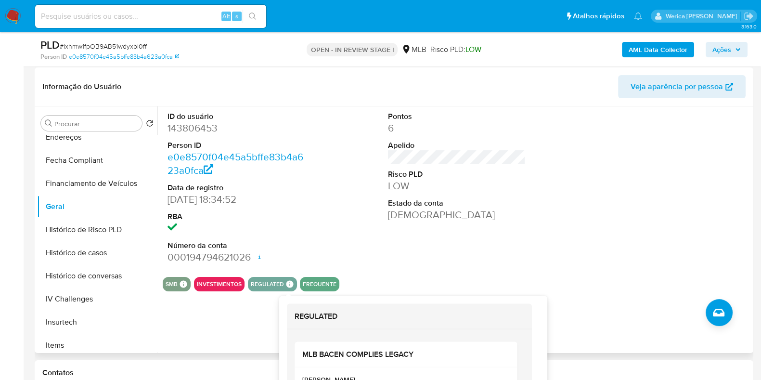
scroll to position [120, 0]
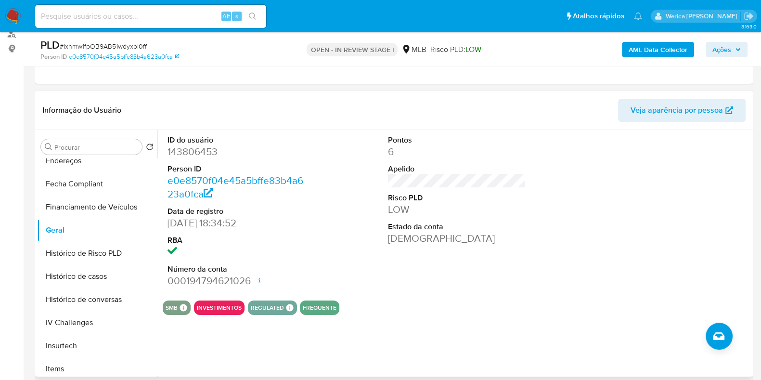
drag, startPoint x: 714, startPoint y: 286, endPoint x: 711, endPoint y: 277, distance: 10.1
click at [714, 286] on div at bounding box center [677, 211] width 147 height 163
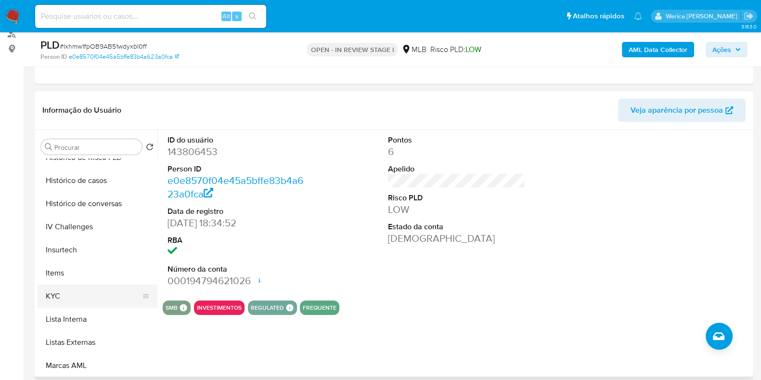
scroll to position [361, 0]
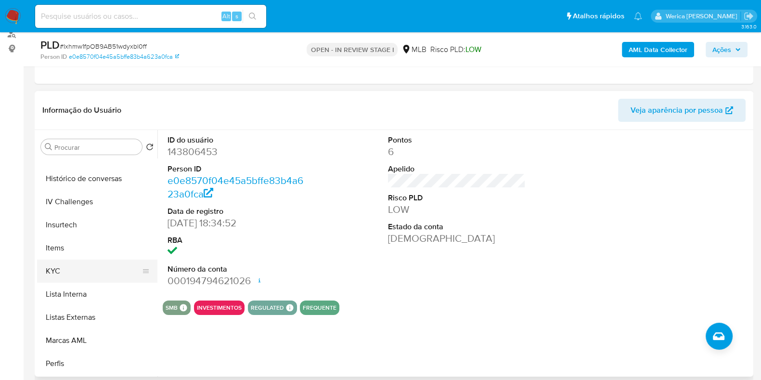
click at [83, 276] on button "KYC" at bounding box center [93, 270] width 113 height 23
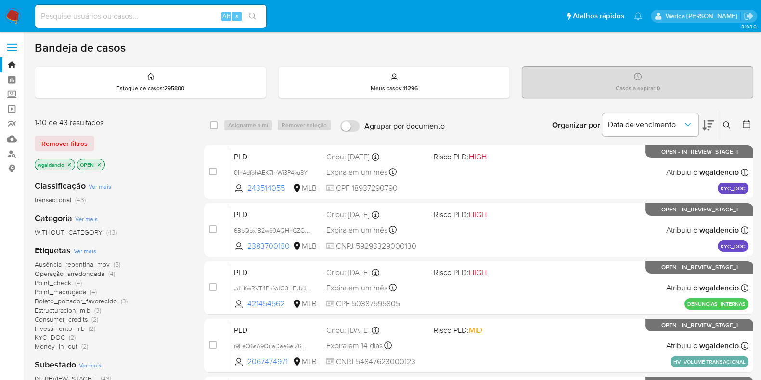
click at [726, 121] on icon at bounding box center [727, 125] width 8 height 8
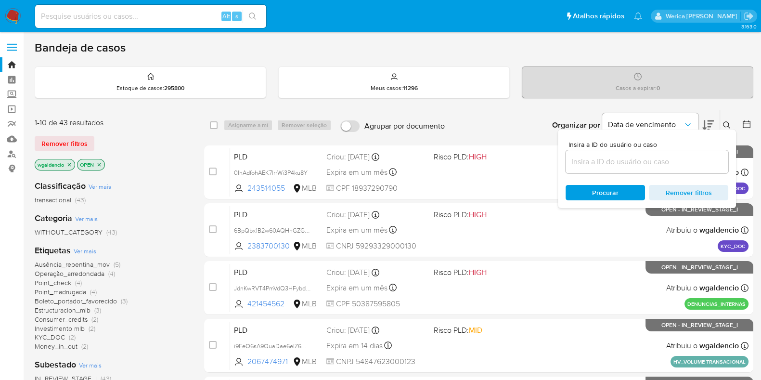
click at [608, 166] on input at bounding box center [647, 161] width 163 height 13
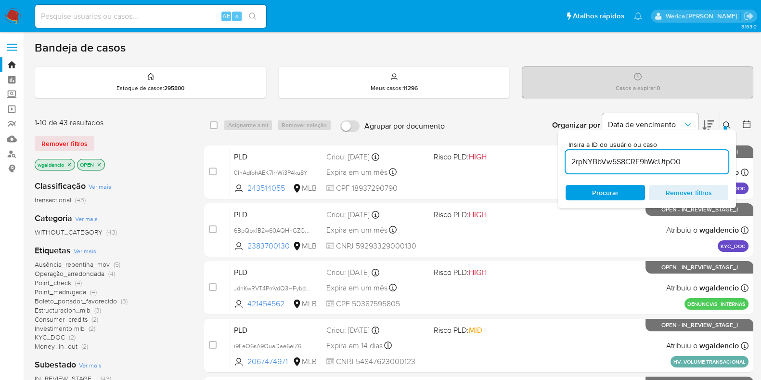
type input "2rpNYBbVw5S8CRE9hWcUtpO0"
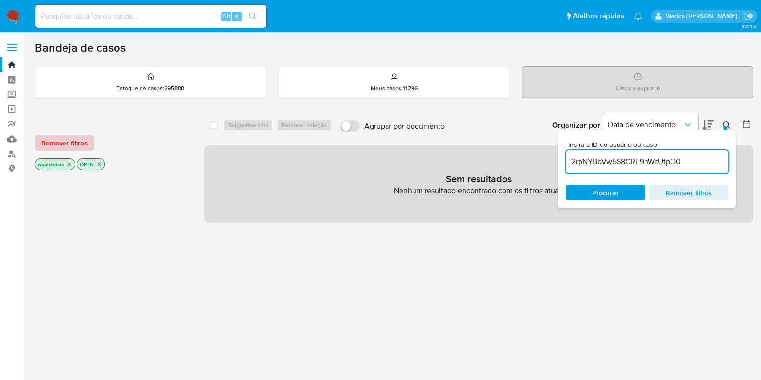
click at [69, 145] on span "Remover filtros" at bounding box center [64, 142] width 46 height 13
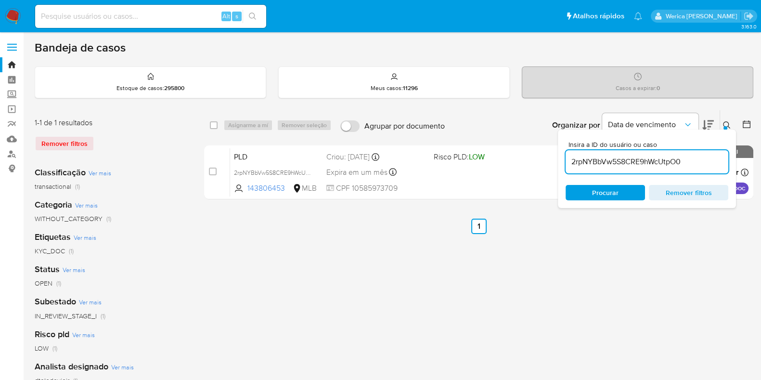
click at [212, 116] on div "select-all-cases-checkbox Asignarme a mí Remover seleção Agrupar por documento …" at bounding box center [478, 125] width 549 height 30
click at [212, 121] on input "checkbox" at bounding box center [214, 125] width 8 height 8
checkbox input "true"
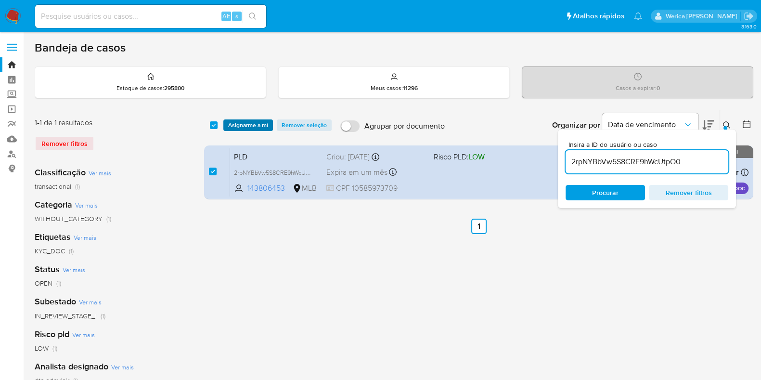
click at [234, 126] on span "Asignarme a mí" at bounding box center [248, 125] width 40 height 10
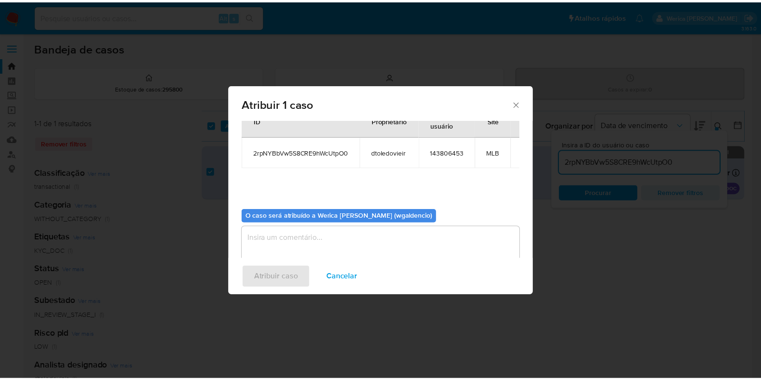
scroll to position [50, 0]
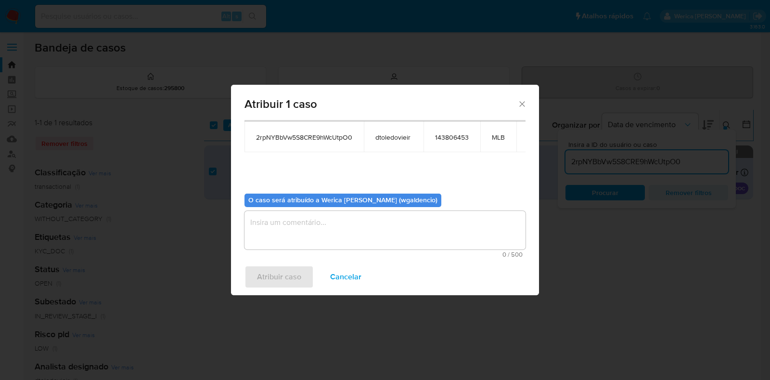
click at [303, 223] on textarea "assign-modal" at bounding box center [385, 230] width 281 height 39
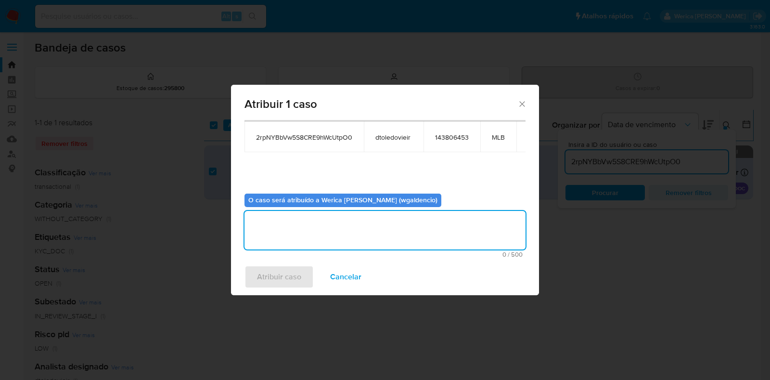
click at [297, 229] on textarea "assign-modal" at bounding box center [385, 230] width 281 height 39
click at [291, 266] on div "Atribuir caso Cancelar" at bounding box center [385, 276] width 308 height 37
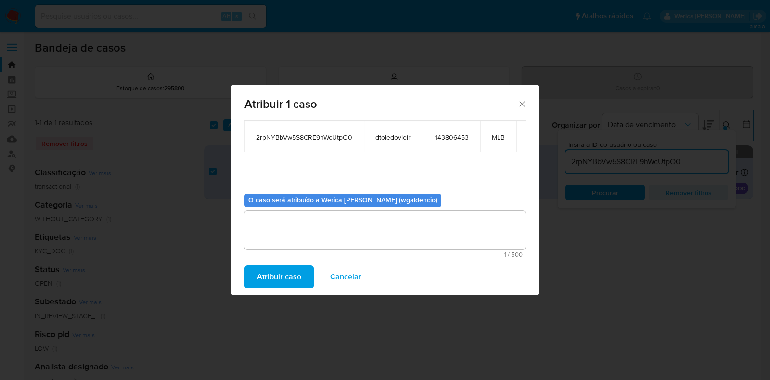
click at [291, 272] on span "Atribuir caso" at bounding box center [279, 276] width 44 height 21
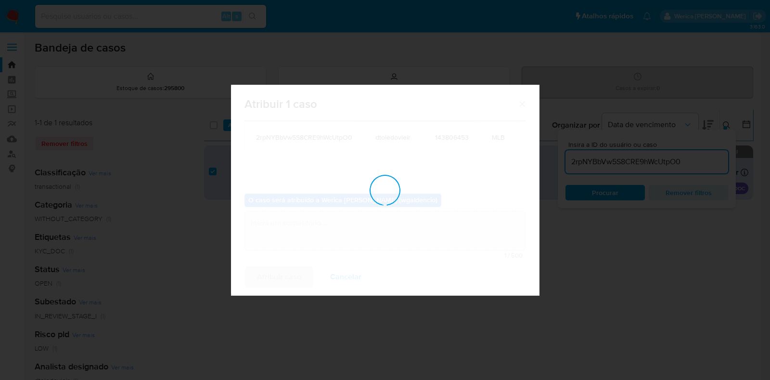
checkbox input "false"
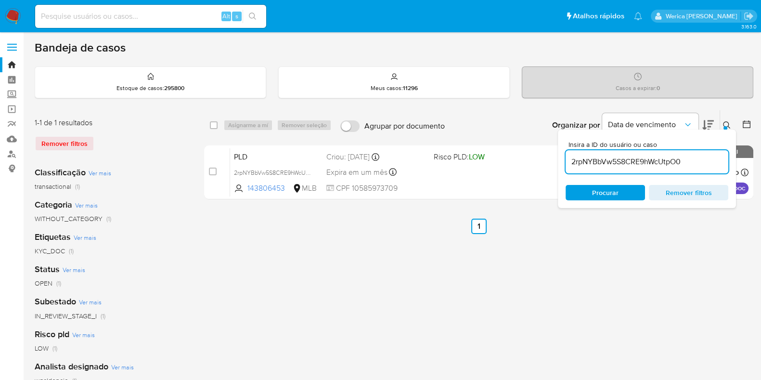
click at [154, 238] on div "Etiquetas Ver mais KYC_DOC (1)" at bounding box center [112, 243] width 154 height 25
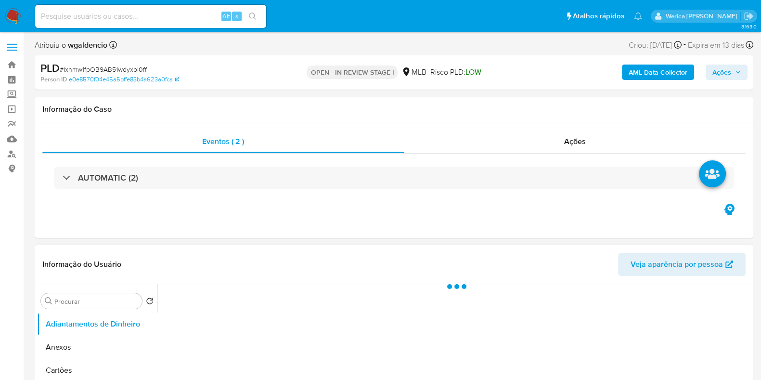
select select "10"
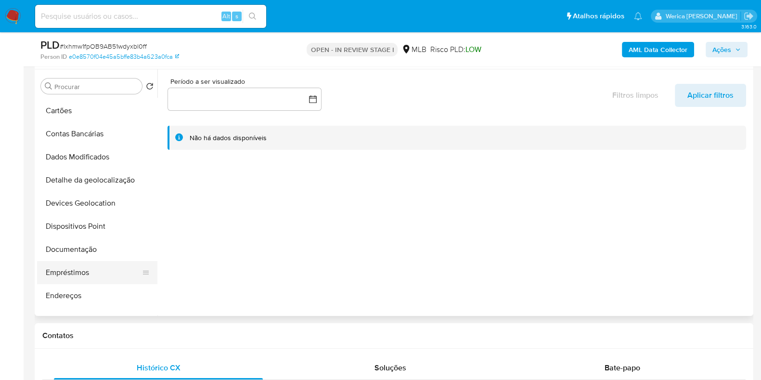
scroll to position [60, 0]
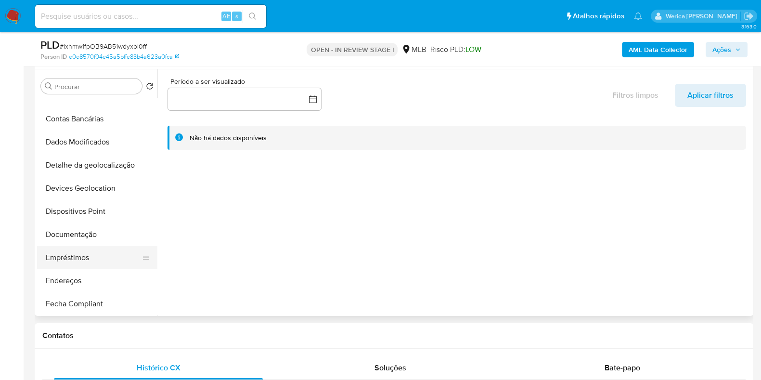
click at [87, 258] on button "Empréstimos" at bounding box center [93, 257] width 113 height 23
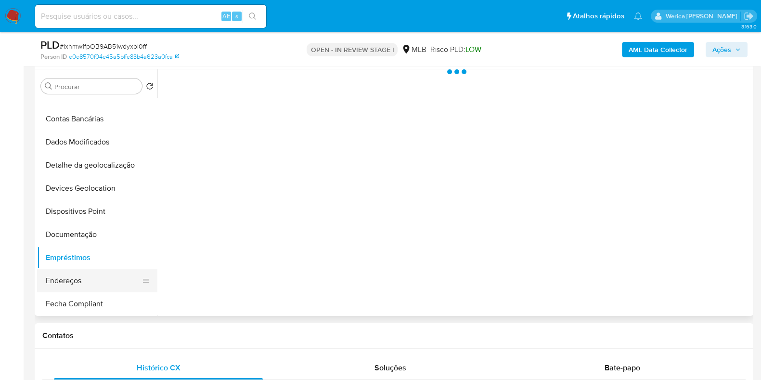
click at [92, 275] on button "Endereços" at bounding box center [93, 280] width 113 height 23
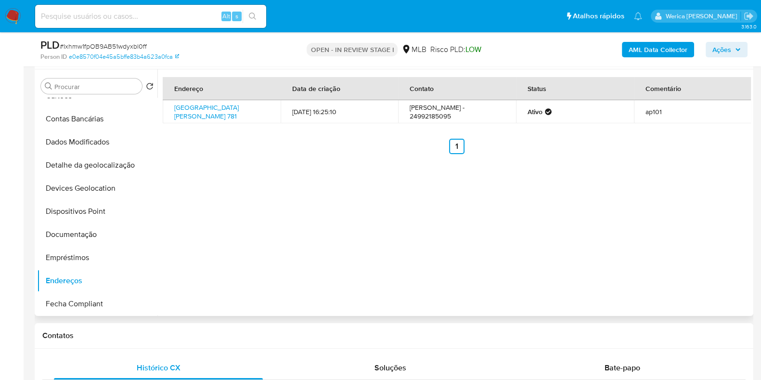
click at [681, 270] on div "Endereço Data de criação Contato Status Comentário [STREET_ADDRESS][PERSON_NAME…" at bounding box center [453, 192] width 593 height 246
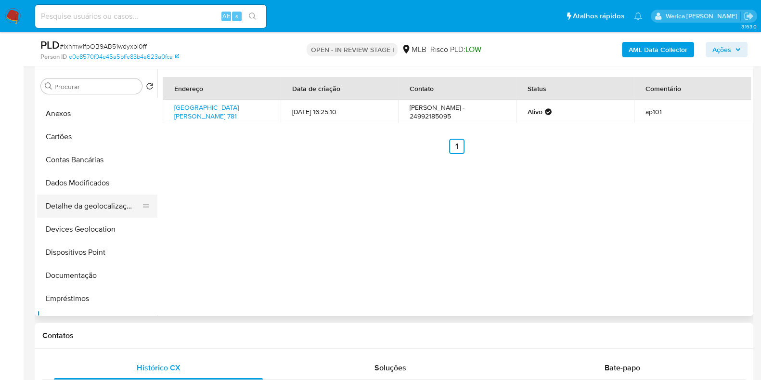
scroll to position [0, 0]
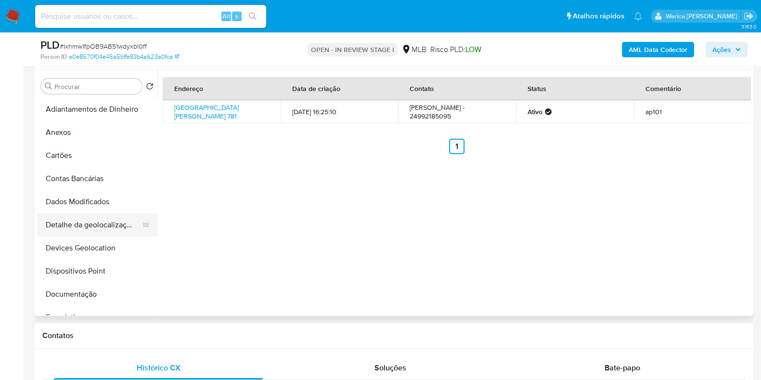
click at [111, 218] on button "Detalhe da geolocalização" at bounding box center [93, 224] width 113 height 23
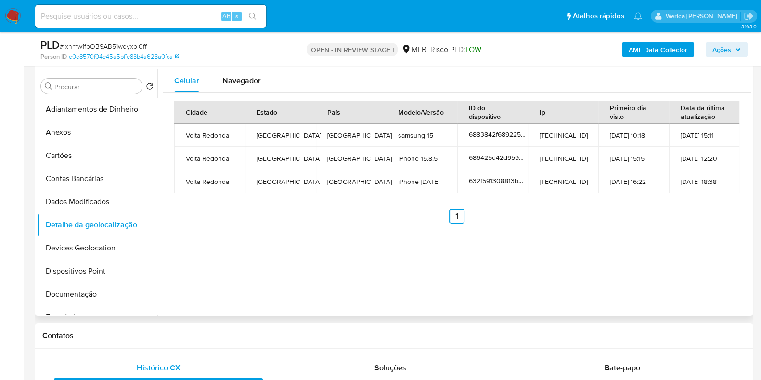
click at [684, 257] on div "Celular Navegador Cidade Estado País Modelo/Versão ID do dispositivo Ip Primeir…" at bounding box center [453, 192] width 593 height 246
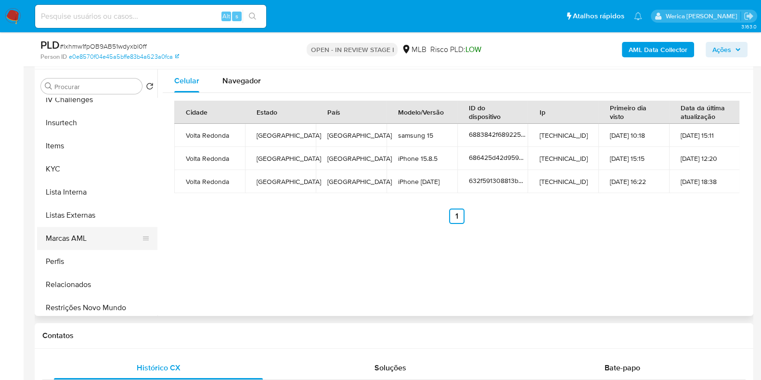
scroll to position [481, 0]
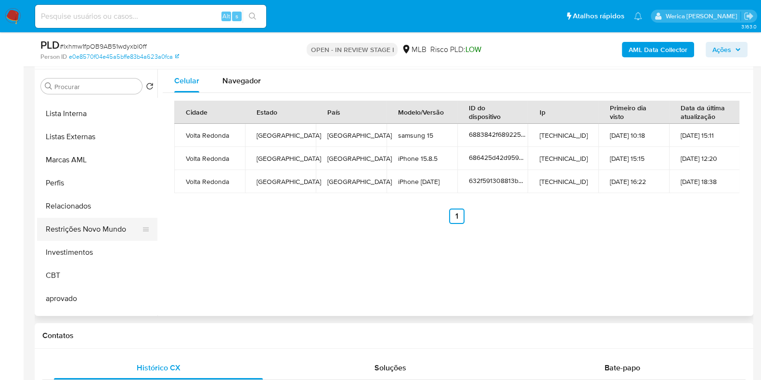
click at [103, 232] on button "Restrições Novo Mundo" at bounding box center [93, 229] width 113 height 23
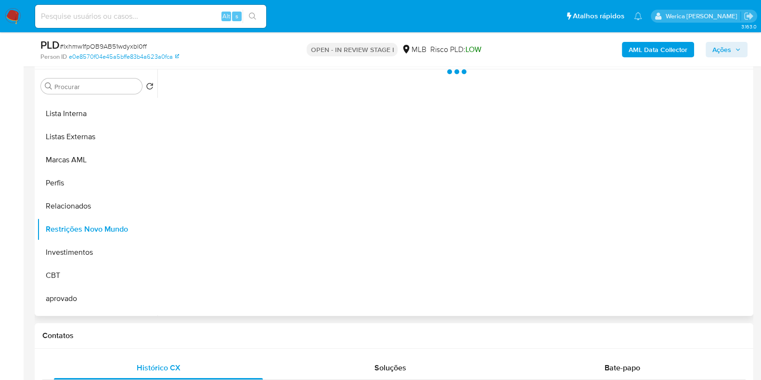
click at [239, 218] on div at bounding box center [453, 192] width 593 height 246
click at [250, 161] on div at bounding box center [453, 192] width 593 height 246
click at [242, 102] on div at bounding box center [453, 192] width 593 height 246
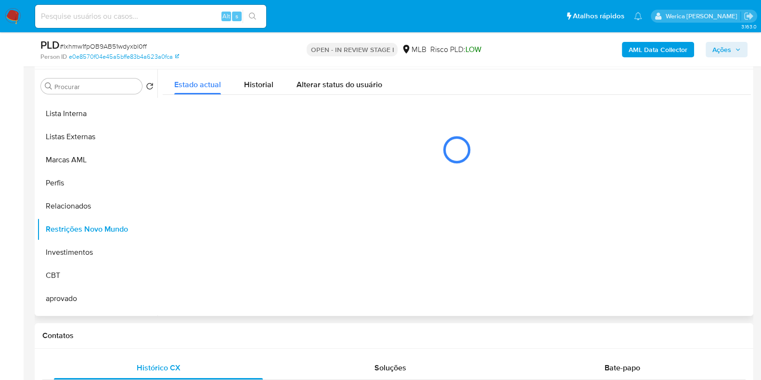
click at [240, 95] on div "Estado actual Historial Alterar status do usuário" at bounding box center [457, 121] width 588 height 105
click at [263, 87] on span "Historial" at bounding box center [258, 84] width 29 height 11
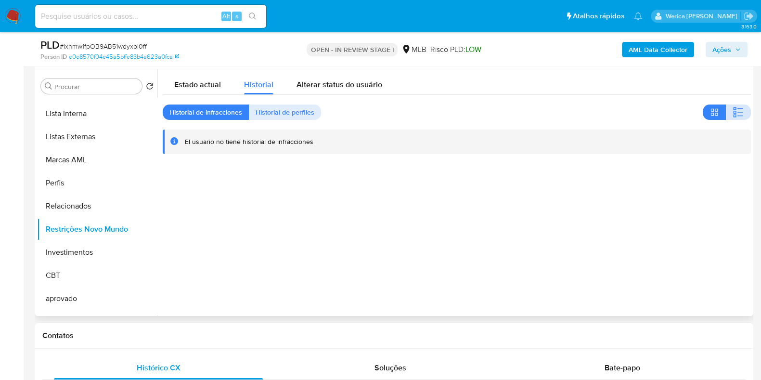
drag, startPoint x: 741, startPoint y: 109, endPoint x: 739, endPoint y: 114, distance: 5.2
click at [740, 110] on button "button" at bounding box center [738, 111] width 25 height 15
click at [664, 244] on div at bounding box center [453, 192] width 593 height 246
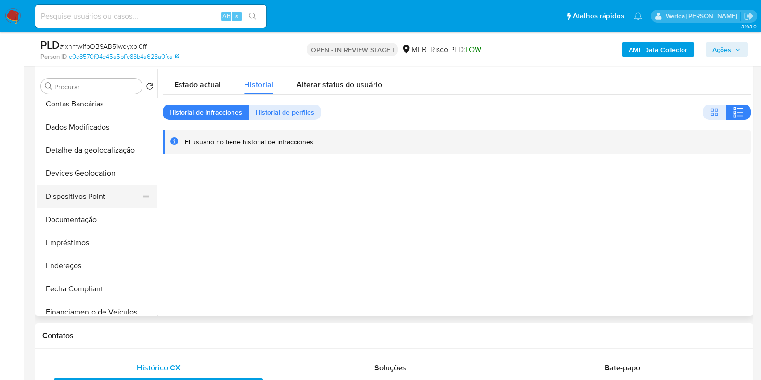
scroll to position [60, 0]
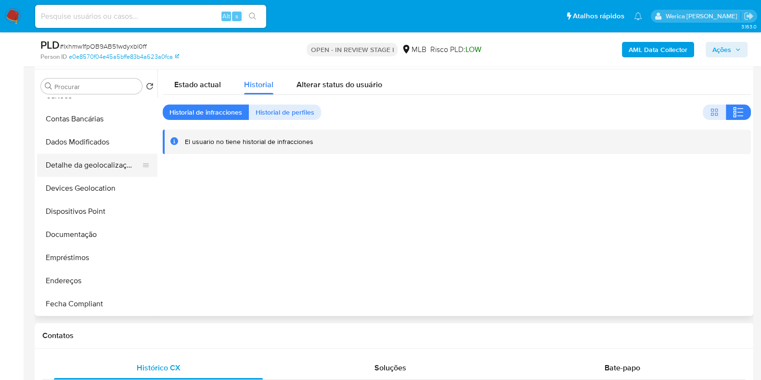
click at [100, 169] on button "Detalhe da geolocalização" at bounding box center [93, 165] width 113 height 23
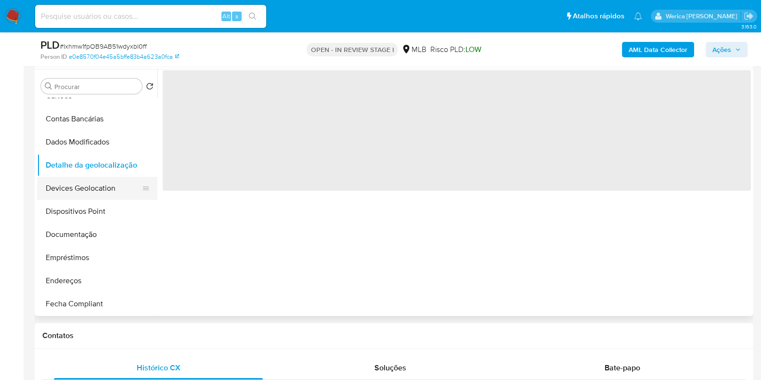
click at [108, 180] on button "Devices Geolocation" at bounding box center [93, 188] width 113 height 23
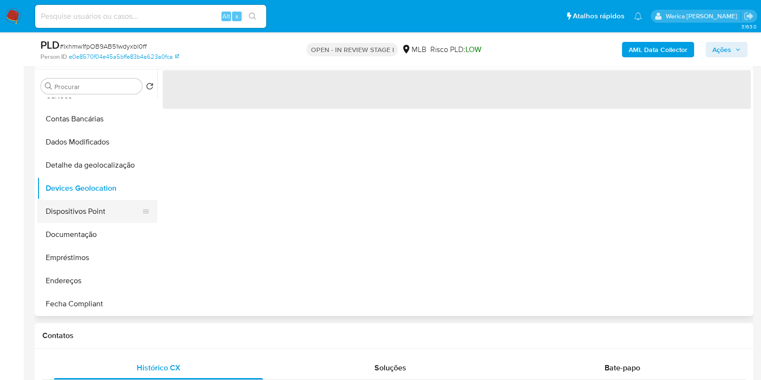
click at [112, 213] on button "Dispositivos Point" at bounding box center [93, 211] width 113 height 23
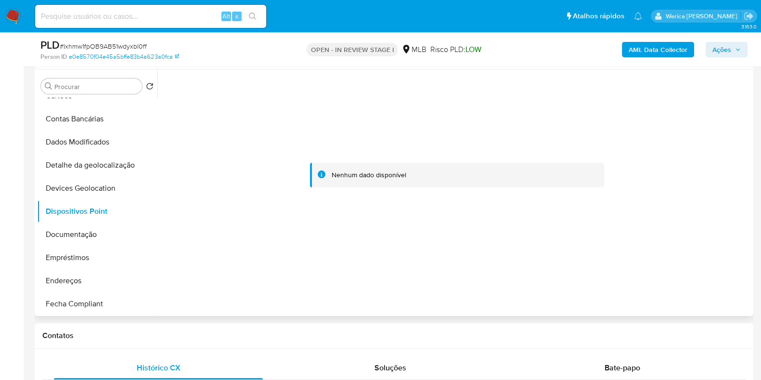
click at [710, 232] on div at bounding box center [457, 175] width 588 height 212
drag, startPoint x: 709, startPoint y: 231, endPoint x: 706, endPoint y: 226, distance: 5.6
click at [709, 231] on div at bounding box center [457, 175] width 588 height 212
click at [639, 48] on b "AML Data Collector" at bounding box center [658, 49] width 59 height 15
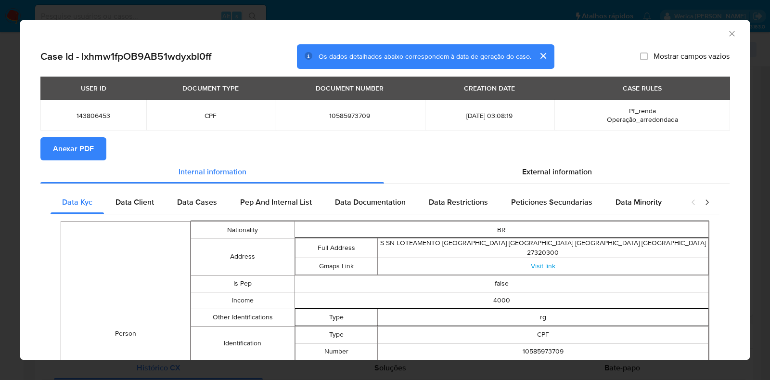
click at [80, 153] on span "Anexar PDF" at bounding box center [73, 148] width 41 height 21
click at [727, 34] on icon "Fechar a janela" at bounding box center [732, 34] width 10 height 10
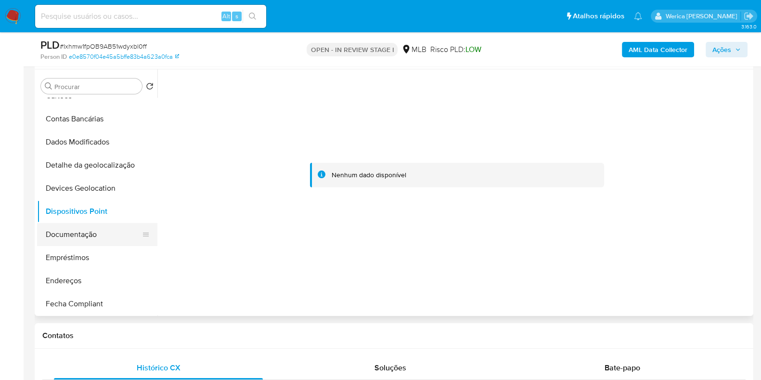
click at [113, 224] on button "Documentação" at bounding box center [93, 234] width 113 height 23
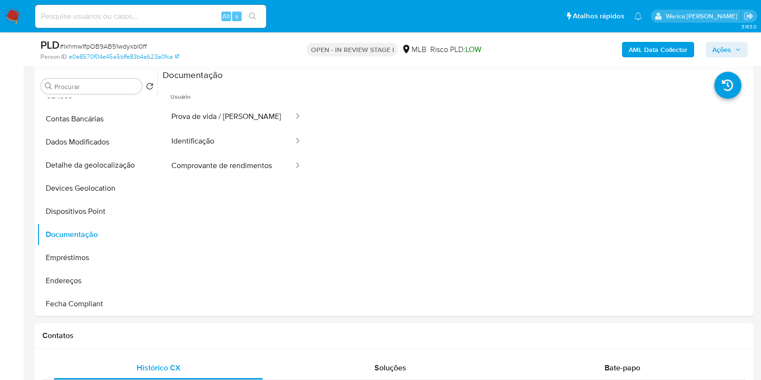
click at [224, 146] on button "Identificação" at bounding box center [229, 141] width 132 height 25
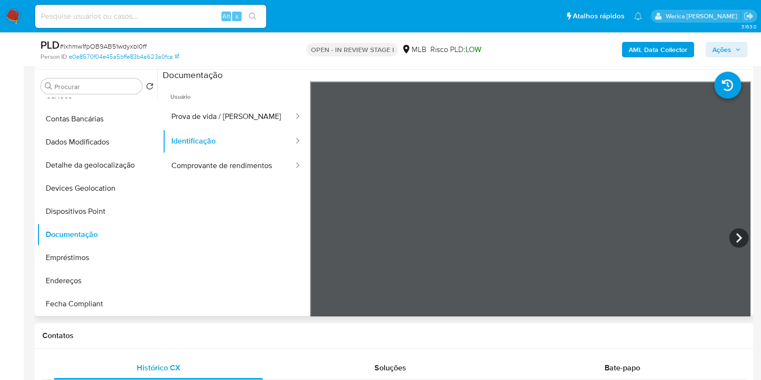
drag, startPoint x: 254, startPoint y: 168, endPoint x: 254, endPoint y: 179, distance: 11.1
click at [254, 172] on button "Comprovante de rendimentos" at bounding box center [229, 166] width 132 height 25
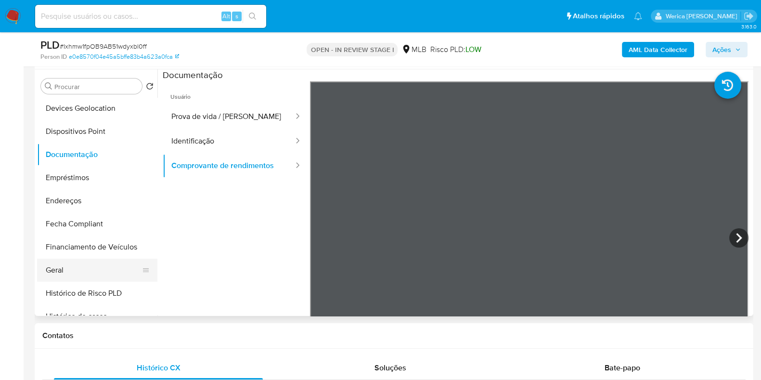
scroll to position [181, 0]
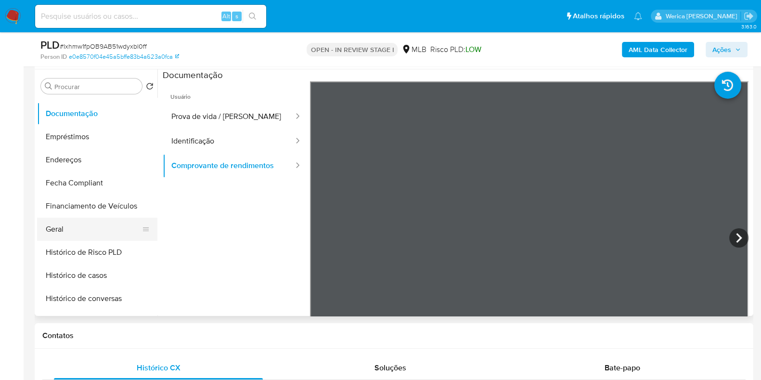
click at [88, 224] on button "Geral" at bounding box center [93, 229] width 113 height 23
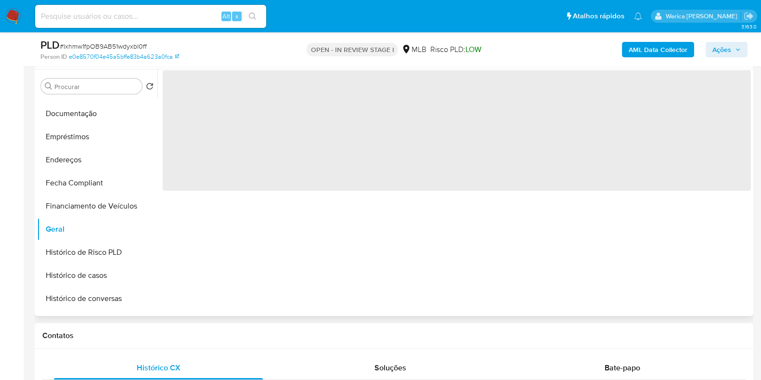
click at [274, 142] on span "‌" at bounding box center [457, 130] width 588 height 120
click at [196, 122] on span "‌" at bounding box center [457, 130] width 588 height 120
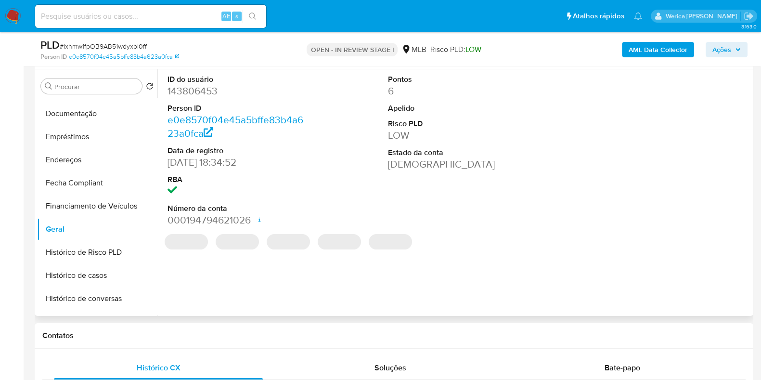
click at [197, 103] on dt "Person ID" at bounding box center [237, 108] width 138 height 11
click at [205, 85] on dd "143806453" at bounding box center [237, 90] width 138 height 13
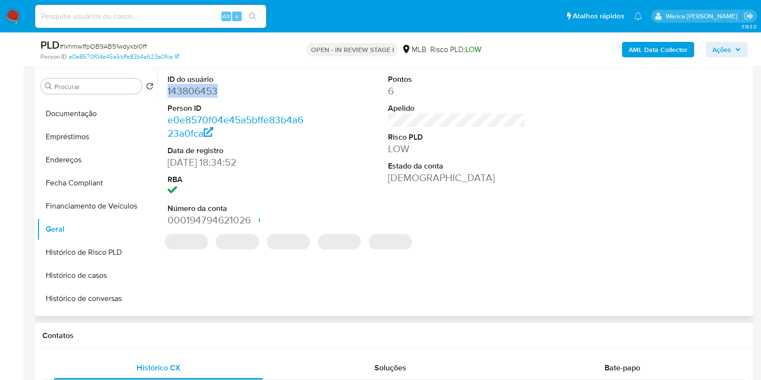
click at [205, 85] on dd "143806453" at bounding box center [237, 90] width 138 height 13
copy dd "143806453"
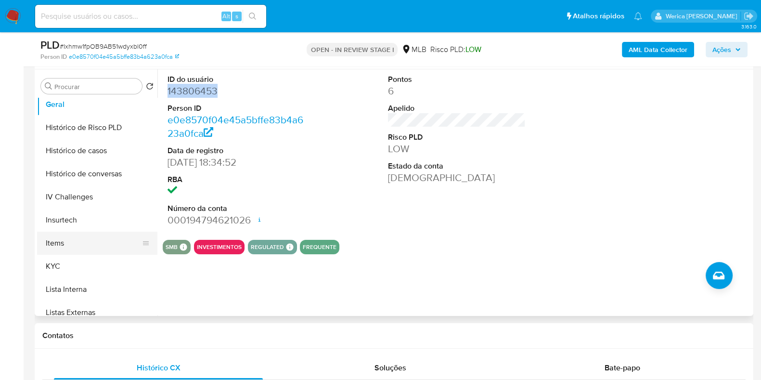
scroll to position [240, 0]
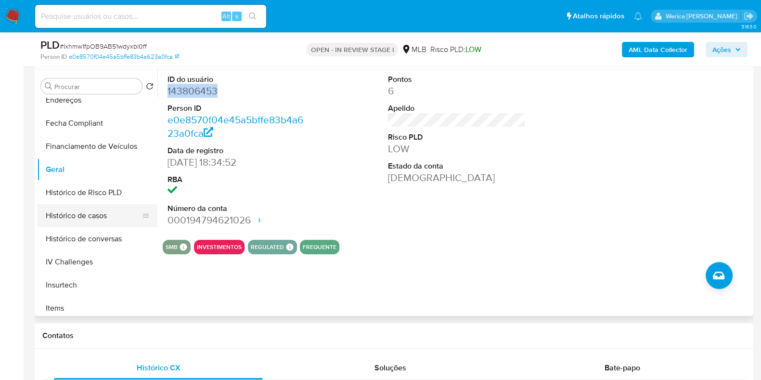
click at [98, 218] on button "Histórico de casos" at bounding box center [93, 215] width 113 height 23
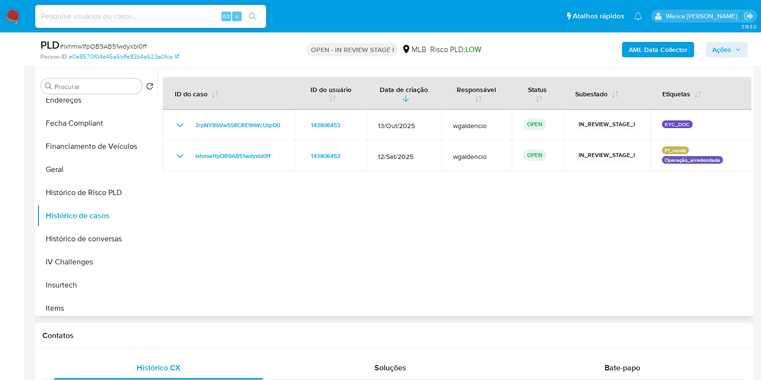
click at [669, 247] on div at bounding box center [453, 192] width 593 height 246
click at [689, 52] on button "AML Data Collector" at bounding box center [658, 49] width 72 height 15
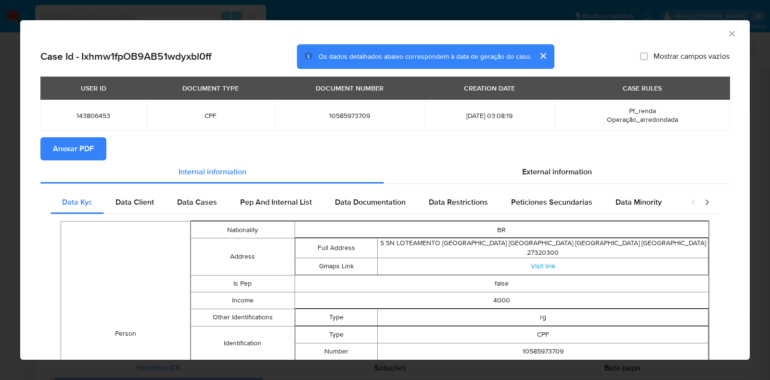
click at [70, 139] on span "Anexar PDF" at bounding box center [73, 148] width 41 height 21
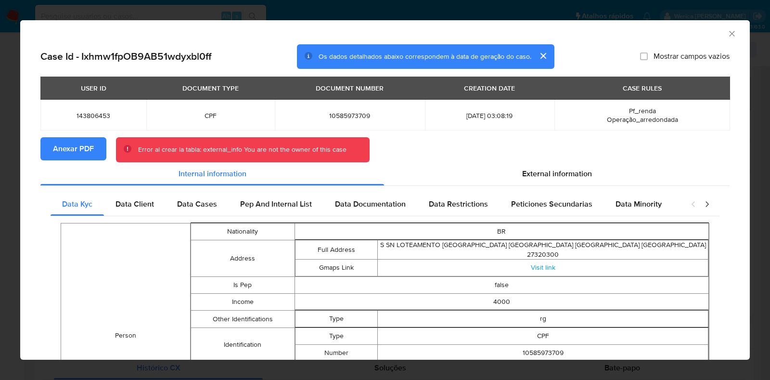
click at [74, 154] on span "Anexar PDF" at bounding box center [73, 148] width 41 height 21
click at [550, 185] on div "External information" at bounding box center [557, 173] width 346 height 23
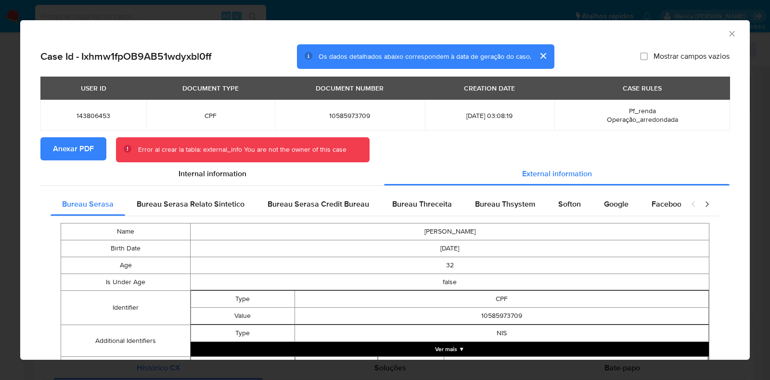
click at [96, 112] on span "143806453" at bounding box center [93, 115] width 83 height 9
copy span "143806453"
click at [89, 146] on span "Anexar PDF" at bounding box center [73, 148] width 41 height 21
click at [727, 32] on icon "Fechar a janela" at bounding box center [732, 34] width 10 height 10
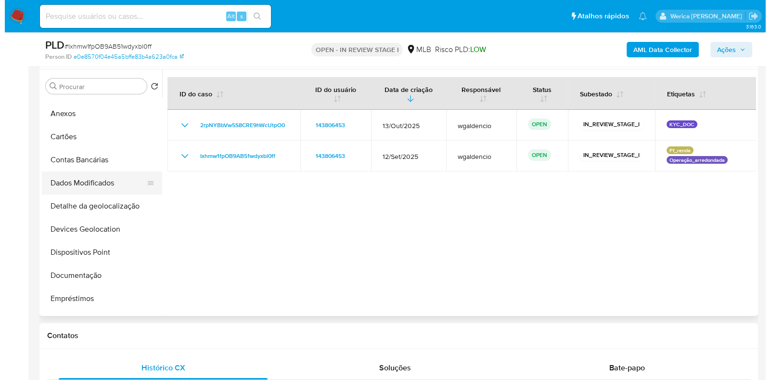
scroll to position [0, 0]
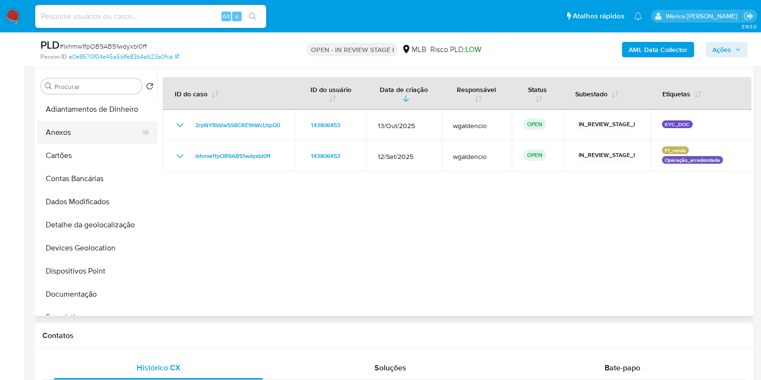
click at [65, 131] on button "Anexos" at bounding box center [93, 132] width 113 height 23
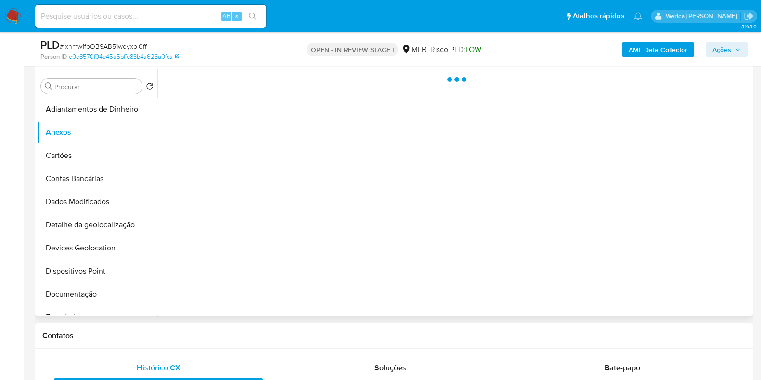
click at [706, 220] on div at bounding box center [453, 192] width 593 height 246
click at [692, 275] on div at bounding box center [453, 192] width 593 height 246
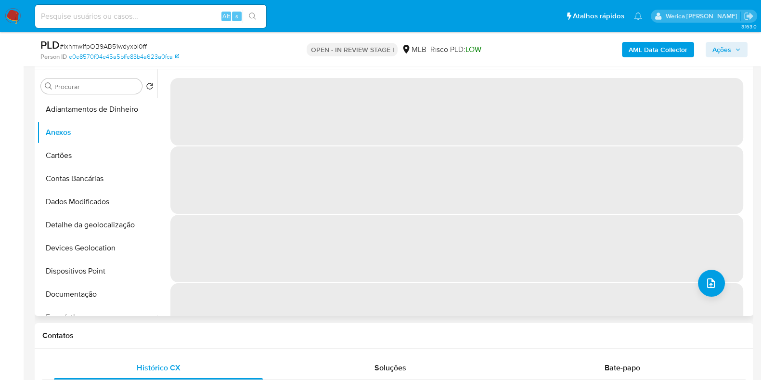
click at [724, 280] on span "‌" at bounding box center [456, 248] width 573 height 67
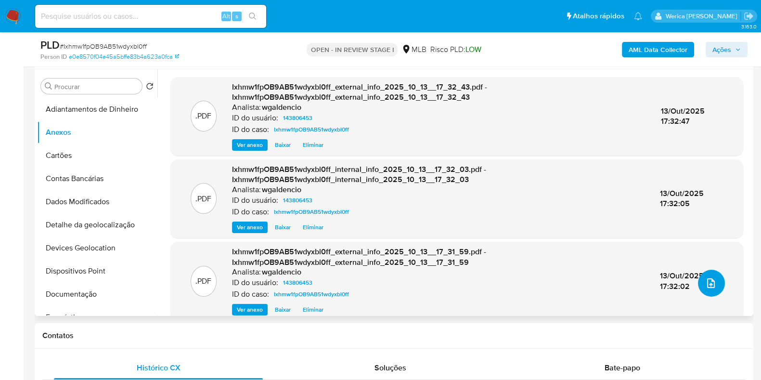
click at [710, 283] on icon "upload-file" at bounding box center [711, 283] width 8 height 10
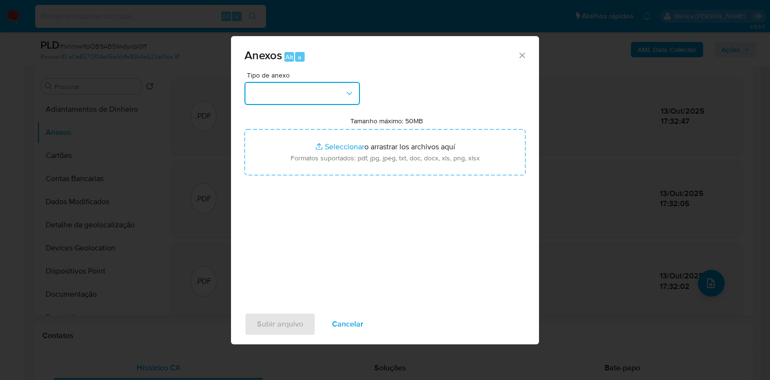
click at [289, 82] on button "button" at bounding box center [303, 93] width 116 height 23
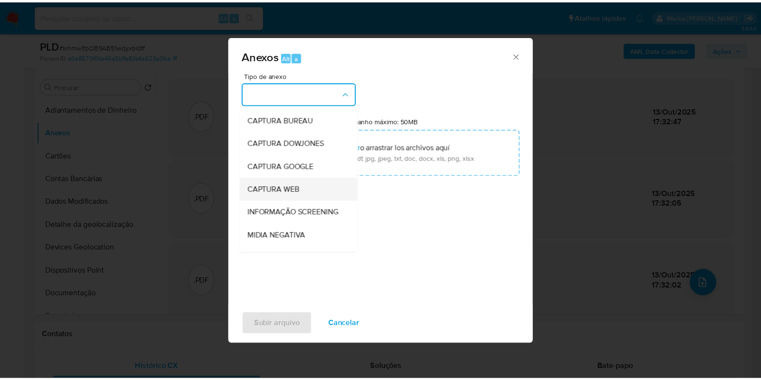
scroll to position [148, 0]
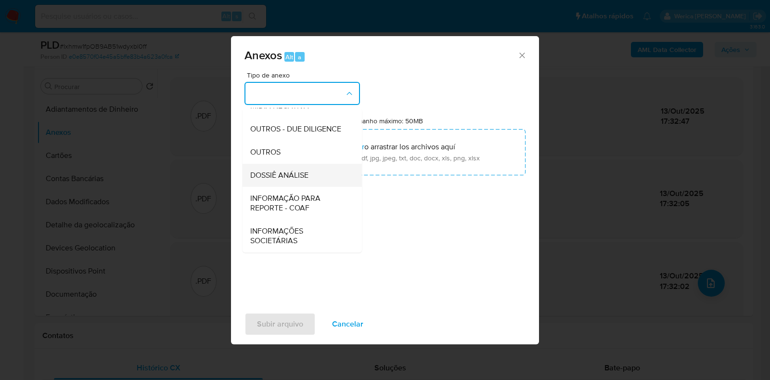
click at [300, 180] on span "DOSSIÊ ANÁLISE" at bounding box center [279, 175] width 58 height 10
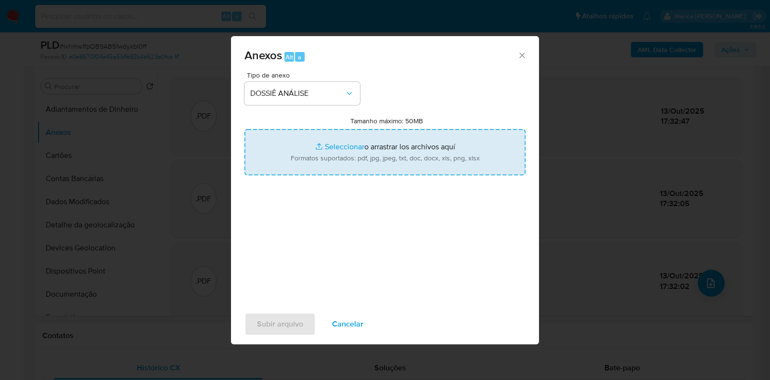
click at [370, 153] on input "Tamanho máximo: 50MB Seleccionar archivos" at bounding box center [385, 152] width 281 height 46
type input "C:\fakepath\Mulan 143806453_2025_10_08_10_09_06.xlsx"
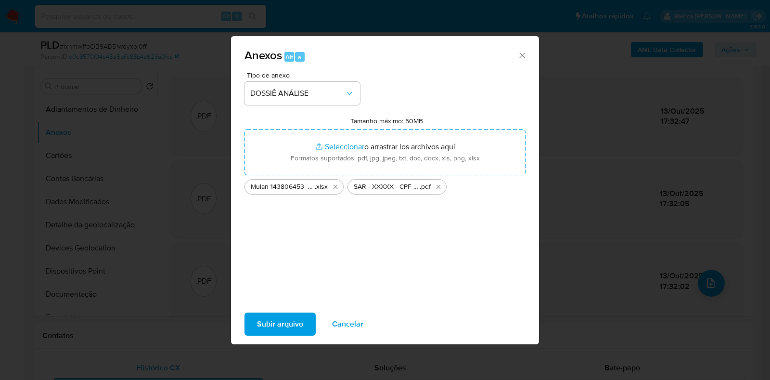
click at [296, 317] on span "Subir arquivo" at bounding box center [280, 323] width 46 height 21
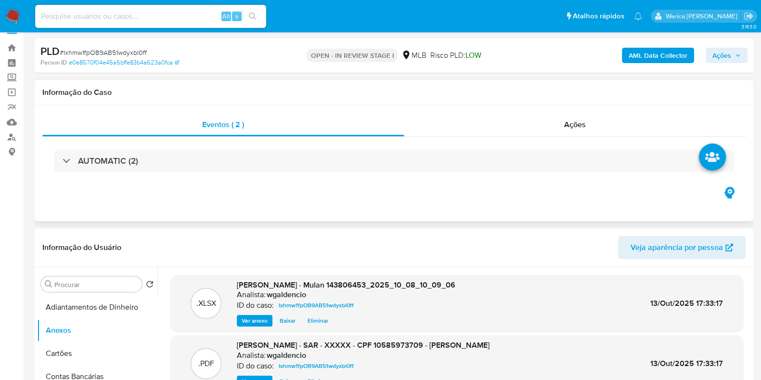
scroll to position [0, 0]
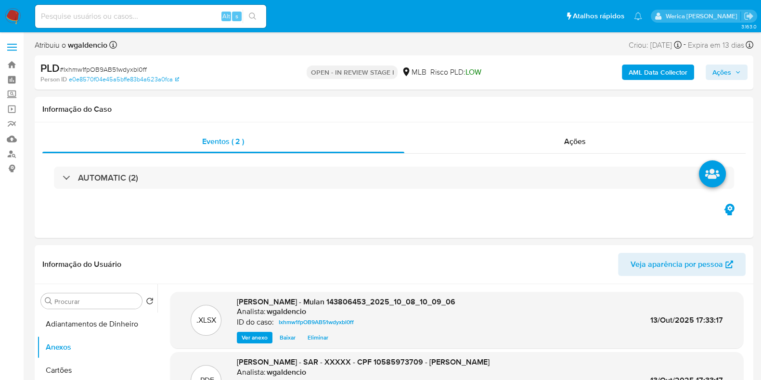
click at [717, 71] on span "Ações" at bounding box center [721, 71] width 19 height 15
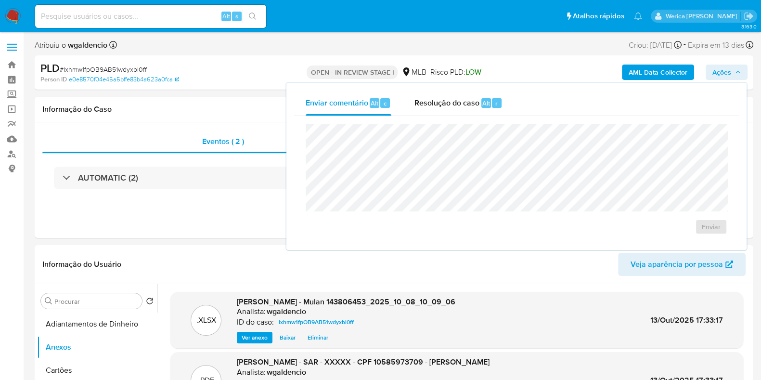
click at [438, 122] on div "Enviar" at bounding box center [516, 179] width 445 height 126
click at [466, 93] on div "Resolução do caso Alt r" at bounding box center [458, 102] width 88 height 25
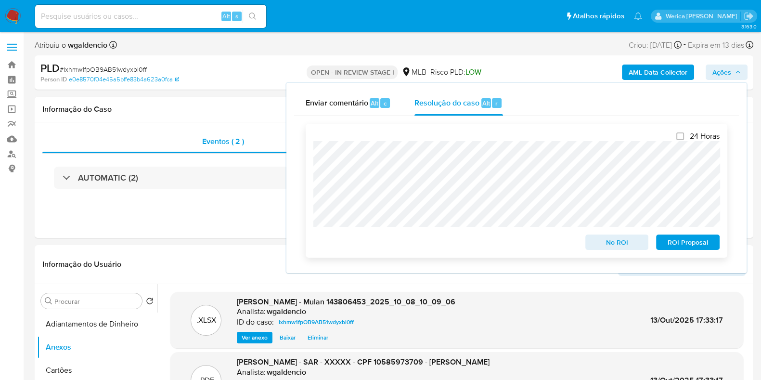
click at [688, 247] on span "ROI Proposal" at bounding box center [688, 241] width 50 height 13
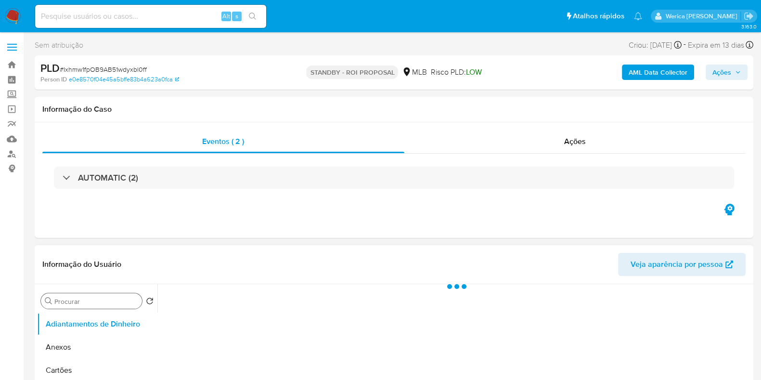
select select "10"
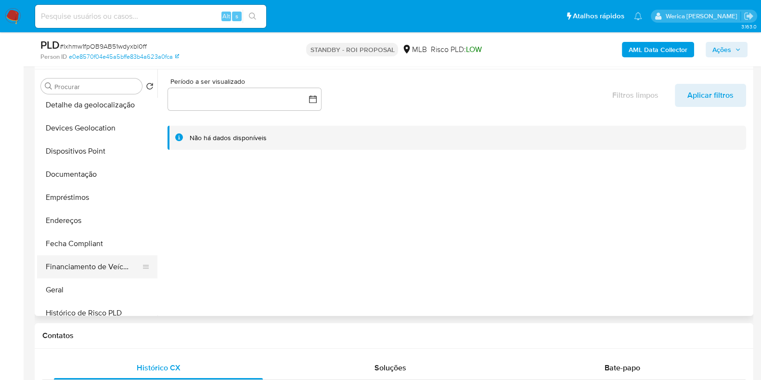
scroll to position [240, 0]
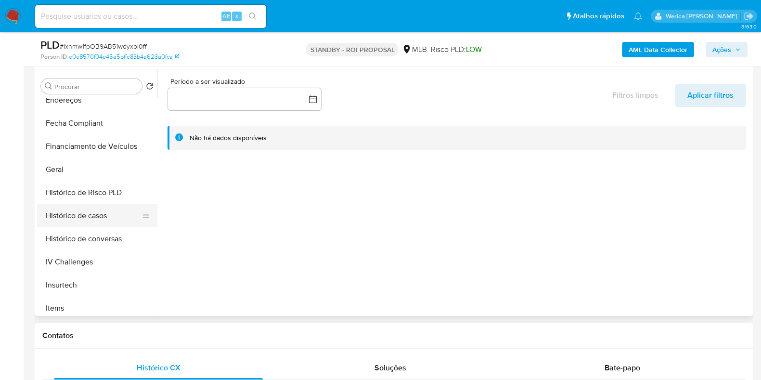
click at [100, 207] on button "Histórico de casos" at bounding box center [93, 215] width 113 height 23
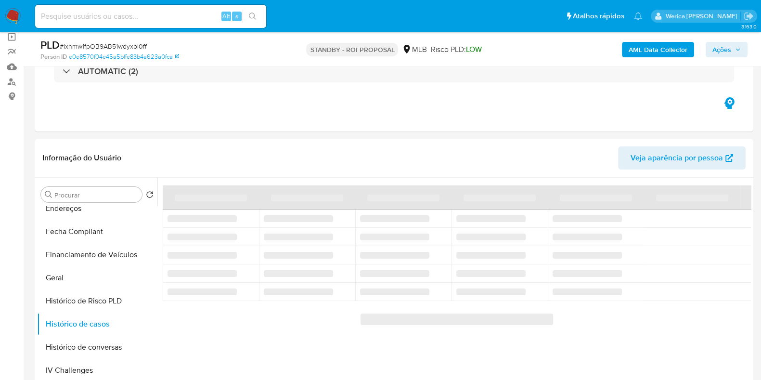
scroll to position [181, 0]
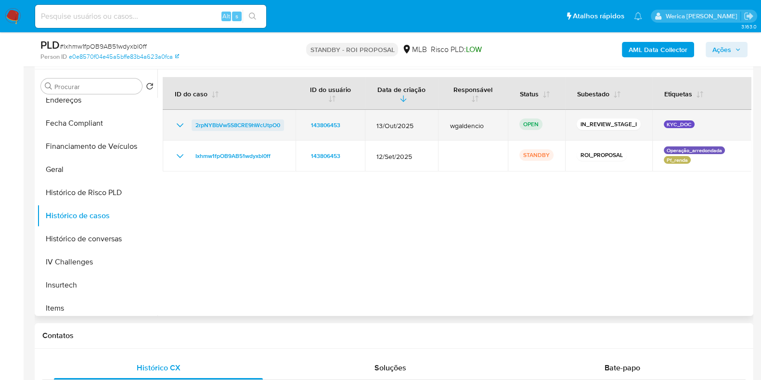
click at [271, 126] on span "2rpNYBbVw5S8CRE9hWcUtpO0" at bounding box center [237, 125] width 85 height 12
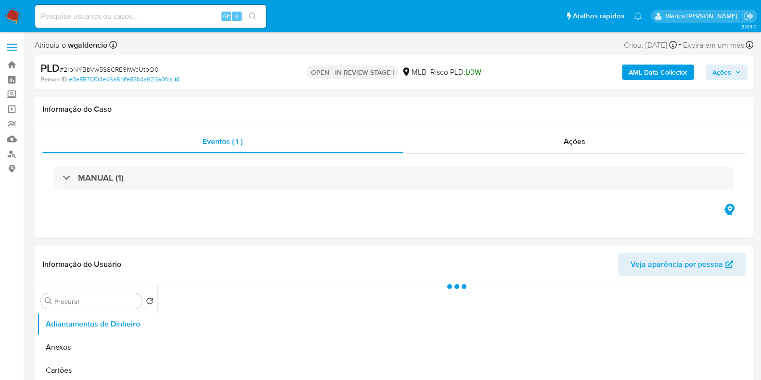
select select "10"
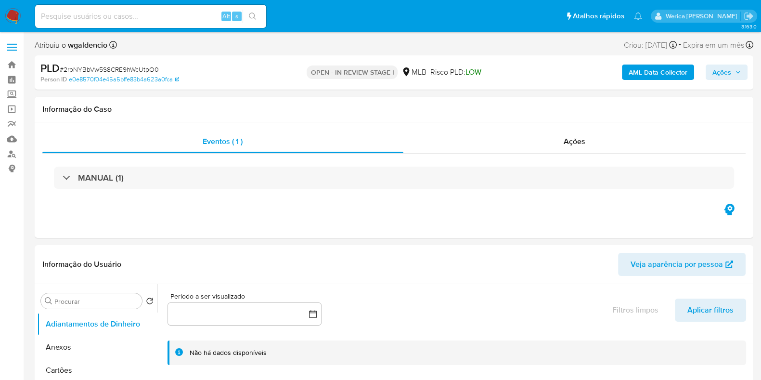
click at [723, 80] on div "AML Data Collector Ações" at bounding box center [631, 72] width 233 height 23
click at [719, 76] on span "Ações" at bounding box center [721, 71] width 19 height 15
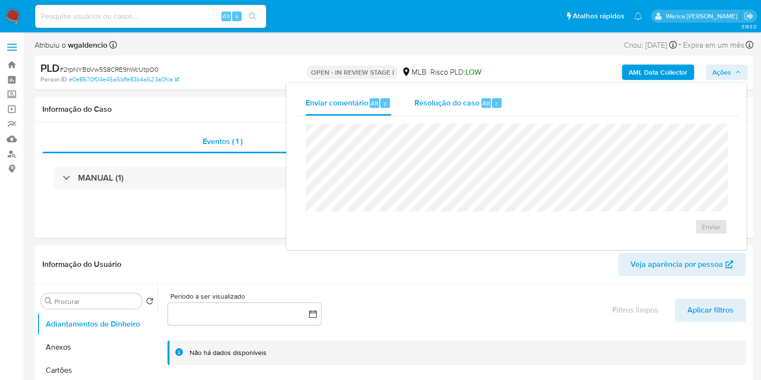
click at [473, 110] on div "Resolução do caso Alt r" at bounding box center [458, 102] width 88 height 25
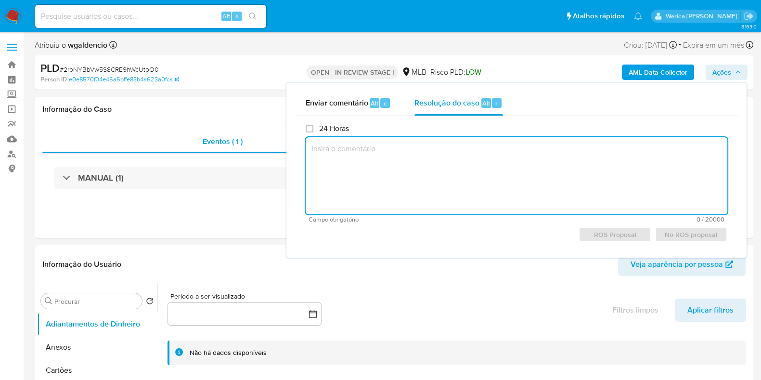
click at [474, 165] on textarea at bounding box center [517, 175] width 422 height 77
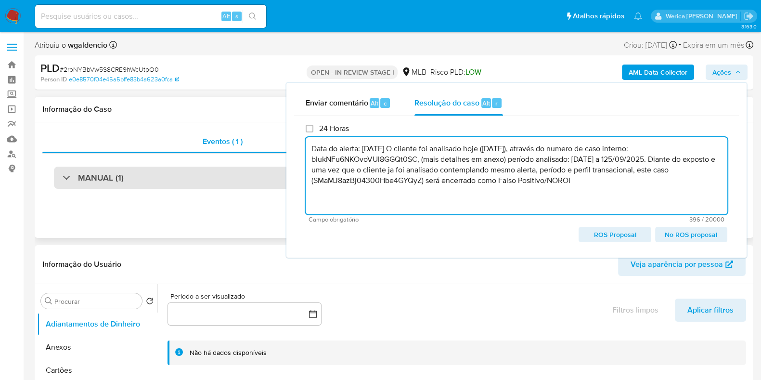
type textarea "Data do alerta: [DATE] O cliente foi analisado hoje ([DATE]), através do numero…"
click at [224, 181] on div "MANUAL (1)" at bounding box center [394, 178] width 680 height 22
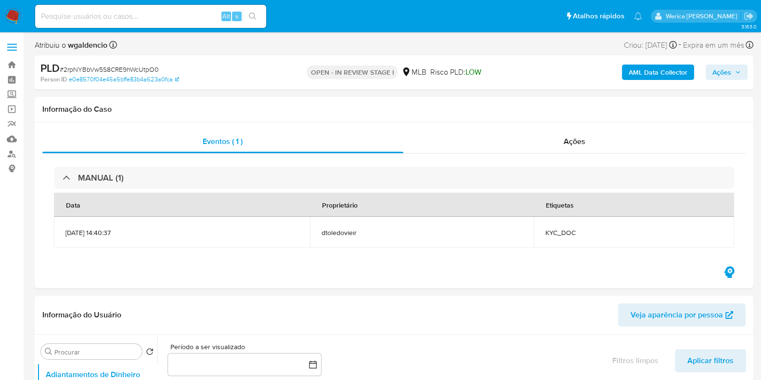
click at [707, 75] on button "Ações" at bounding box center [727, 71] width 42 height 15
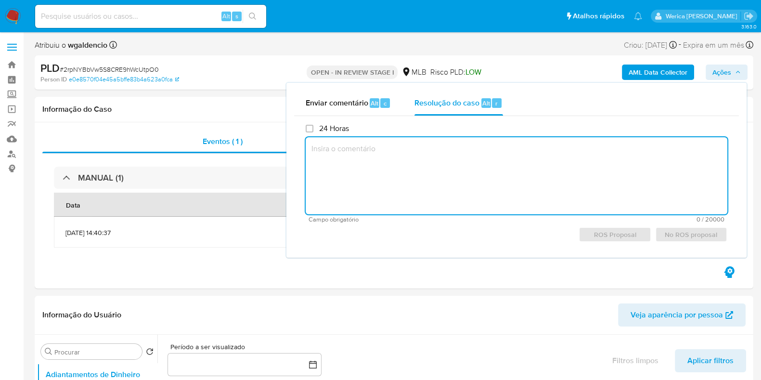
click at [422, 167] on textarea at bounding box center [517, 175] width 422 height 77
paste textarea "Data do alerta: [DATE] O cliente foi analisado hoje ([DATE]), através do numero…"
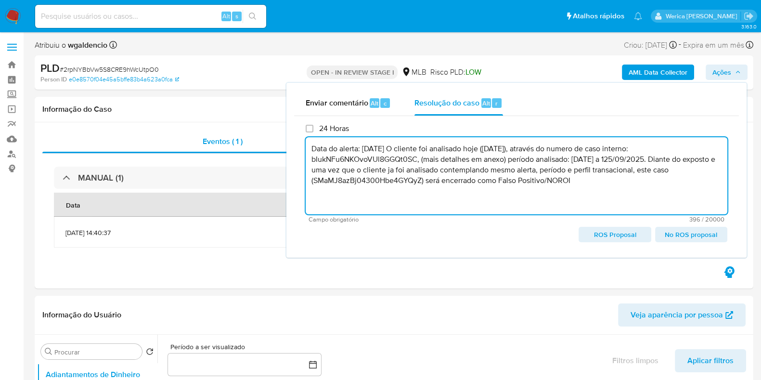
click at [368, 150] on textarea "Data do alerta: [DATE] O cliente foi analisado hoje ([DATE]), através do numero…" at bounding box center [517, 175] width 422 height 77
click at [401, 150] on textarea "Data do alerta: [DATE] O cliente foi analisado hoje ([DATE]), através do numero…" at bounding box center [517, 175] width 422 height 77
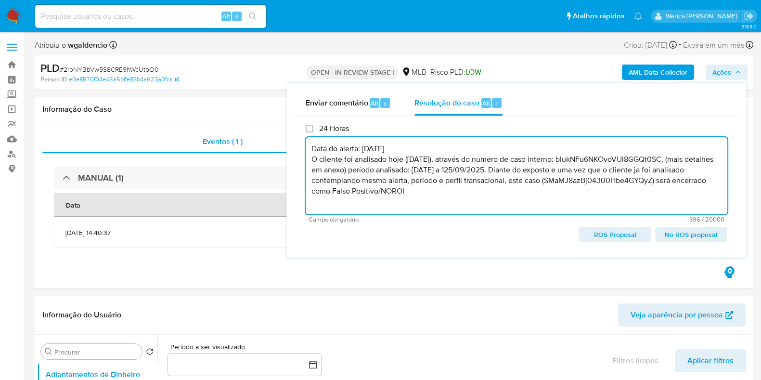
click at [490, 175] on textarea "Data do alerta: [DATE] O cliente foi analisado hoje ([DATE]), através do numero…" at bounding box center [517, 175] width 422 height 77
click at [607, 160] on textarea "Data do alerta: [DATE] O cliente foi analisado hoje ([DATE]), através do numero…" at bounding box center [517, 175] width 422 height 77
paste textarea "Ixhmw1fpOB9AB51wdyxbl0ff"
click at [464, 170] on textarea "Data do alerta: [DATE] O cliente foi analisado hoje ([DATE]), através do numero…" at bounding box center [517, 175] width 422 height 77
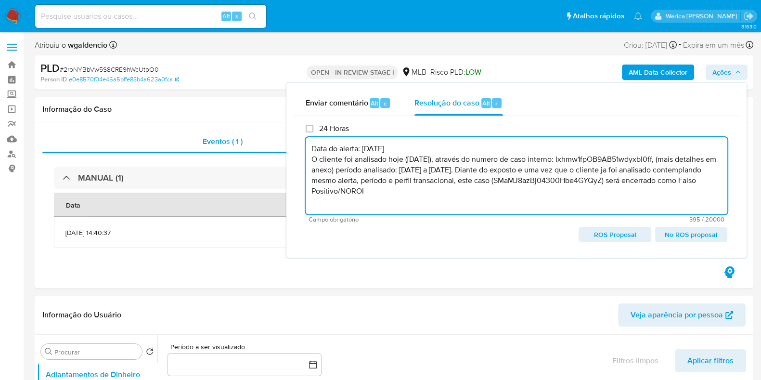
click at [475, 169] on textarea "Data do alerta: [DATE] O cliente foi analisado hoje ([DATE]), através do numero…" at bounding box center [517, 175] width 422 height 77
click at [574, 159] on textarea "Data do alerta: [DATE] O cliente foi analisado hoje ([DATE]), através do numero…" at bounding box center [517, 175] width 422 height 77
click at [556, 180] on textarea "Data do alerta: [DATE] O cliente foi analisado hoje ([DATE]), através do numero…" at bounding box center [517, 175] width 422 height 77
click at [548, 184] on textarea "Data do alerta: [DATE] O cliente foi analisado hoje ([DATE]), através do numero…" at bounding box center [517, 175] width 422 height 77
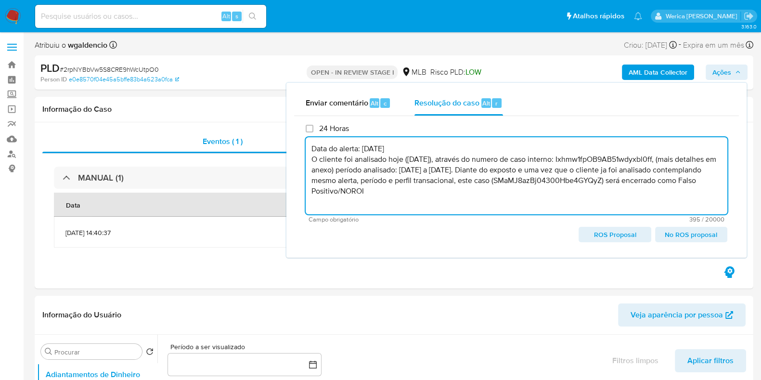
click at [500, 177] on textarea "Data do alerta: [DATE] O cliente foi analisado hoje ([DATE]), através do numero…" at bounding box center [517, 175] width 422 height 77
click at [468, 185] on textarea "Data do alerta: [DATE] O cliente foi analisado hoje ([DATE]), através do numero…" at bounding box center [517, 175] width 422 height 77
drag, startPoint x: 361, startPoint y: 183, endPoint x: 409, endPoint y: 183, distance: 48.1
click at [409, 183] on textarea "Data do alerta: [DATE] O cliente foi analisado hoje ([DATE]), através do numero…" at bounding box center [517, 175] width 422 height 77
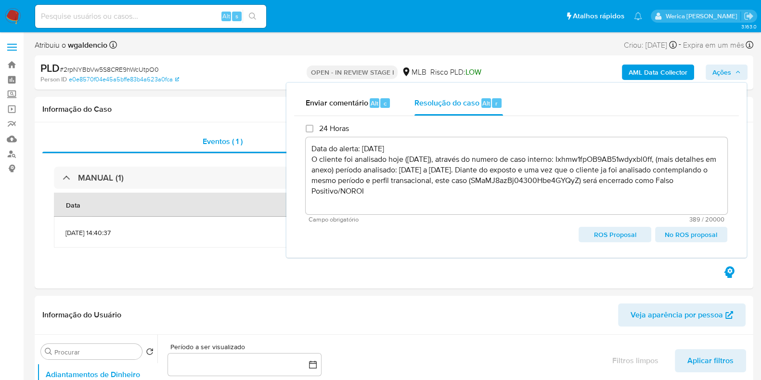
click at [570, 182] on textarea "Data do alerta: [DATE] O cliente foi analisado hoje ([DATE]), através do numero…" at bounding box center [517, 175] width 422 height 77
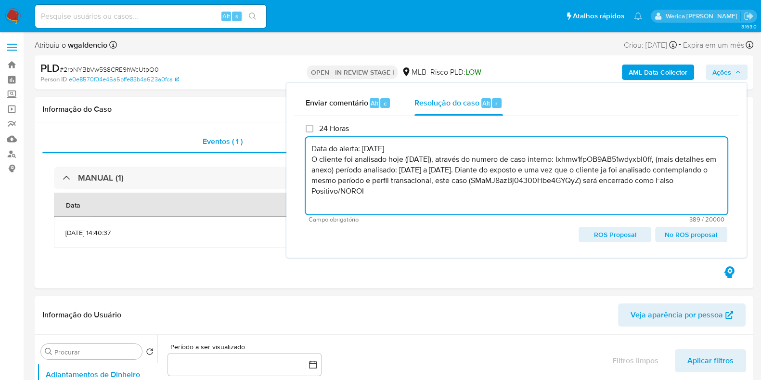
click at [570, 182] on textarea "Data do alerta: [DATE] O cliente foi analisado hoje ([DATE]), através do numero…" at bounding box center [517, 175] width 422 height 77
paste textarea "2rpNYBbVw5S8CRE9hWcUtpO0"
click at [554, 192] on textarea "Data do alerta: [DATE] O cliente foi analisado hoje ([DATE]), através do numero…" at bounding box center [517, 175] width 422 height 77
click at [608, 156] on textarea "Data do alerta: [DATE] O cliente foi analisado hoje ([DATE]), através do numero…" at bounding box center [517, 175] width 422 height 77
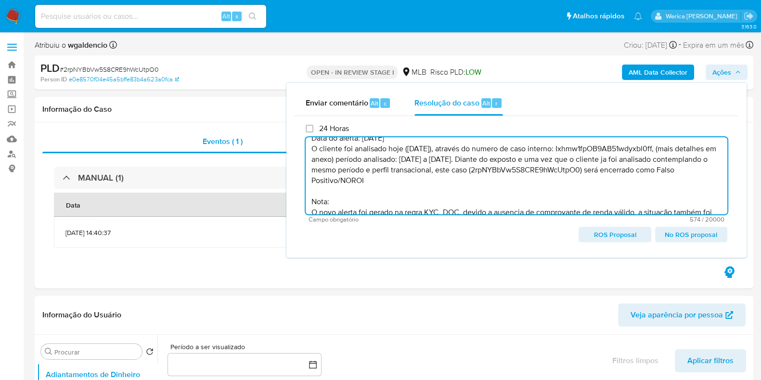
scroll to position [41, 0]
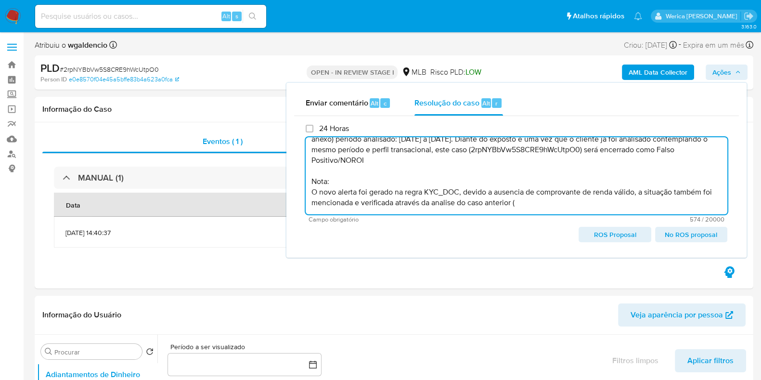
click at [553, 192] on textarea "Data do alerta: 13/10/2025 O cliente foi analisado hoje (13/10/2025), através d…" at bounding box center [517, 175] width 422 height 77
paste textarea "Ixhmw1fpOB9AB51wdyxbl0ff"
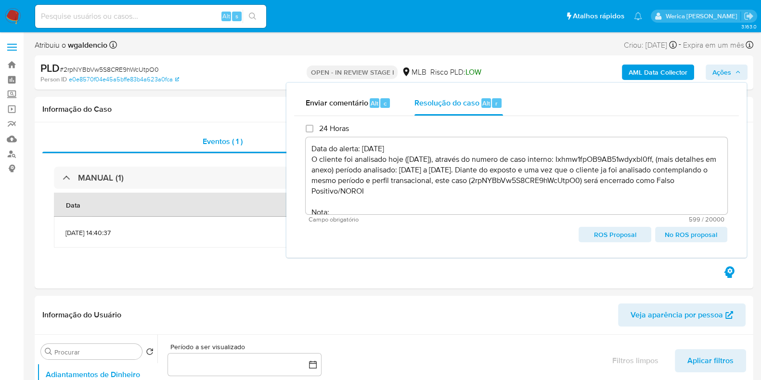
click at [681, 234] on span "No ROS proposal" at bounding box center [691, 234] width 59 height 13
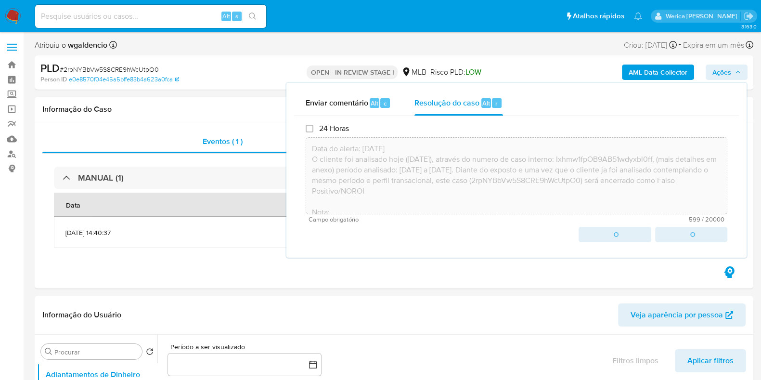
type textarea "Data do alerta: 13/10/2025 O cliente foi analisado hoje (13/10/2025), através d…"
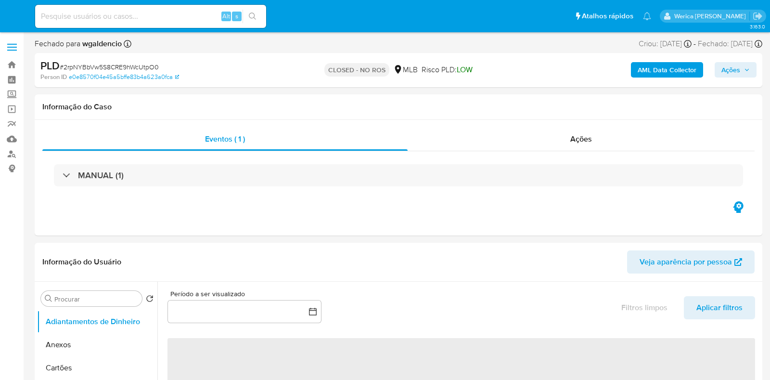
select select "10"
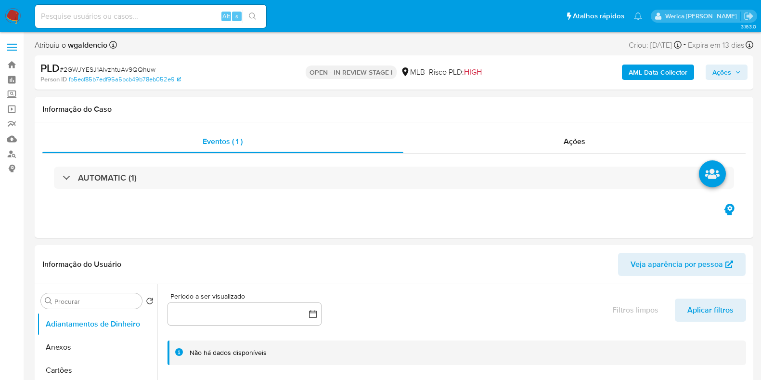
select select "10"
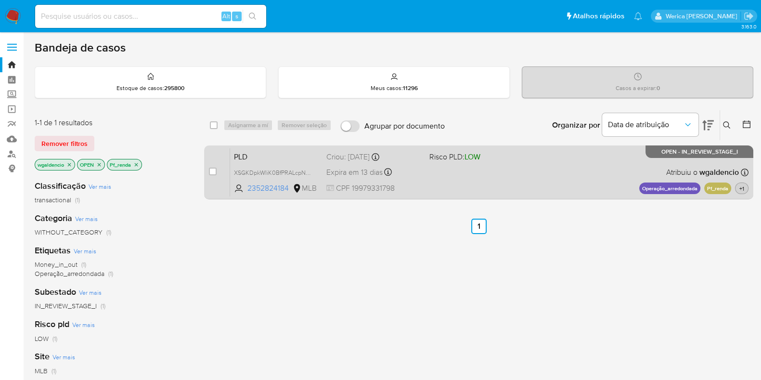
click at [743, 191] on span "+1" at bounding box center [741, 188] width 9 height 8
click at [575, 193] on div "PLD XSGKDpkWIiK0BfPRALcpNrK8 2352824184 MLB Risco PLD: LOW Criou: [DATE] Criou:…" at bounding box center [489, 172] width 518 height 49
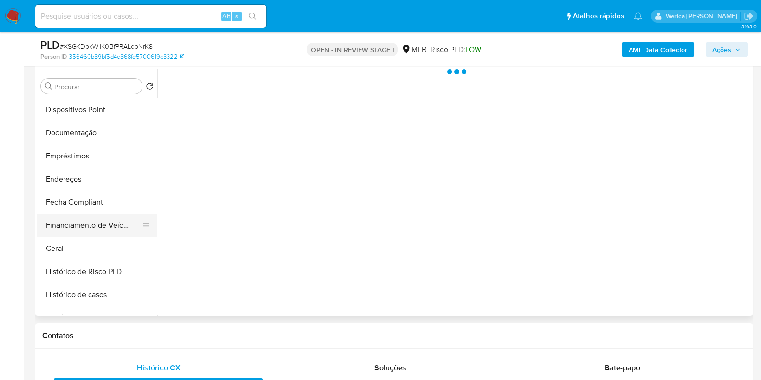
scroll to position [181, 0]
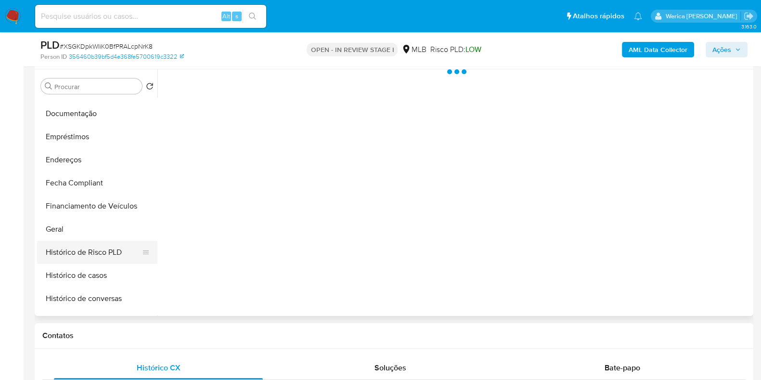
select select "10"
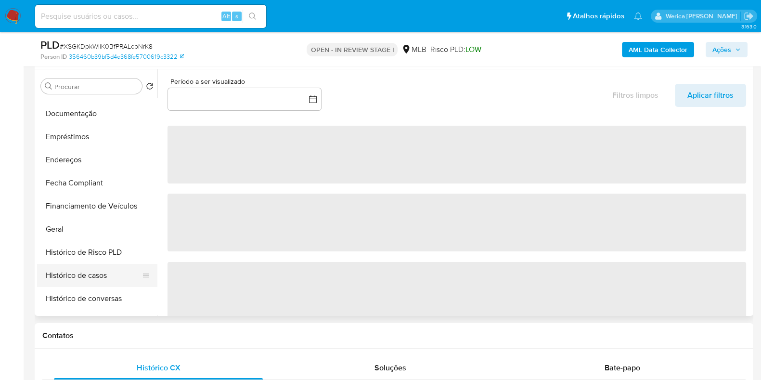
click at [106, 271] on button "Histórico de casos" at bounding box center [93, 275] width 113 height 23
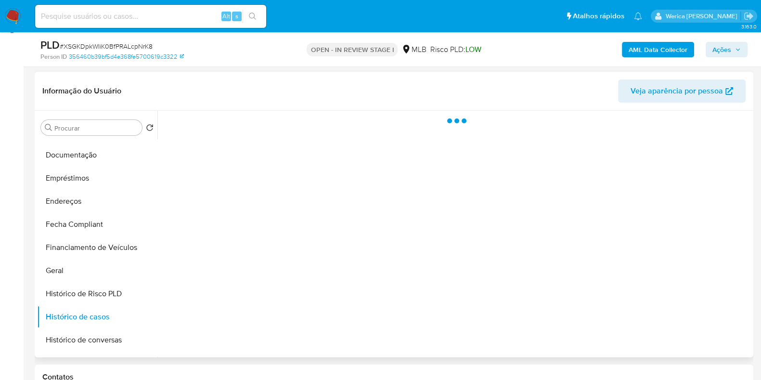
scroll to position [120, 0]
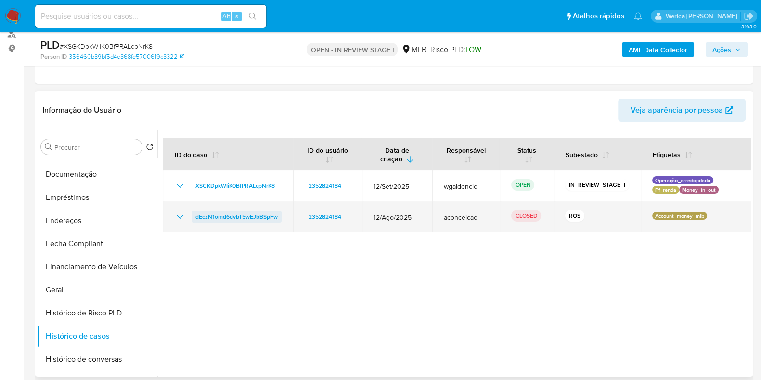
click at [224, 220] on span "dEczN1omd6dvbT5wEJbBSpFw" at bounding box center [236, 217] width 82 height 12
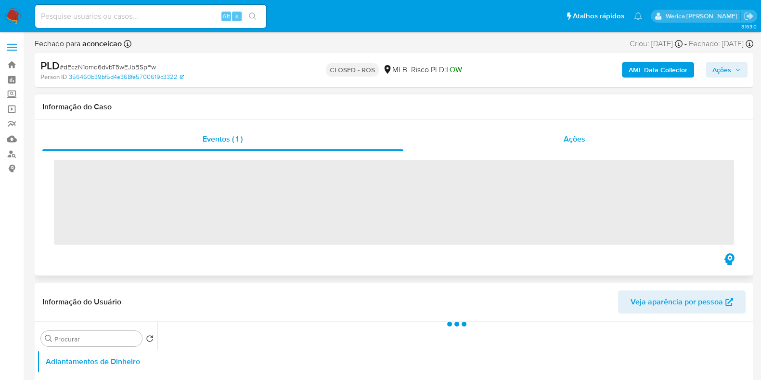
click at [590, 143] on div "Ações" at bounding box center [574, 139] width 343 height 23
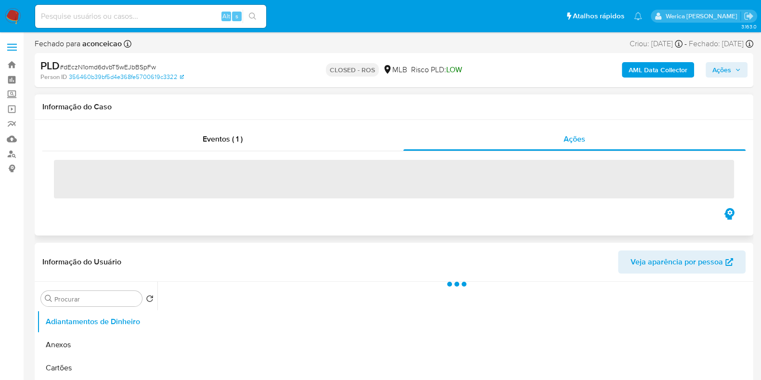
select select "10"
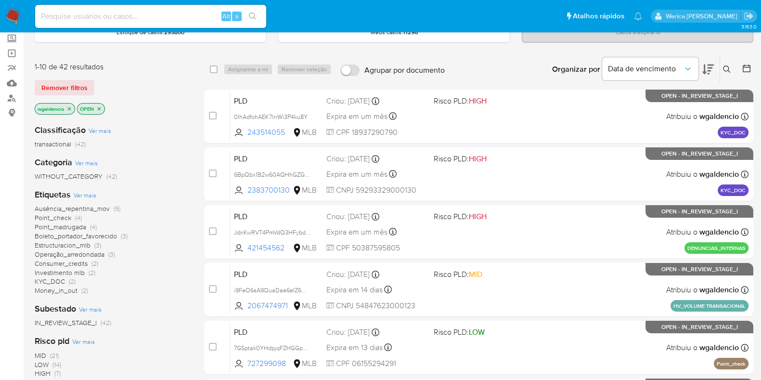
scroll to position [120, 0]
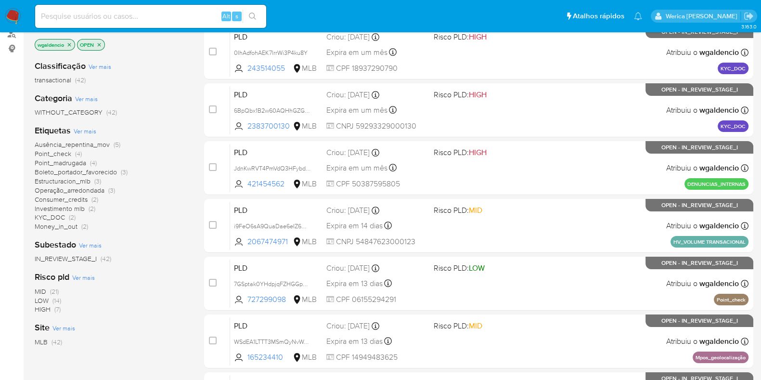
click at [68, 216] on span "KYC_DOC (2)" at bounding box center [55, 217] width 41 height 9
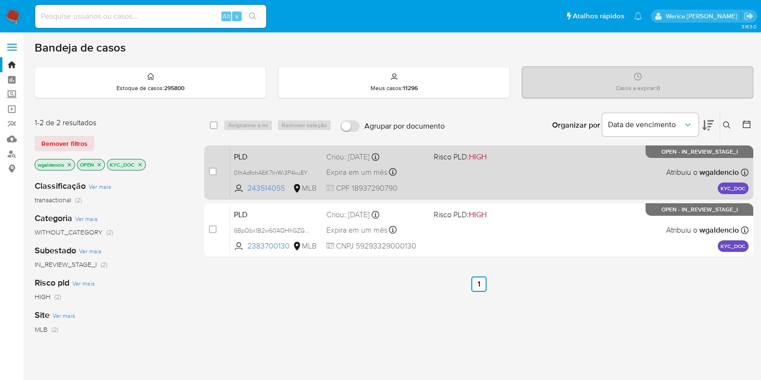
click at [469, 174] on div "PLD 0IhAdfohAEK7lrrWi3P4ku8Y 243514055 MLB Risco PLD: HIGH Criou: 13/10/2025 Cr…" at bounding box center [489, 172] width 518 height 49
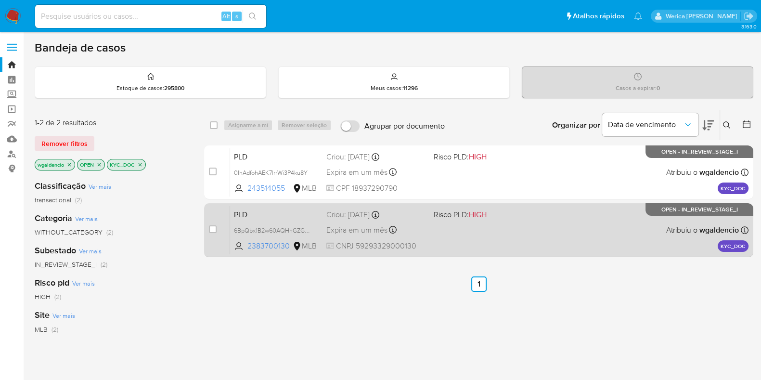
click at [452, 221] on div "PLD 6BpQbx1B2w60AQHhGZGclO81 2383700130 MLB Risco PLD: HIGH Criou: 13/10/2025 C…" at bounding box center [489, 230] width 518 height 49
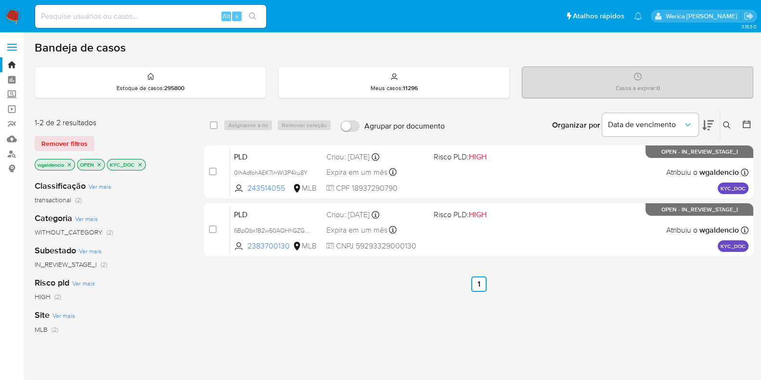
click at [141, 162] on icon "close-filter" at bounding box center [140, 165] width 6 height 6
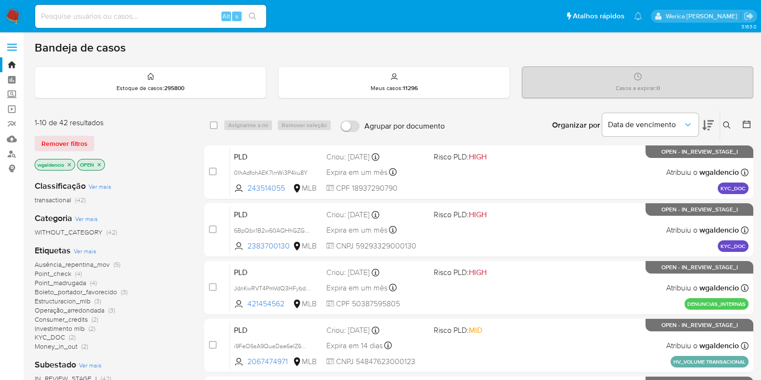
click at [708, 124] on icon at bounding box center [708, 125] width 12 height 10
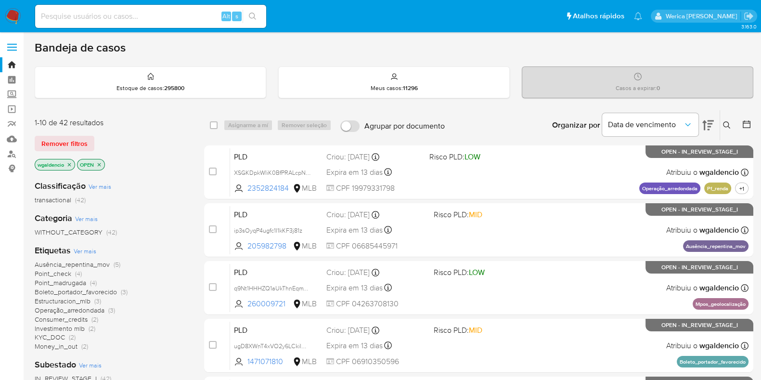
click at [709, 124] on icon at bounding box center [708, 125] width 12 height 10
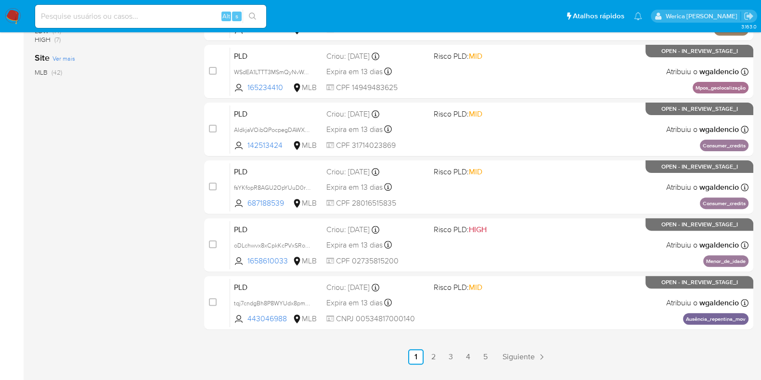
scroll to position [413, 0]
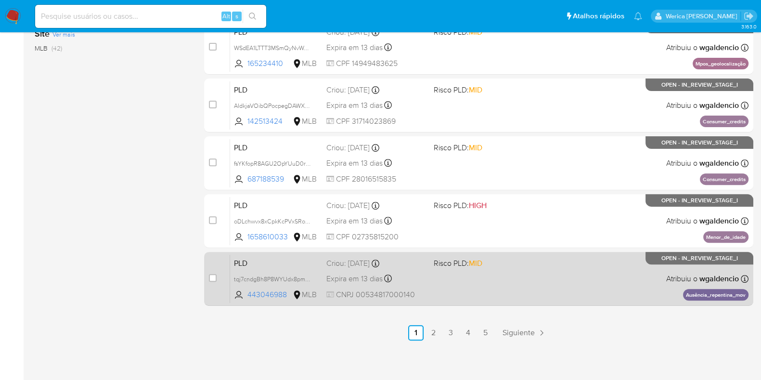
click at [466, 295] on div "PLD tqj7cndgBh8P8WYUdx8pmgR3 443046988 MLB Risco PLD: MID Criou: 12/09/2025 Cri…" at bounding box center [489, 278] width 518 height 49
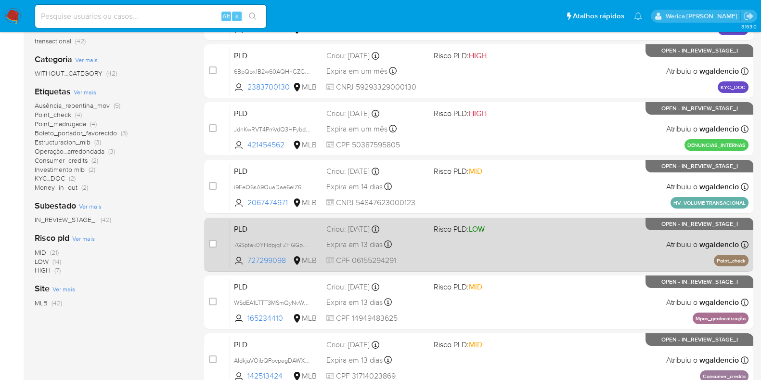
scroll to position [113, 0]
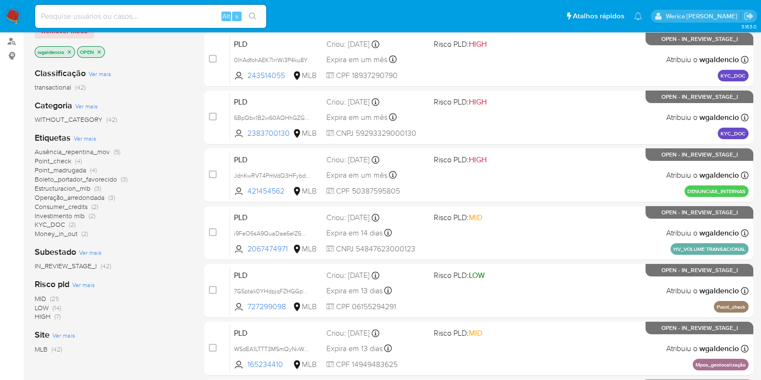
click at [86, 154] on span "Ausência_repentina_mov" at bounding box center [72, 152] width 75 height 10
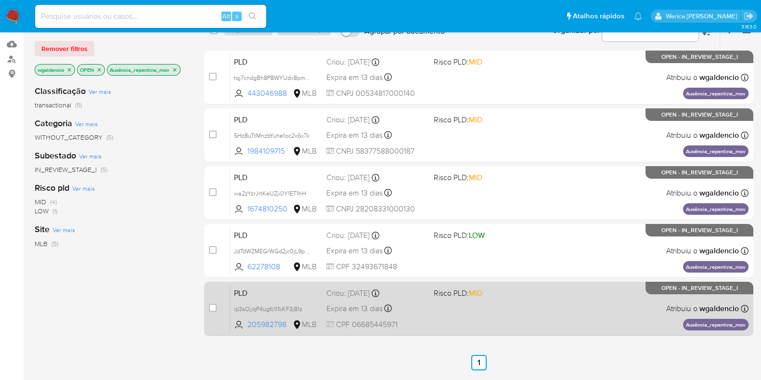
scroll to position [206, 0]
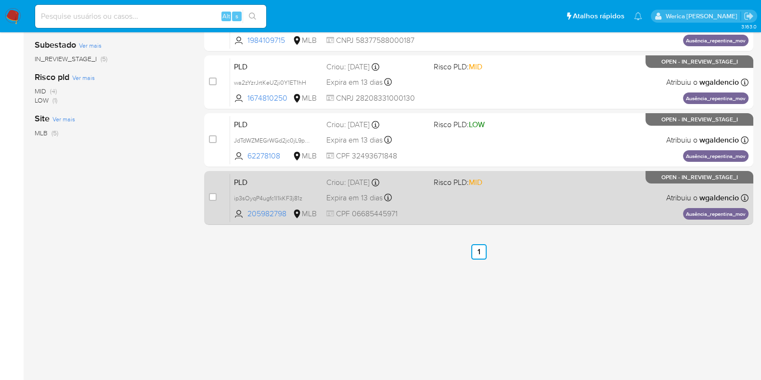
click at [542, 208] on div "PLD ip3sOyqP4ugfc1I1kKF3j81z 205982798 MLB Risco PLD: MID Criou: 12/09/2025 Cri…" at bounding box center [489, 197] width 518 height 49
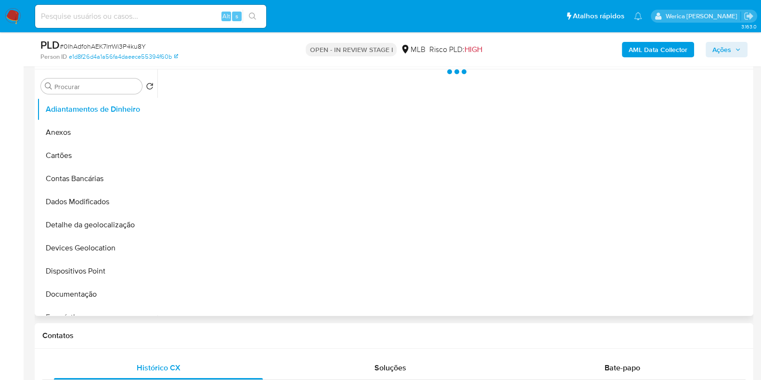
scroll to position [120, 0]
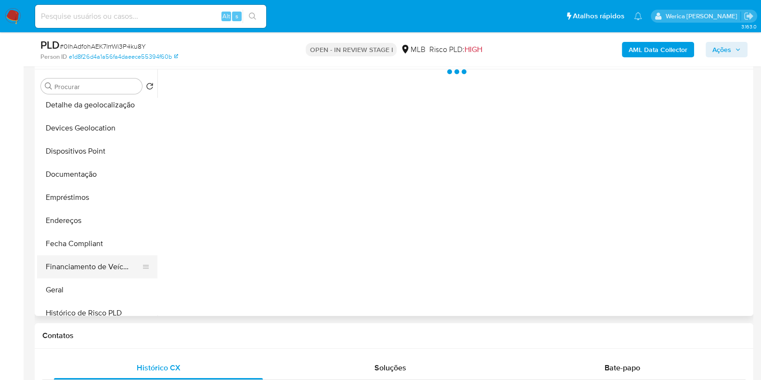
select select "10"
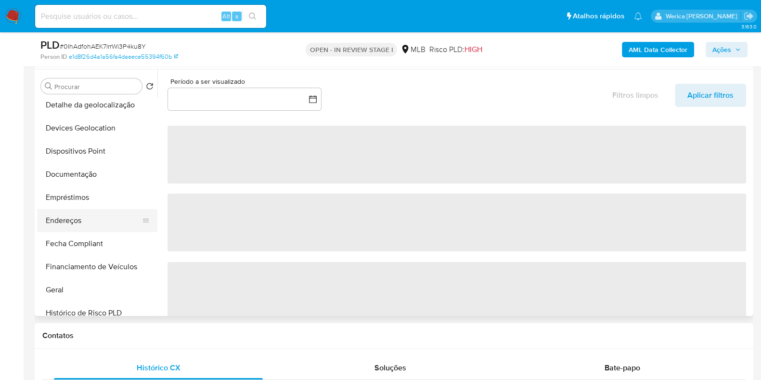
scroll to position [181, 0]
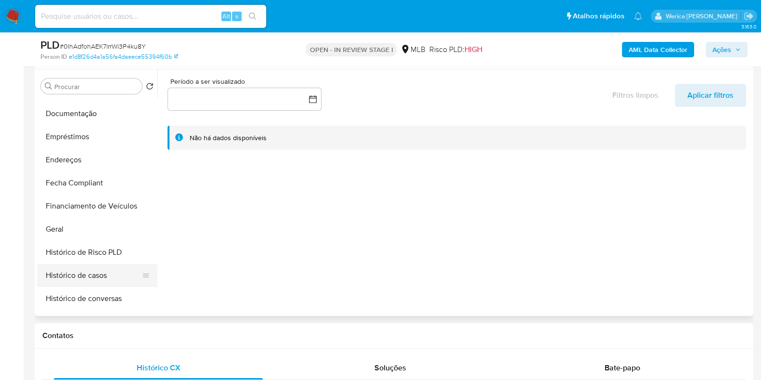
click at [109, 279] on button "Histórico de casos" at bounding box center [93, 275] width 113 height 23
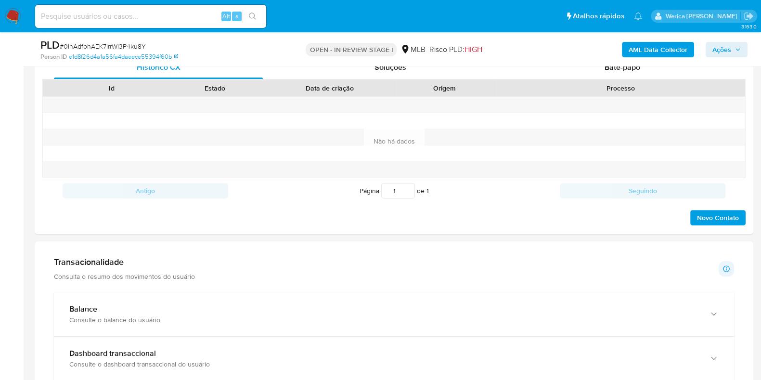
scroll to position [782, 0]
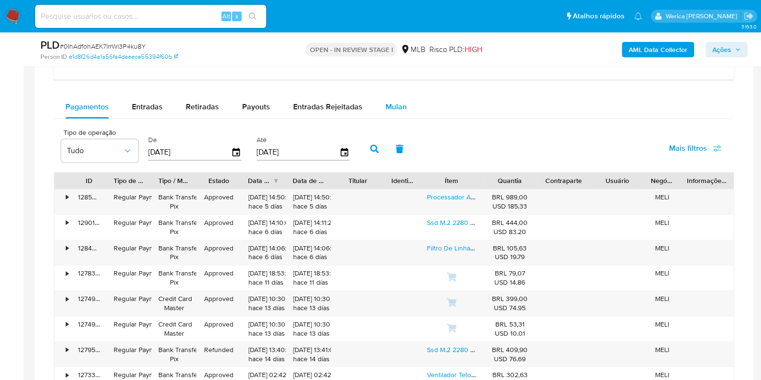
click at [399, 115] on div "Mulan" at bounding box center [396, 106] width 21 height 23
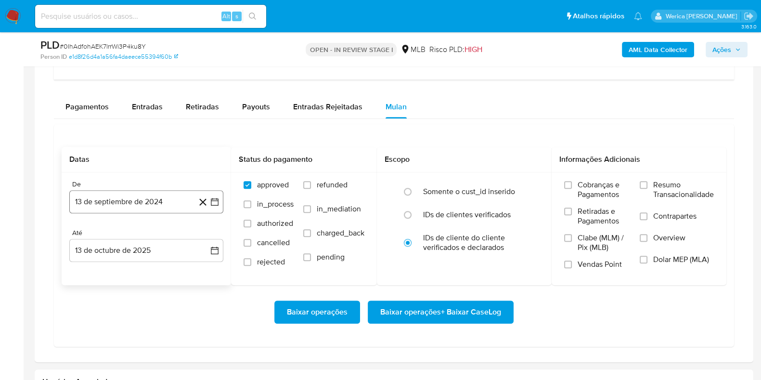
click at [159, 205] on button "13 de septiembre de 2024" at bounding box center [146, 201] width 154 height 23
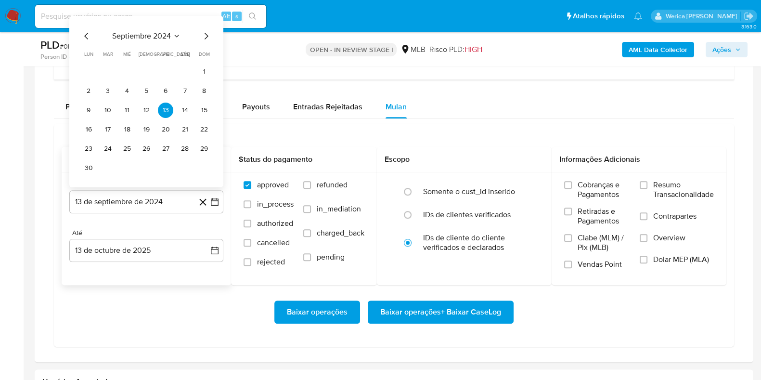
drag, startPoint x: 168, startPoint y: 23, endPoint x: 170, endPoint y: 31, distance: 9.0
click at [170, 28] on div "septiembre 2024 septiembre 2024 lun lunes mar martes mié miércoles jue jueves v…" at bounding box center [146, 101] width 154 height 171
click at [156, 39] on div "septiembre 2024" at bounding box center [146, 36] width 131 height 12
click at [168, 35] on span "septiembre 2024" at bounding box center [141, 36] width 59 height 10
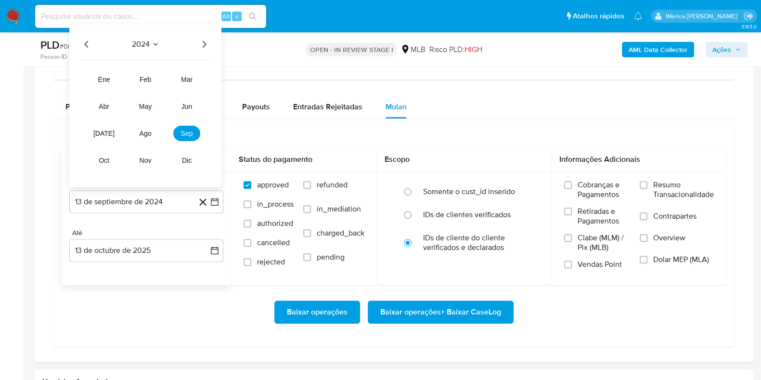
click at [207, 42] on icon "Año siguiente" at bounding box center [204, 45] width 12 height 12
click at [192, 132] on span "sep" at bounding box center [187, 133] width 12 height 8
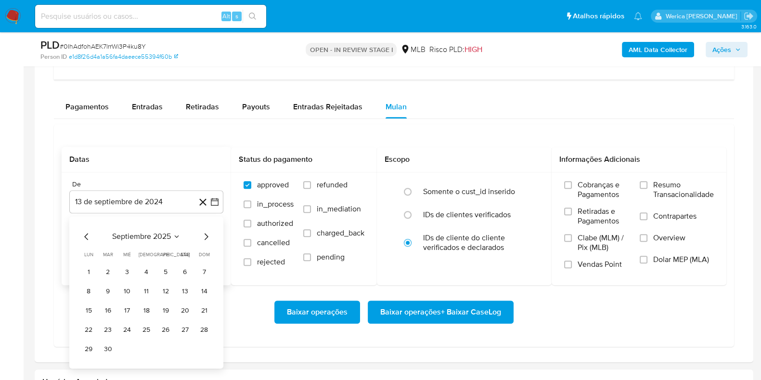
click at [91, 269] on button "1" at bounding box center [88, 271] width 15 height 15
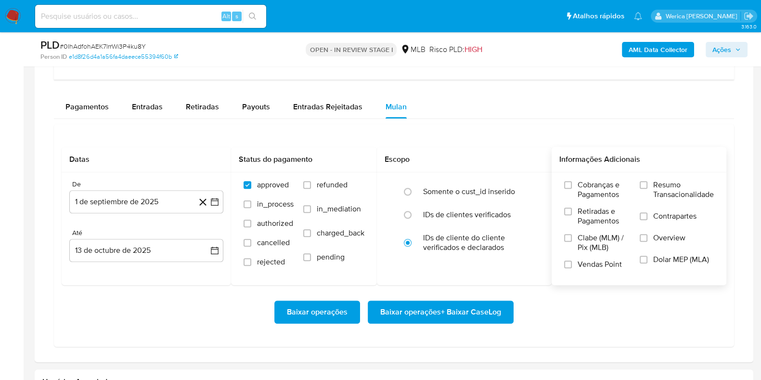
click at [675, 214] on span "Contrapartes" at bounding box center [674, 216] width 43 height 10
click at [647, 214] on input "Contrapartes" at bounding box center [644, 216] width 8 height 8
click at [674, 183] on span "Resumo Transacionalidade" at bounding box center [683, 189] width 61 height 19
click at [647, 183] on input "Resumo Transacionalidade" at bounding box center [644, 185] width 8 height 8
click at [640, 234] on input "Overview" at bounding box center [644, 238] width 8 height 8
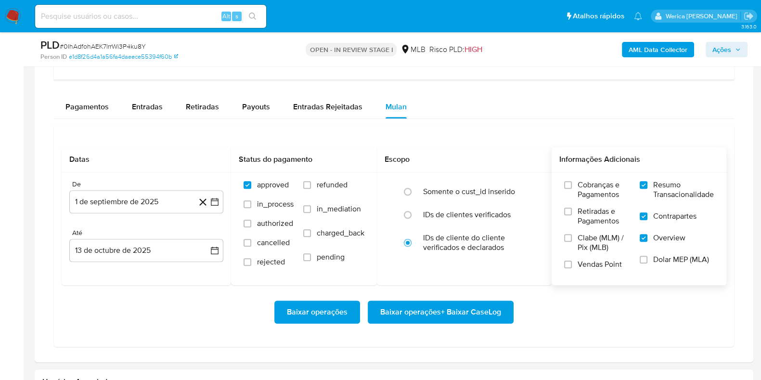
click at [486, 302] on span "Baixar operações + Baixar CaseLog" at bounding box center [440, 311] width 121 height 21
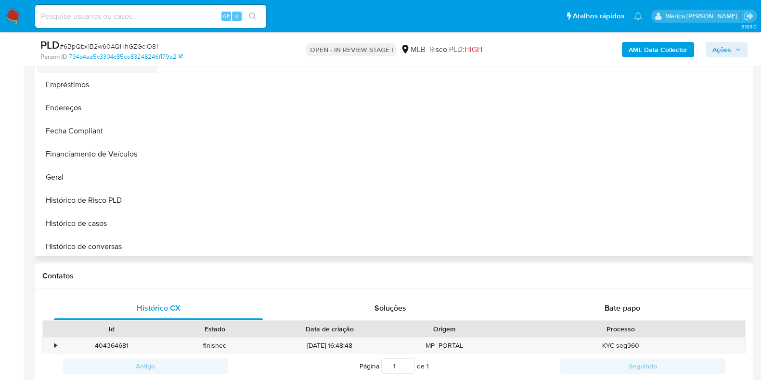
scroll to position [240, 0]
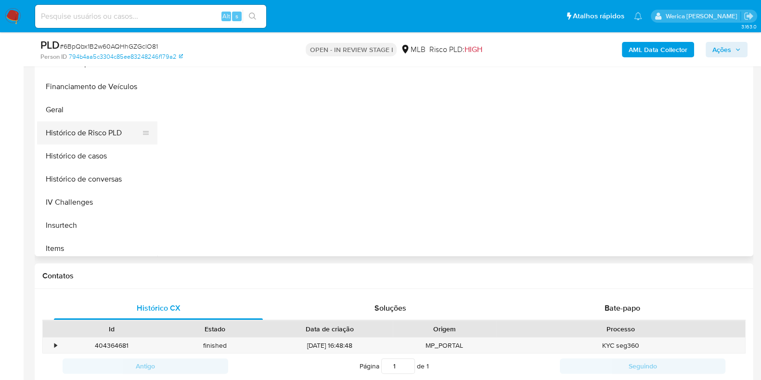
select select "10"
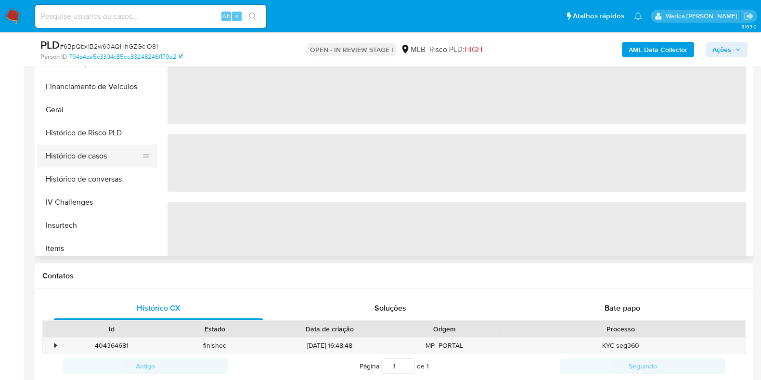
click at [90, 153] on button "Histórico de casos" at bounding box center [93, 155] width 113 height 23
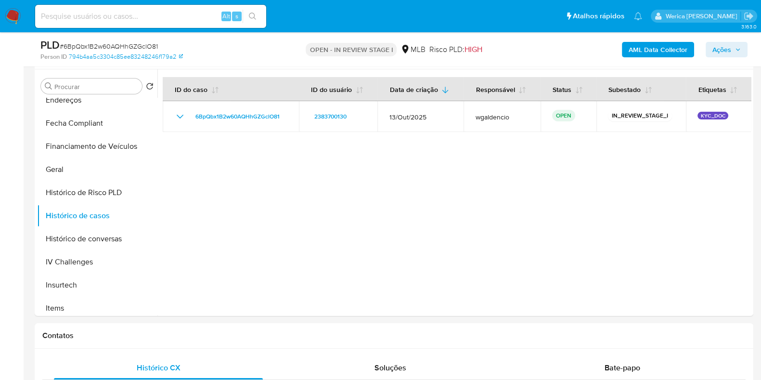
scroll to position [0, 0]
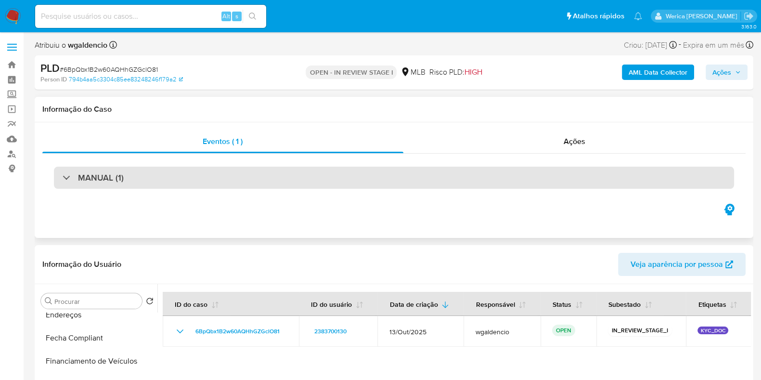
click at [325, 172] on div "MANUAL (1)" at bounding box center [394, 178] width 680 height 22
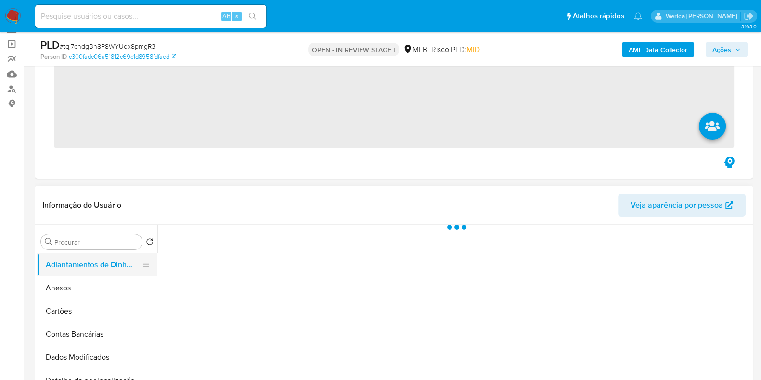
scroll to position [181, 0]
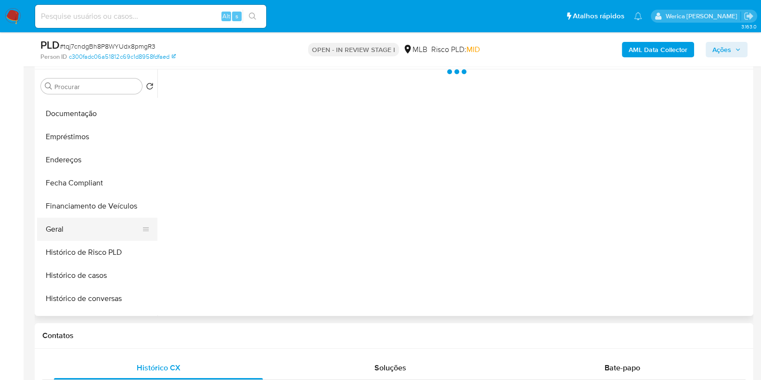
select select "10"
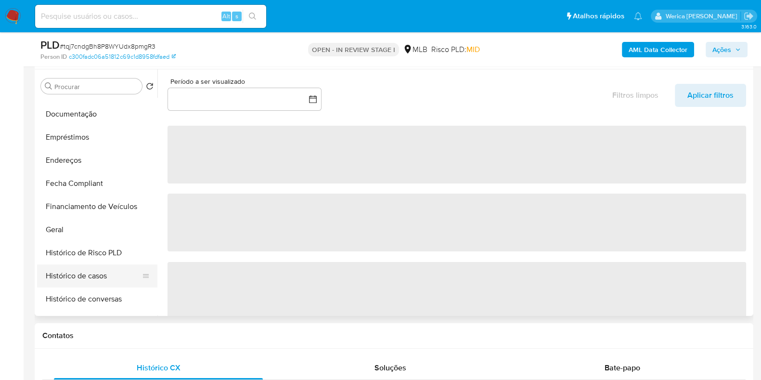
click at [91, 275] on button "Histórico de casos" at bounding box center [93, 275] width 113 height 23
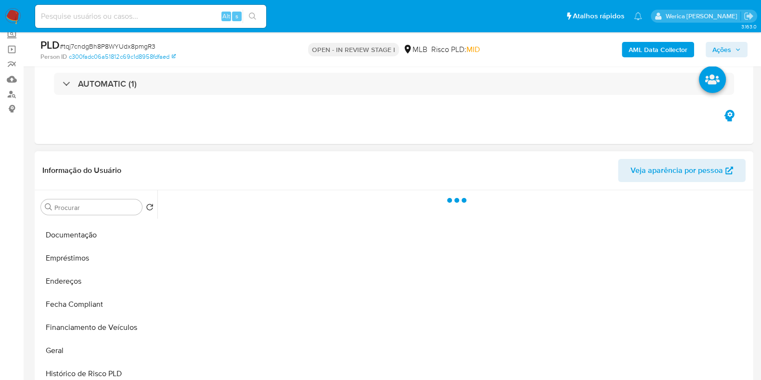
scroll to position [120, 0]
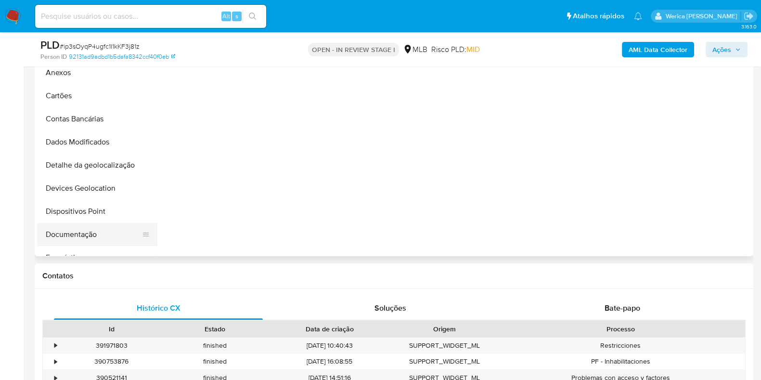
scroll to position [240, 0]
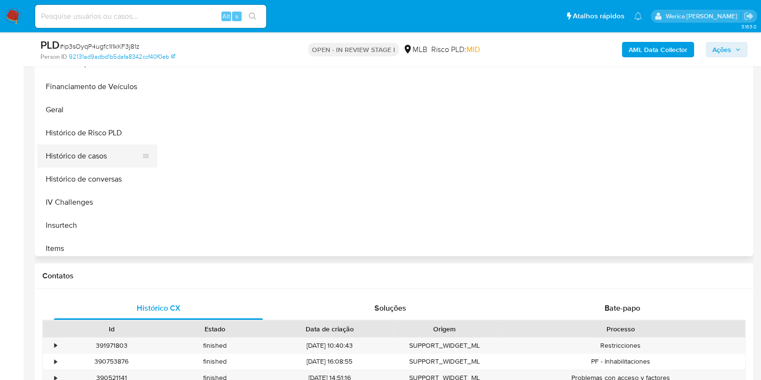
select select "10"
click at [82, 153] on button "Histórico de casos" at bounding box center [93, 155] width 113 height 23
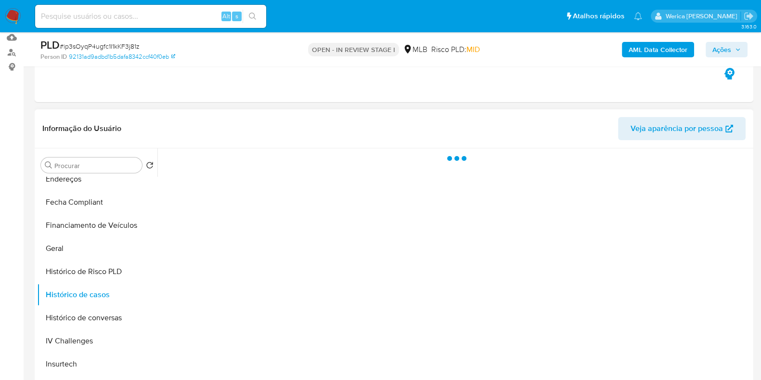
scroll to position [120, 0]
